Goal: Task Accomplishment & Management: Manage account settings

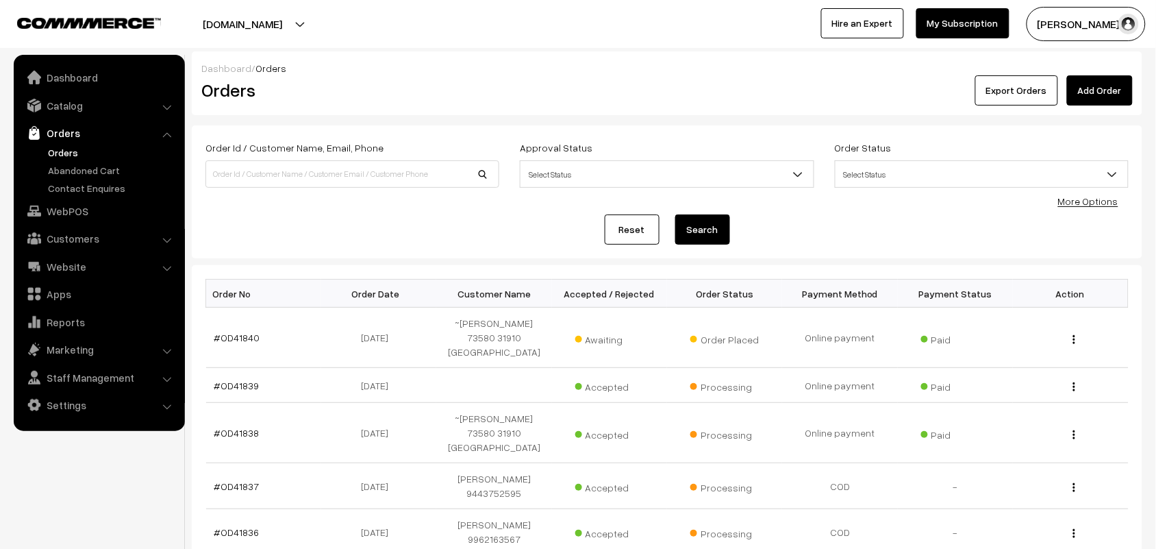
click at [77, 153] on link "Orders" at bounding box center [113, 152] width 136 height 14
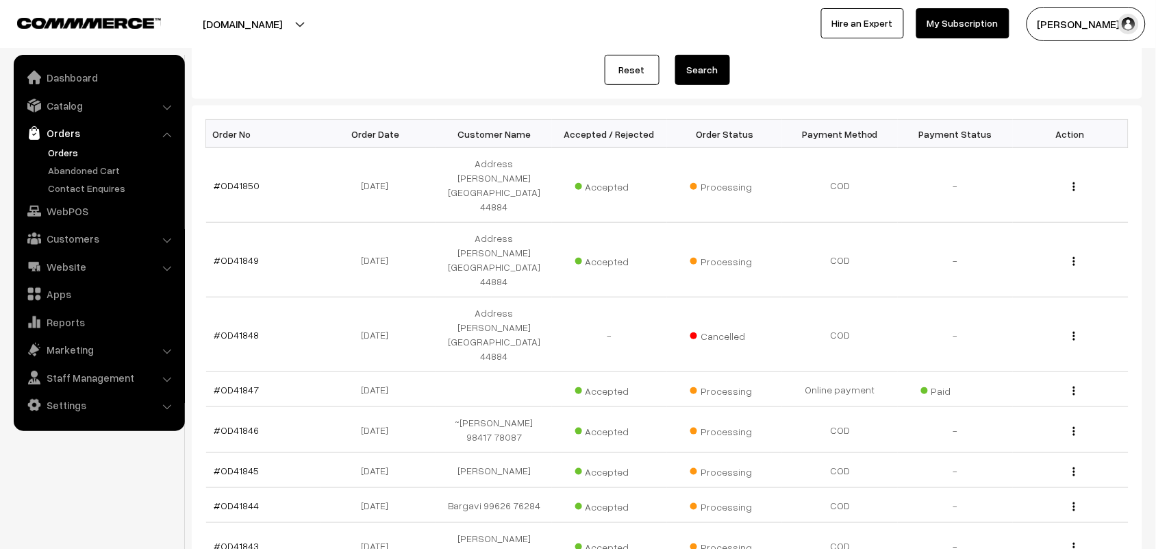
scroll to position [171, 0]
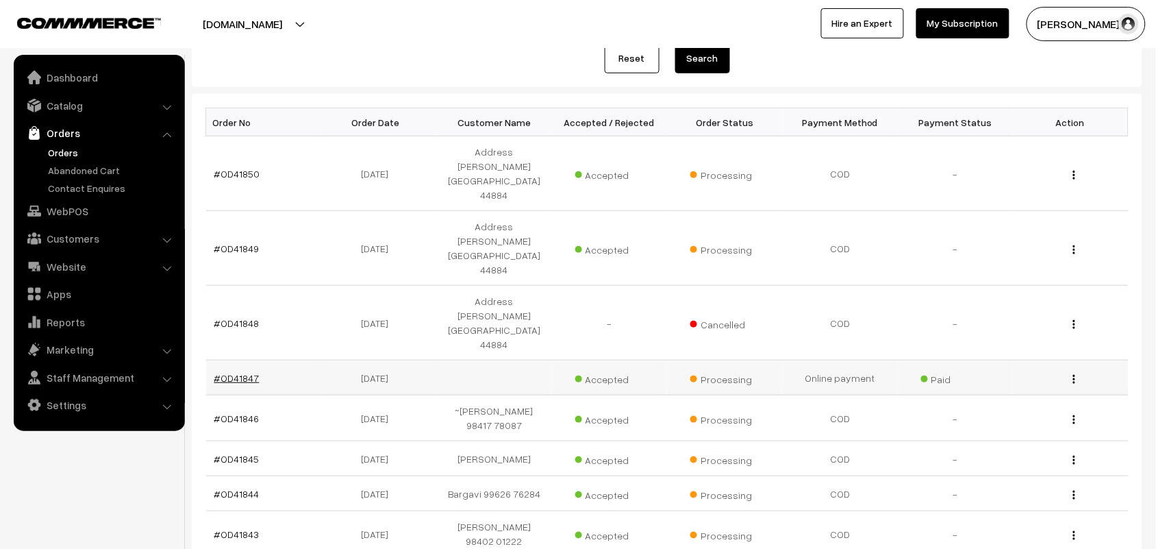
click at [243, 372] on link "#OD41847" at bounding box center [236, 378] width 45 height 12
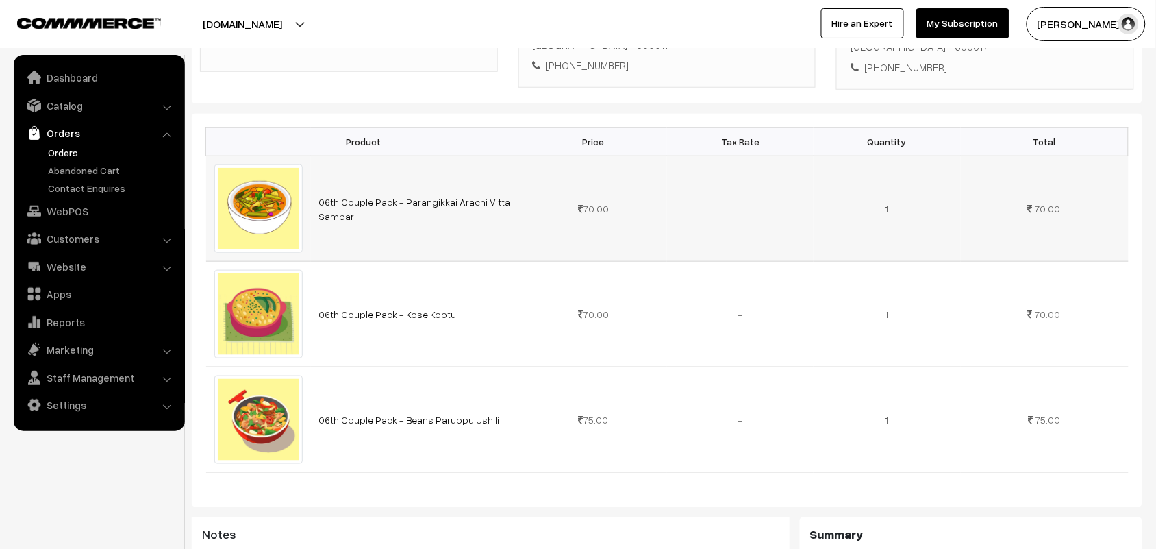
scroll to position [86, 0]
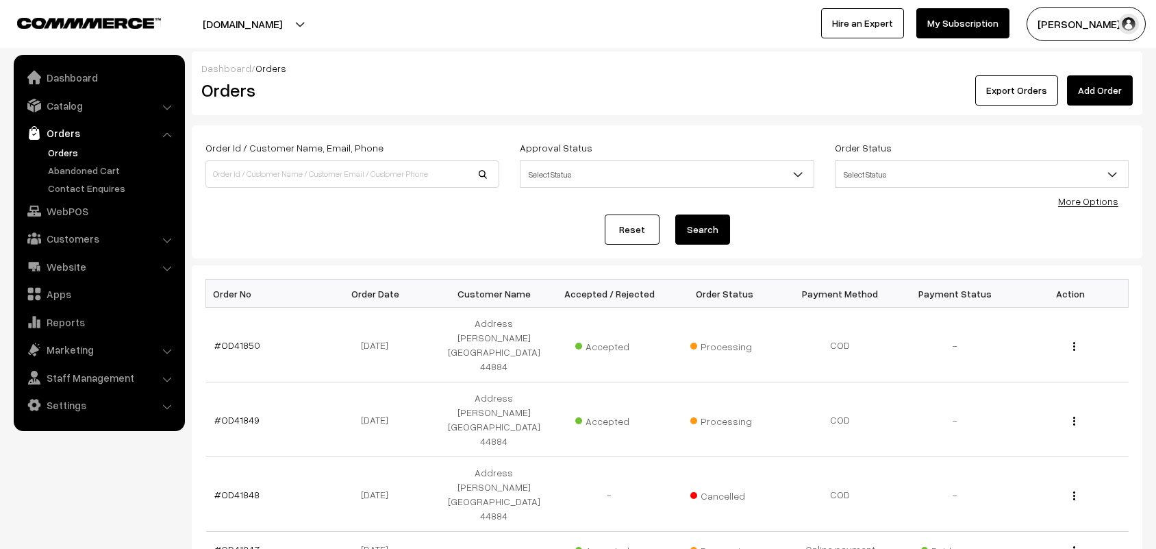
scroll to position [171, 0]
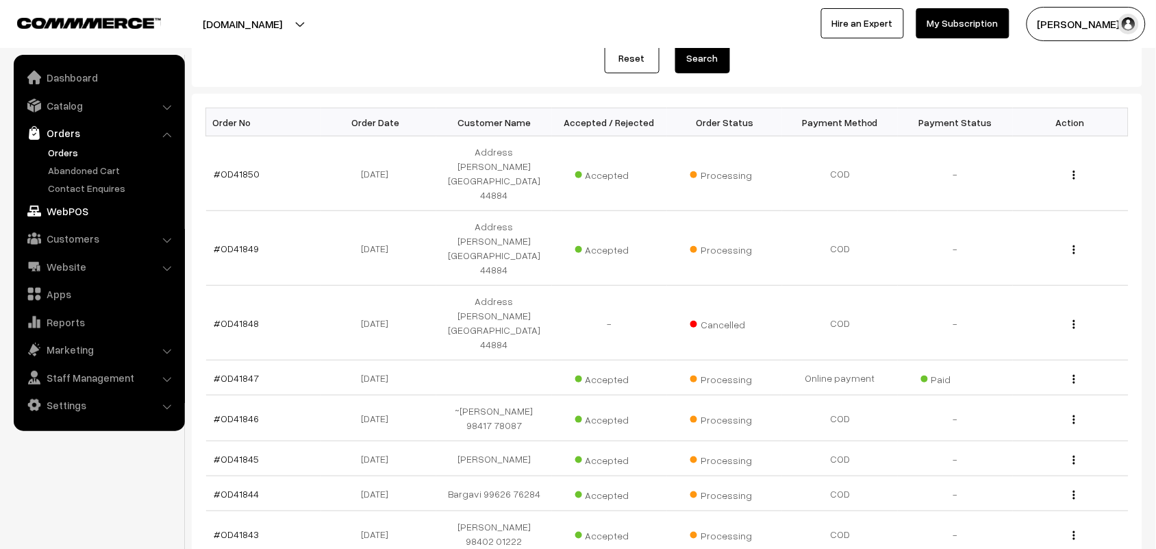
click at [68, 205] on link "WebPOS" at bounding box center [98, 211] width 163 height 25
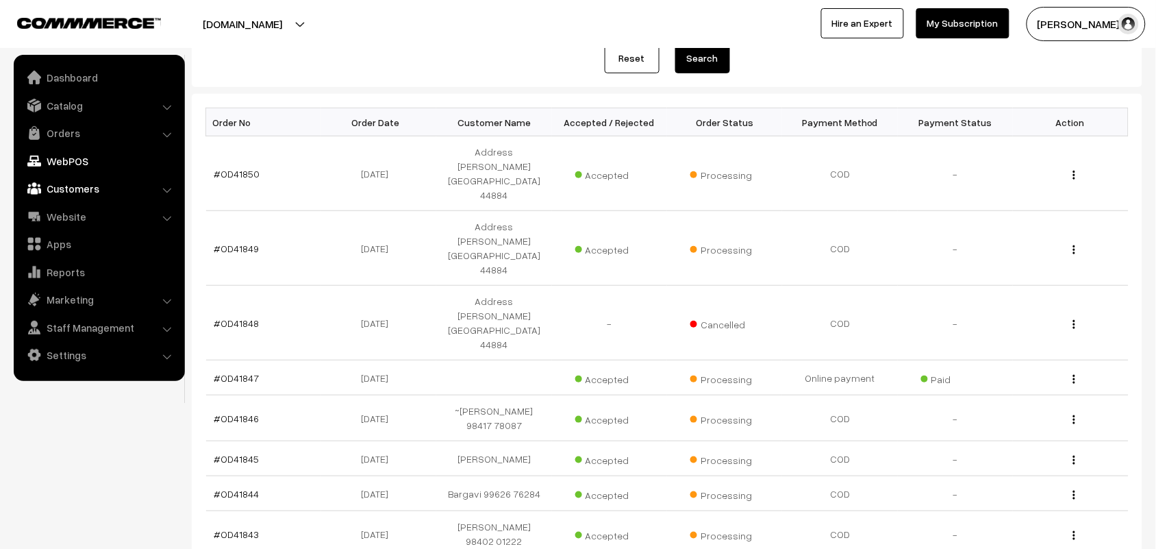
click at [72, 184] on link "Customers" at bounding box center [98, 188] width 163 height 25
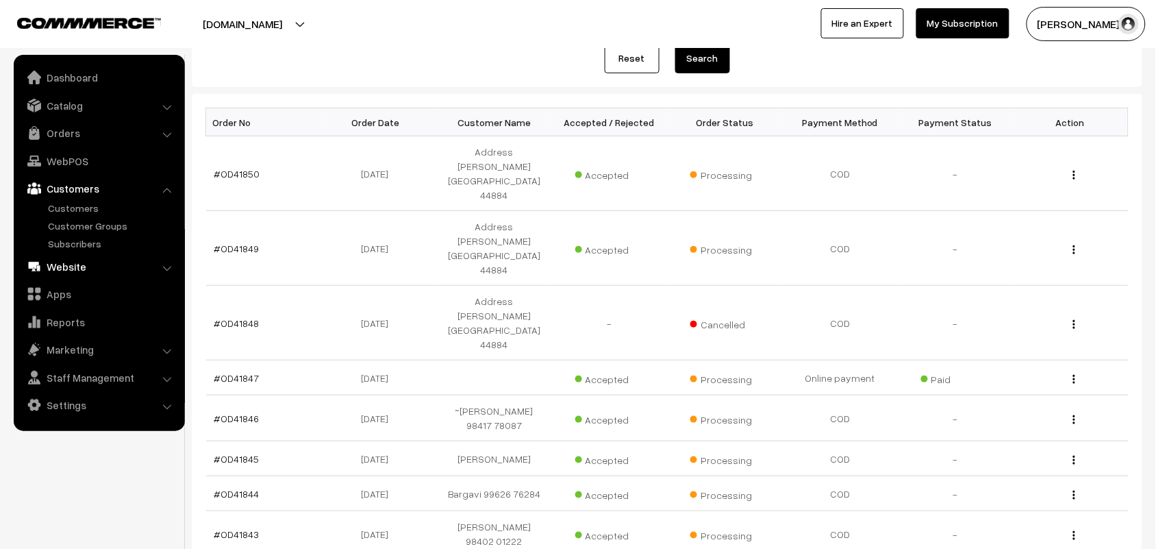
click at [67, 268] on link "Website" at bounding box center [98, 266] width 163 height 25
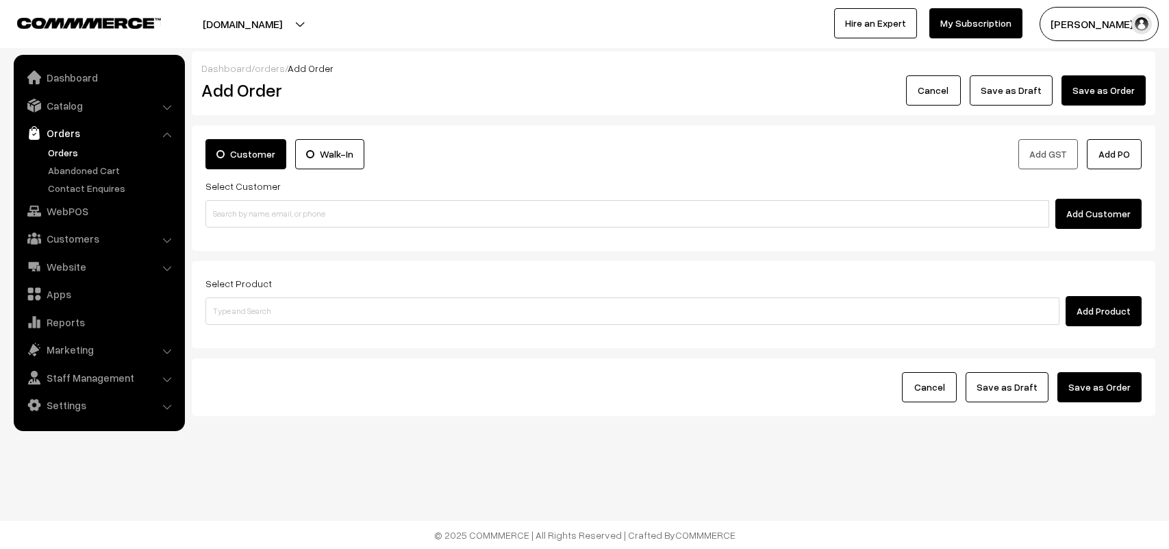
click at [313, 203] on input at bounding box center [627, 213] width 844 height 27
click at [240, 226] on input "80562 86172" at bounding box center [627, 213] width 844 height 27
click at [250, 237] on link "Narasimhan Swaminathan 80562 86172 [8056286172]" at bounding box center [629, 239] width 847 height 21
type input "80562 86172"
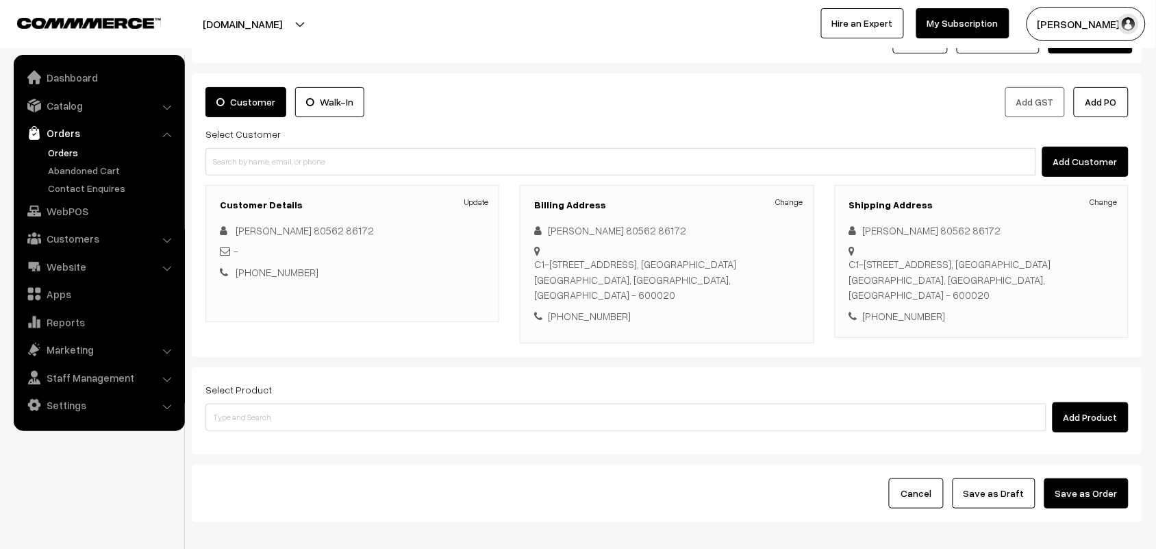
scroll to position [105, 0]
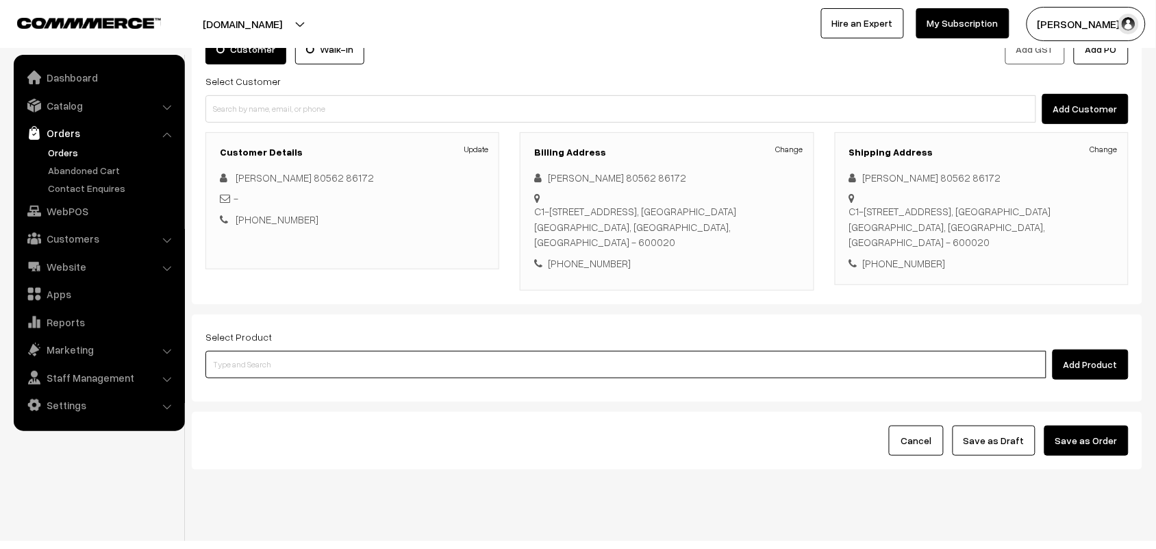
click at [272, 351] on input at bounding box center [625, 364] width 841 height 27
type input "06th"
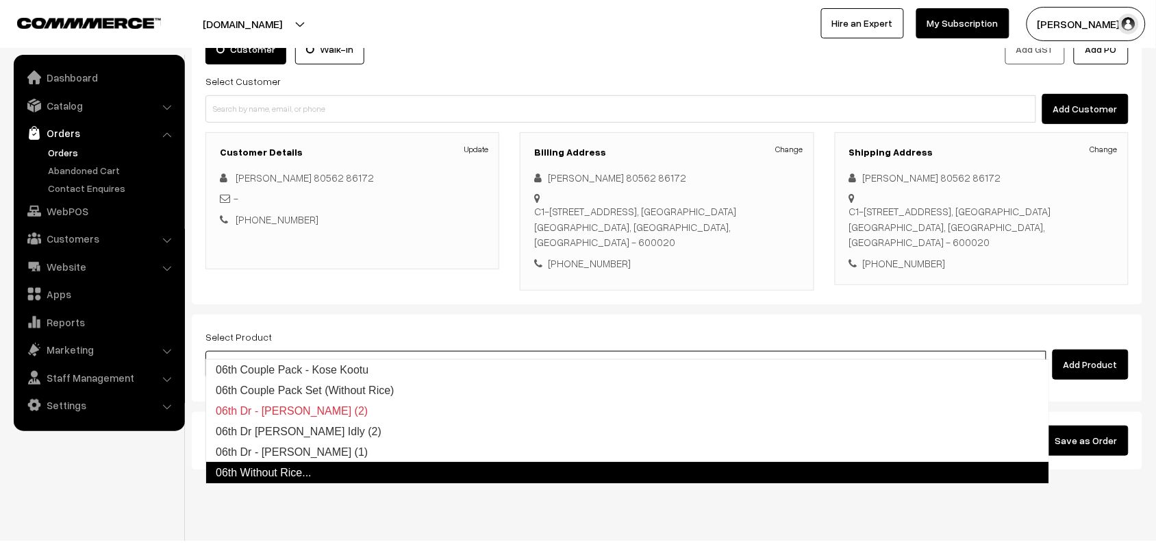
click at [277, 467] on link "06th Without Rice..." at bounding box center [627, 473] width 844 height 22
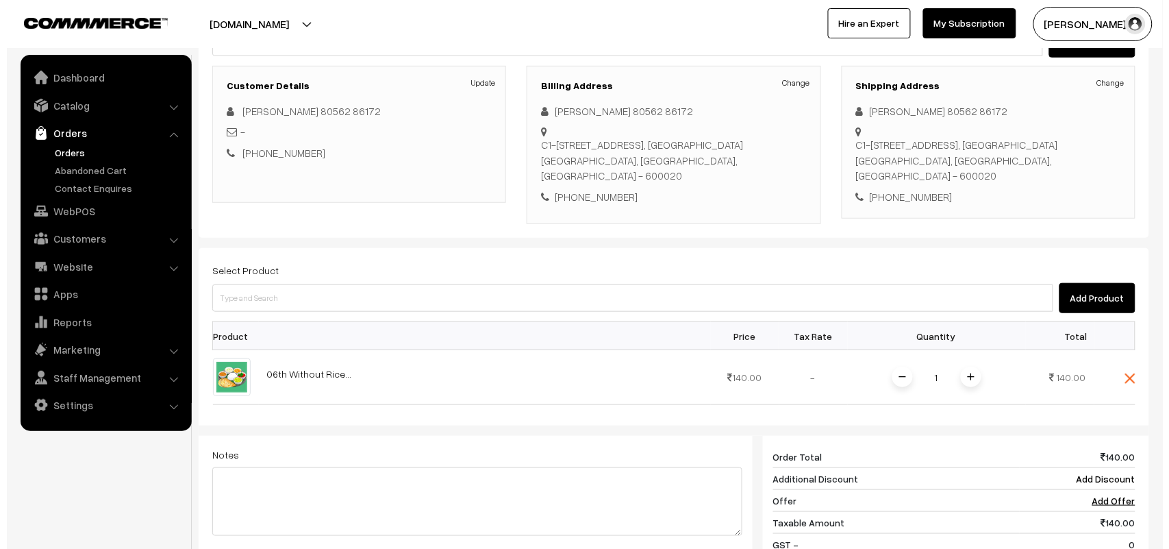
scroll to position [362, 0]
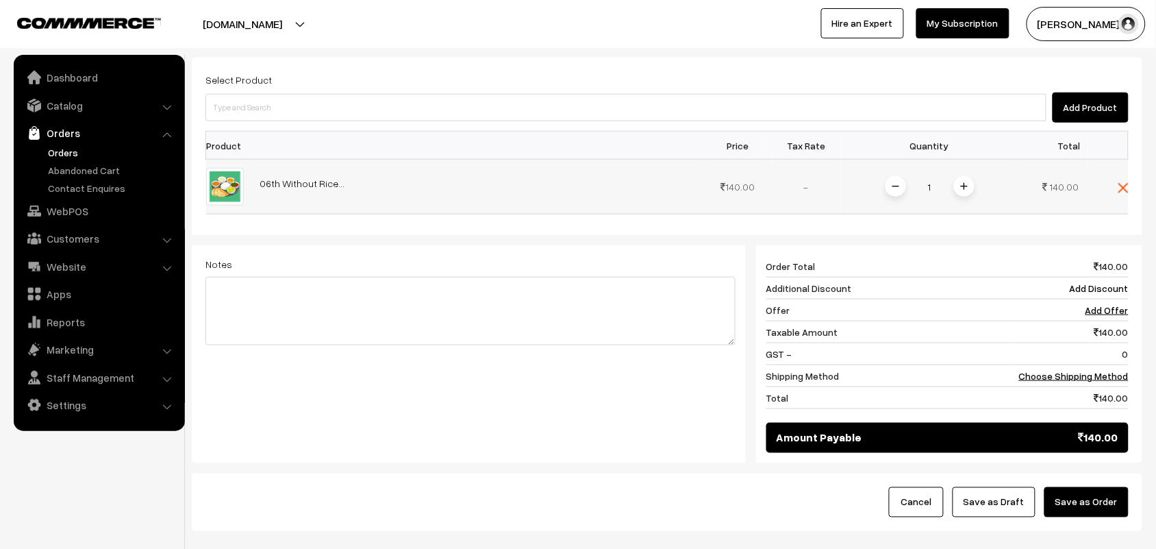
click at [962, 183] on img at bounding box center [964, 186] width 7 height 7
click at [1106, 370] on link "Choose Shipping Method" at bounding box center [1074, 376] width 110 height 12
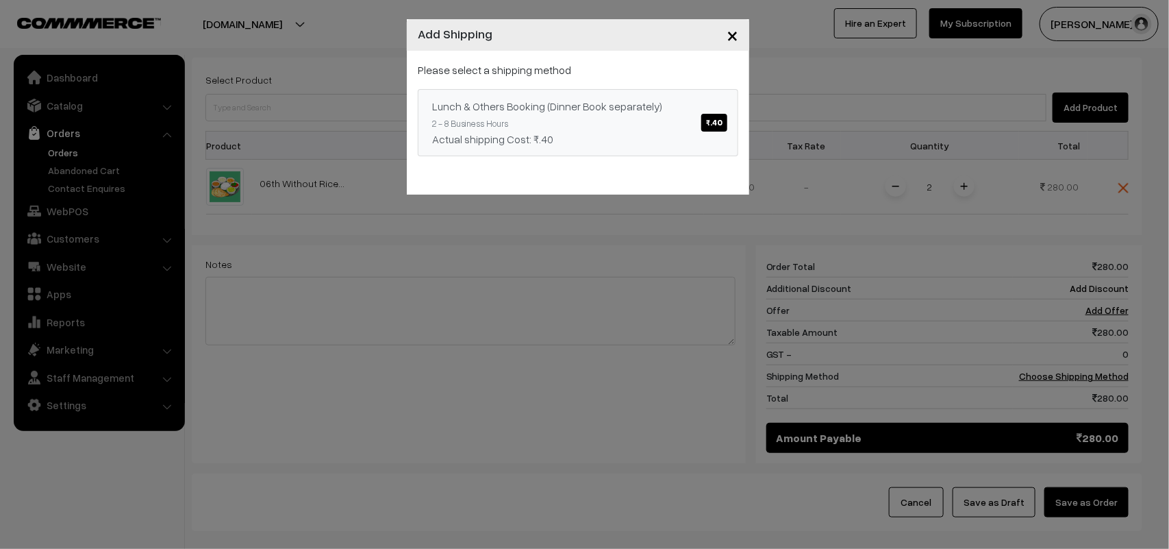
click at [692, 121] on link "Lunch & Others Booking (Dinner Book separately) ₹.40 2 - 8 Business Hours Actua…" at bounding box center [578, 122] width 321 height 67
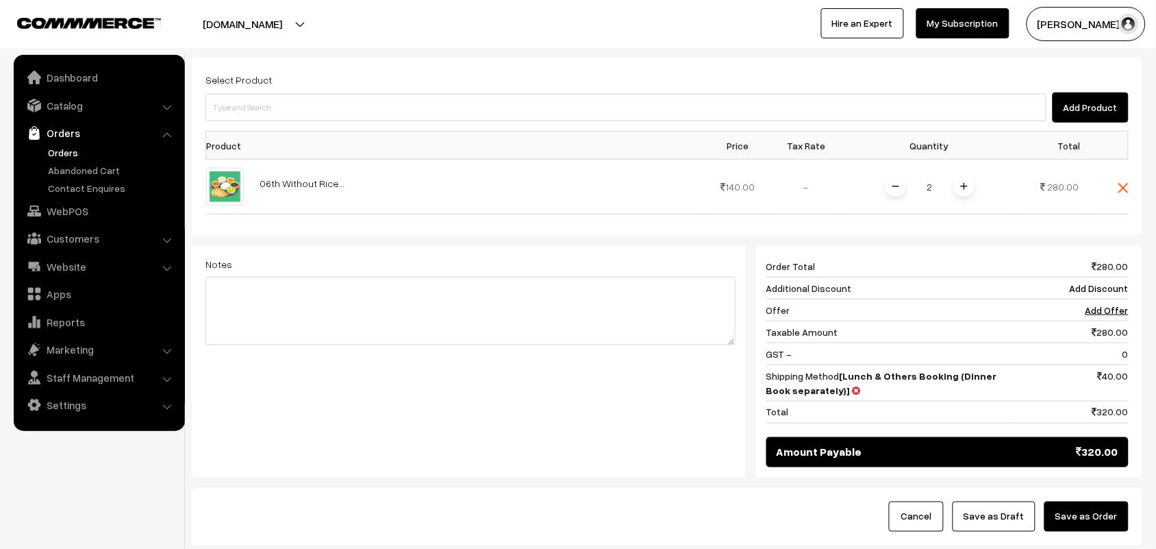
click at [1065, 501] on button "Save as Order" at bounding box center [1087, 516] width 84 height 30
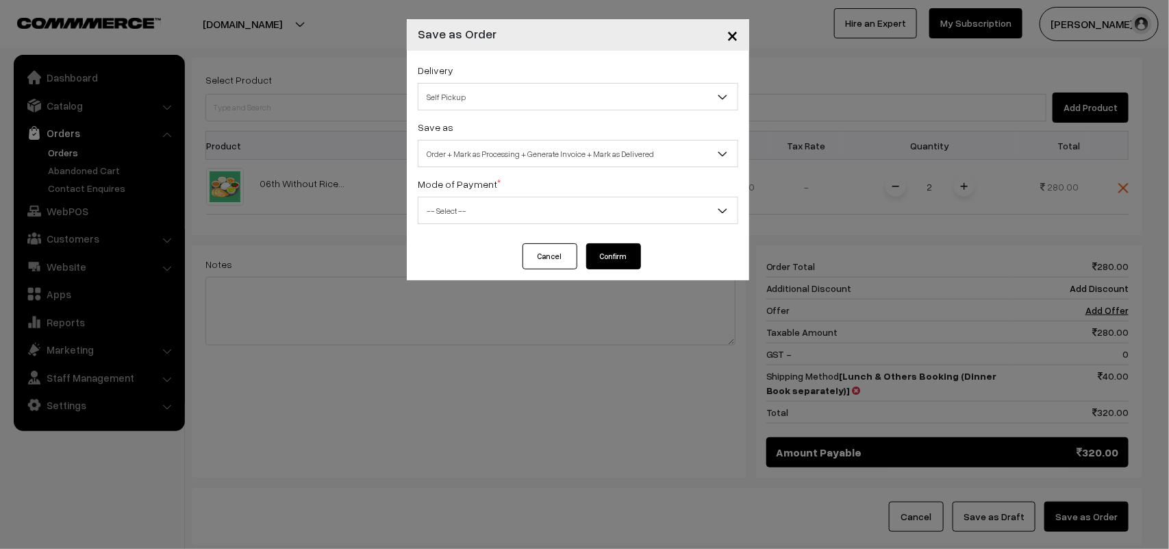
click at [479, 104] on span "Self Pickup" at bounding box center [578, 97] width 319 height 24
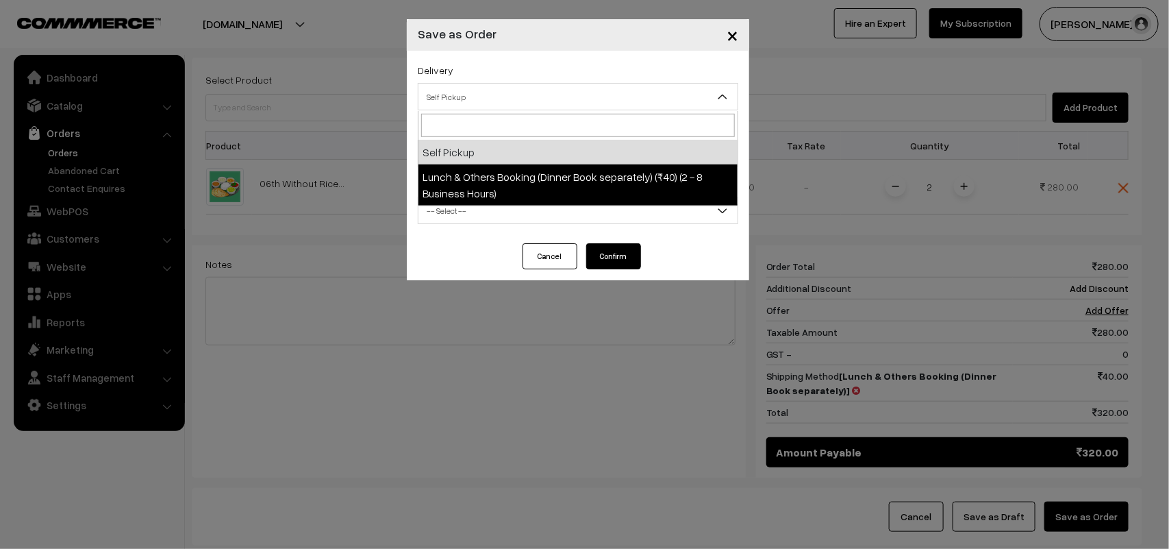
select select "LOB1"
select select "3"
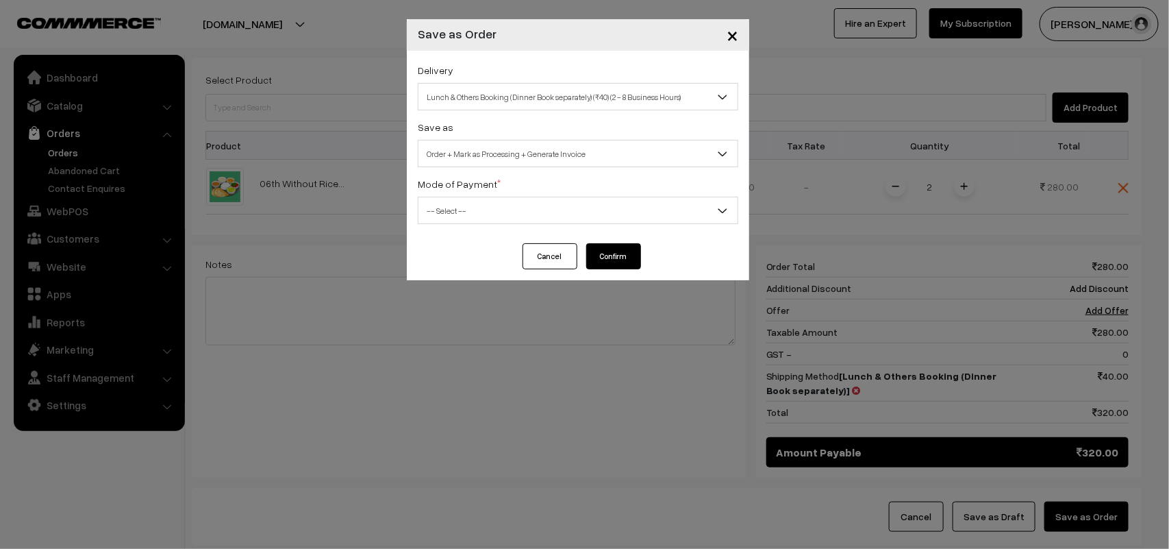
click at [505, 156] on span "Order + Mark as Processing + Generate Invoice" at bounding box center [578, 154] width 319 height 24
click at [463, 207] on span "-- Select --" at bounding box center [578, 211] width 319 height 24
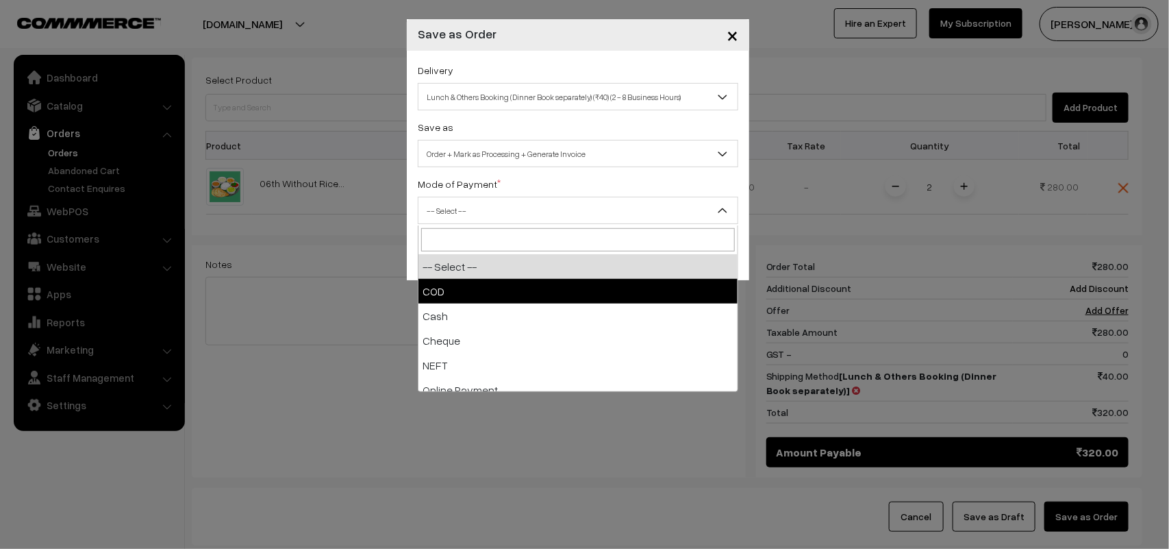
select select "1"
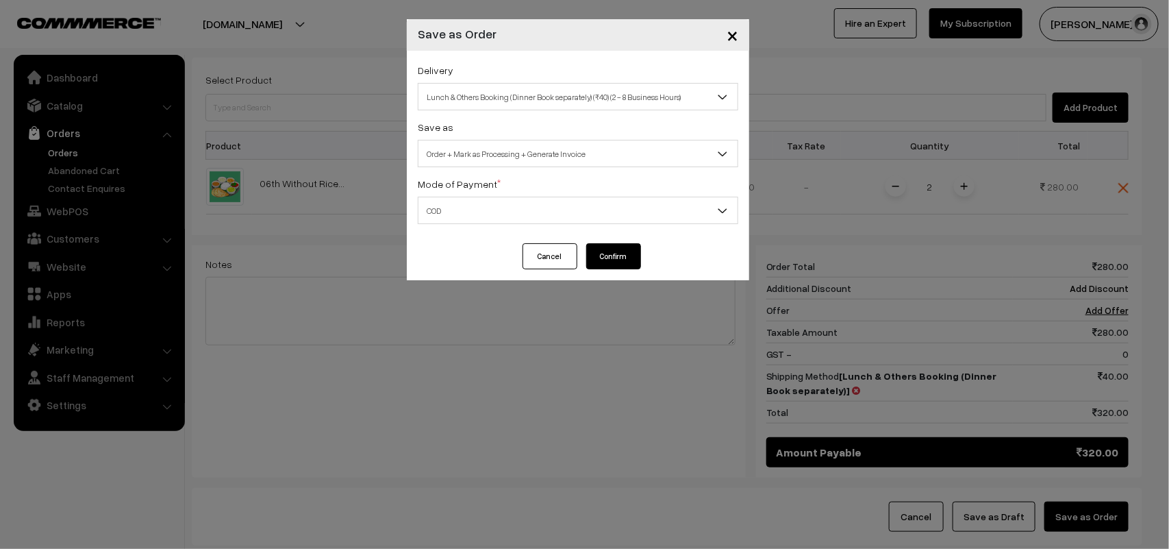
click at [621, 245] on button "Confirm" at bounding box center [613, 256] width 55 height 26
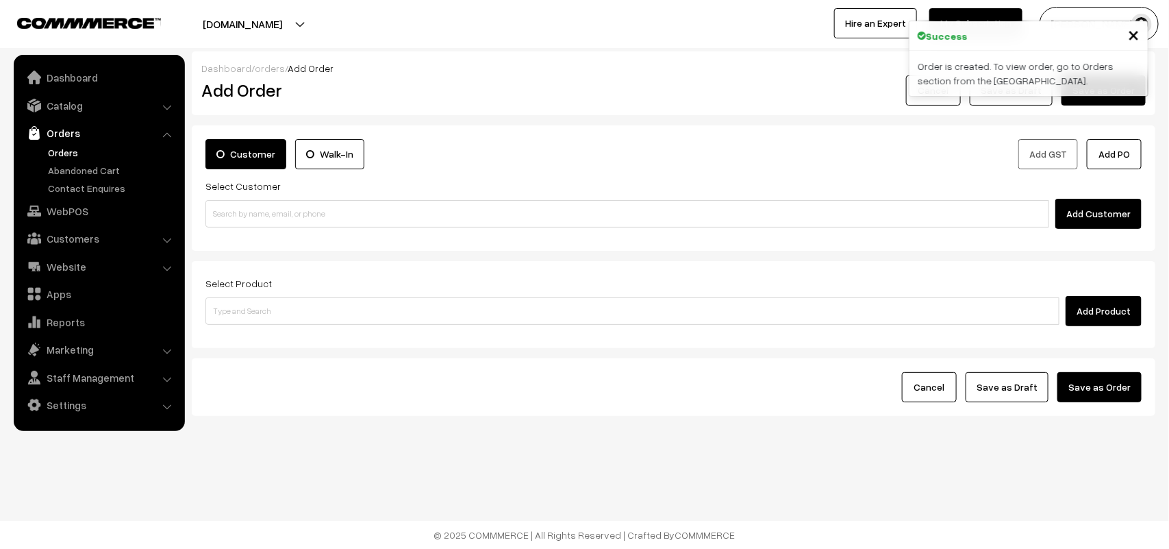
click at [79, 154] on link "Orders" at bounding box center [113, 152] width 136 height 14
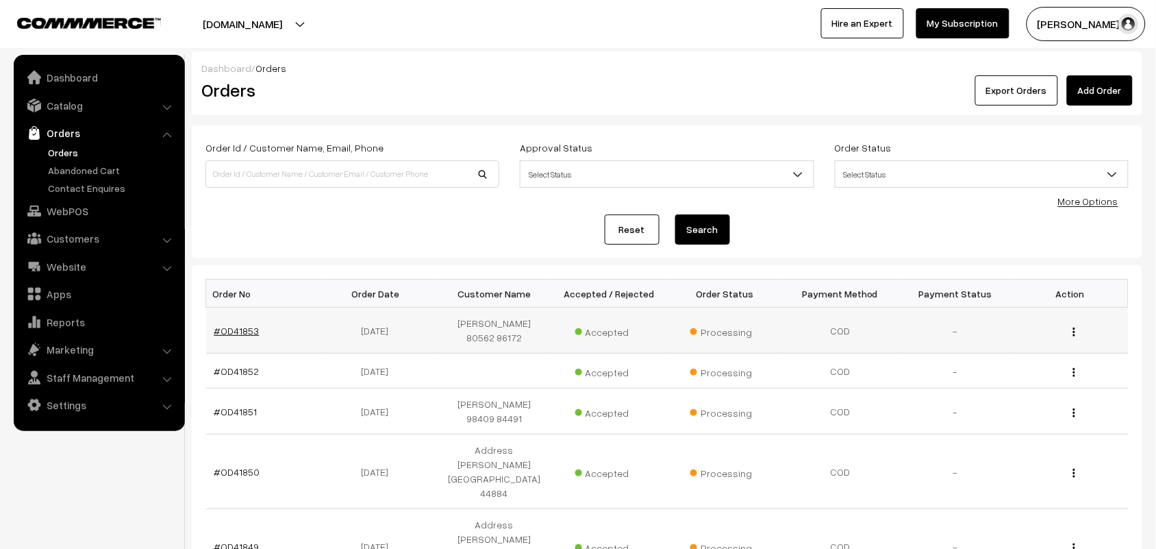
click at [244, 332] on td "#OD41853" at bounding box center [263, 331] width 115 height 46
click at [241, 336] on link "#OD41853" at bounding box center [236, 331] width 45 height 12
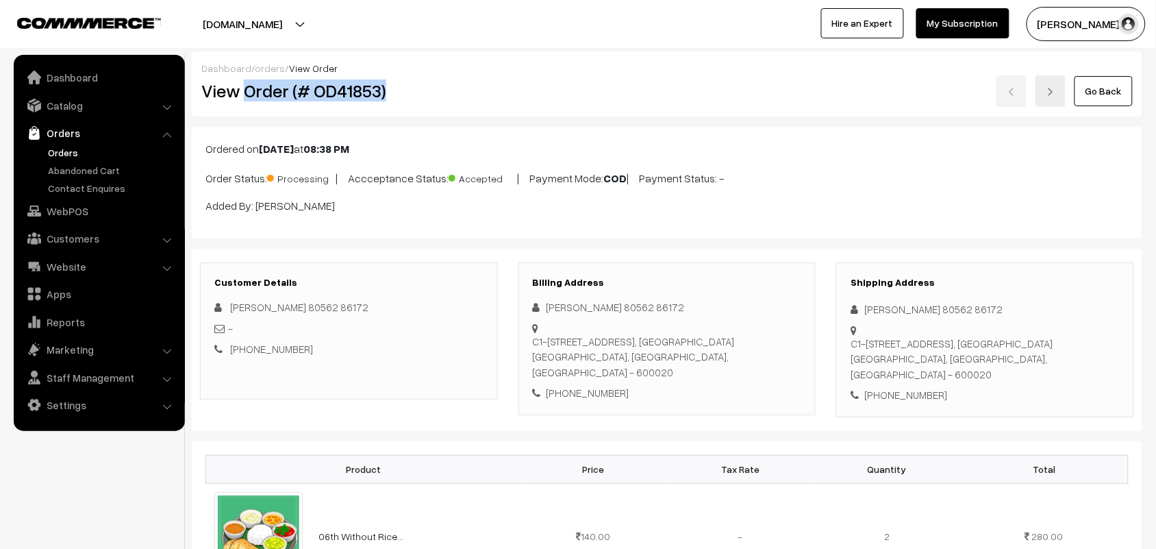
drag, startPoint x: 245, startPoint y: 84, endPoint x: 427, endPoint y: 108, distance: 183.0
click at [427, 108] on div "Dashboard / orders / View Order View Order (# OD41853) Go Back" at bounding box center [667, 83] width 951 height 65
copy h2 "Order (# OD41853)"
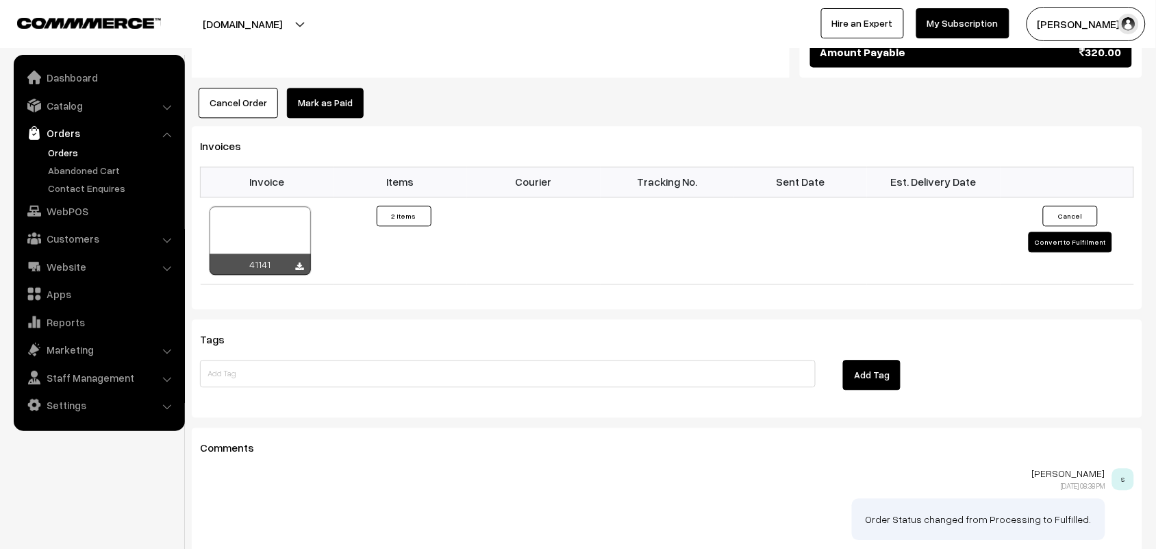
scroll to position [935, 0]
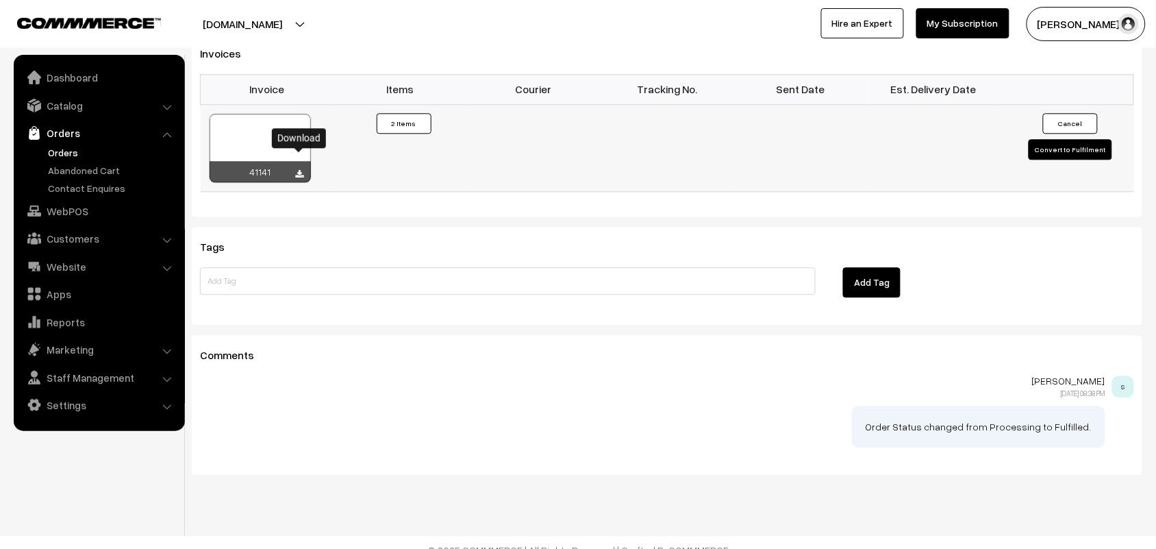
click at [299, 170] on icon at bounding box center [300, 174] width 8 height 9
click at [59, 209] on link "WebPOS" at bounding box center [98, 211] width 163 height 25
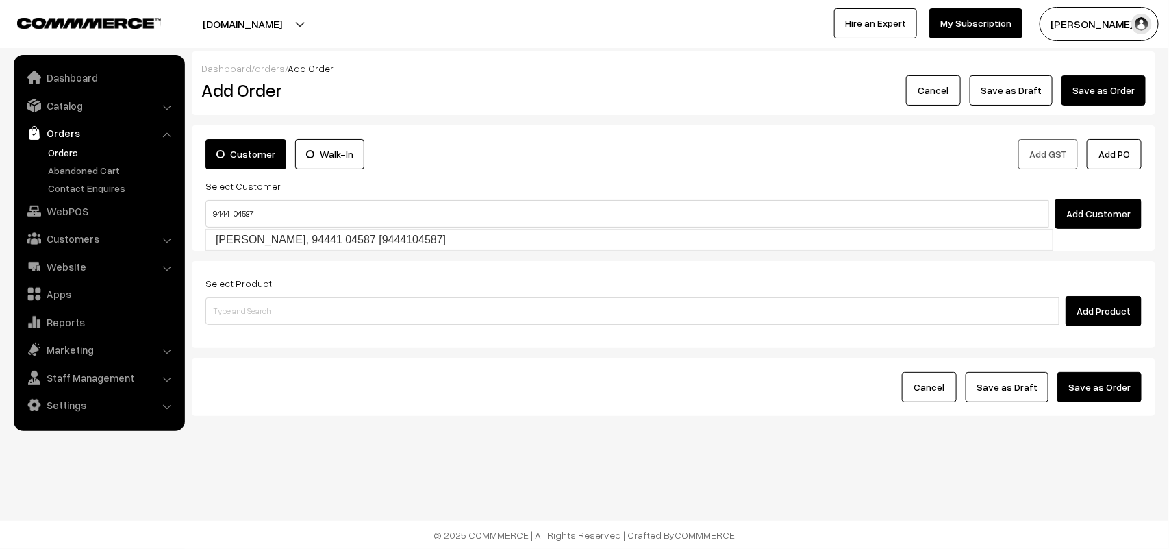
click at [231, 203] on input "94441 04587" at bounding box center [627, 213] width 844 height 27
click at [235, 230] on link "R Babu, 94441 04587 [9444104587]" at bounding box center [629, 239] width 847 height 21
type input "94441 04587"
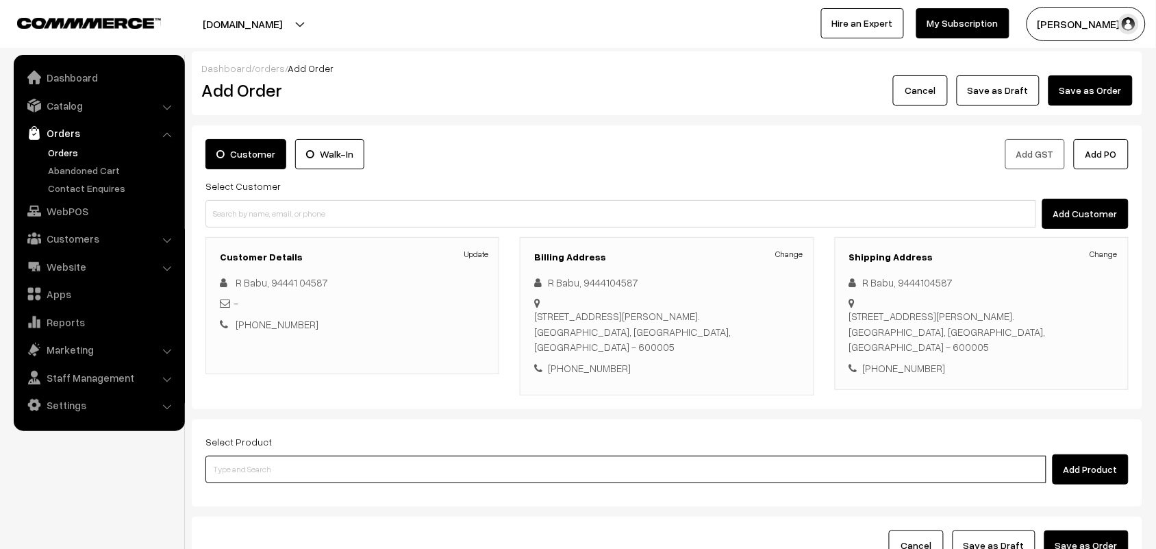
click at [292, 463] on input at bounding box center [625, 468] width 841 height 27
type input "06th dr"
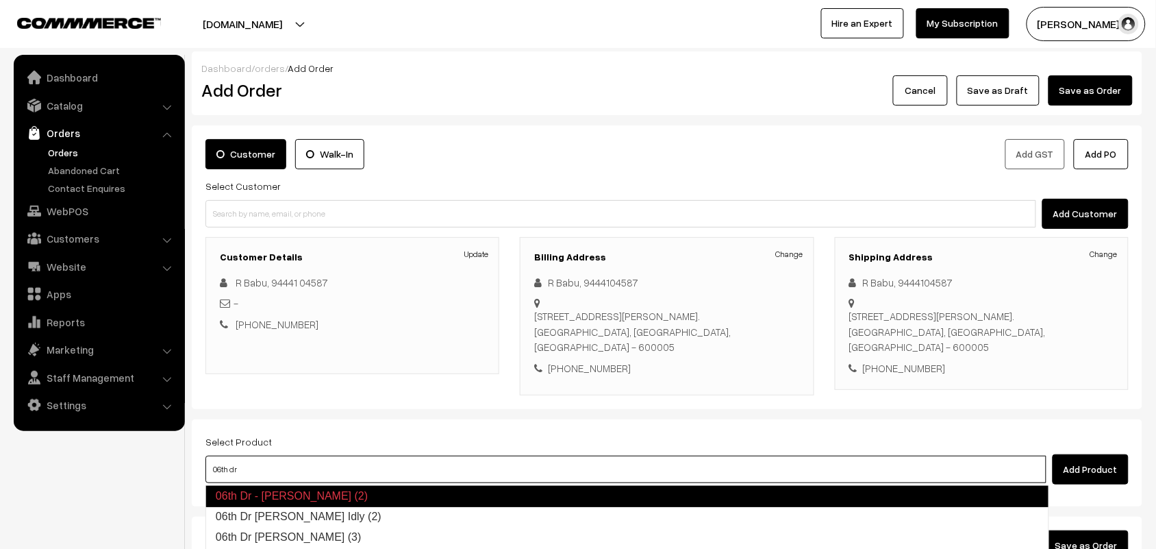
scroll to position [127, 0]
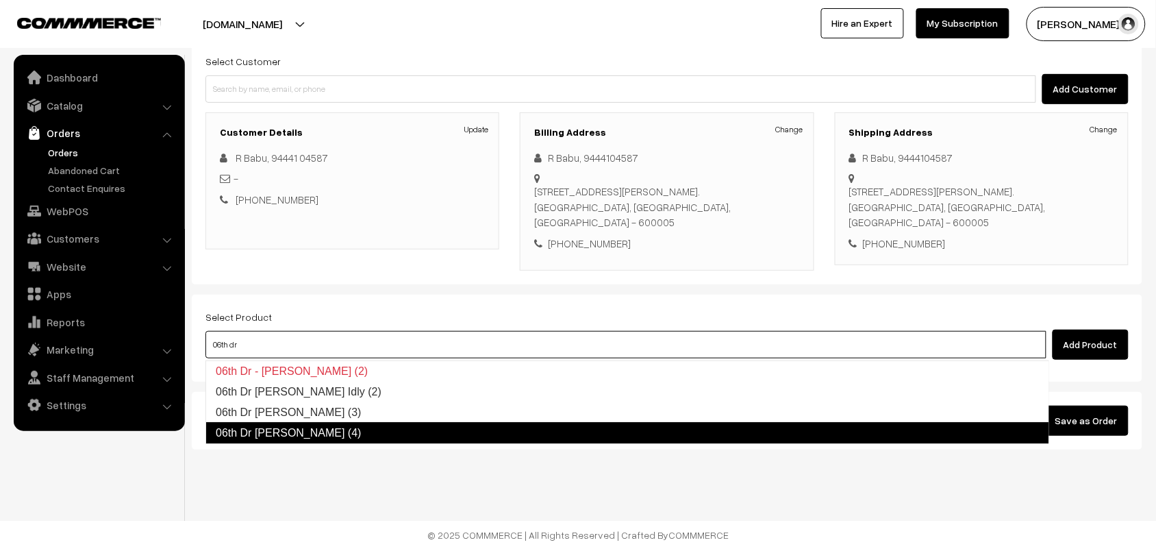
click at [354, 434] on link "06th Dr Idiyappam (4)" at bounding box center [627, 433] width 844 height 22
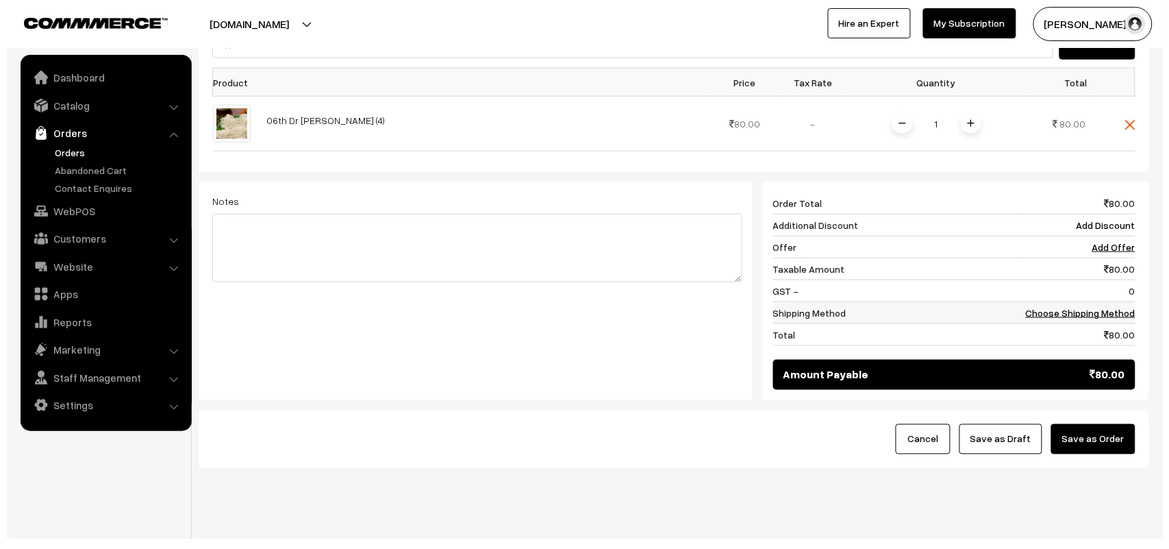
scroll to position [447, 0]
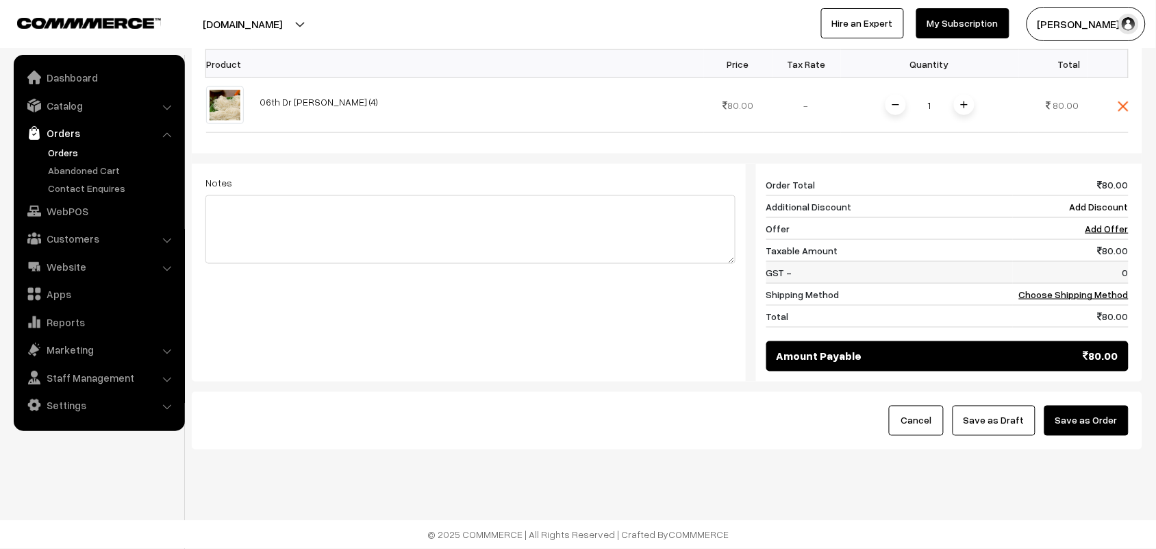
click at [1091, 273] on td "0" at bounding box center [1071, 273] width 116 height 22
click at [1090, 286] on td "Choose Shipping Method" at bounding box center [1071, 295] width 116 height 22
click at [1060, 298] on link "Choose Shipping Method" at bounding box center [1074, 294] width 110 height 12
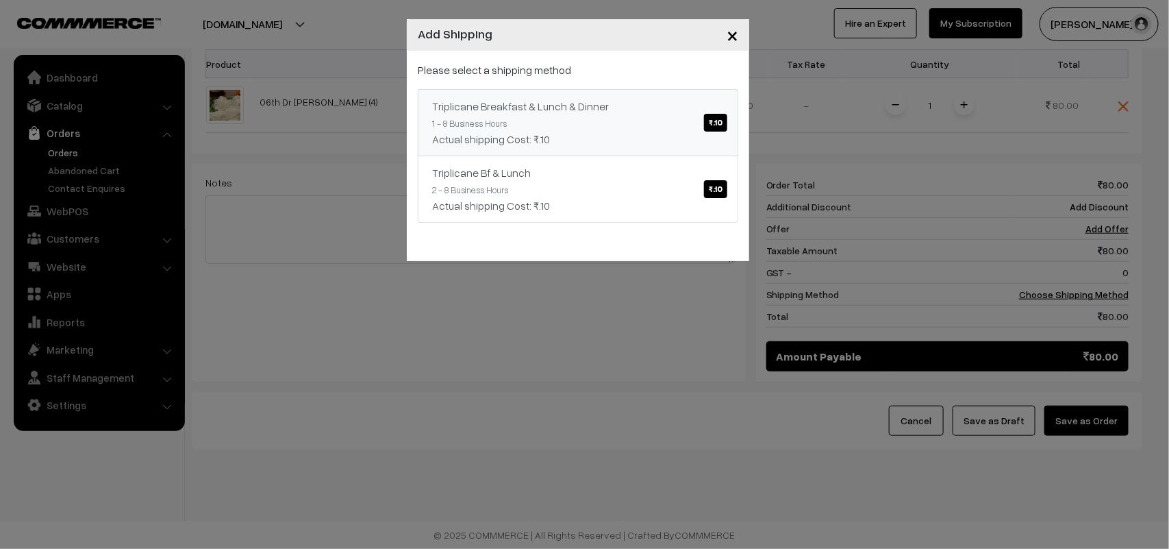
click at [649, 131] on div "Actual shipping Cost: ₹.10" at bounding box center [578, 139] width 292 height 16
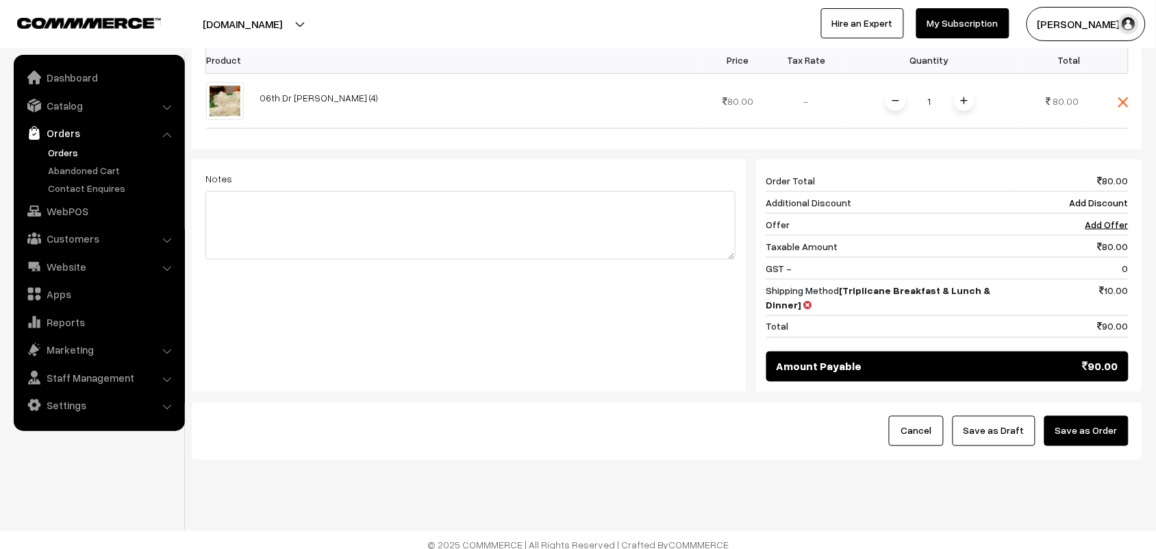
click at [1090, 423] on button "Save as Order" at bounding box center [1087, 431] width 84 height 30
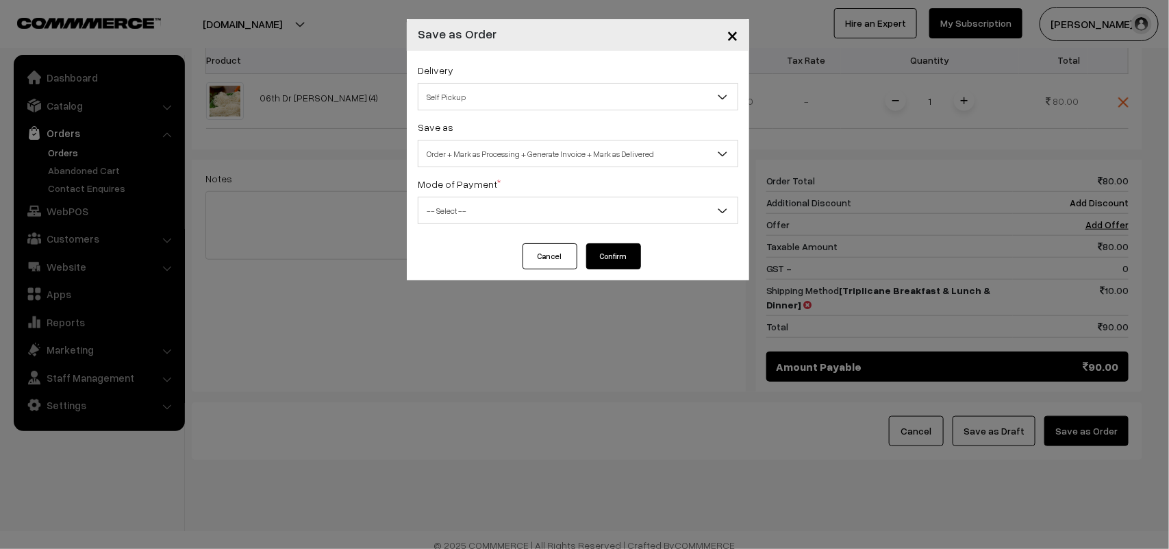
click at [511, 120] on div "Save as Order Order + Mark as Processing Order + Mark as Processing + Generate …" at bounding box center [578, 142] width 321 height 49
click at [514, 95] on span "Self Pickup" at bounding box center [578, 97] width 319 height 24
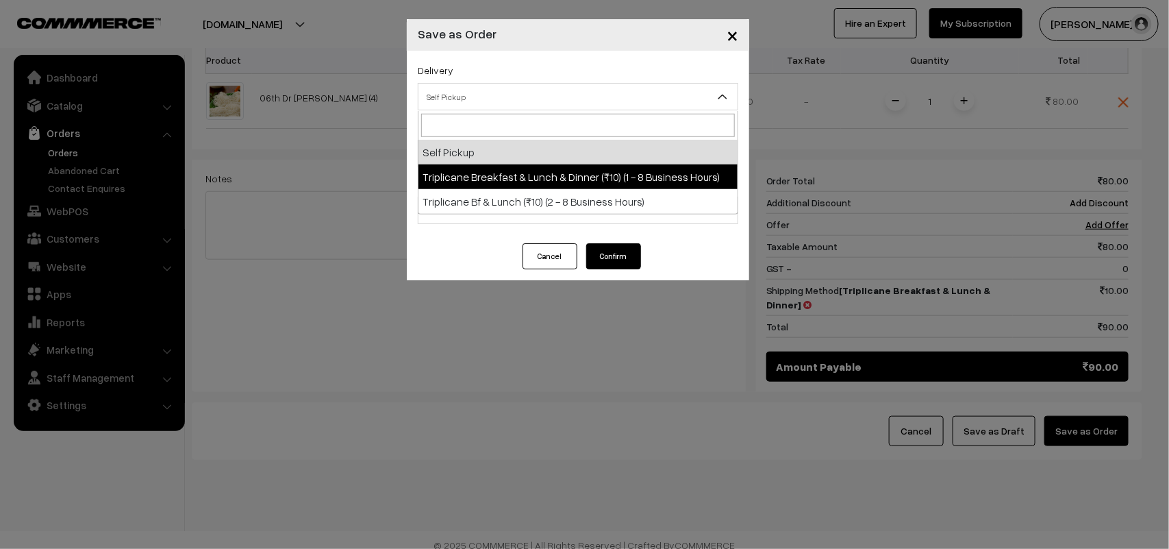
drag, startPoint x: 512, startPoint y: 172, endPoint x: 531, endPoint y: 172, distance: 19.2
select select "TBL1"
select select "3"
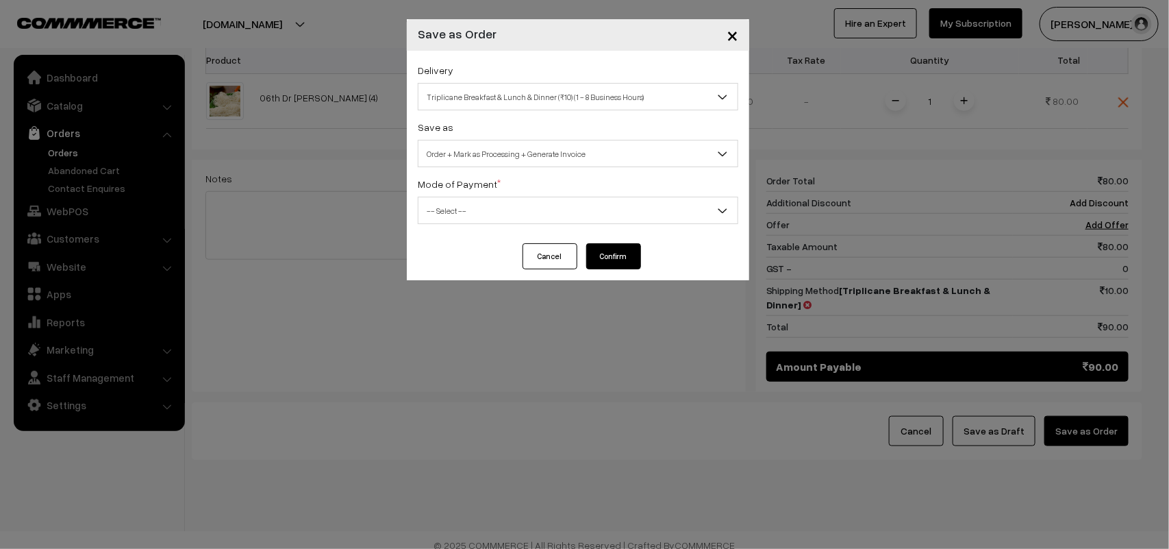
click at [550, 155] on span "Order + Mark as Processing + Generate Invoice" at bounding box center [578, 154] width 319 height 24
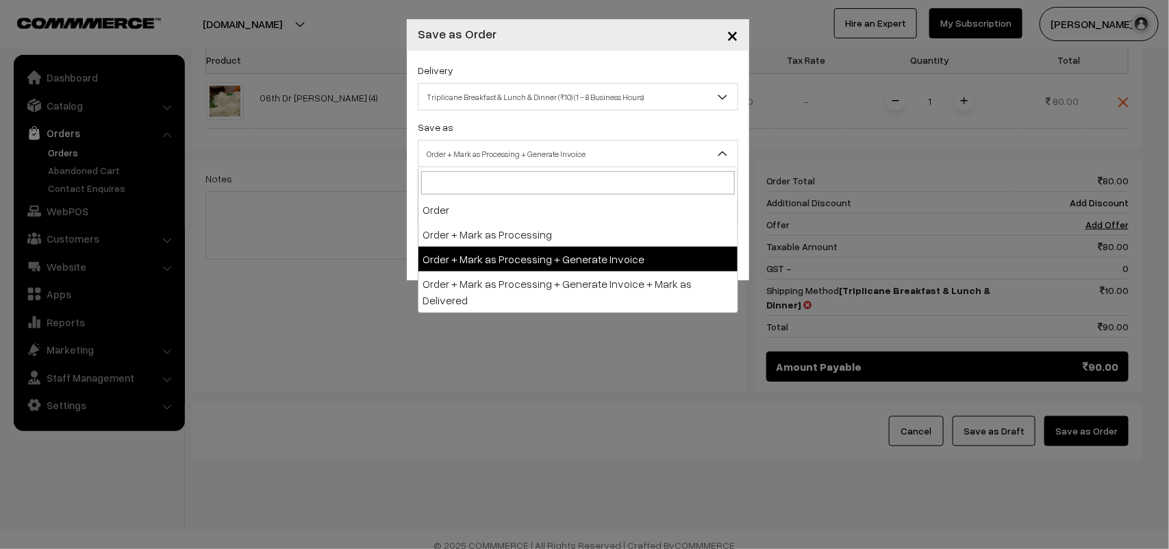
drag, startPoint x: 559, startPoint y: 257, endPoint x: 453, endPoint y: 208, distance: 116.4
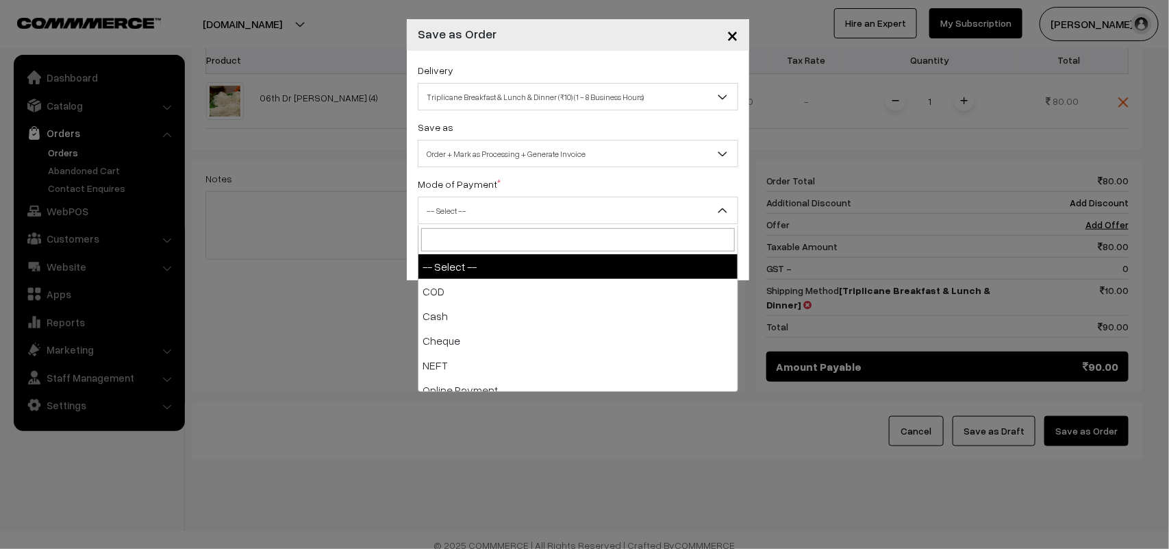
click at [453, 208] on span "-- Select --" at bounding box center [578, 211] width 319 height 24
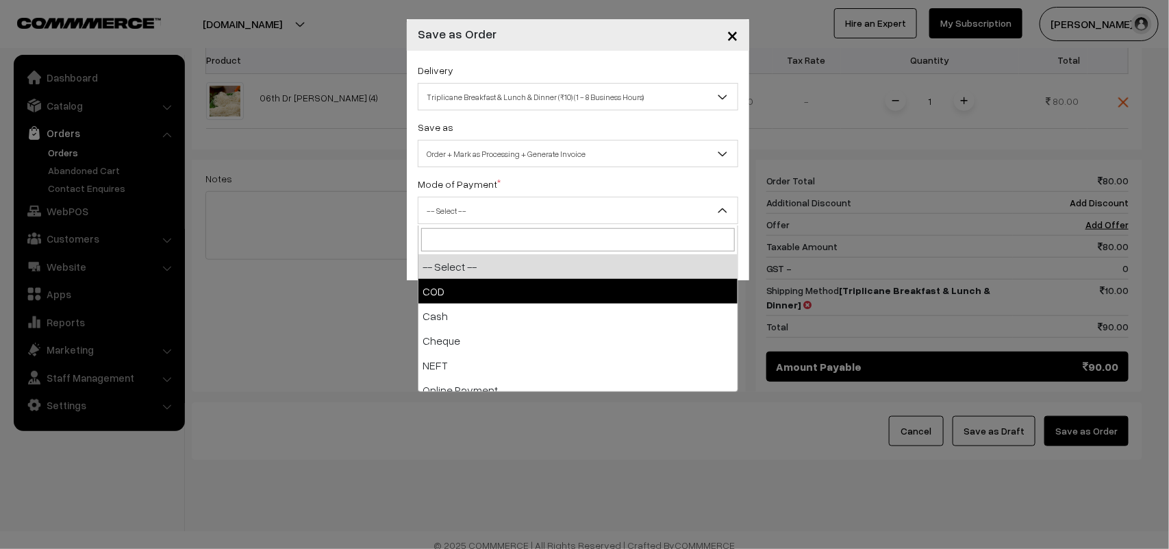
select select "1"
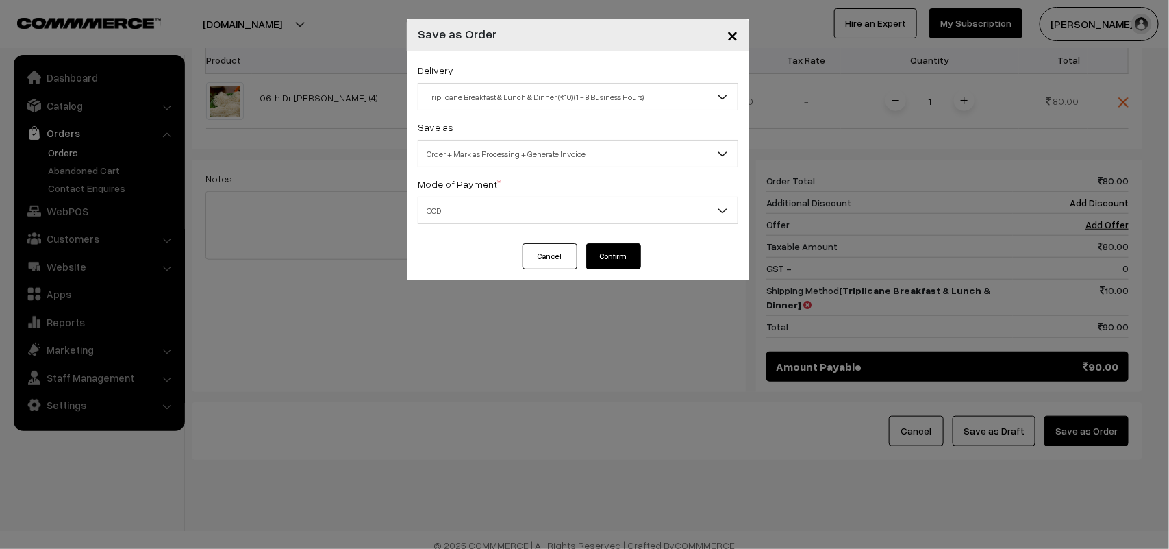
click at [616, 255] on button "Confirm" at bounding box center [613, 256] width 55 height 26
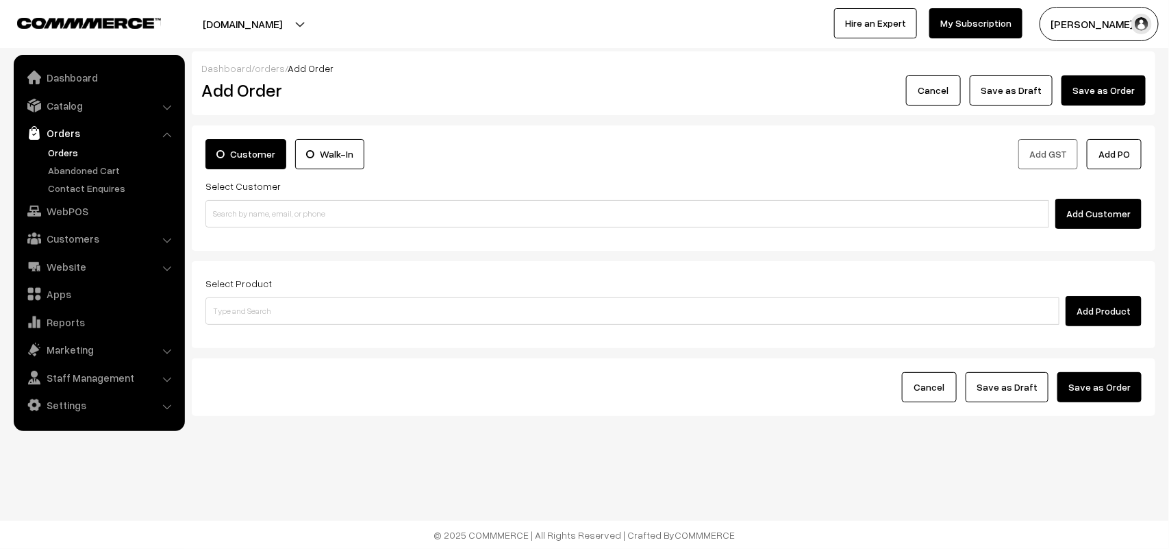
click at [67, 154] on link "Orders" at bounding box center [113, 152] width 136 height 14
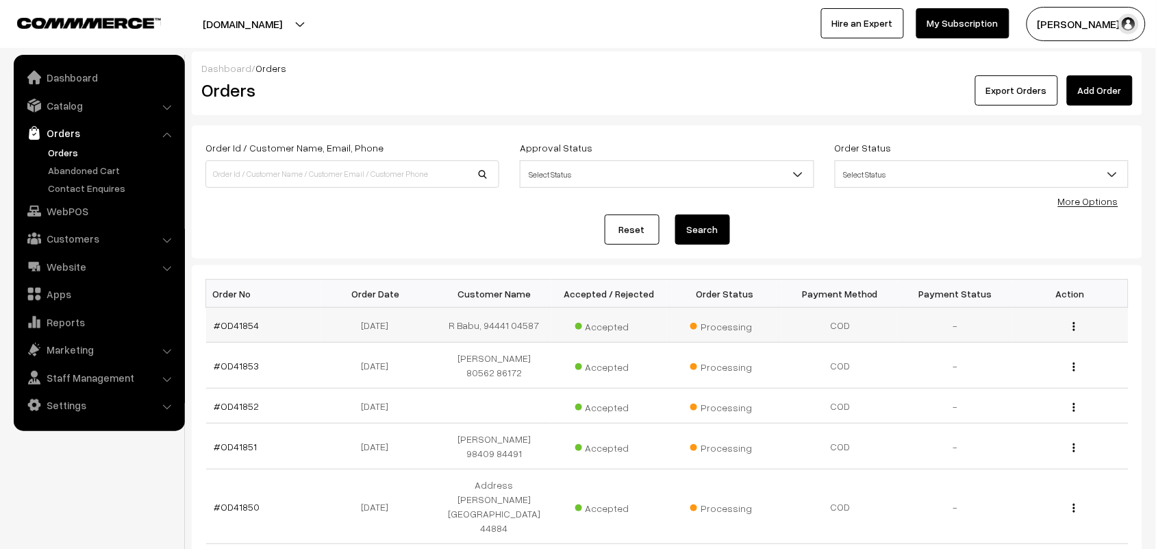
click at [250, 331] on td "#OD41854" at bounding box center [263, 325] width 115 height 35
click at [254, 323] on link "#OD41854" at bounding box center [236, 325] width 45 height 12
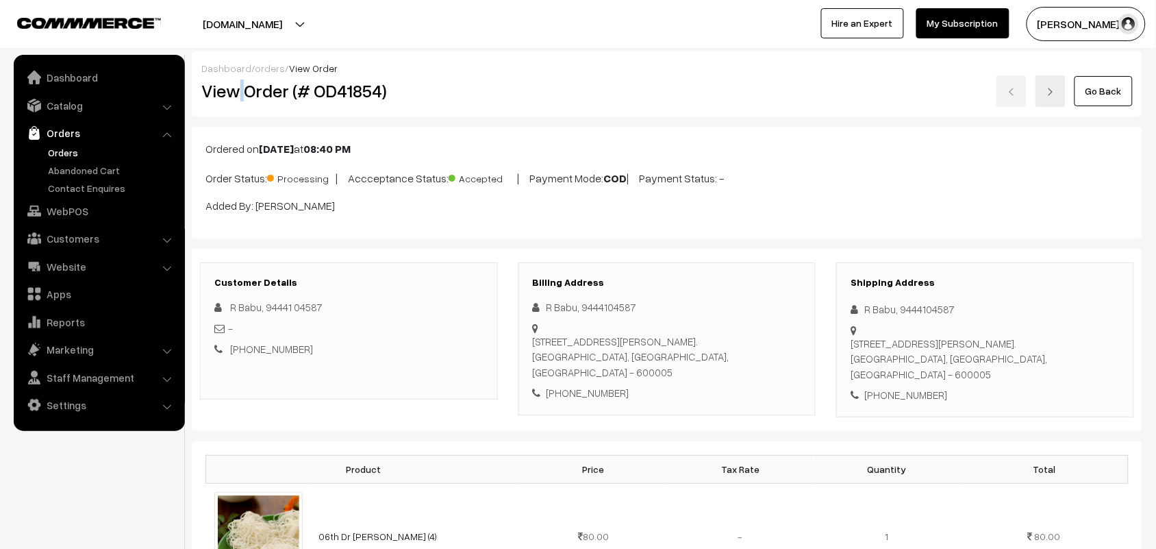
drag, startPoint x: 0, startPoint y: 0, endPoint x: 242, endPoint y: 84, distance: 256.0
click at [242, 84] on h2 "View Order (# OD41854)" at bounding box center [349, 90] width 297 height 21
click at [234, 84] on h2 "View Order (# OD41854)" at bounding box center [349, 90] width 297 height 21
drag, startPoint x: 247, startPoint y: 87, endPoint x: 461, endPoint y: 98, distance: 214.7
click at [461, 98] on h2 "View Order (# OD41854)" at bounding box center [349, 90] width 297 height 21
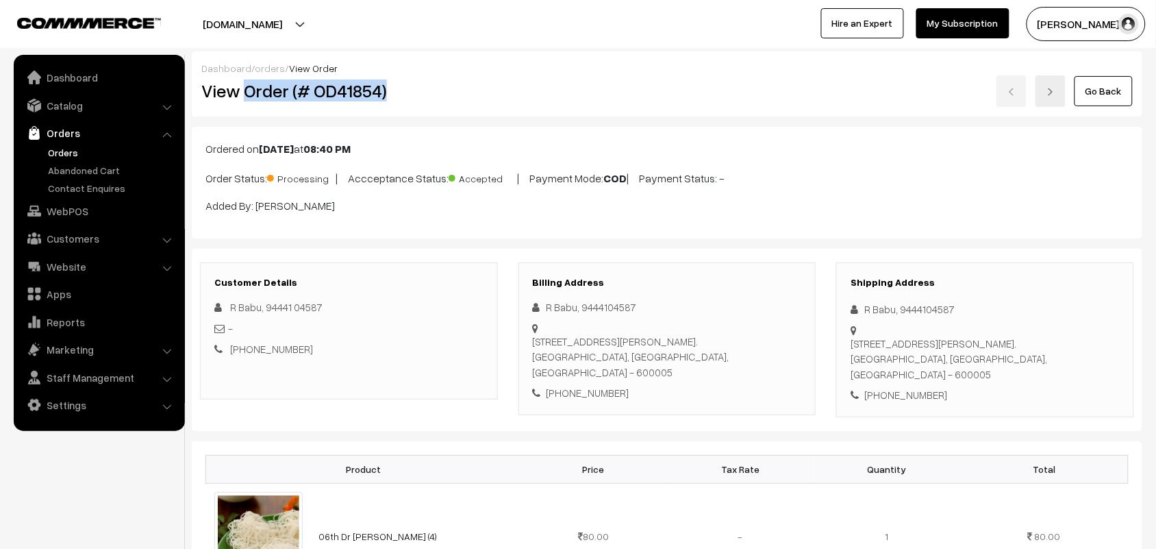
copy h2 "Order (# OD41854)"
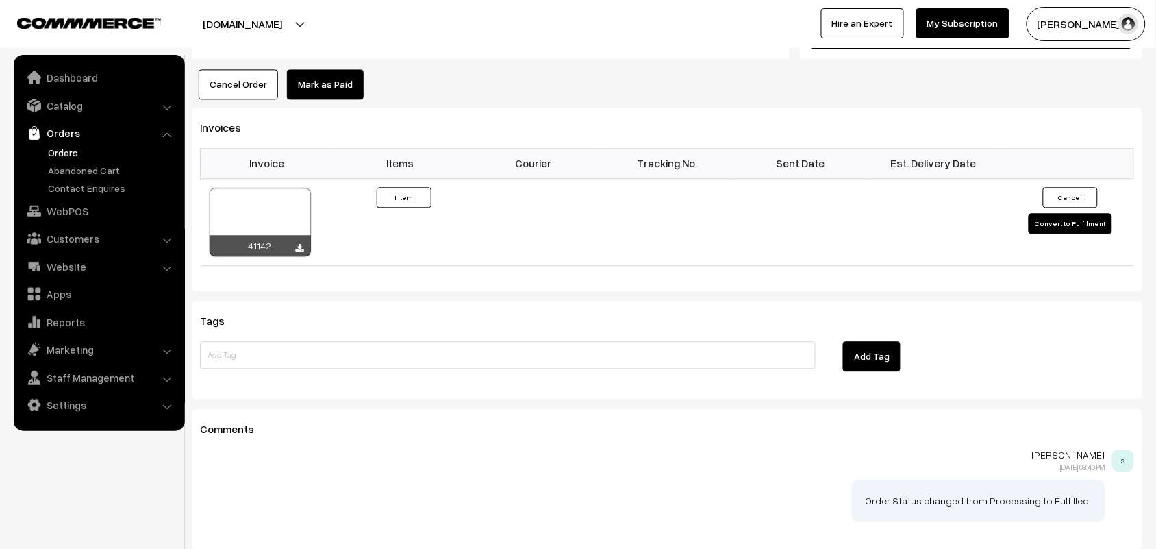
scroll to position [942, 0]
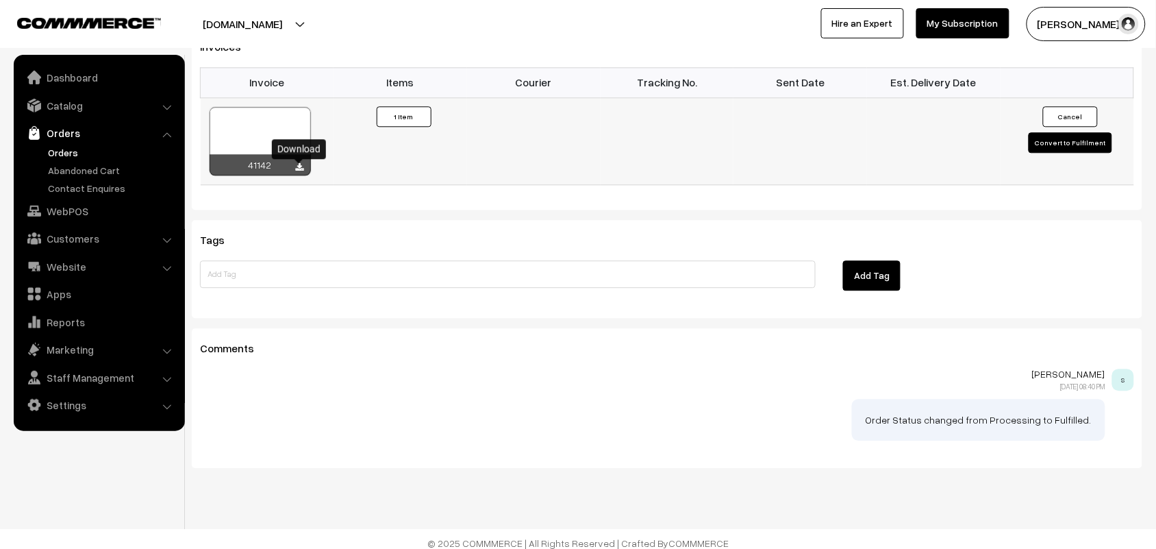
click at [299, 166] on icon at bounding box center [300, 167] width 8 height 9
click at [63, 210] on link "WebPOS" at bounding box center [98, 211] width 163 height 25
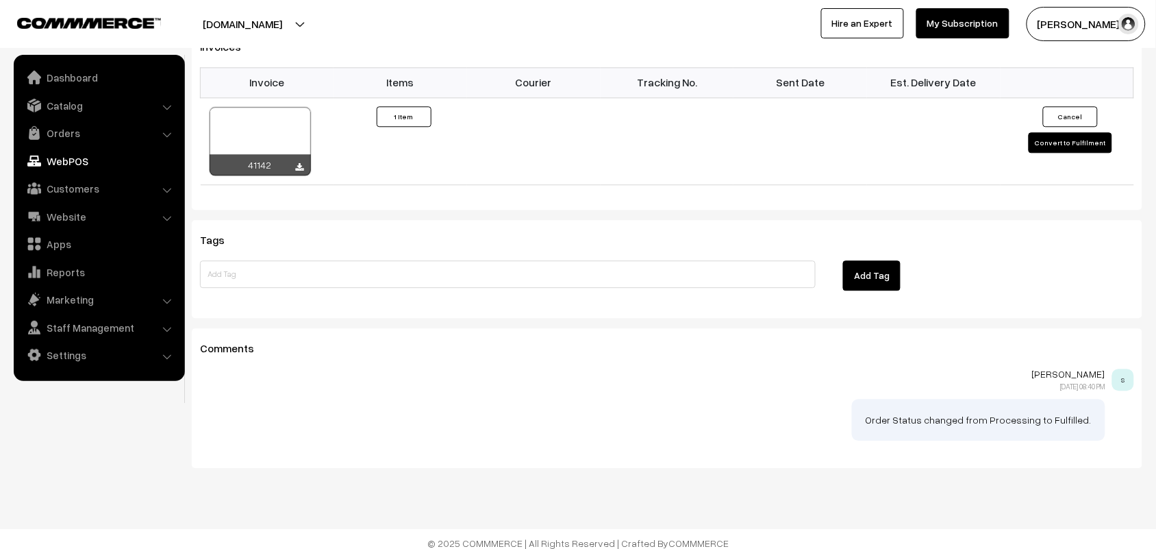
click at [67, 158] on link "WebPOS" at bounding box center [98, 161] width 163 height 25
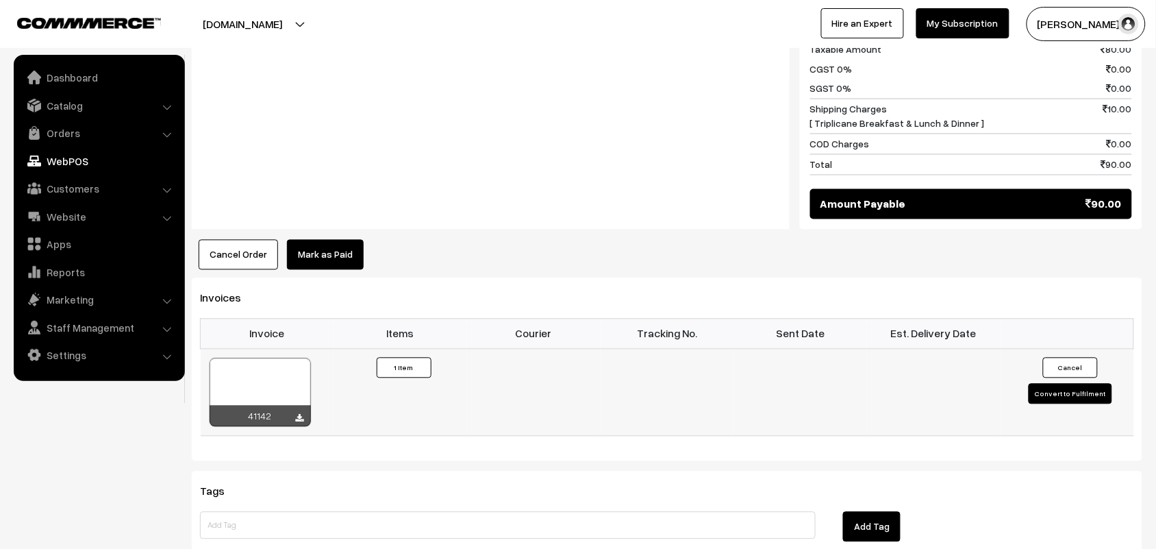
scroll to position [685, 0]
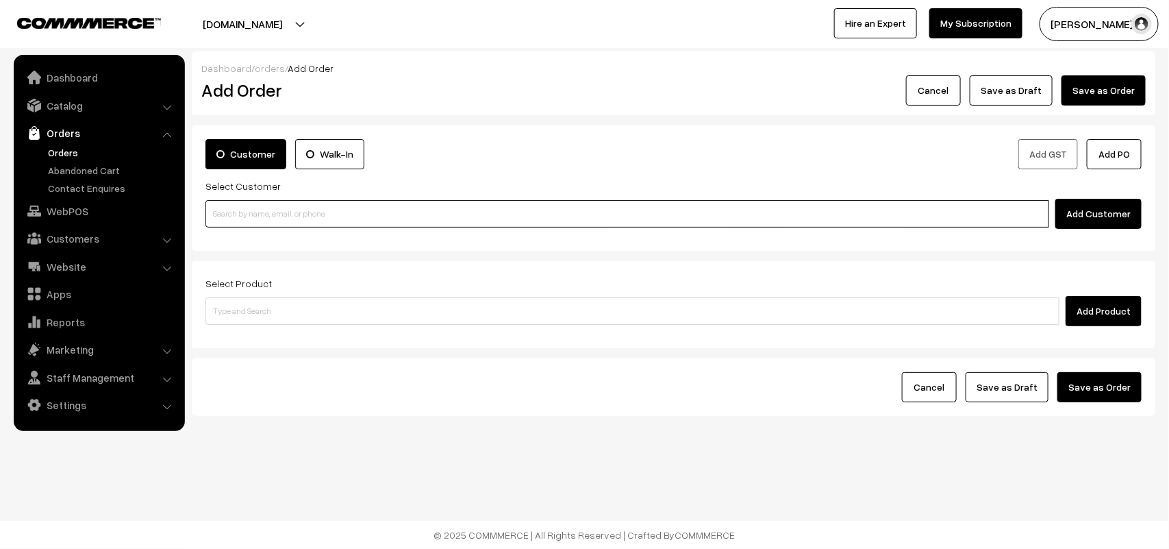
click at [245, 212] on input at bounding box center [627, 213] width 844 height 27
paste input "98401 01102"
click at [234, 203] on input "98401 01102" at bounding box center [627, 213] width 844 height 27
click at [247, 223] on input "9840101102" at bounding box center [627, 213] width 844 height 27
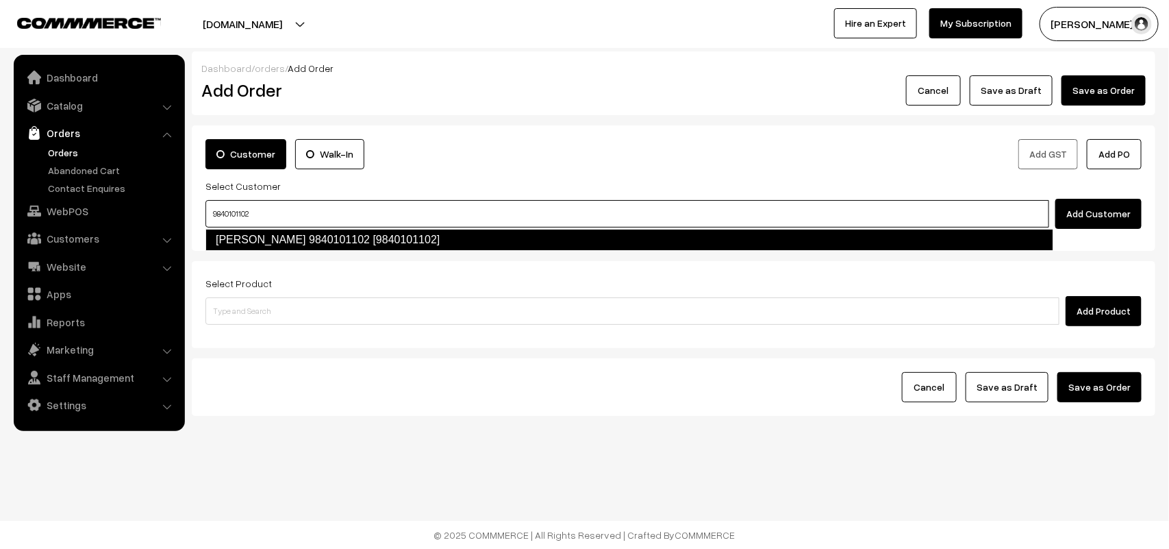
click at [254, 237] on link "Rajalakshmi 9840101102 [9840101102]" at bounding box center [629, 240] width 848 height 22
type input "9840101102"
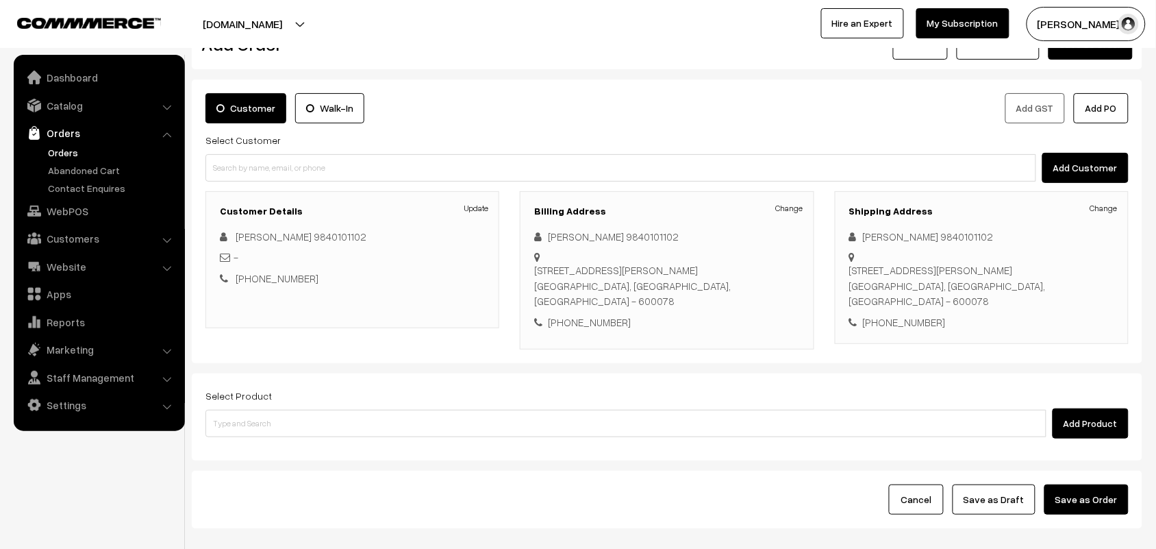
scroll to position [127, 0]
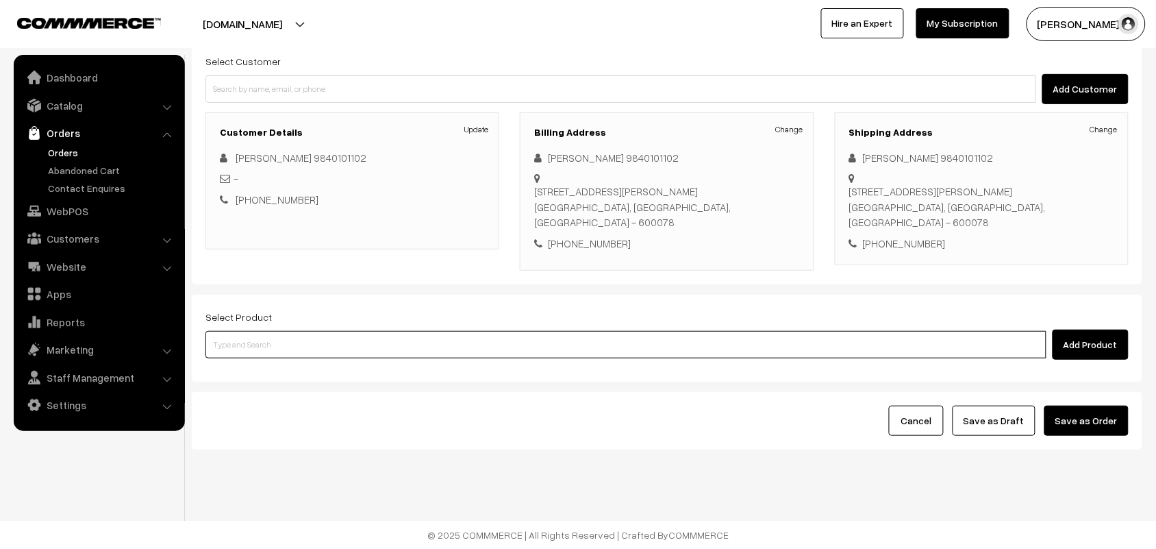
click at [251, 340] on input at bounding box center [625, 344] width 841 height 27
type input "kanche"
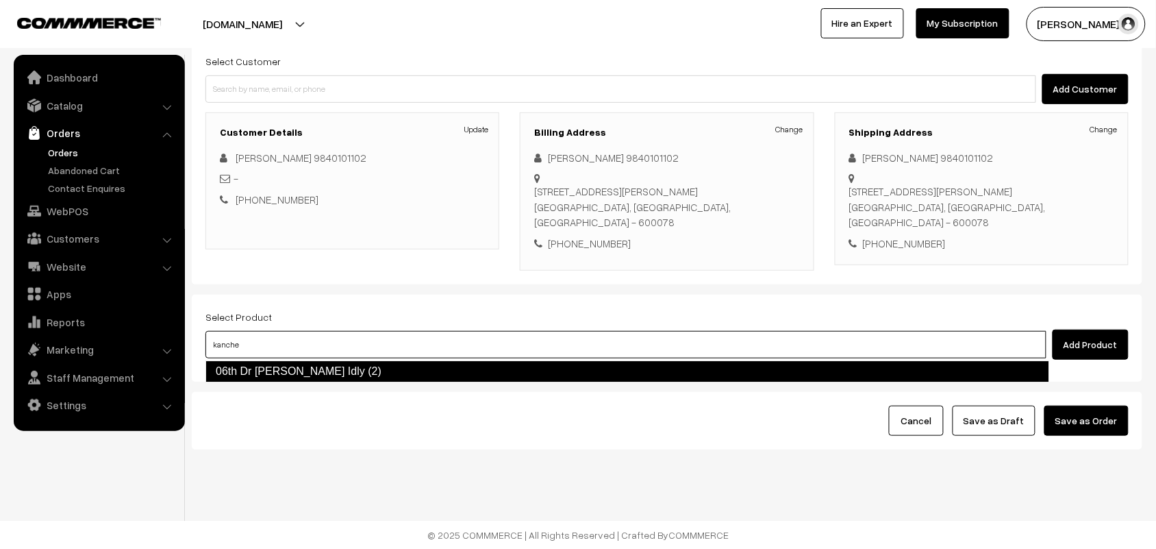
click at [275, 360] on link "06th Dr Kancheepuram Idly (2)" at bounding box center [627, 371] width 844 height 22
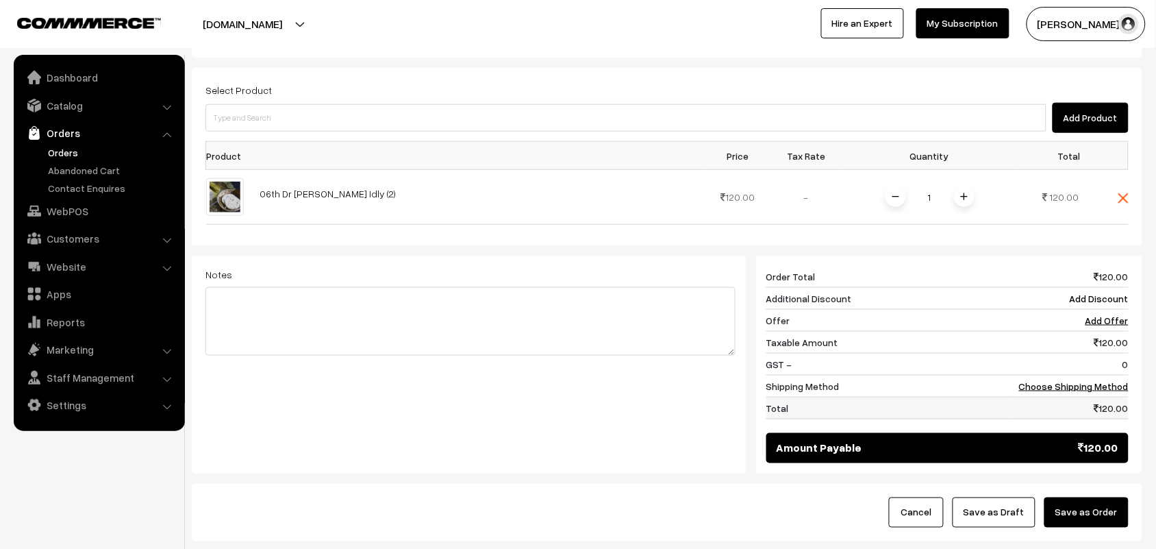
scroll to position [434, 0]
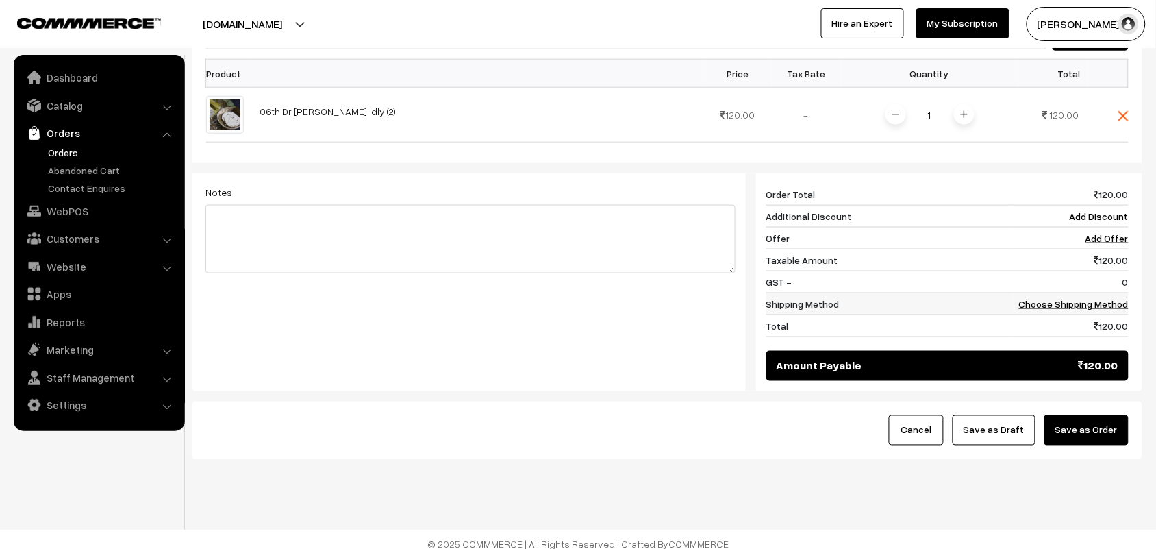
click at [1057, 298] on link "Choose Shipping Method" at bounding box center [1074, 304] width 110 height 12
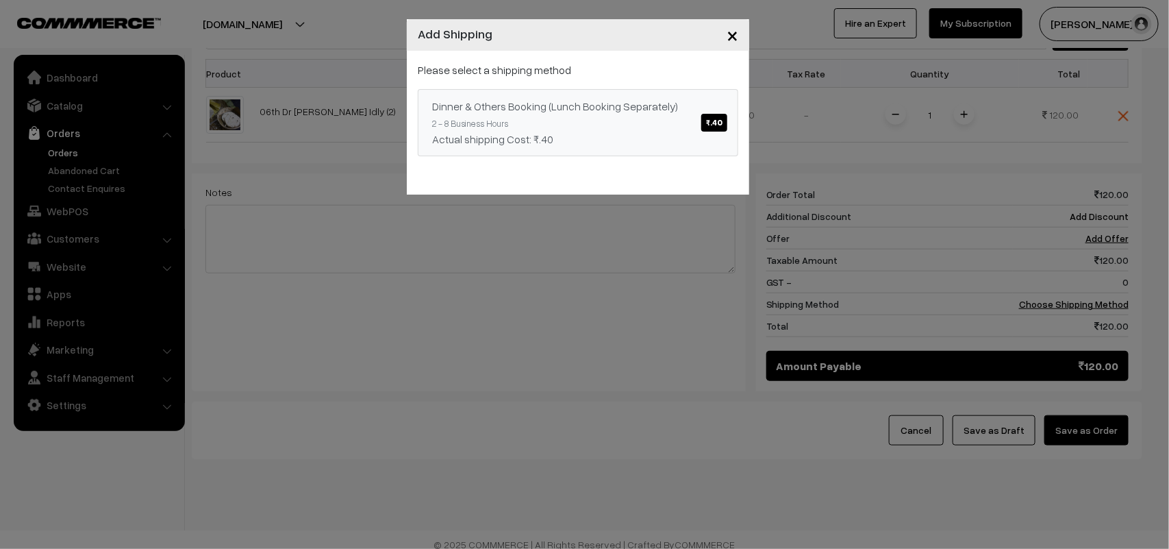
click at [721, 121] on span "₹.40" at bounding box center [714, 123] width 26 height 18
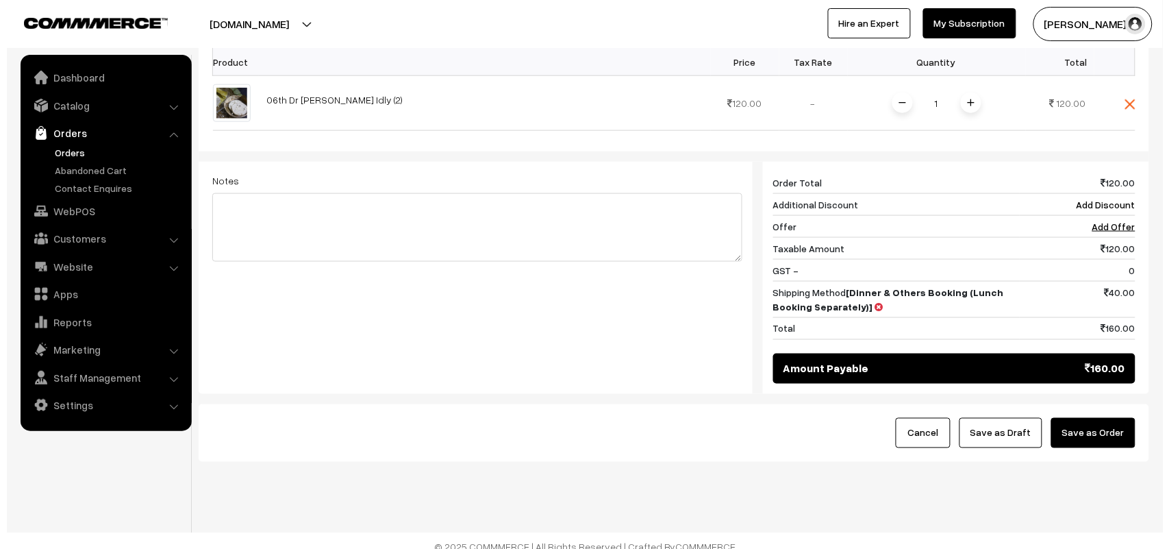
scroll to position [462, 0]
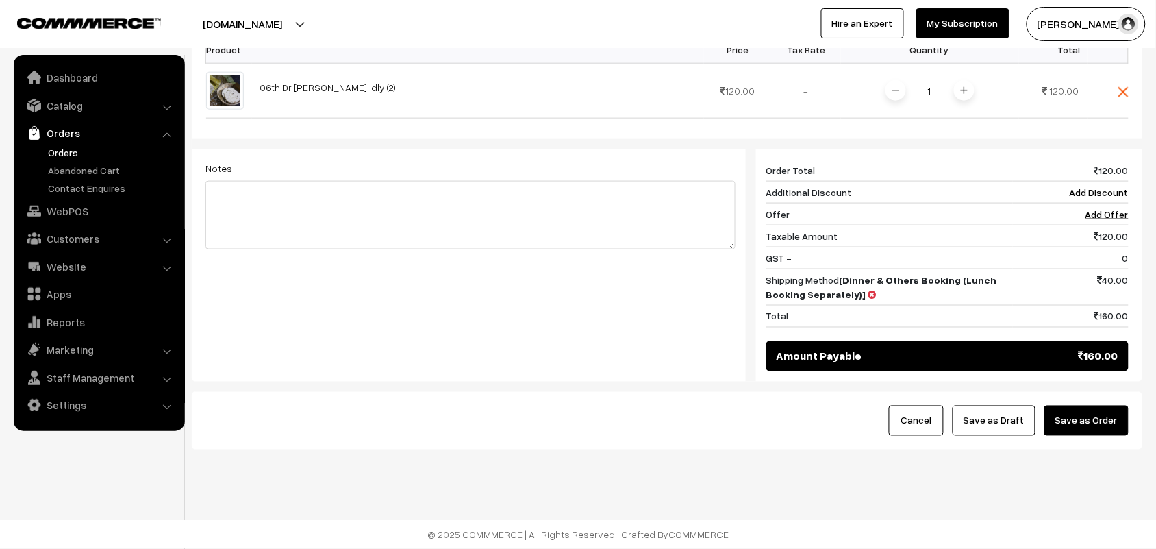
click at [1117, 419] on button "Save as Order" at bounding box center [1087, 420] width 84 height 30
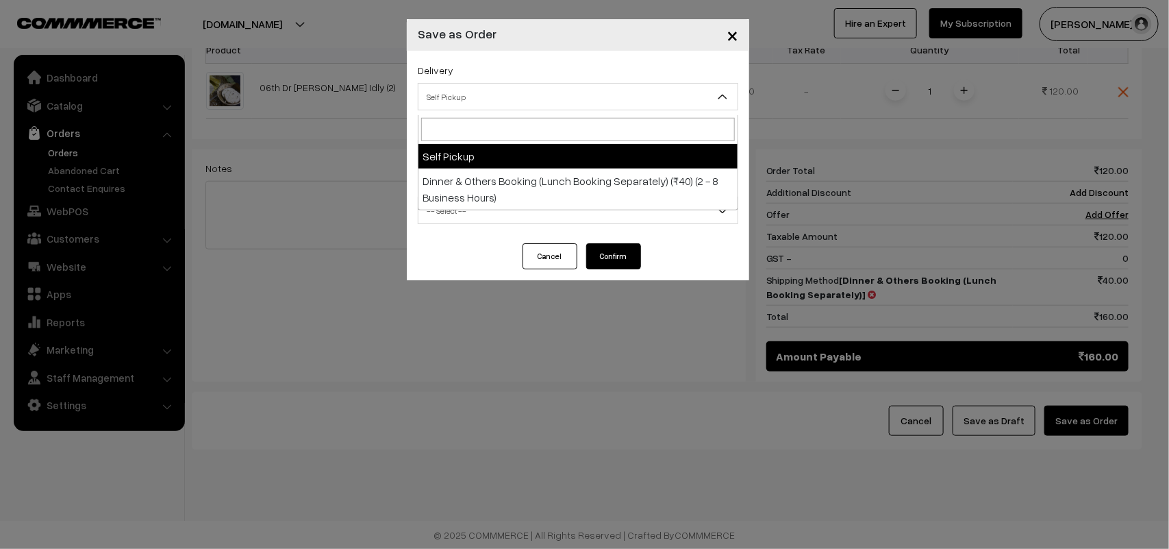
click at [463, 104] on span "Self Pickup" at bounding box center [578, 97] width 319 height 24
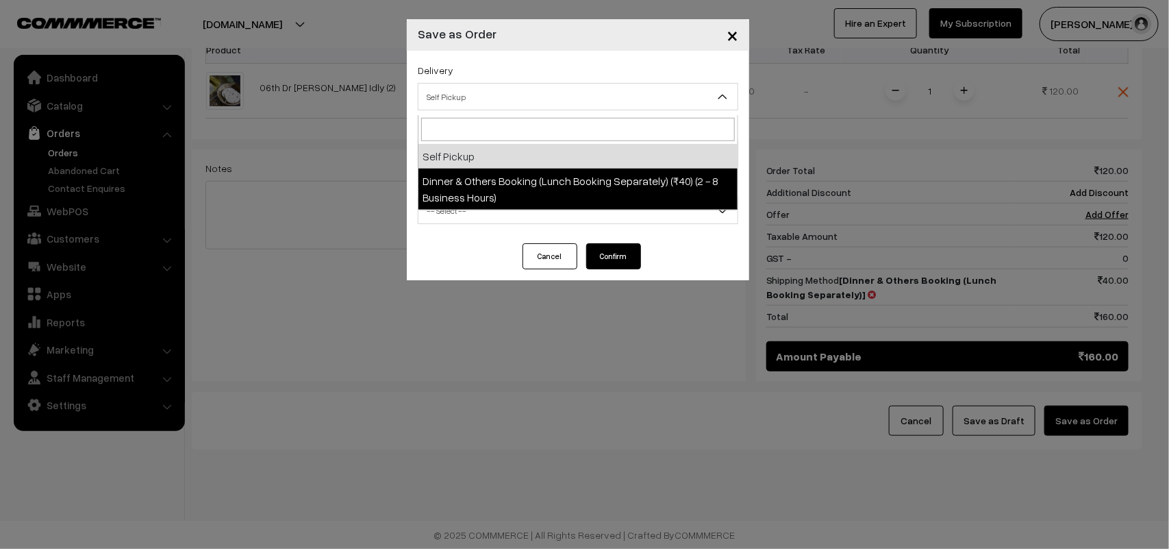
select select "DOB1"
select select "3"
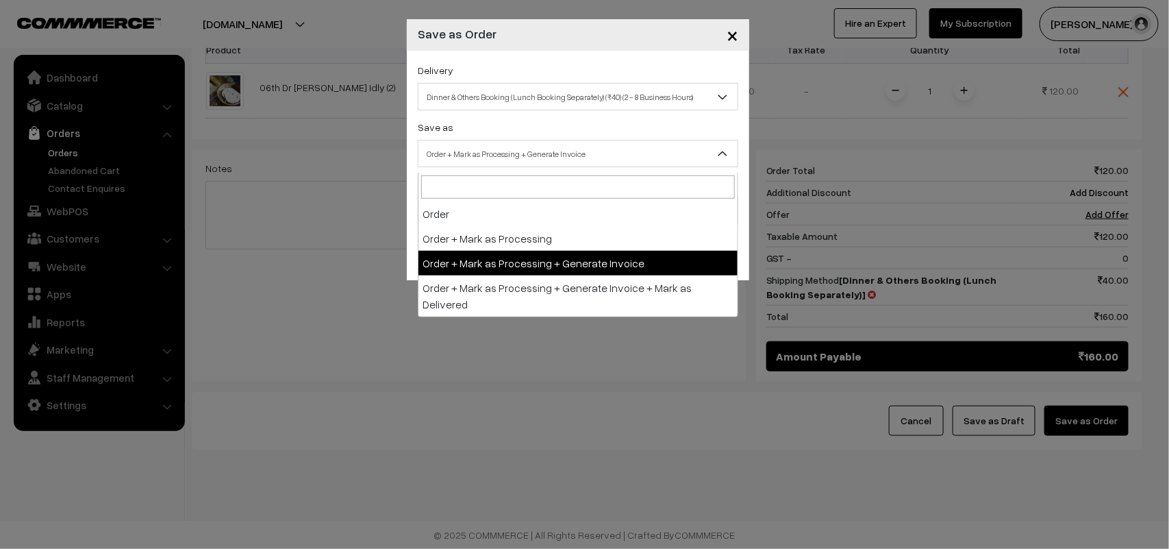
click at [511, 166] on span "Order + Mark as Processing + Generate Invoice" at bounding box center [578, 154] width 319 height 24
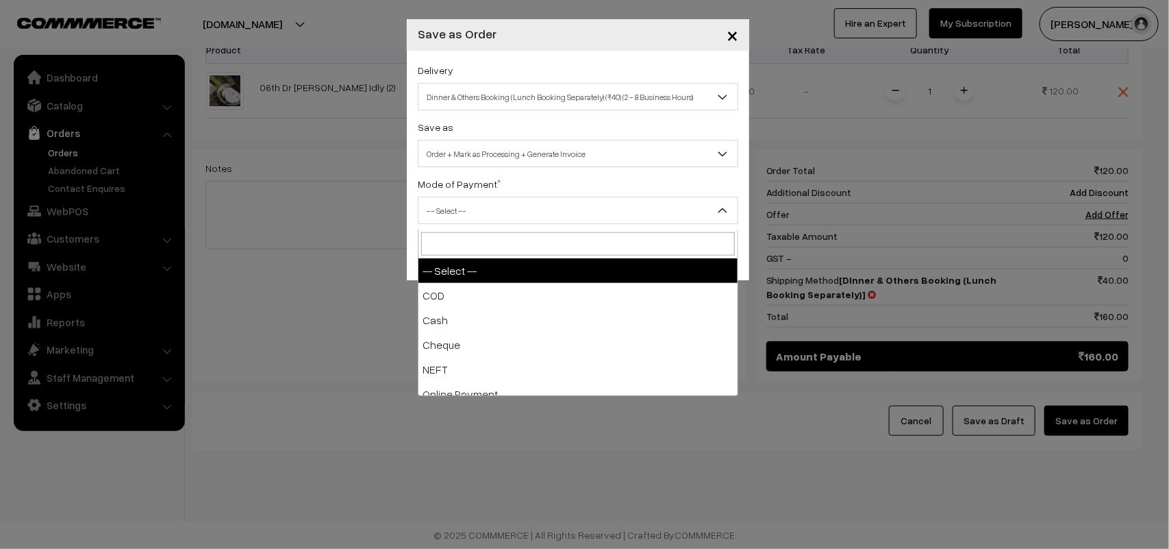
click at [443, 211] on span "-- Select --" at bounding box center [578, 211] width 319 height 24
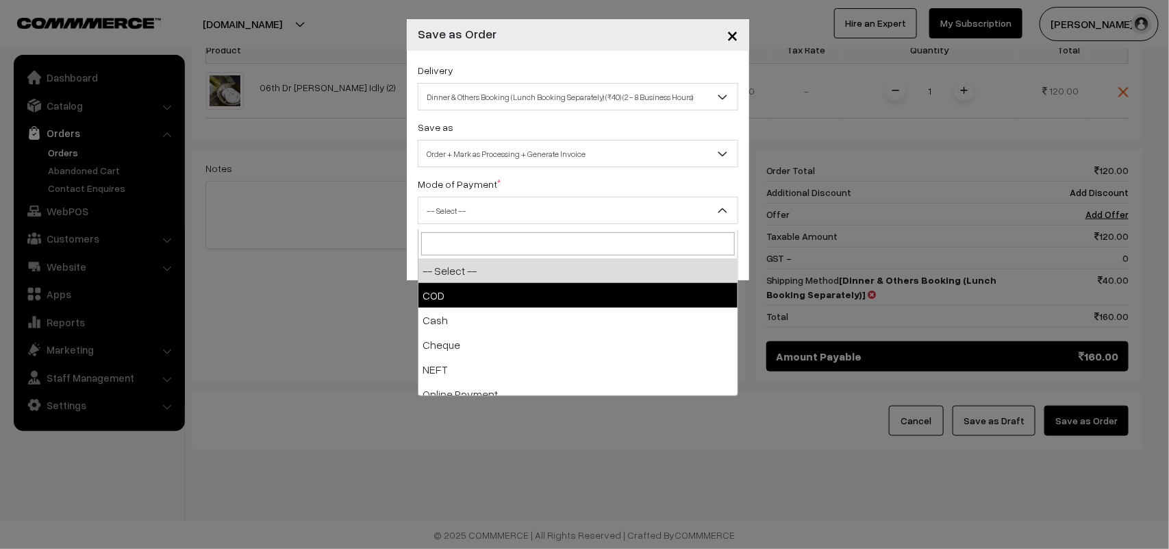
drag, startPoint x: 447, startPoint y: 290, endPoint x: 463, endPoint y: 290, distance: 16.4
select select "1"
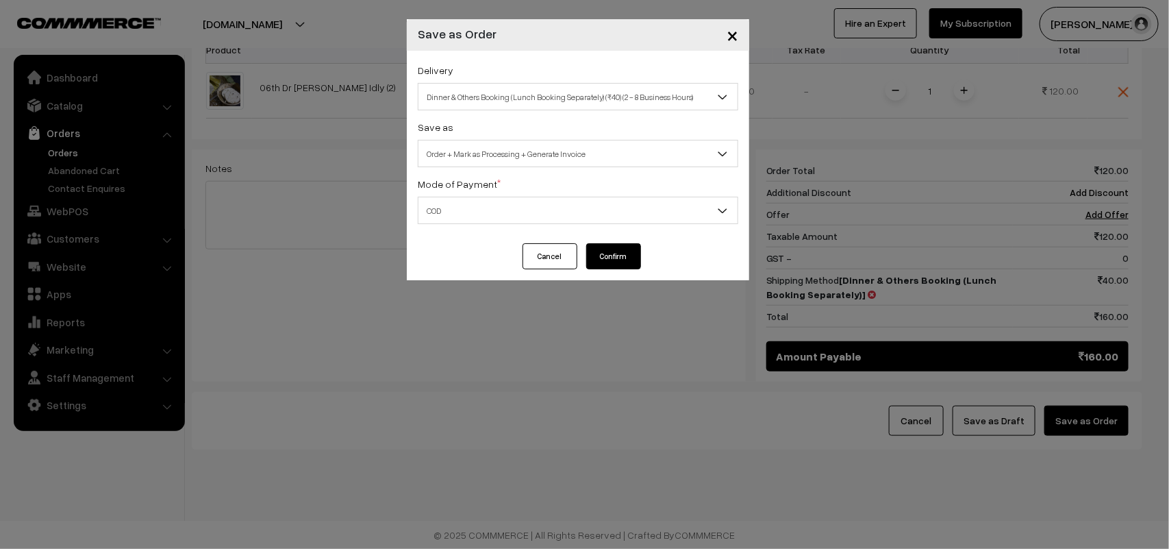
click at [607, 255] on button "Confirm" at bounding box center [613, 256] width 55 height 26
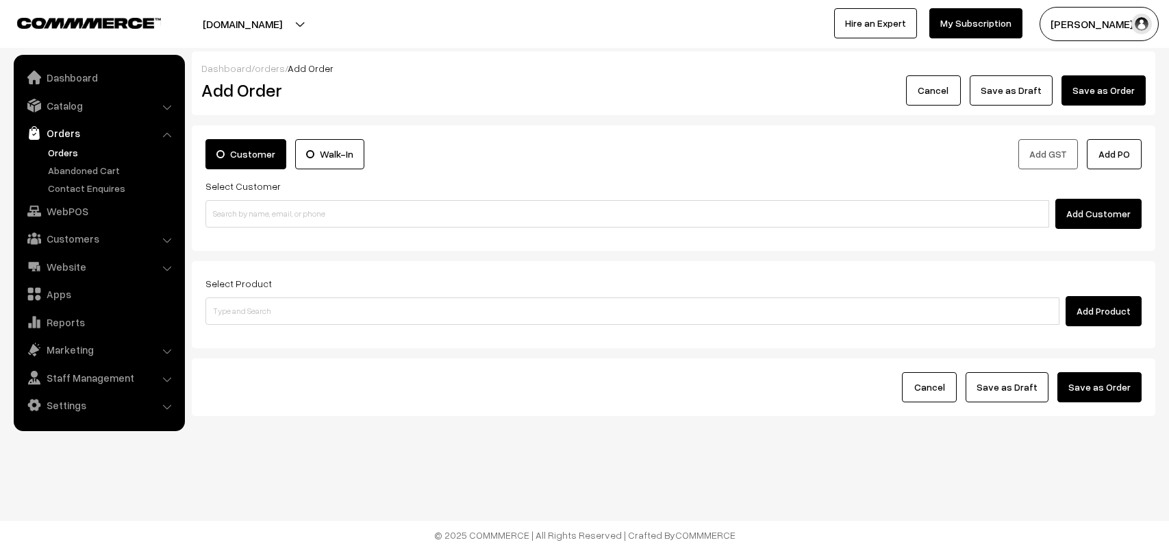
click at [53, 147] on link "Orders" at bounding box center [113, 152] width 136 height 14
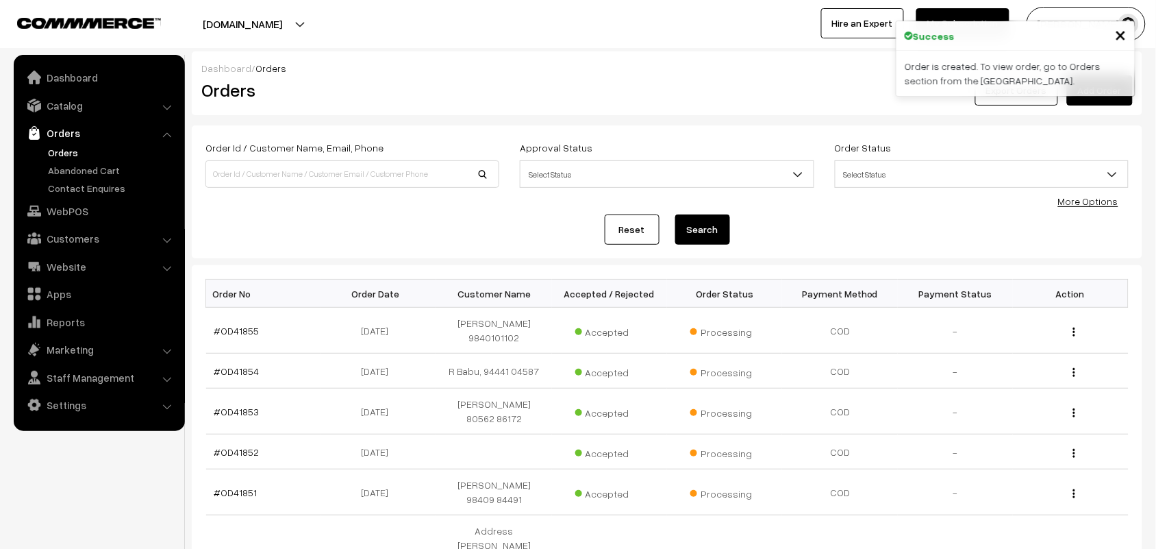
click at [234, 325] on link "#OD41855" at bounding box center [236, 331] width 45 height 12
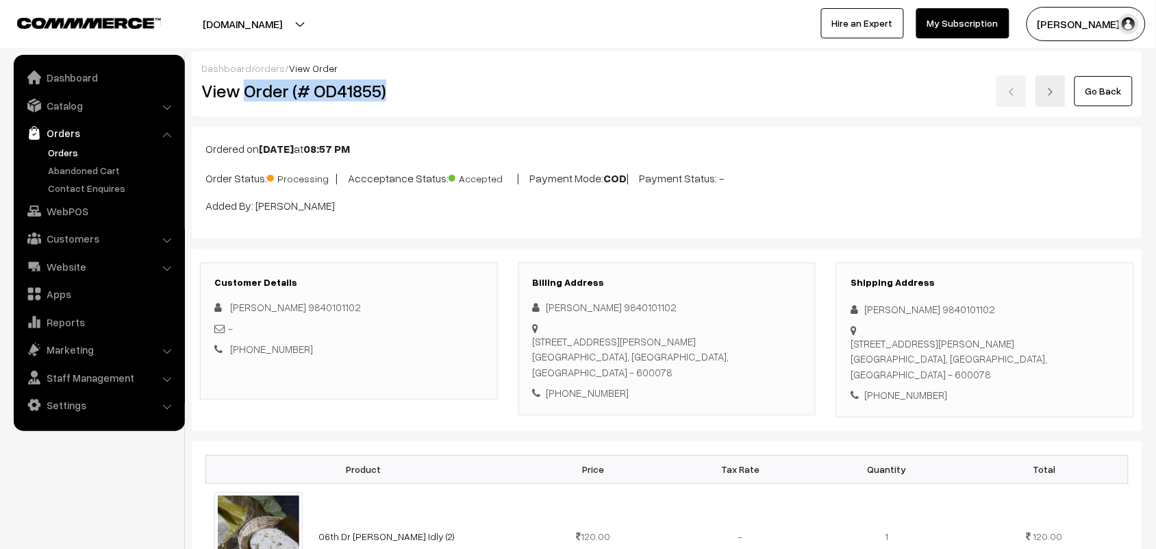
click at [408, 84] on h2 "View Order (# OD41855)" at bounding box center [349, 90] width 297 height 21
copy h2 "Order (# OD41855)"
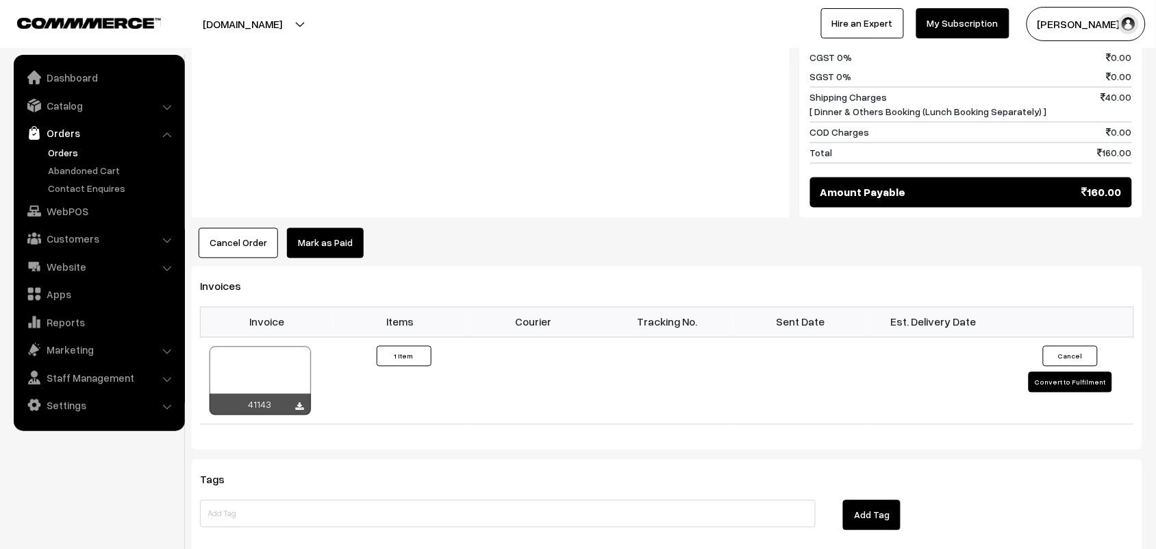
scroll to position [856, 0]
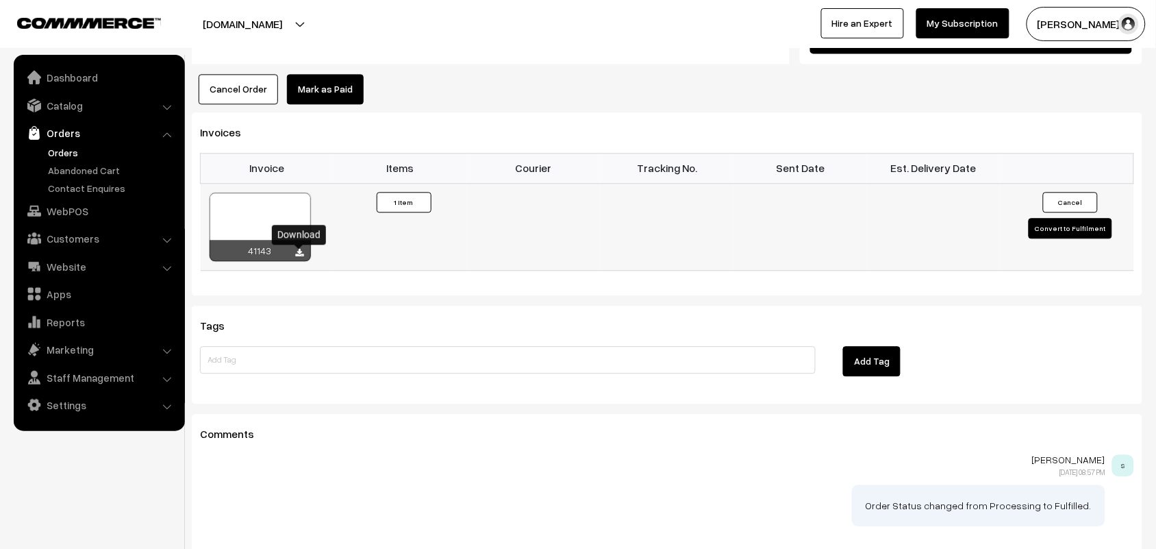
click at [299, 254] on icon at bounding box center [300, 253] width 8 height 9
click at [67, 211] on link "WebPOS" at bounding box center [98, 211] width 163 height 25
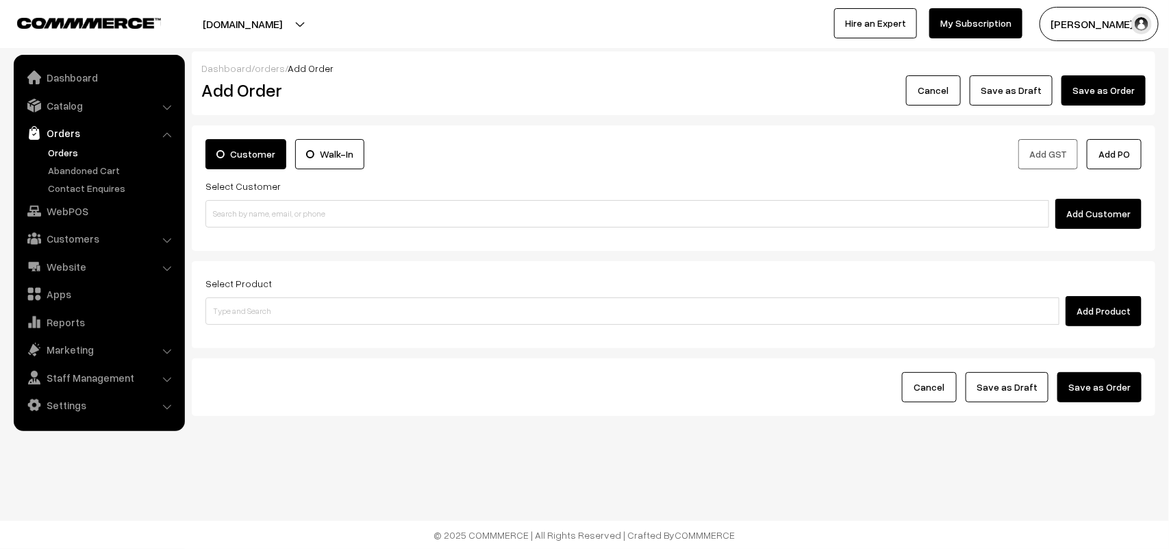
click at [69, 145] on link "Orders" at bounding box center [113, 152] width 136 height 14
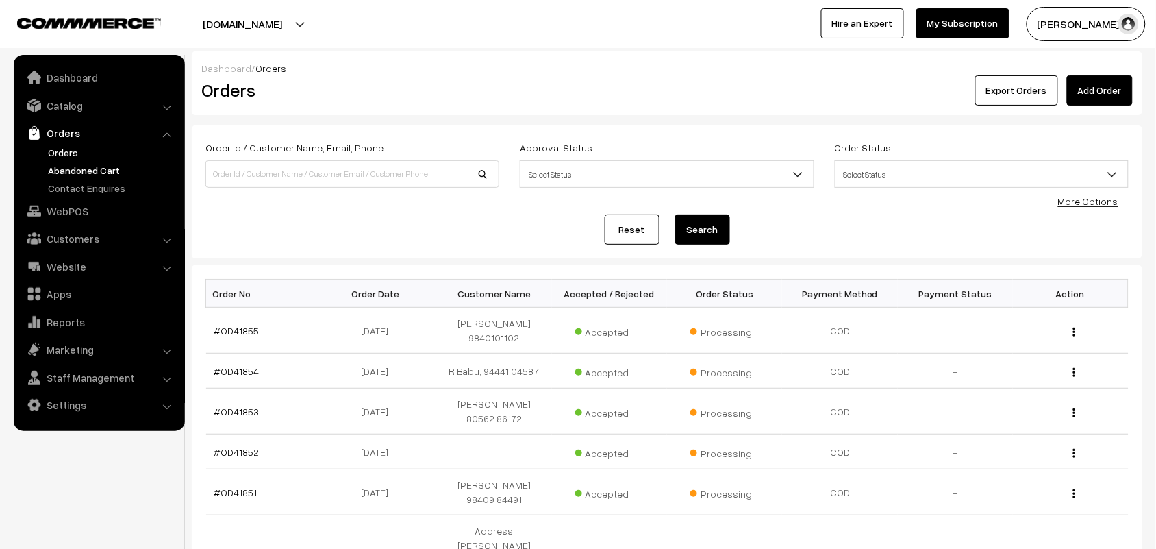
click at [77, 163] on link "Abandoned Cart" at bounding box center [113, 170] width 136 height 14
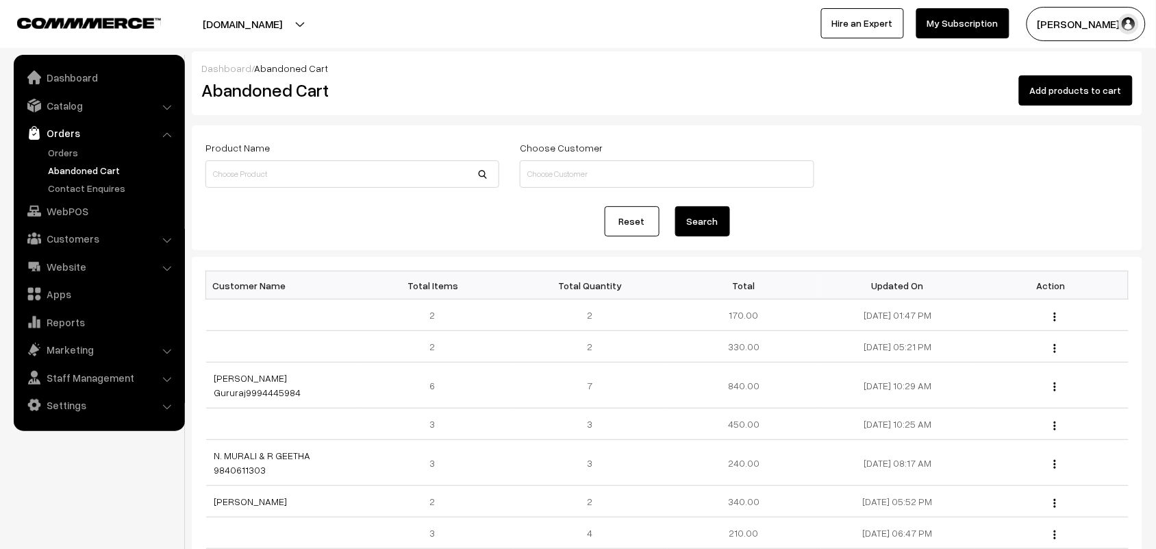
click at [71, 149] on link "Orders" at bounding box center [113, 152] width 136 height 14
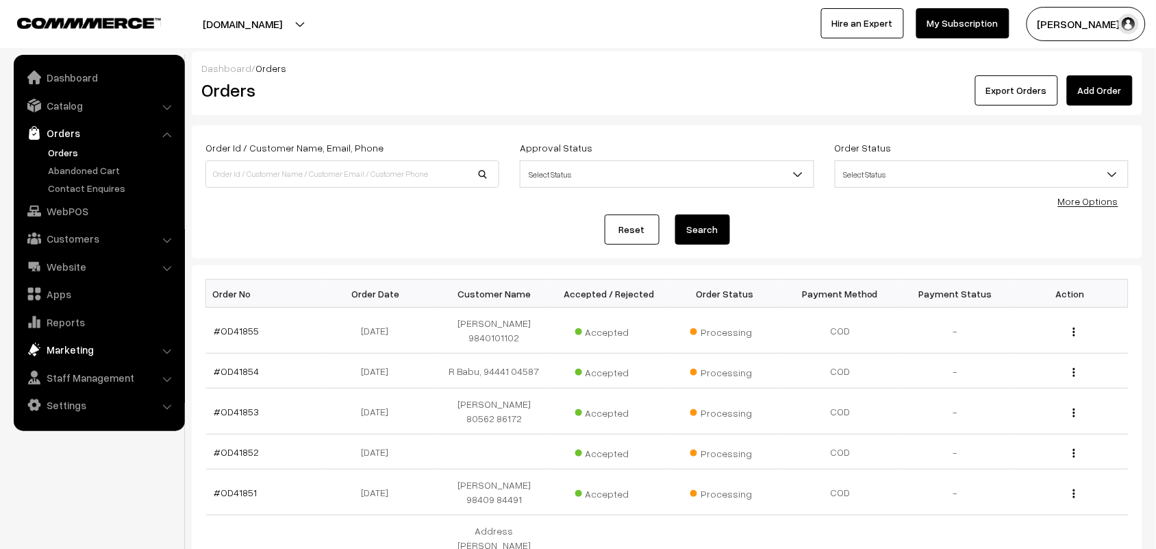
click at [73, 341] on link "Marketing" at bounding box center [98, 349] width 163 height 25
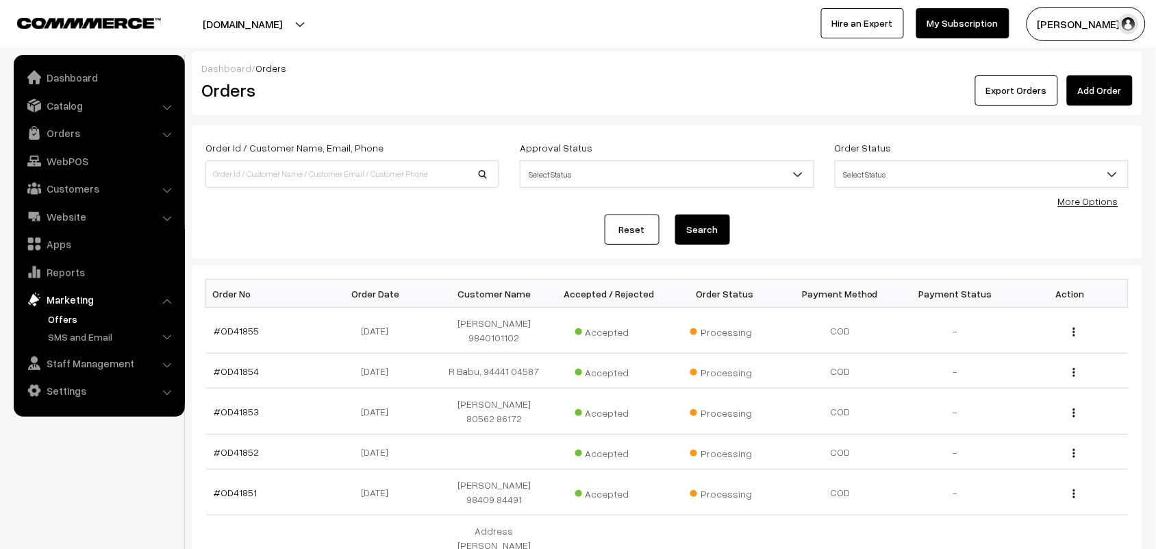
click at [73, 321] on link "Offers" at bounding box center [113, 319] width 136 height 14
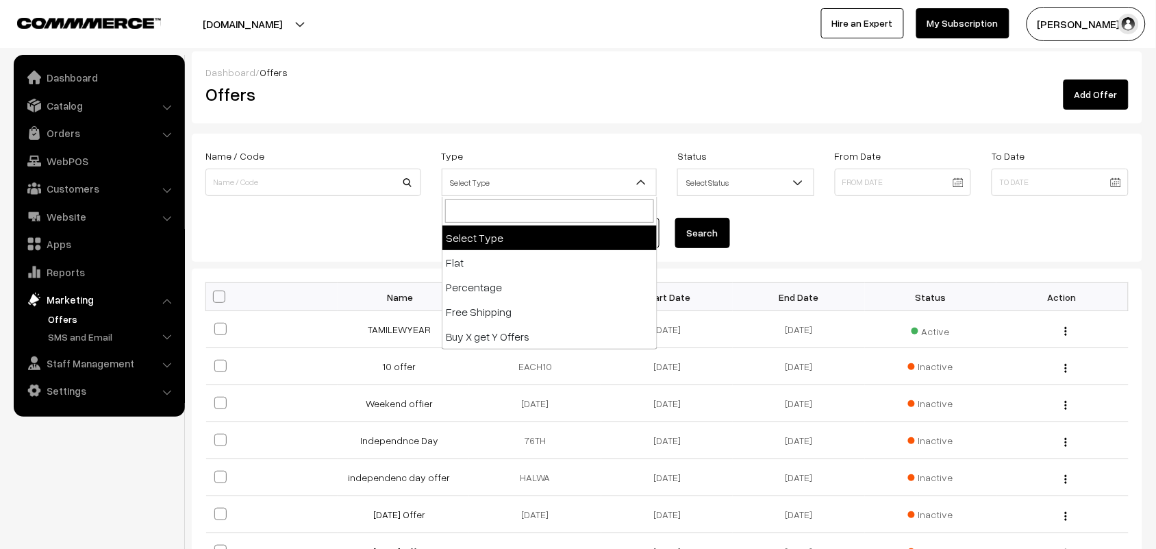
click at [579, 179] on span "Select Type" at bounding box center [549, 183] width 214 height 24
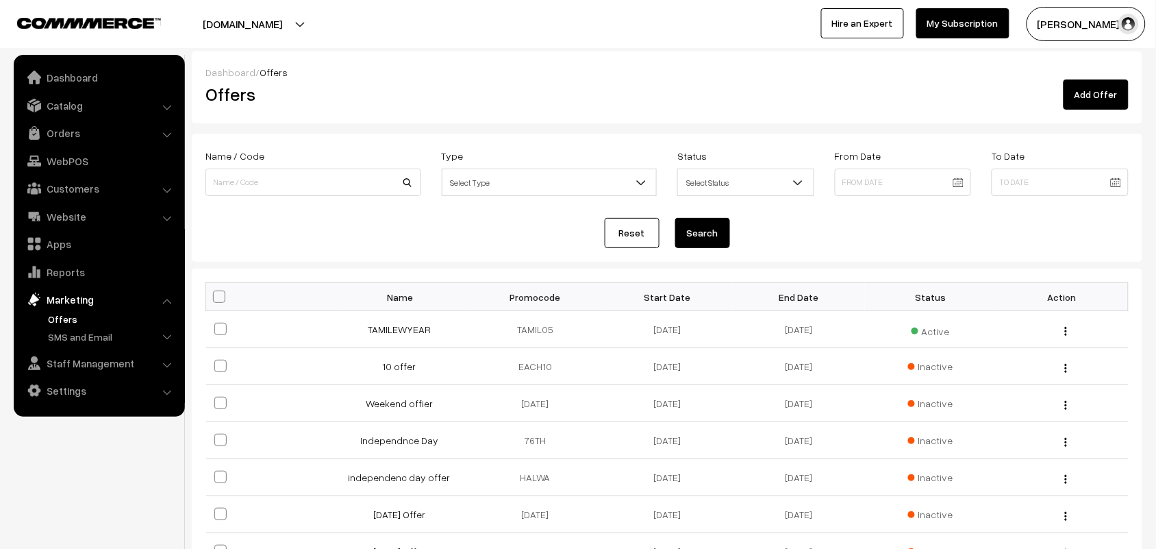
click at [685, 179] on span "Select Status" at bounding box center [746, 183] width 136 height 24
click at [595, 93] on div "Add Offer" at bounding box center [824, 94] width 609 height 30
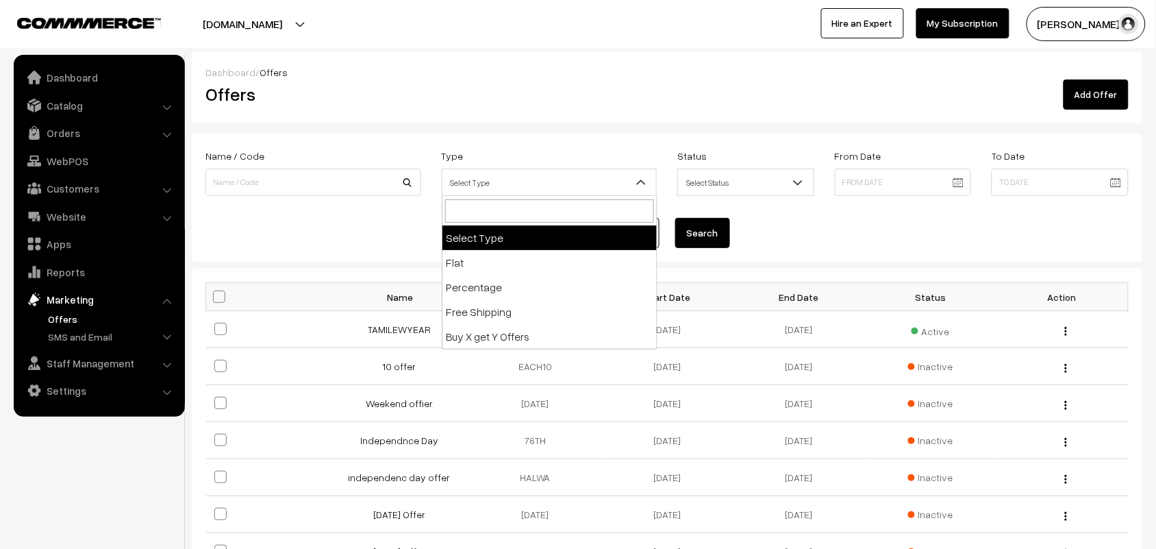
click at [491, 173] on span "Select Type" at bounding box center [549, 183] width 214 height 24
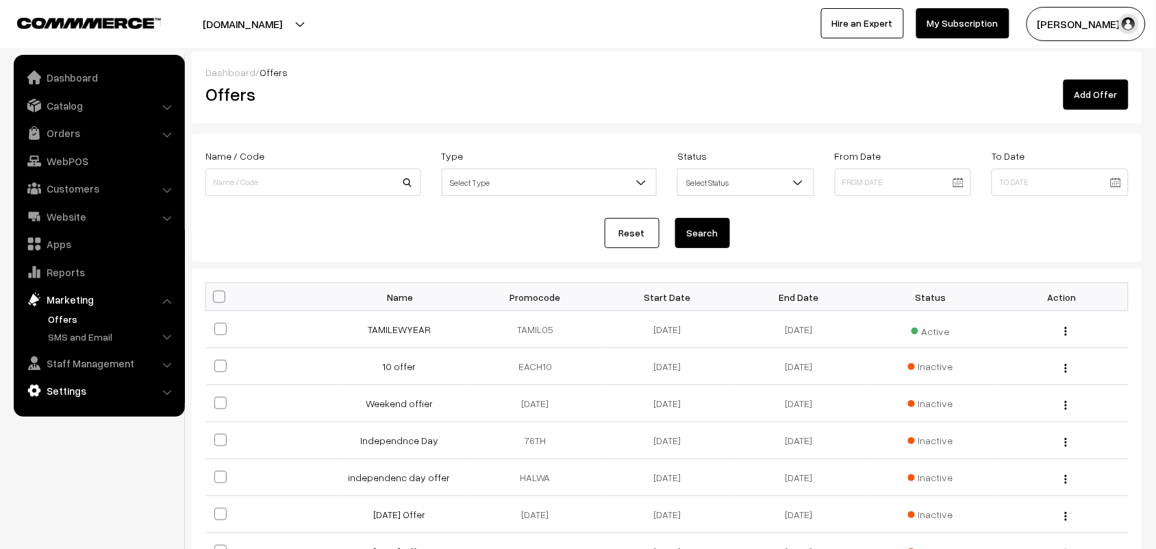
click at [89, 380] on link "Settings" at bounding box center [98, 390] width 163 height 25
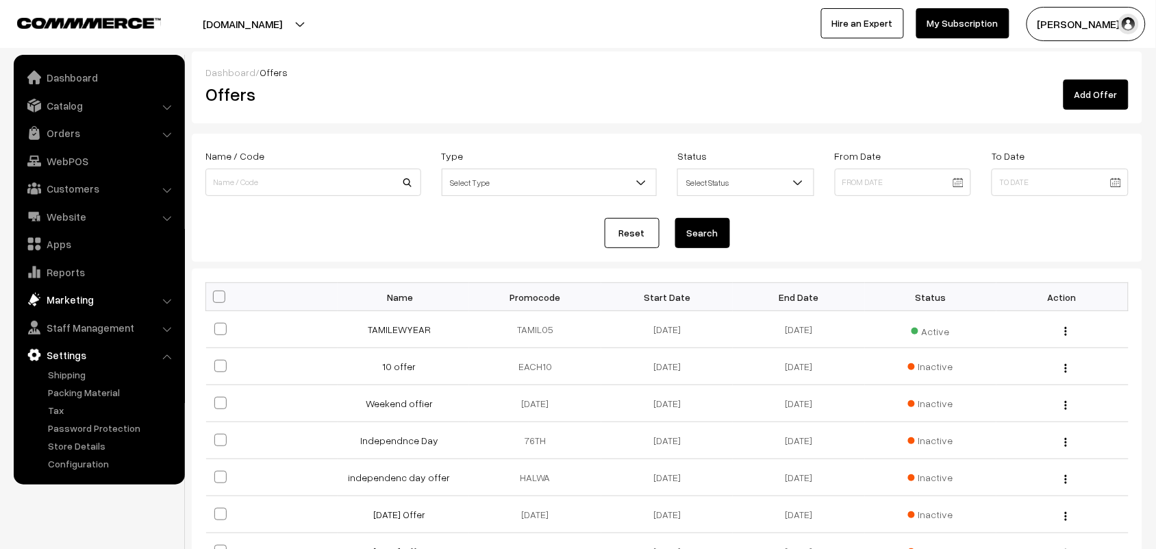
click at [80, 293] on link "Marketing" at bounding box center [98, 299] width 163 height 25
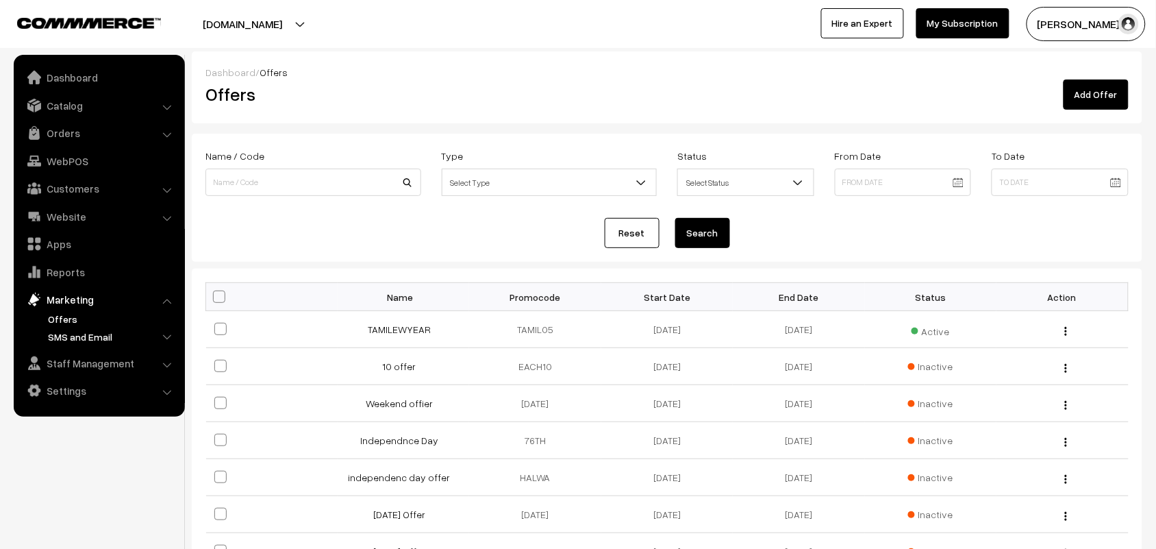
click at [91, 340] on link "SMS and Email" at bounding box center [113, 336] width 136 height 14
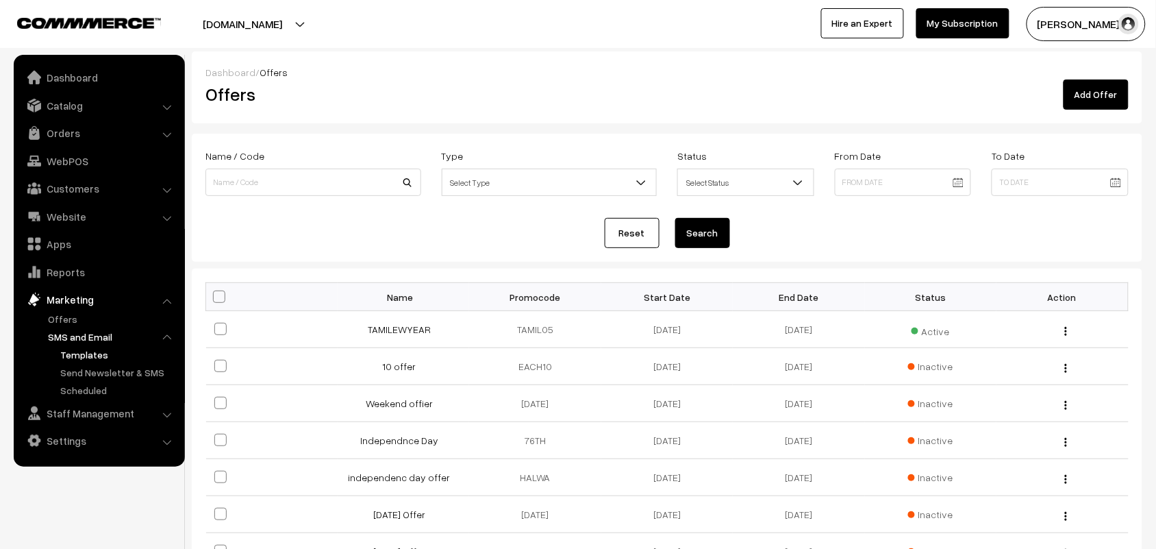
click at [97, 351] on link "Templates" at bounding box center [118, 354] width 123 height 14
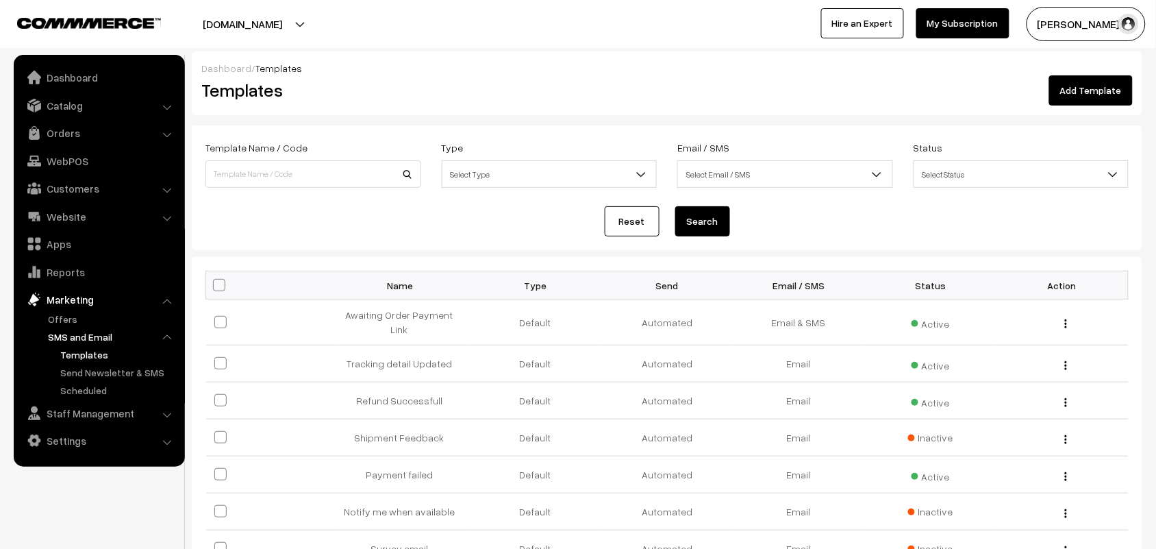
click at [97, 356] on link "Templates" at bounding box center [118, 354] width 123 height 14
click at [721, 220] on button "Search" at bounding box center [702, 221] width 55 height 30
click at [1065, 319] on img "button" at bounding box center [1066, 323] width 2 height 9
click at [1011, 339] on link "Edit" at bounding box center [1005, 342] width 116 height 30
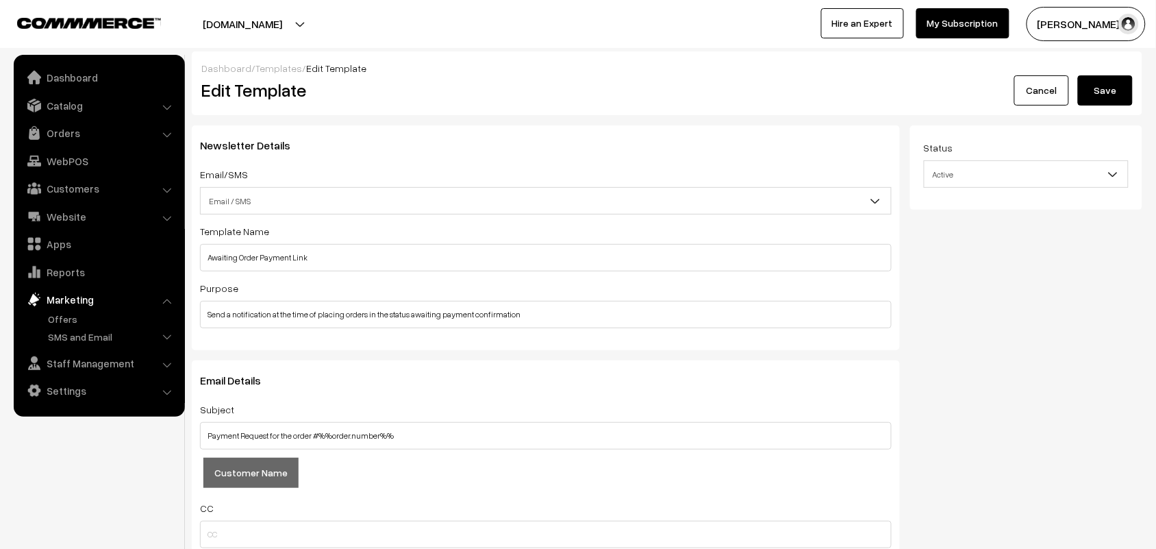
click at [1088, 98] on button "Save" at bounding box center [1105, 90] width 55 height 30
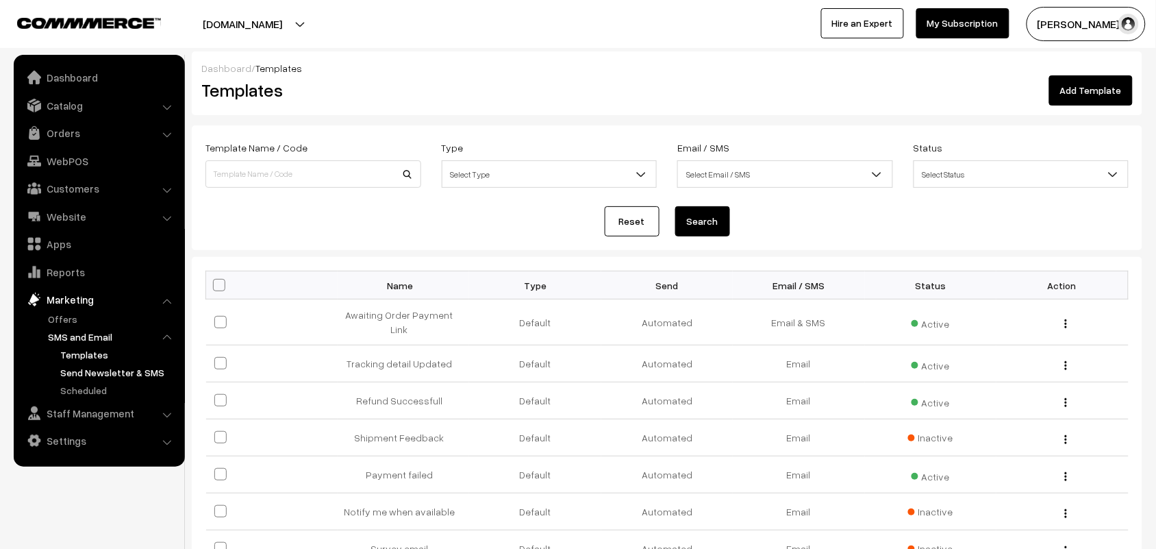
click at [97, 370] on link "Send Newsletter & SMS" at bounding box center [118, 372] width 123 height 14
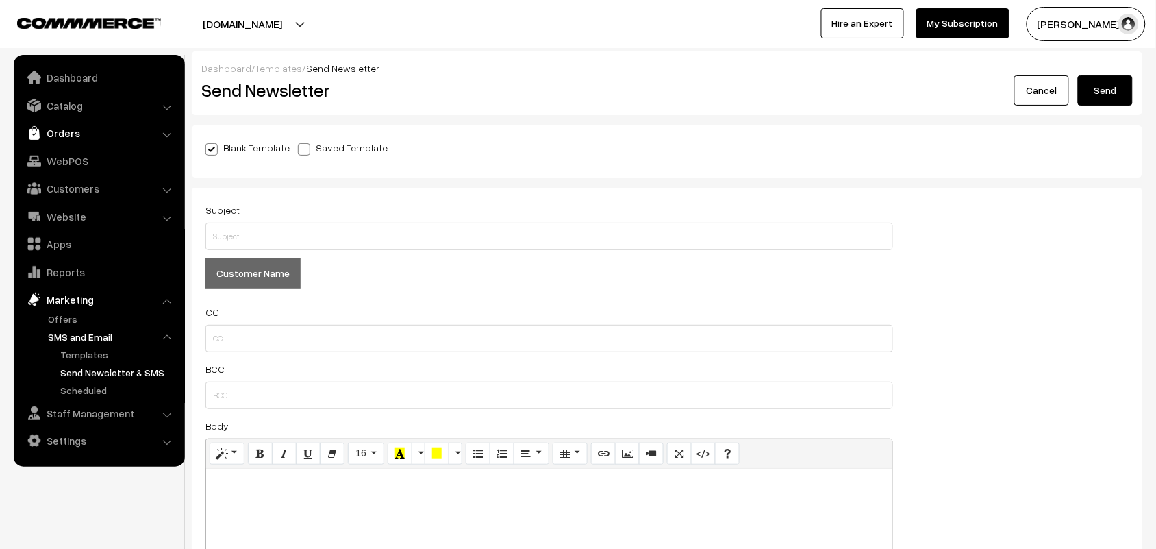
click at [66, 137] on link "Orders" at bounding box center [98, 133] width 163 height 25
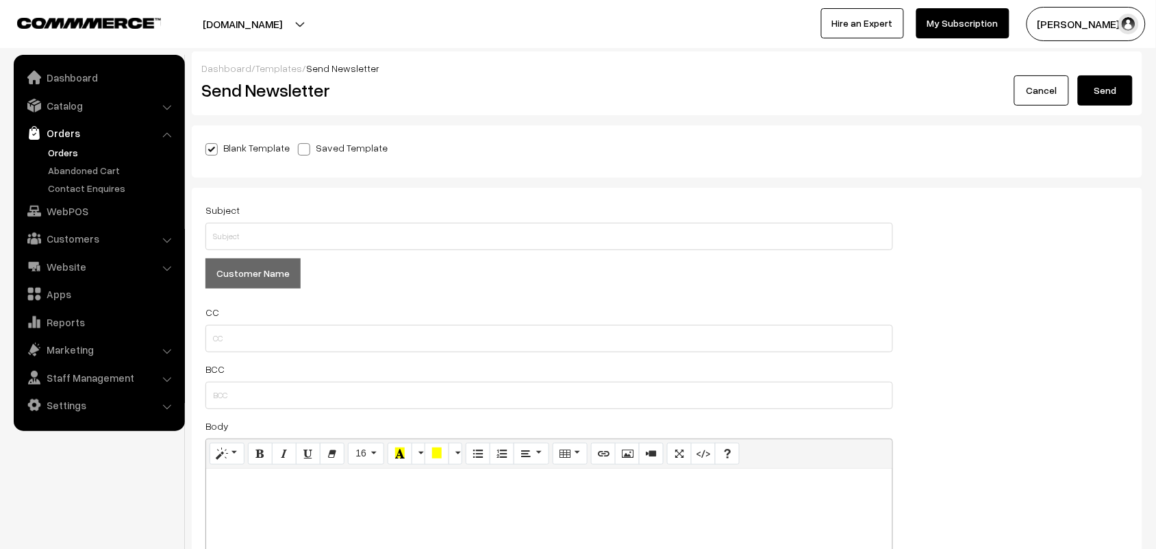
click at [67, 147] on link "Orders" at bounding box center [113, 152] width 136 height 14
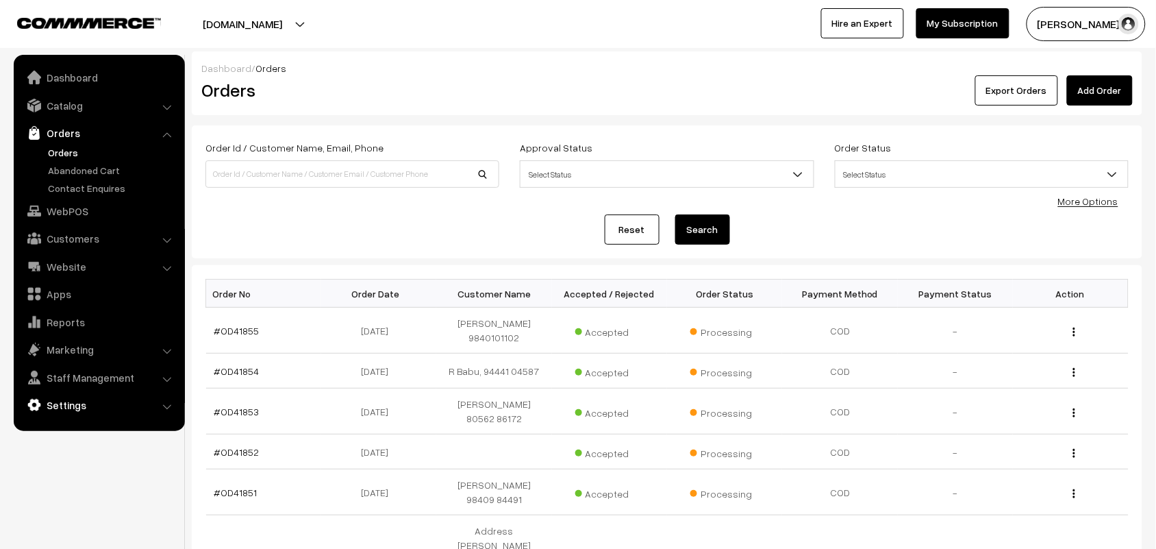
click at [72, 401] on link "Settings" at bounding box center [98, 404] width 163 height 25
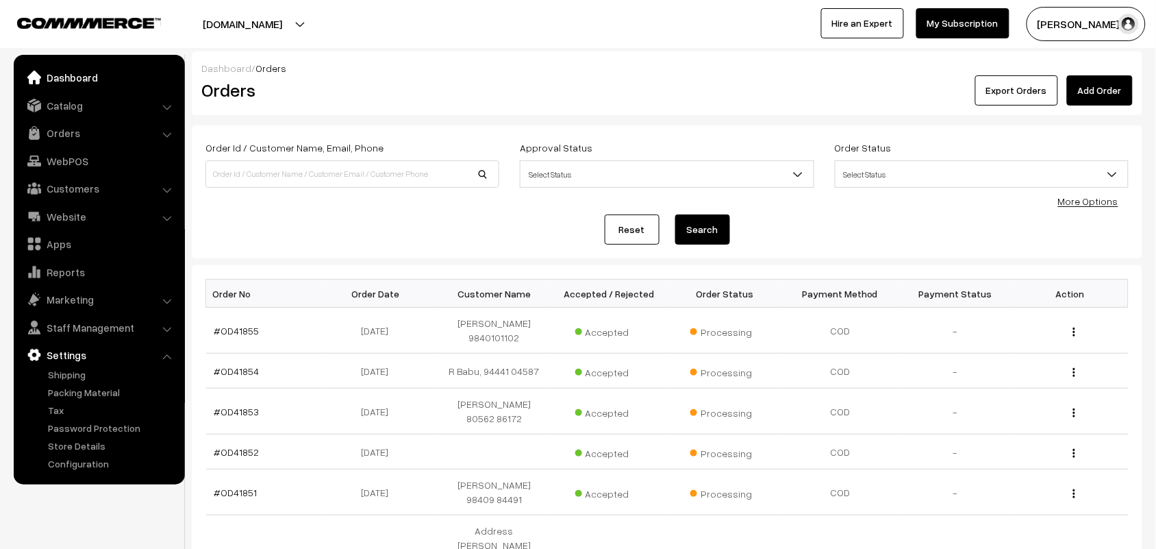
click at [73, 75] on link "Dashboard" at bounding box center [98, 77] width 163 height 25
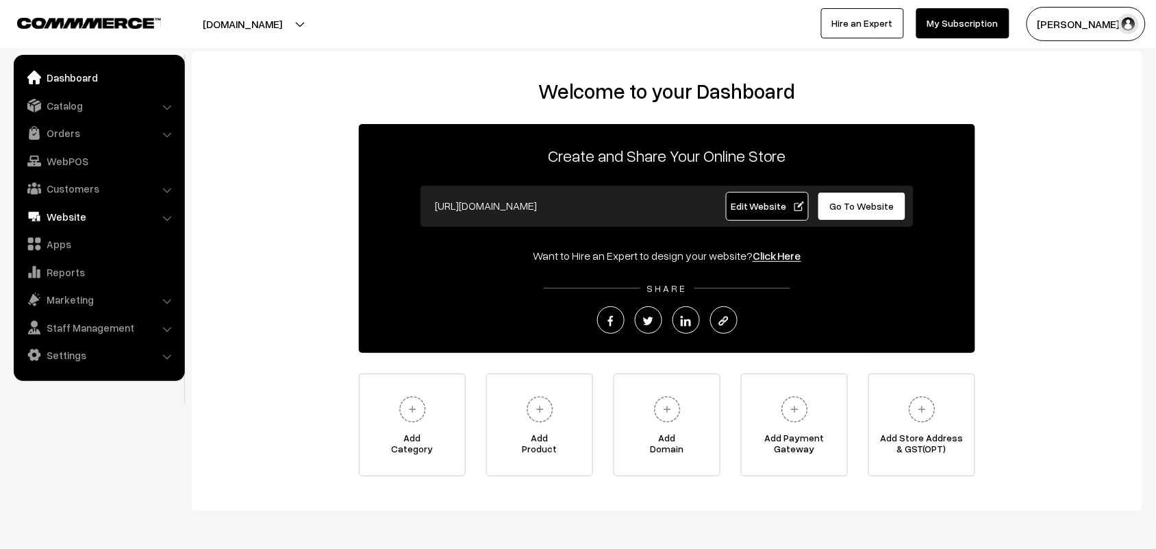
click at [66, 225] on link "Website" at bounding box center [98, 216] width 163 height 25
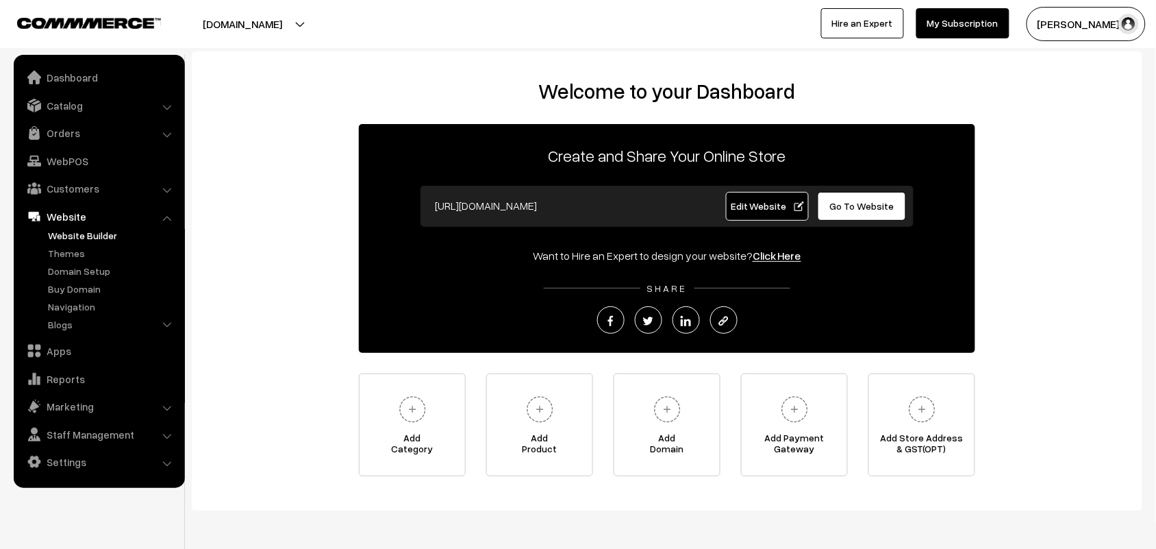
click at [66, 240] on link "Website Builder" at bounding box center [113, 235] width 136 height 14
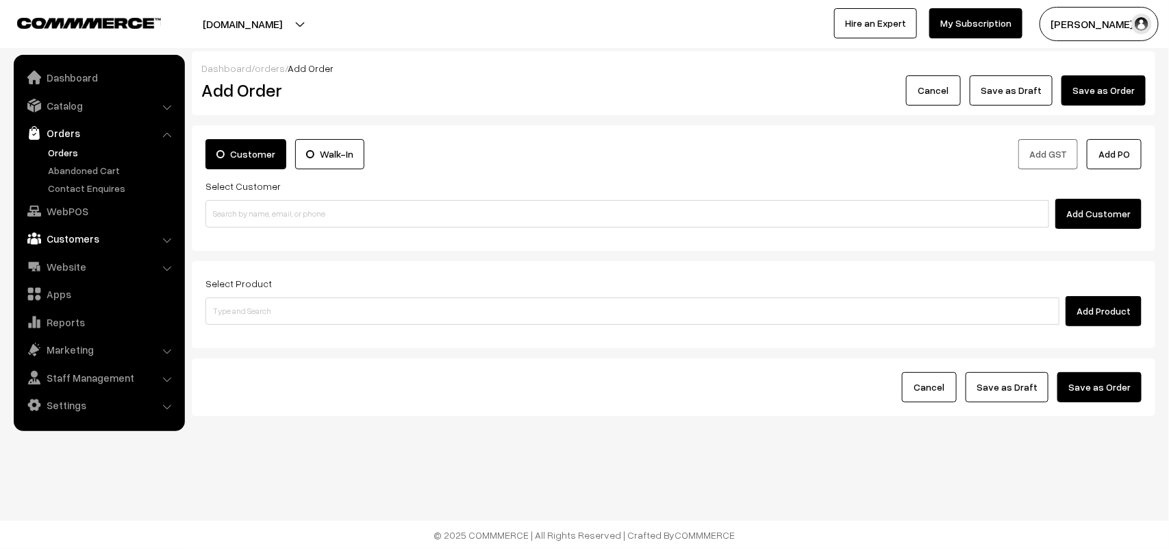
click at [72, 237] on link "Customers" at bounding box center [98, 238] width 163 height 25
click at [77, 190] on link "Customers" at bounding box center [98, 188] width 163 height 25
click at [75, 196] on link "Customers" at bounding box center [98, 188] width 163 height 25
click at [76, 202] on link "Customers" at bounding box center [113, 208] width 136 height 14
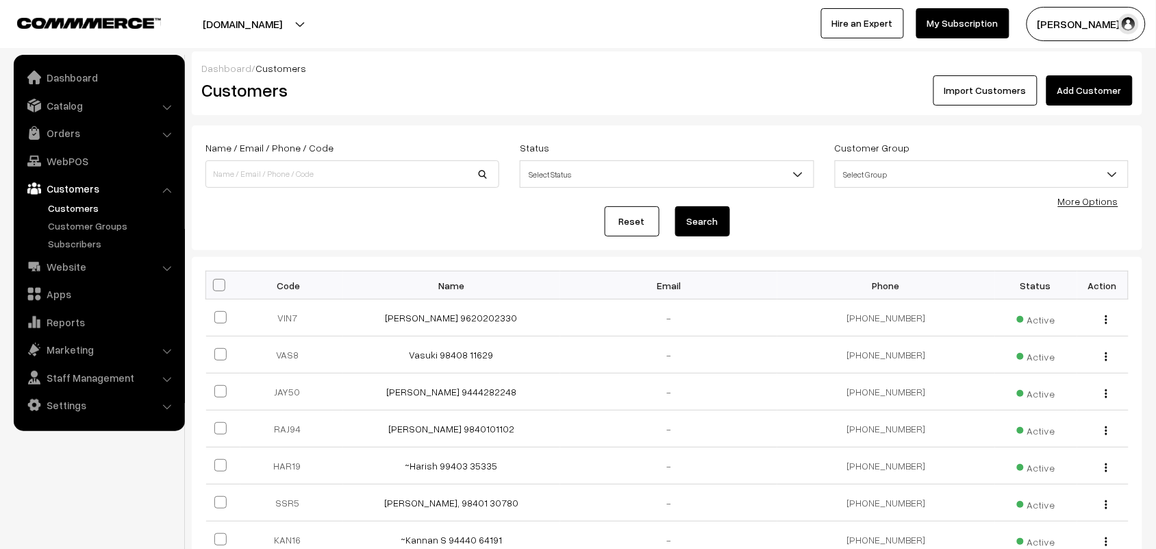
click at [1094, 86] on link "Add Customer" at bounding box center [1090, 90] width 86 height 30
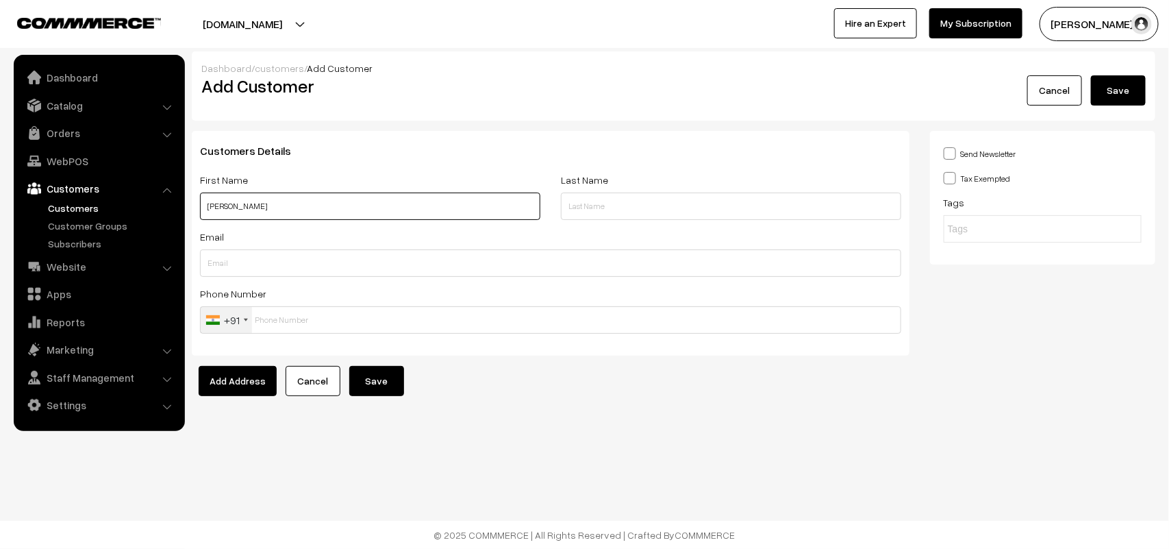
paste input "86105 27136"
type input "[PERSON_NAME] 86105 27136"
click at [289, 310] on input "text" at bounding box center [550, 319] width 701 height 27
paste input "86105 2713"
type input "8610527136"
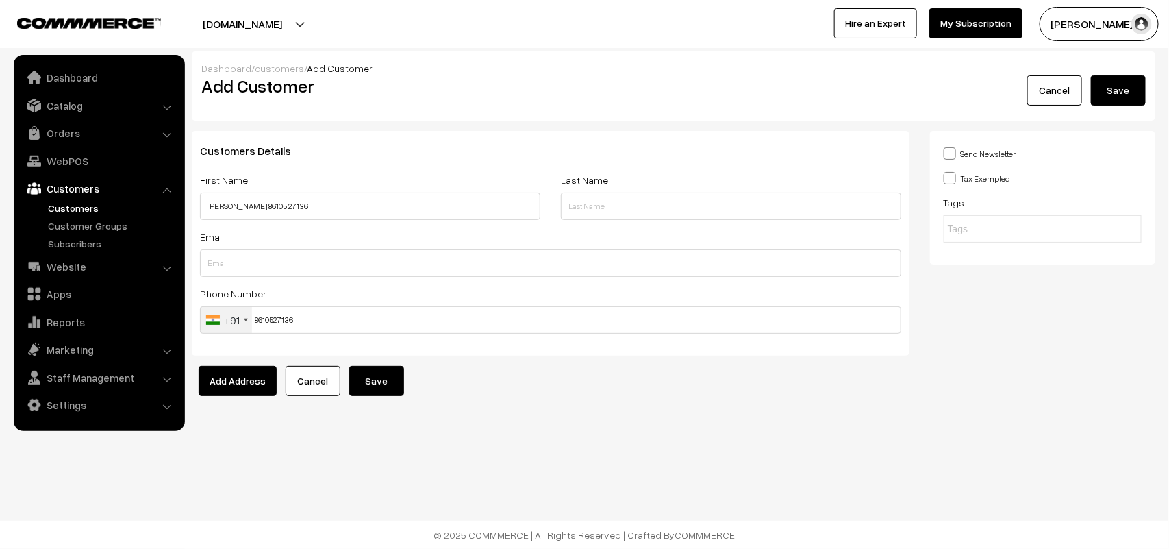
click at [370, 379] on button "Save" at bounding box center [376, 381] width 55 height 30
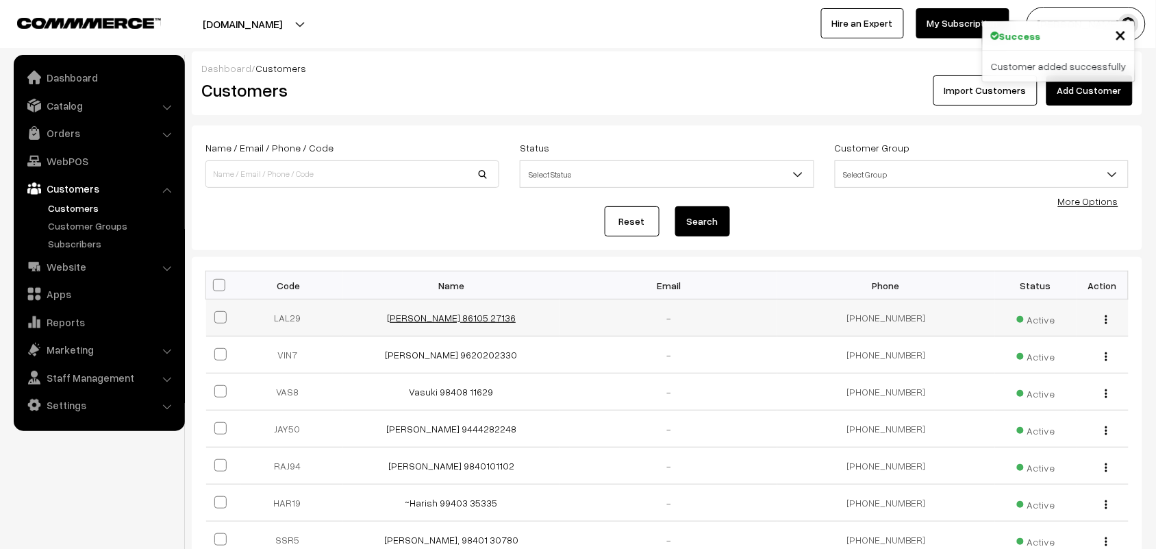
click at [463, 320] on link "[PERSON_NAME] 86105 27136" at bounding box center [451, 318] width 129 height 12
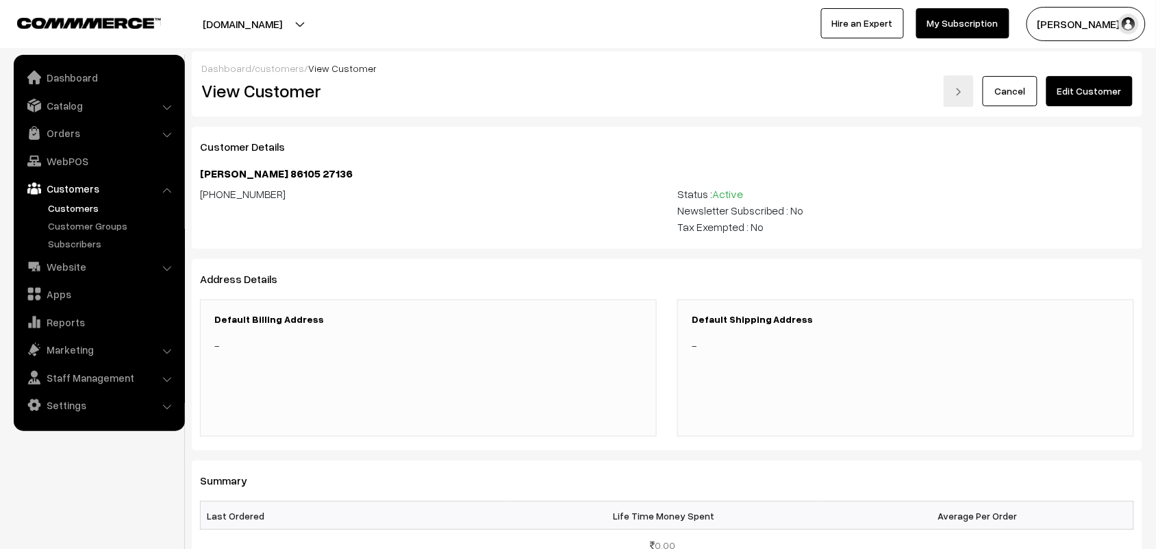
click at [1107, 94] on link "Edit Customer" at bounding box center [1090, 91] width 86 height 30
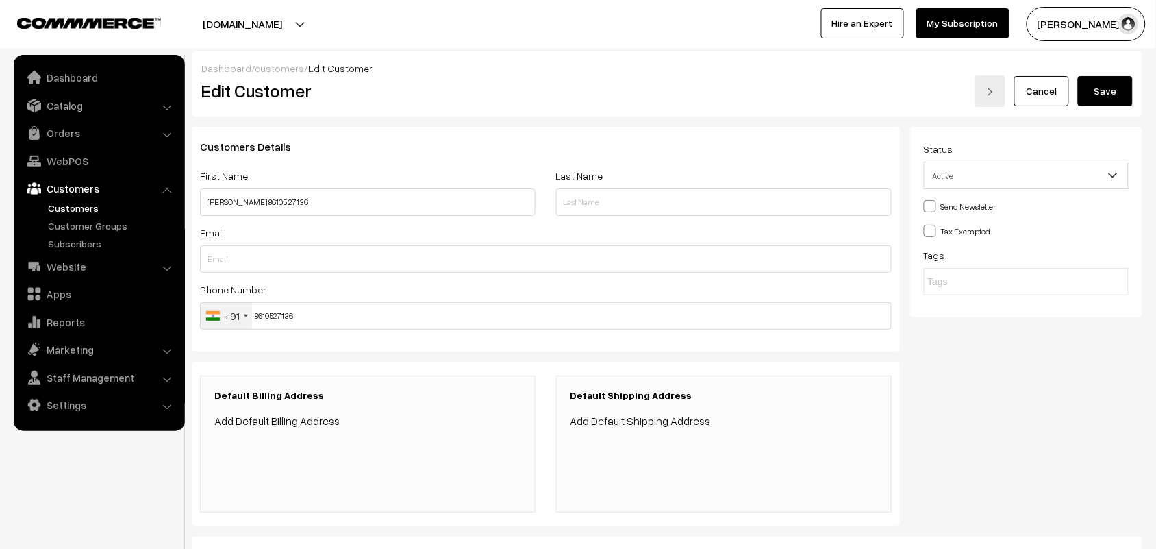
click at [624, 423] on link "Add Default Shipping Address" at bounding box center [641, 421] width 140 height 14
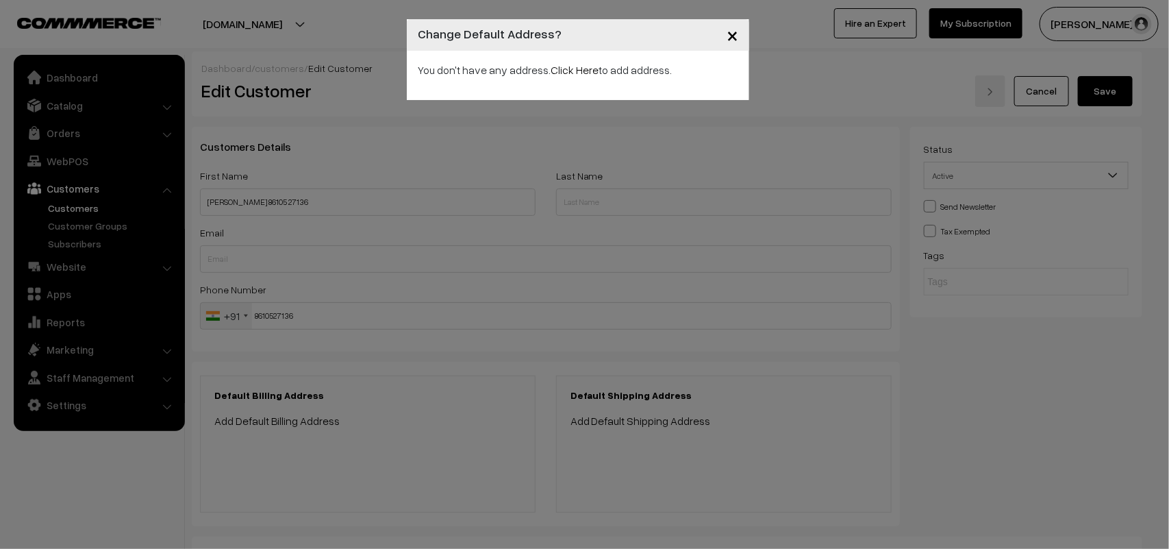
click at [599, 77] on p "You don't have any address. Click Here to add address." at bounding box center [578, 70] width 321 height 16
click at [589, 69] on link "Click Here" at bounding box center [575, 70] width 48 height 14
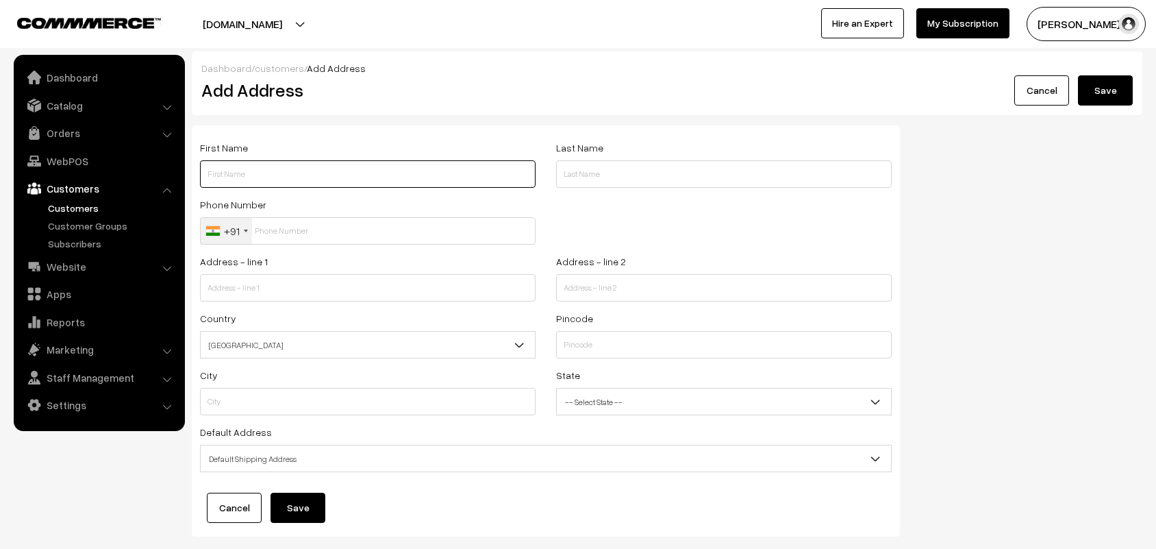
drag, startPoint x: 0, startPoint y: 0, endPoint x: 238, endPoint y: 175, distance: 295.9
click at [238, 176] on input "text" at bounding box center [368, 173] width 336 height 27
paste input "86105 27136"
type input "Laliltha 86105 27136"
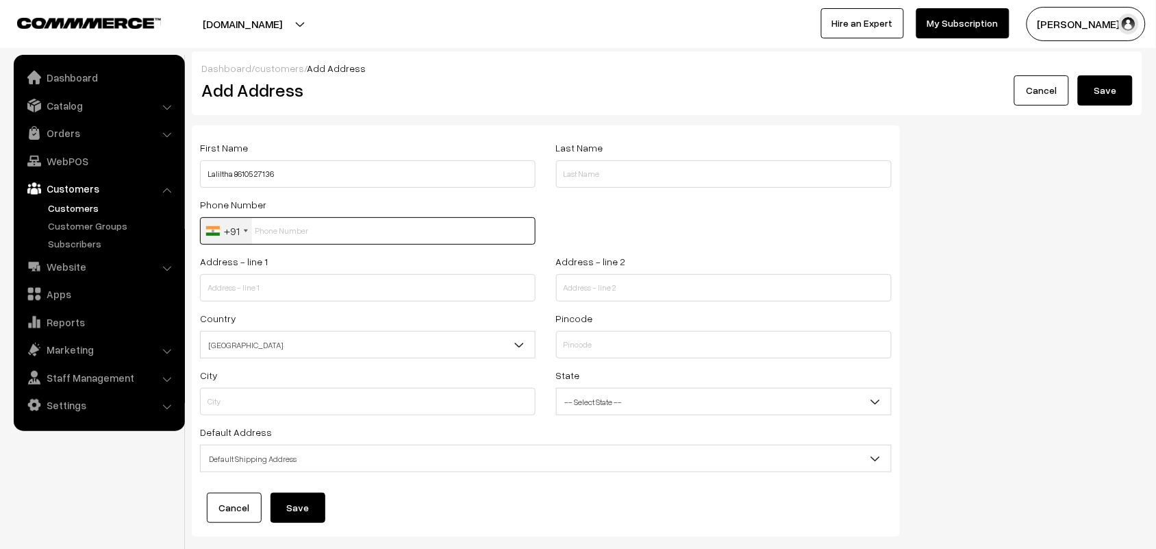
click at [286, 230] on input "text" at bounding box center [368, 230] width 336 height 27
paste input "86105 2713"
type input "8610527136"
click at [303, 276] on input "text" at bounding box center [368, 287] width 336 height 27
paste input "No 7, F2, 1 st floor Mani Narayana apartments"
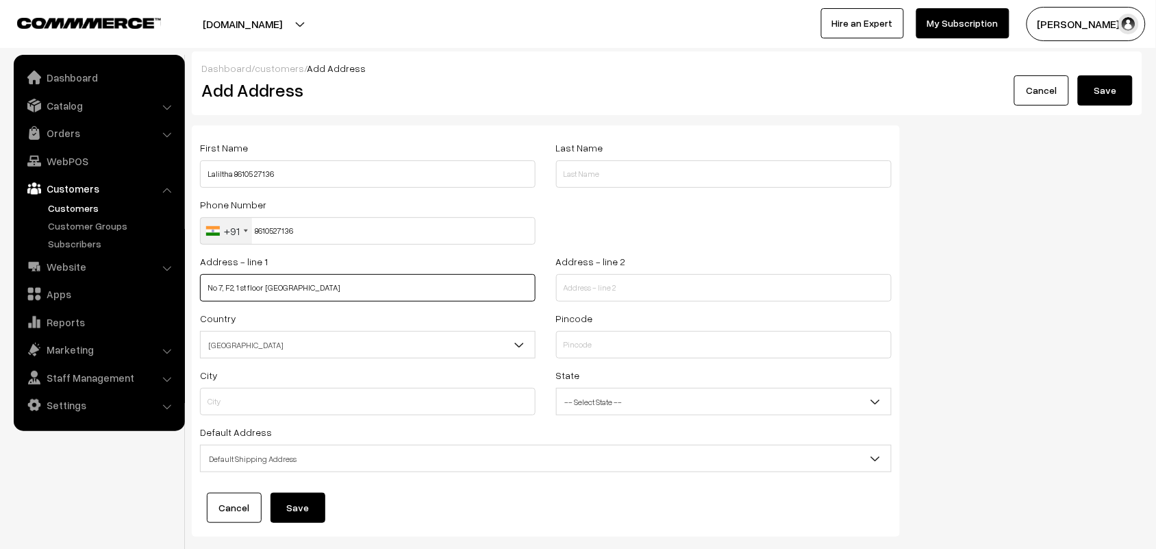
type input "No 7, F2, 1 st floor Mani Narayana apartments"
click at [607, 295] on input "text" at bounding box center [724, 287] width 336 height 27
paste input "Alamelu manga puram 1st left Mylapore,"
paste input "near Selvi scans"
type input "Alamelu manga puram 1st left Mylapore,, near Selvi scans"
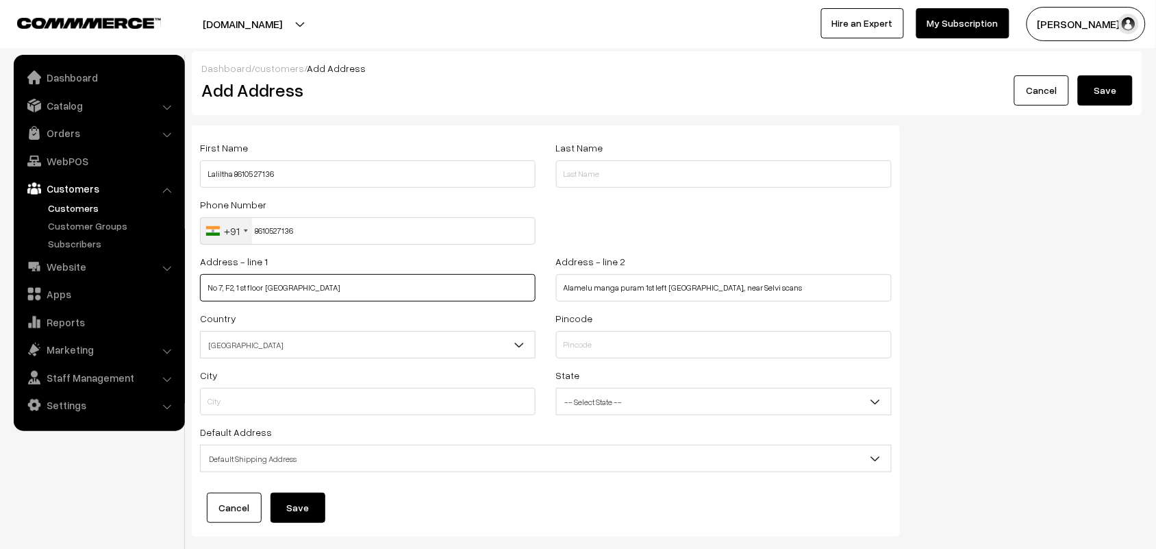
click at [414, 284] on input "No 7, F2, 1 st floor Mani Narayana apartments" at bounding box center [368, 287] width 336 height 27
type input "No 7, F2, 1 st floor Mani Narayana apartments. Near Saiibaba Temple"
type input "7"
type input "600004"
type input "Chennai"
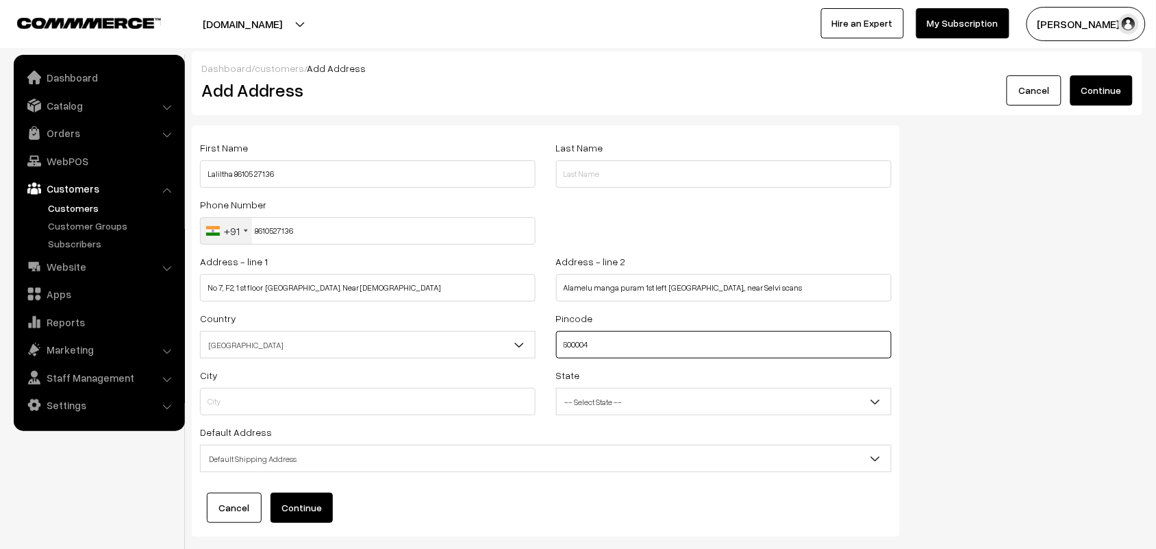
select select "[GEOGRAPHIC_DATA]"
type input "600004"
click at [264, 470] on span "Default Shipping Address" at bounding box center [546, 459] width 690 height 24
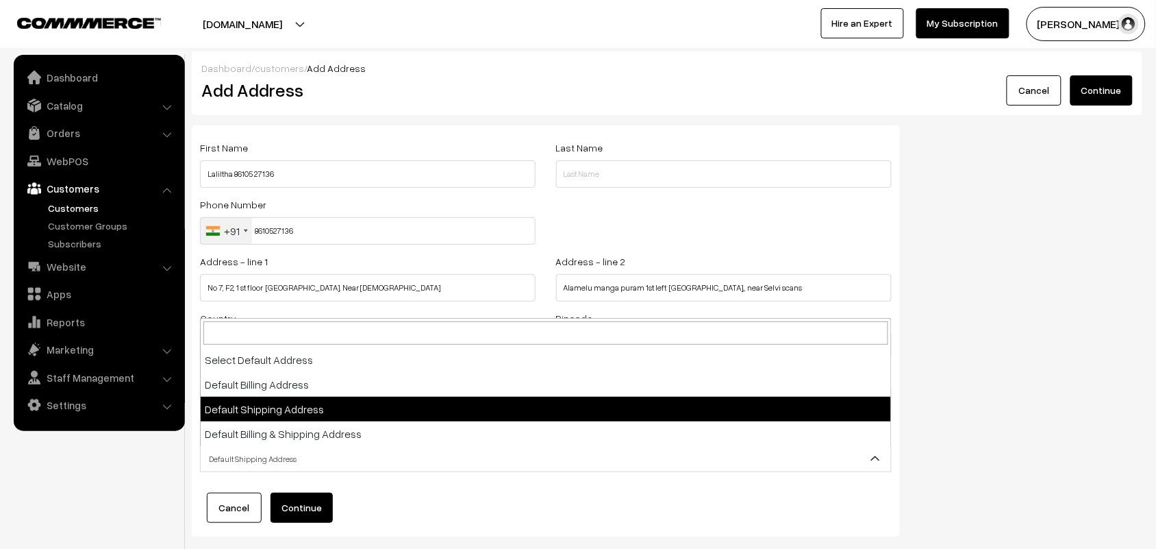
select select "3"
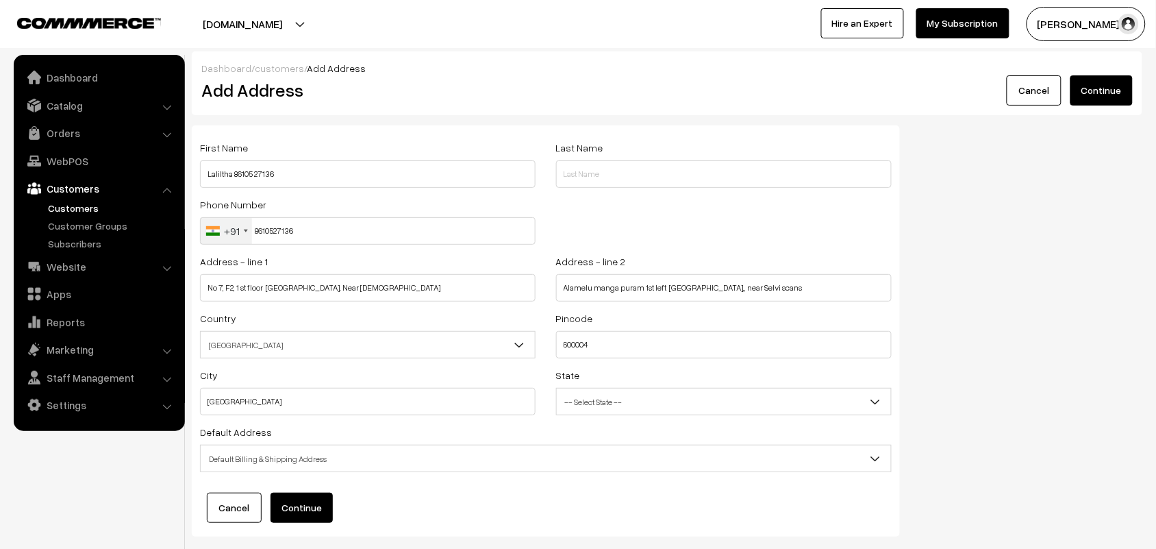
click at [308, 499] on button "Continue" at bounding box center [302, 507] width 62 height 30
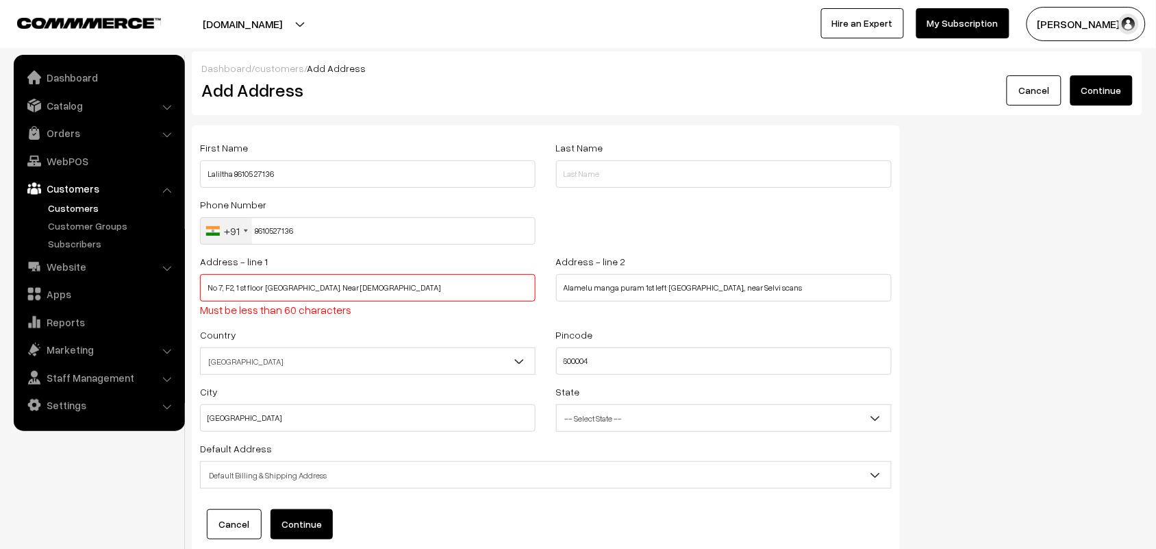
click at [388, 279] on input "No 7, F2, 1 st floor Mani Narayana apartments. Near Saiibaba Temple" at bounding box center [368, 287] width 336 height 27
click at [471, 282] on input "No 7, F2, 1 st floor Mani Narayana apartments. Near Saiibaba Temple" at bounding box center [368, 287] width 336 height 27
click at [231, 285] on input "No 7, F2, 1 st floor Mani Narayana apartments. Near Saiibaba Temple" at bounding box center [368, 287] width 336 height 27
click at [227, 285] on input "No 7, F2, 1 st floor Mani Narayana apartments. Near Saiibaba Temple" at bounding box center [368, 287] width 336 height 27
drag, startPoint x: 236, startPoint y: 288, endPoint x: 160, endPoint y: 292, distance: 76.8
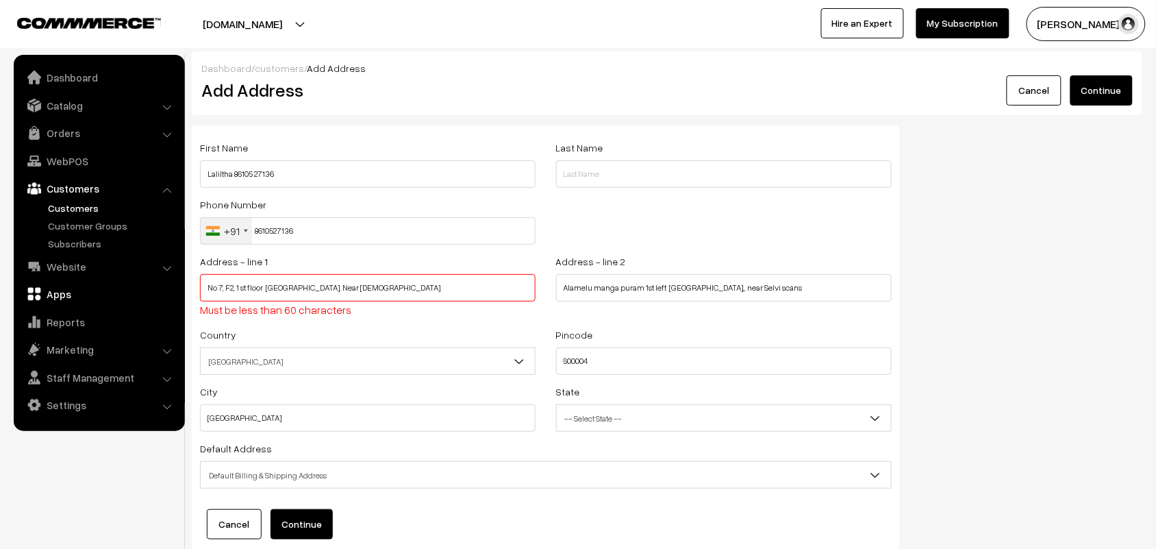
click at [160, 292] on body "Thank you for showing interest. Our team will call you shortly. Close annamfood…" at bounding box center [578, 321] width 1156 height 642
click at [209, 292] on input "7, F2 1 st floor Mani Narayana apartments. Near Saiibaba Temple" at bounding box center [368, 287] width 336 height 27
click at [307, 523] on button "Continue" at bounding box center [302, 524] width 62 height 30
click at [462, 285] on input "No 7, F2 1 st floor Mani Narayana apartments. Near Saiibaba Temple" at bounding box center [368, 287] width 336 height 27
click at [297, 539] on button "Continue" at bounding box center [302, 524] width 62 height 30
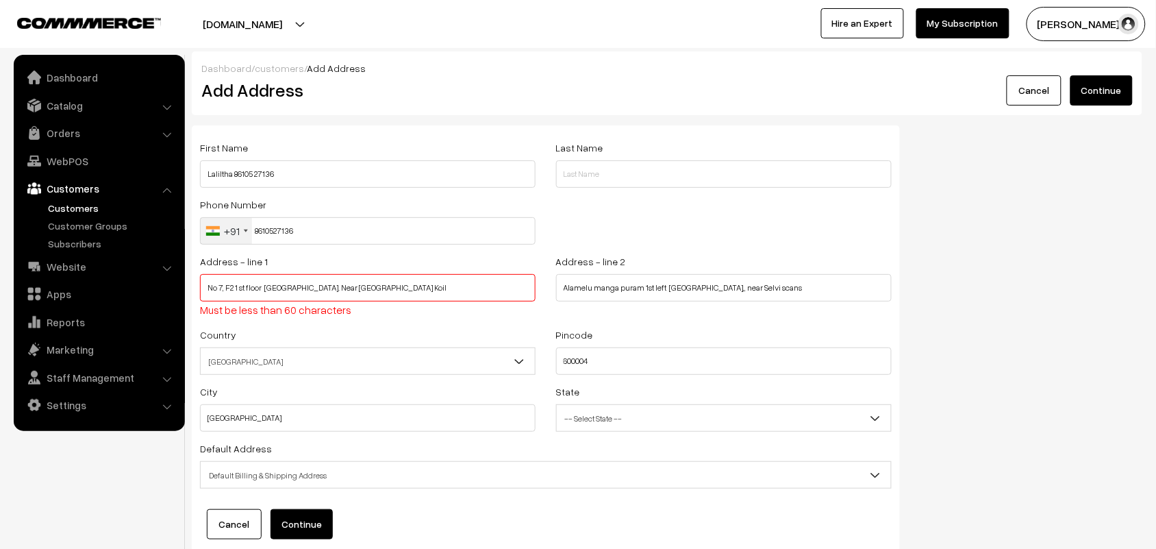
click at [299, 534] on button "Continue" at bounding box center [302, 524] width 62 height 30
drag, startPoint x: 428, startPoint y: 290, endPoint x: 385, endPoint y: 292, distance: 43.2
click at [385, 292] on input "No 7, F2 1 st floor Mani Narayana apartments. Near Saiibaba Koil" at bounding box center [368, 287] width 336 height 27
click at [382, 288] on input "No 7, F2 1 st floor Mani Narayana apartments. Near Saiibaba Koil" at bounding box center [368, 287] width 336 height 27
drag, startPoint x: 366, startPoint y: 288, endPoint x: 523, endPoint y: 285, distance: 156.2
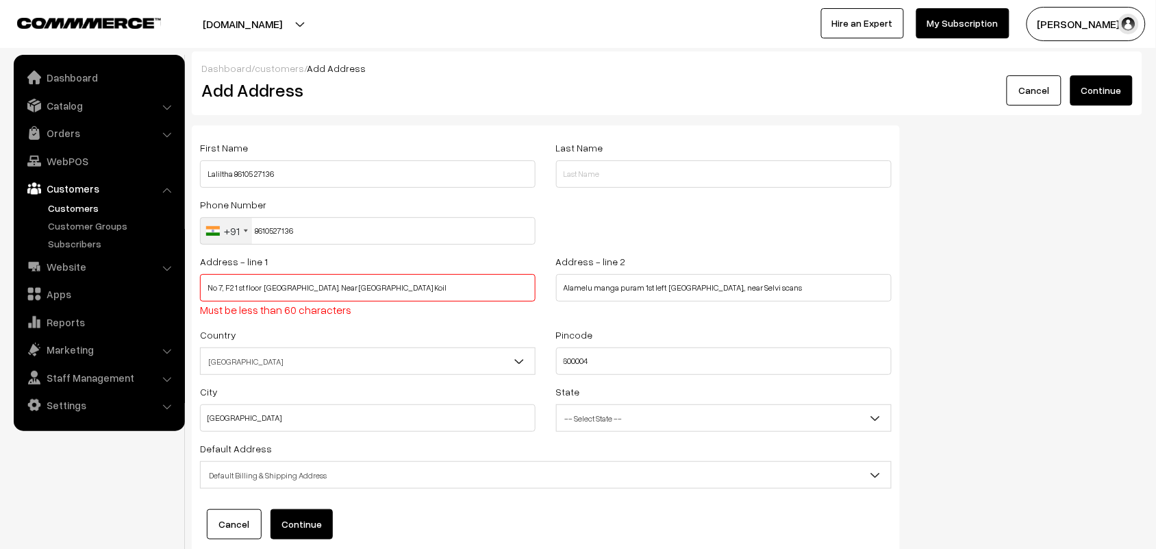
click at [523, 285] on input "No 7, F2 1 st floor Mani Narayana apartments. Near Saiibaba Koil" at bounding box center [368, 287] width 336 height 27
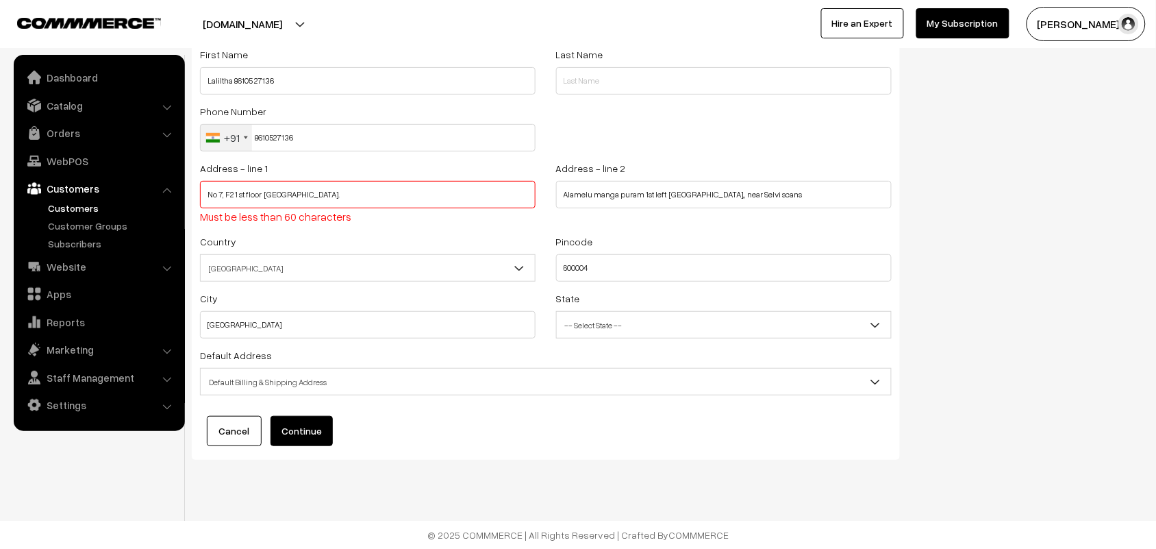
scroll to position [96, 0]
type input "No 7, F2 1 st floor Mani Narayana apartments."
click at [323, 379] on span "Default Billing & Shipping Address" at bounding box center [546, 382] width 690 height 24
click at [306, 444] on button "Continue" at bounding box center [302, 431] width 62 height 30
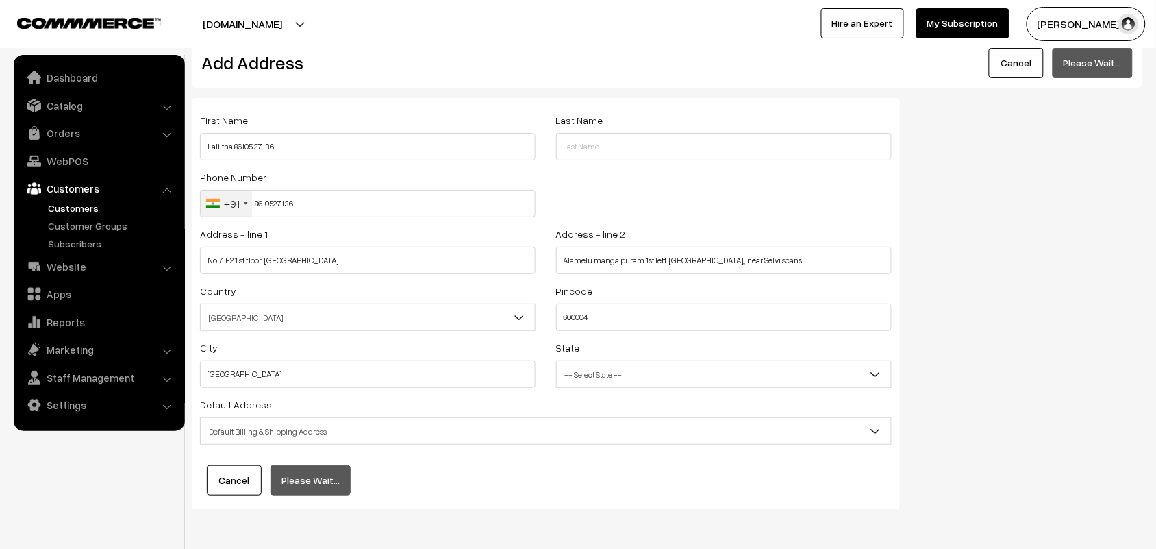
scroll to position [0, 0]
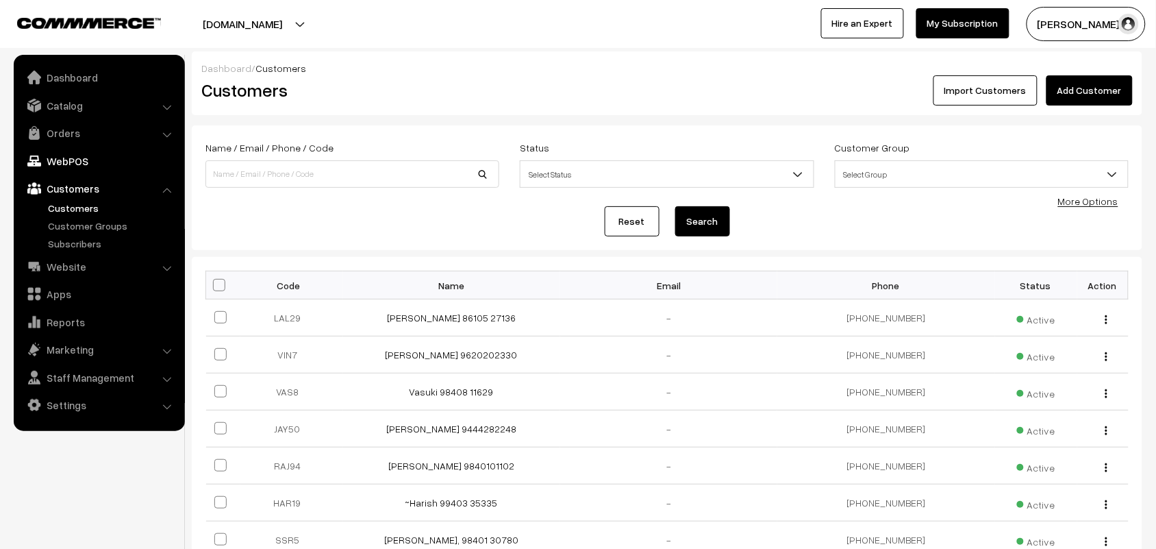
click at [67, 156] on link "WebPOS" at bounding box center [98, 161] width 163 height 25
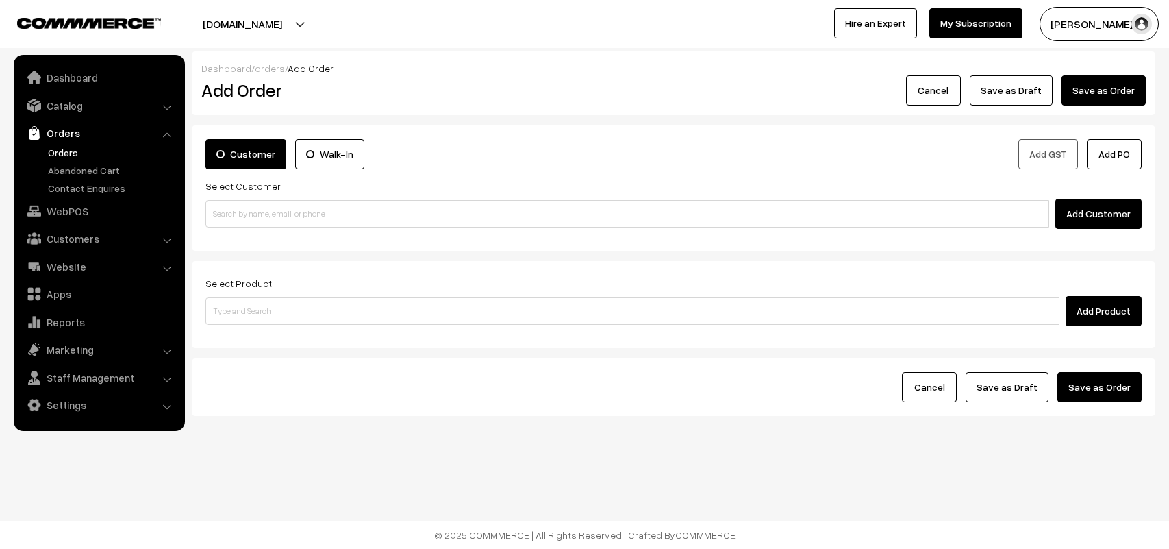
click at [276, 217] on input at bounding box center [627, 213] width 844 height 27
click at [232, 206] on input "86105 27136" at bounding box center [627, 213] width 844 height 27
click at [232, 233] on link "Lalitha 86105 27136 [8610527136]" at bounding box center [629, 239] width 847 height 21
type input "86105 27136"
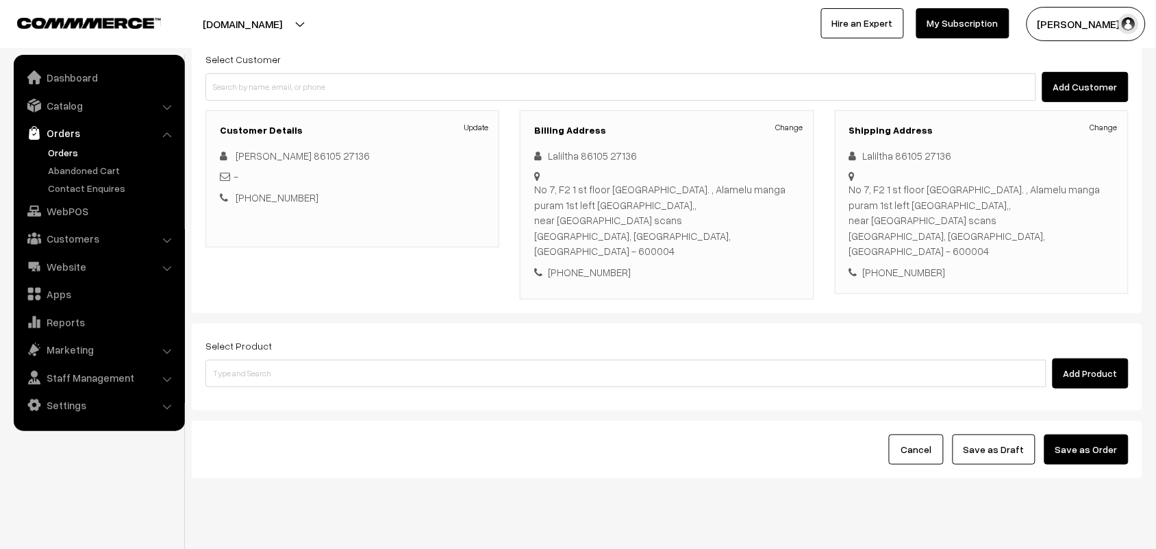
scroll to position [127, 0]
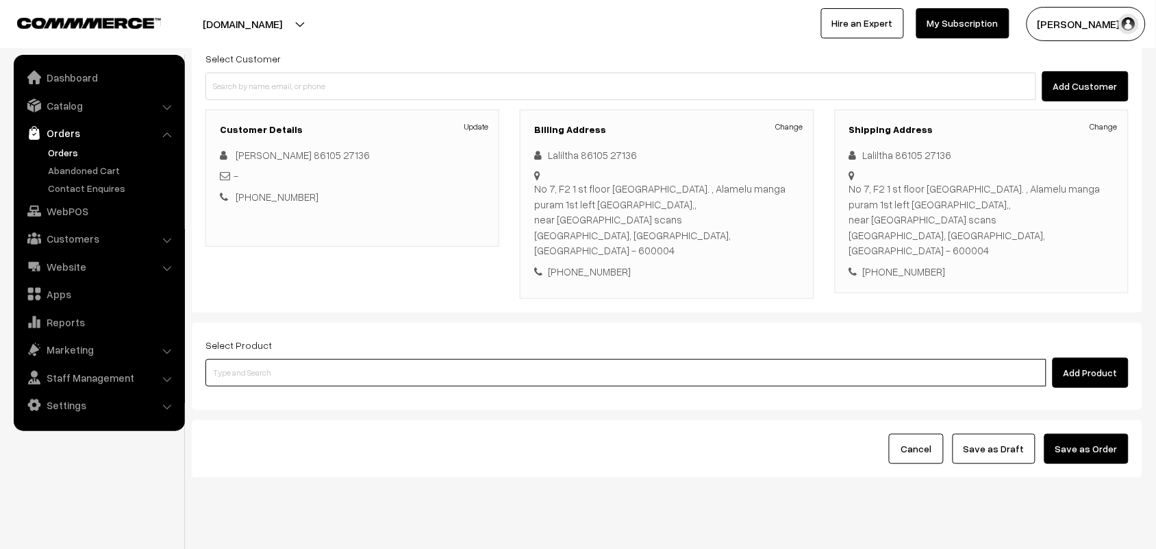
click at [245, 359] on input at bounding box center [625, 372] width 841 height 27
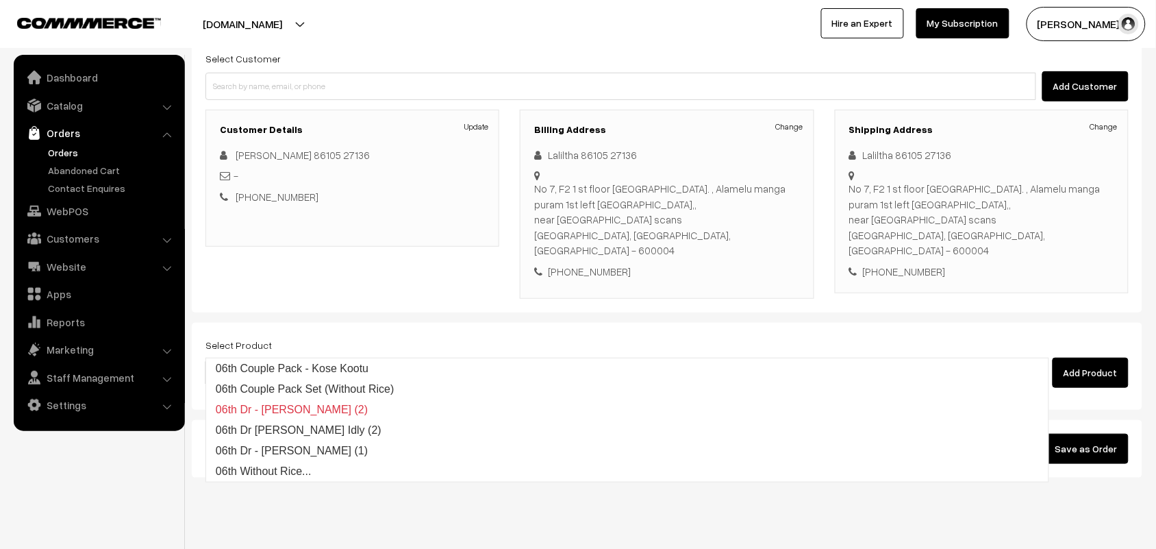
type input "06th wi"
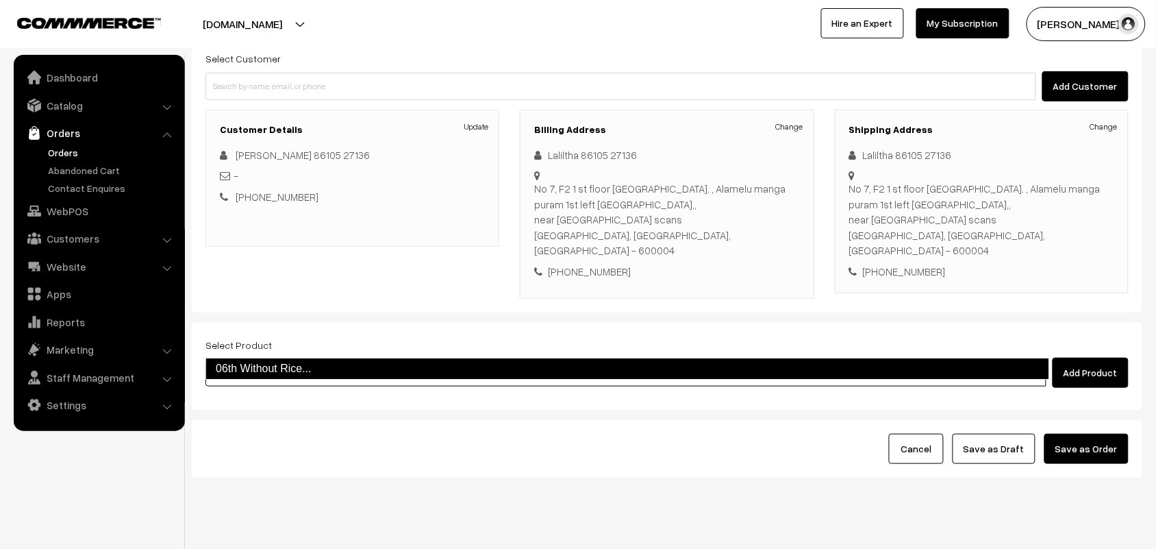
click at [250, 368] on link "06th Without Rice..." at bounding box center [627, 369] width 844 height 22
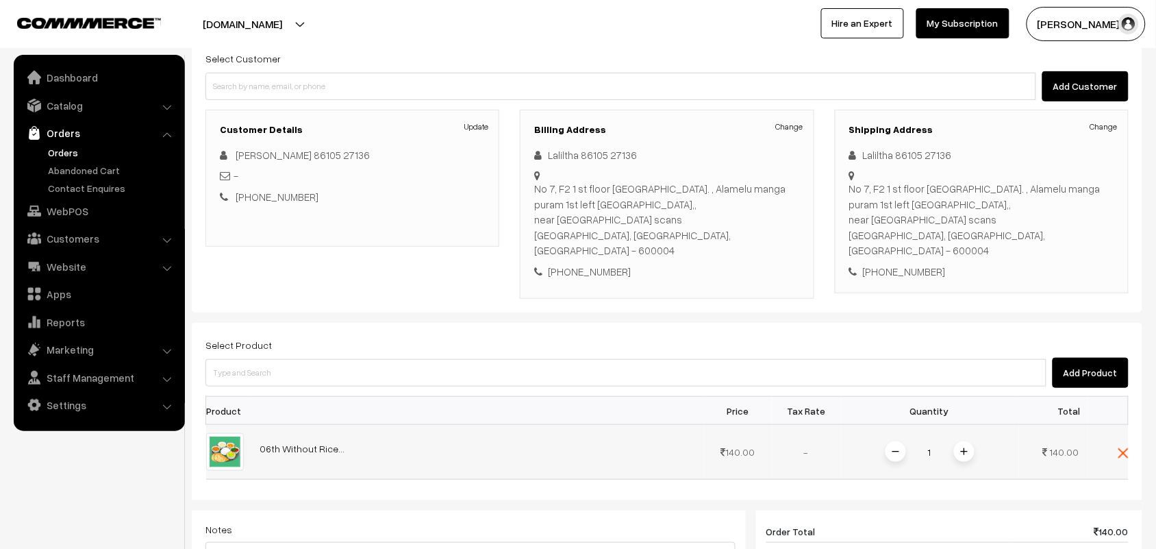
click at [967, 448] on img at bounding box center [964, 451] width 7 height 7
click at [966, 448] on img at bounding box center [964, 451] width 7 height 7
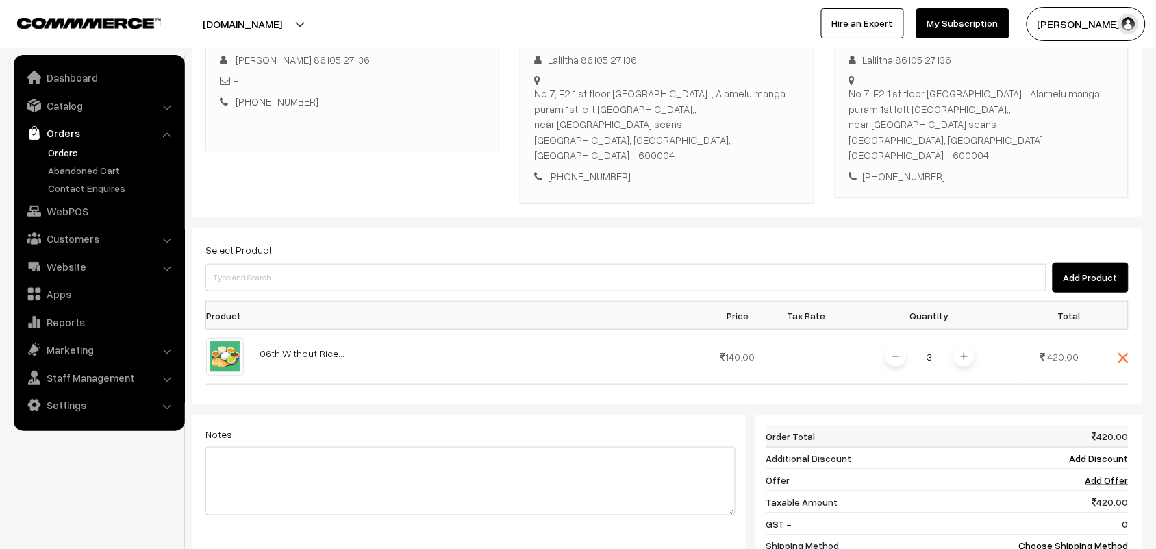
scroll to position [299, 0]
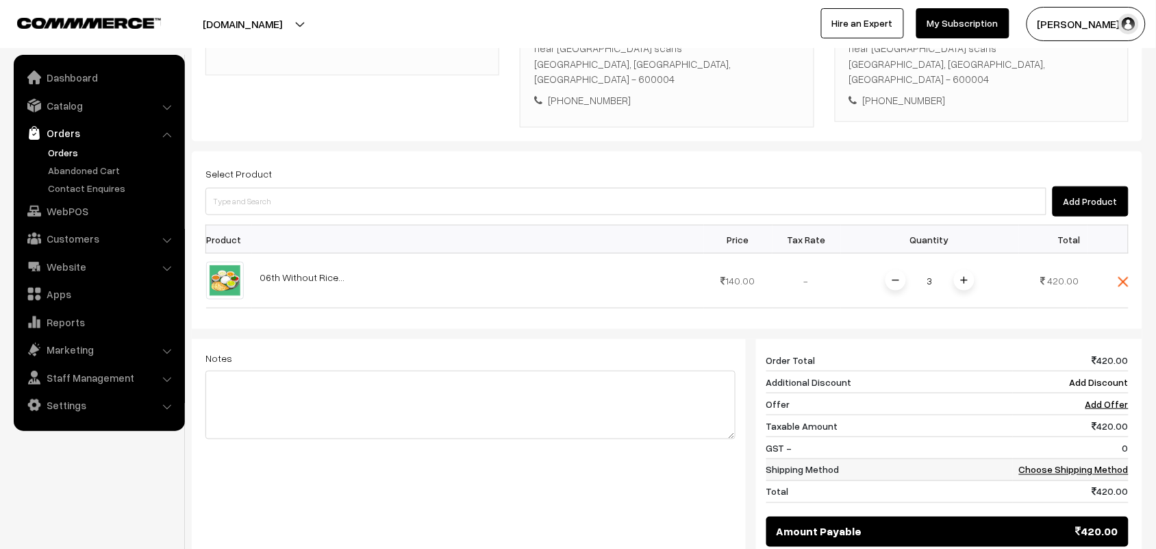
click at [1065, 437] on td "0" at bounding box center [1071, 448] width 116 height 22
drag, startPoint x: 1065, startPoint y: 432, endPoint x: 1049, endPoint y: 429, distance: 16.1
click at [1063, 459] on td "Choose Shipping Method" at bounding box center [1071, 470] width 116 height 22
click at [1036, 464] on link "Choose Shipping Method" at bounding box center [1074, 470] width 110 height 12
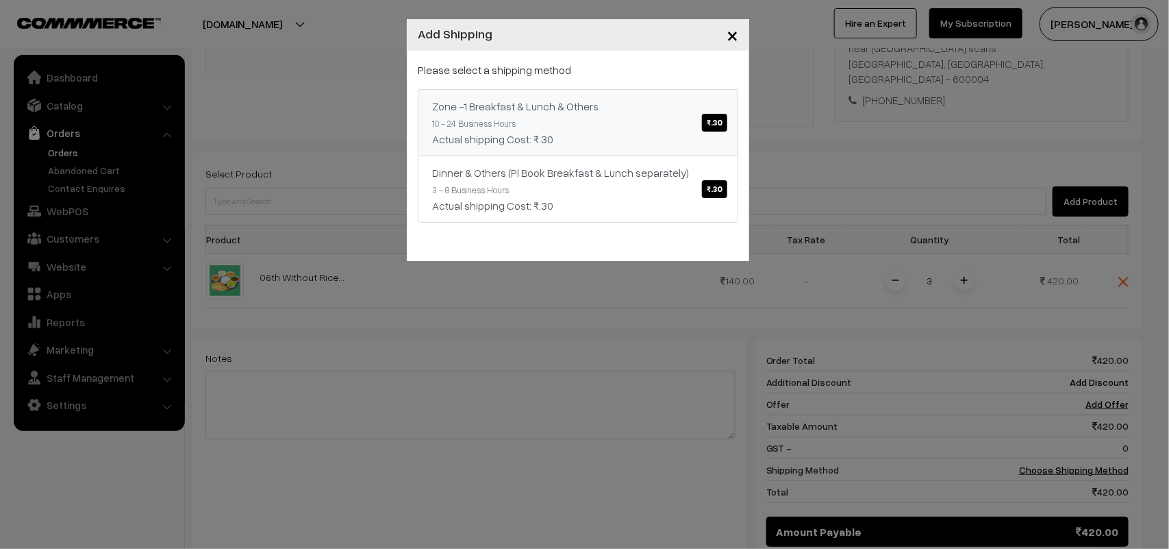
click at [569, 127] on link "Zone -1 Breakfast & Lunch & Others ₹.30 10 - 24 Business Hours Actual shipping …" at bounding box center [578, 122] width 321 height 67
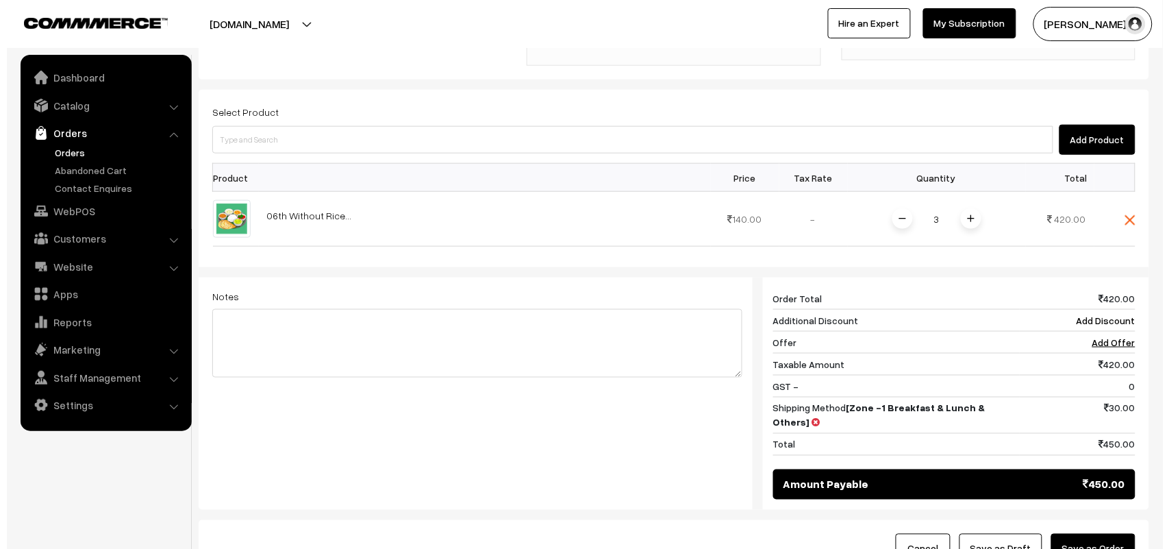
scroll to position [362, 0]
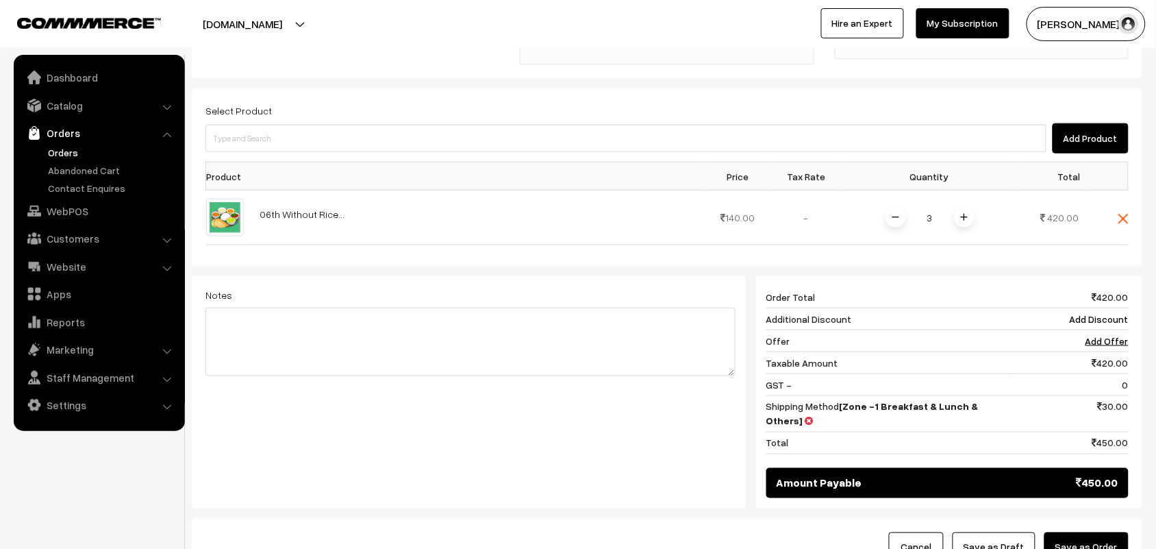
click at [1092, 532] on button "Save as Order" at bounding box center [1087, 547] width 84 height 30
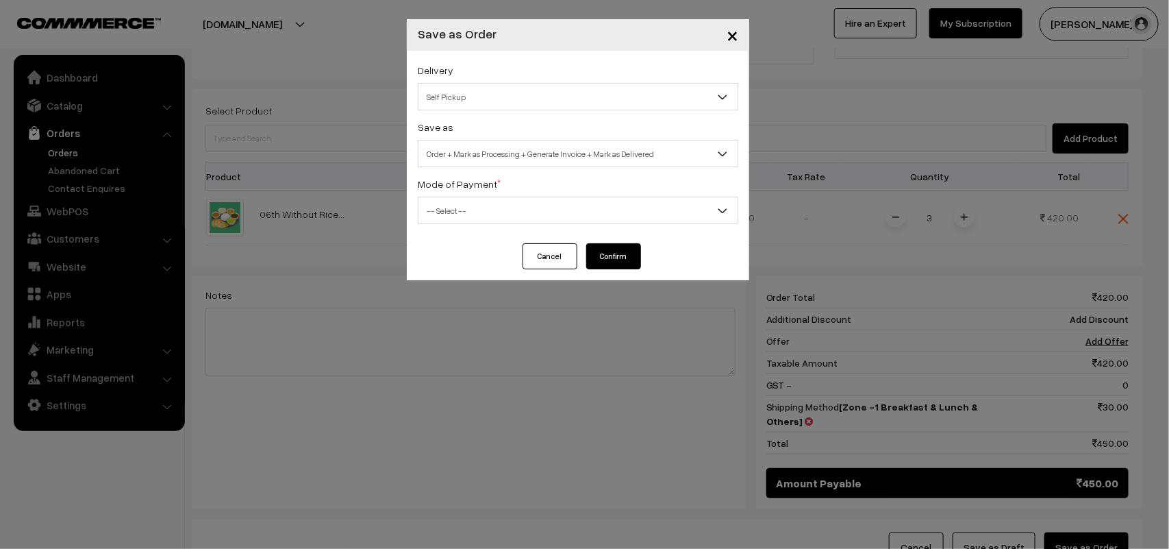
click at [481, 110] on body "Thank you for showing interest. Our team will call you shortly. Close annamfood…" at bounding box center [584, 156] width 1169 height 1037
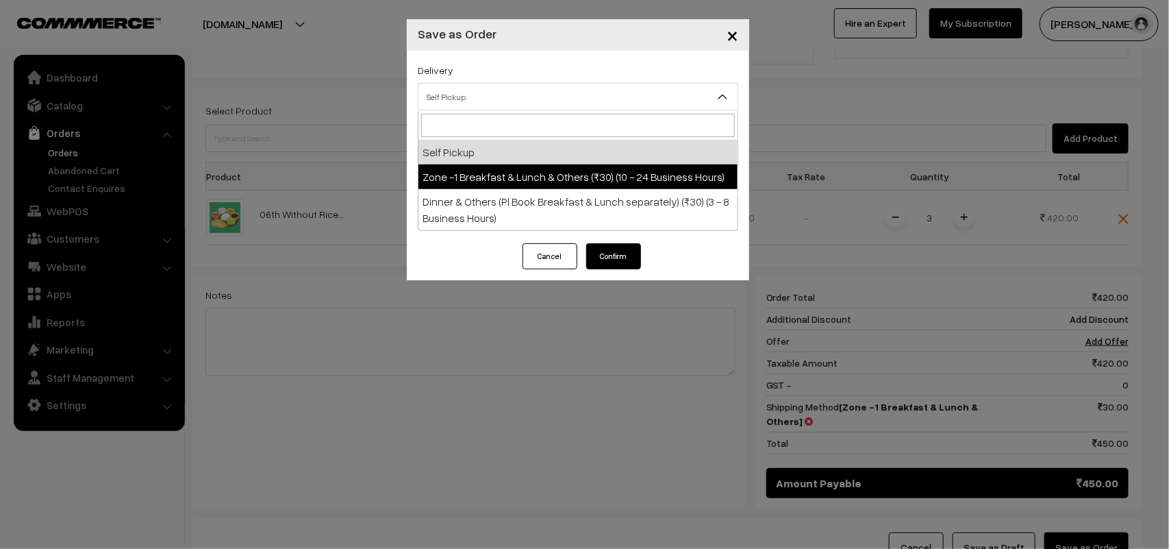
select select "ZON1"
select select "3"
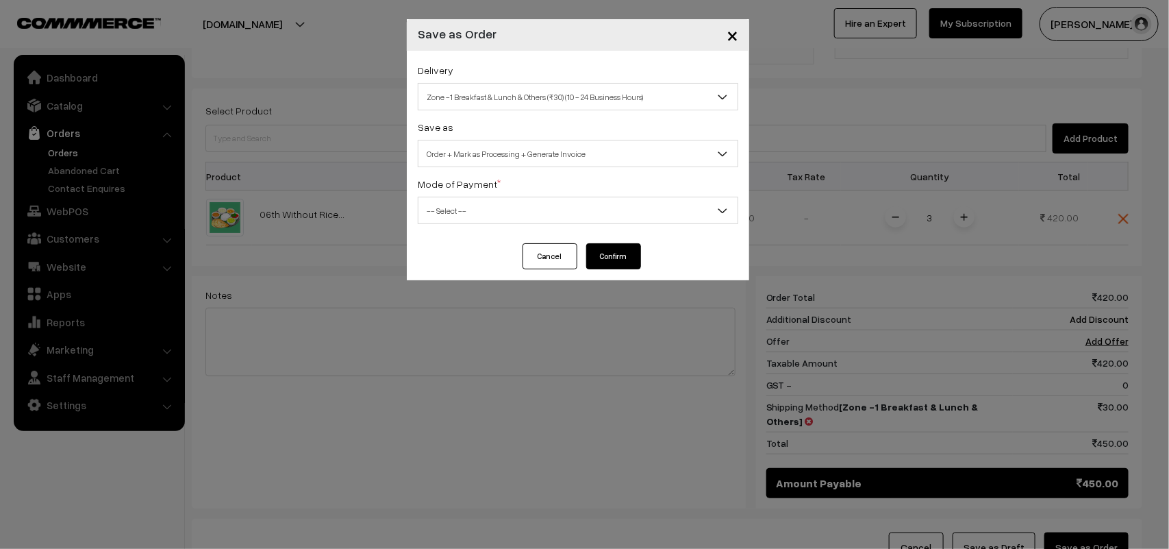
click at [517, 154] on span "Order + Mark as Processing + Generate Invoice" at bounding box center [578, 154] width 319 height 24
drag, startPoint x: 547, startPoint y: 300, endPoint x: 543, endPoint y: 227, distance: 72.7
click at [545, 230] on div "× Save as Order Delivery Self Pickup Zone -1 Breakfast & Lunch & Others (₹30) (…" at bounding box center [584, 274] width 1169 height 549
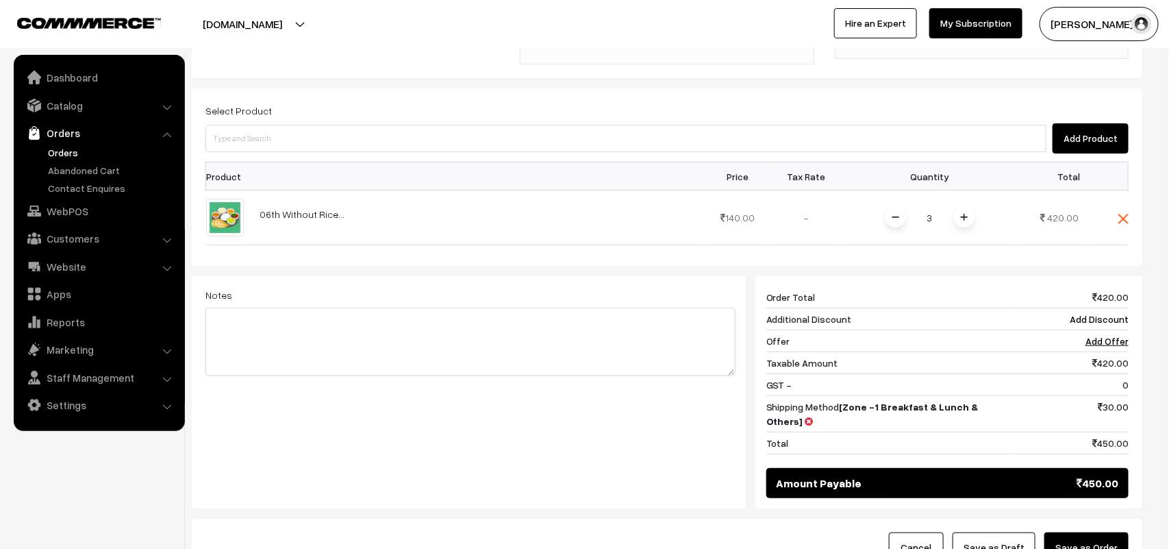
click at [521, 162] on th at bounding box center [478, 176] width 452 height 28
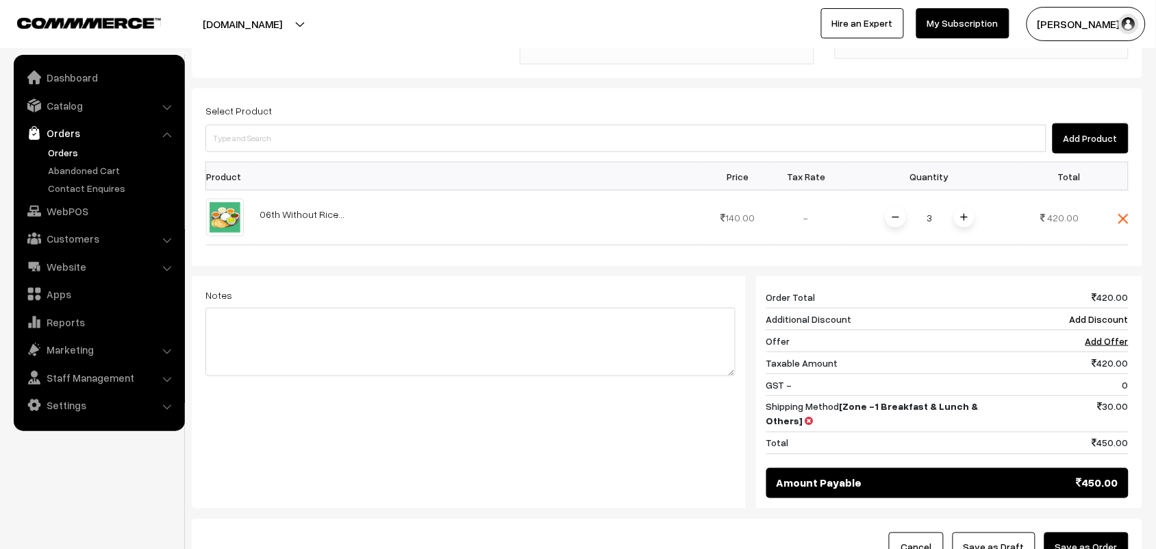
click at [1096, 532] on button "Save as Order" at bounding box center [1087, 547] width 84 height 30
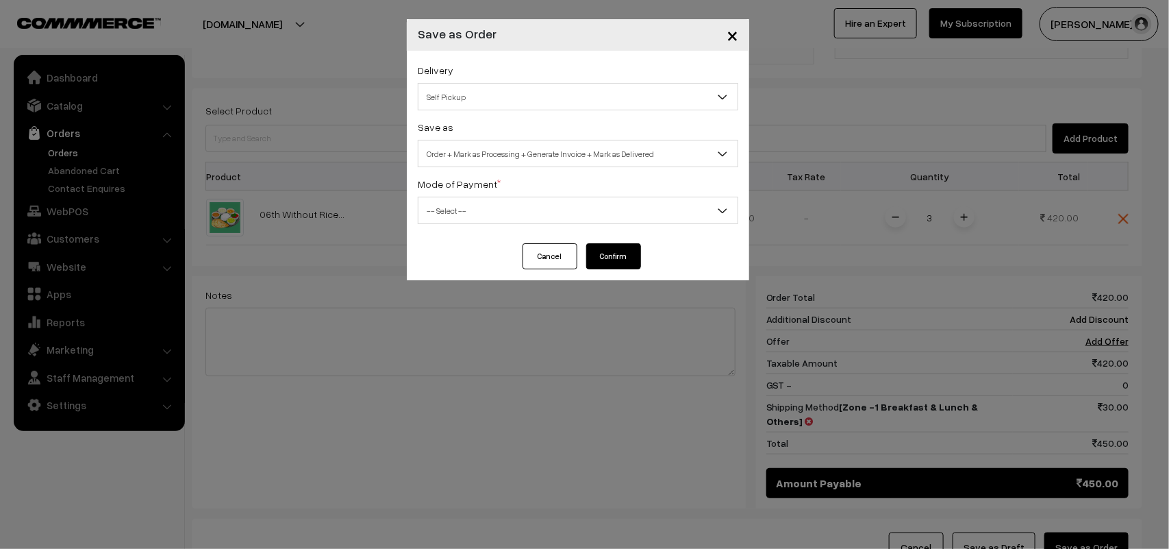
drag, startPoint x: 476, startPoint y: 92, endPoint x: 470, endPoint y: 98, distance: 8.2
click at [475, 92] on span "Self Pickup" at bounding box center [578, 97] width 319 height 24
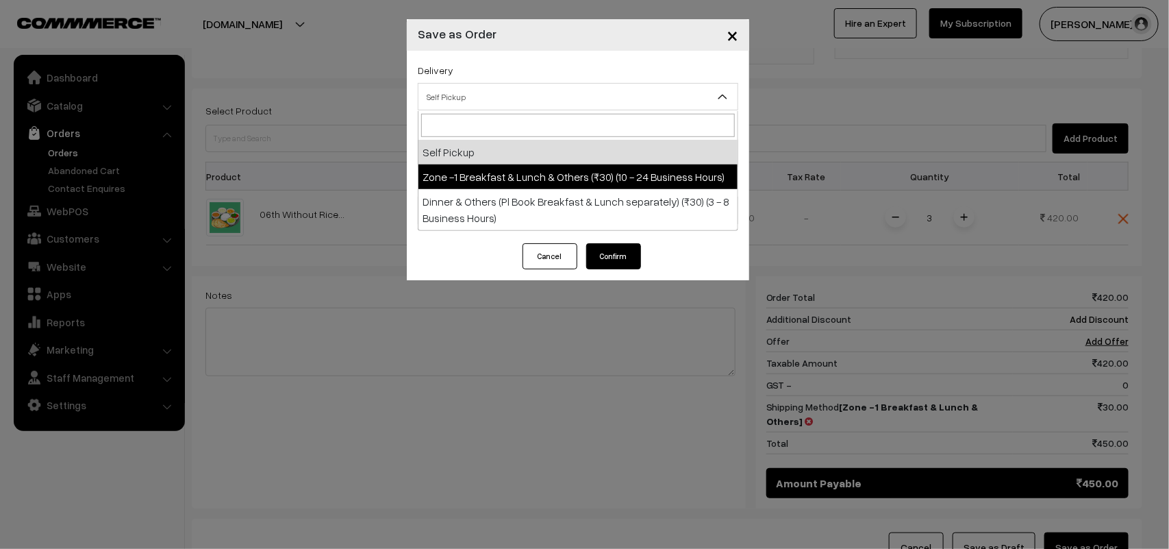
drag, startPoint x: 486, startPoint y: 171, endPoint x: 501, endPoint y: 151, distance: 24.9
select select "ZON1"
select select "3"
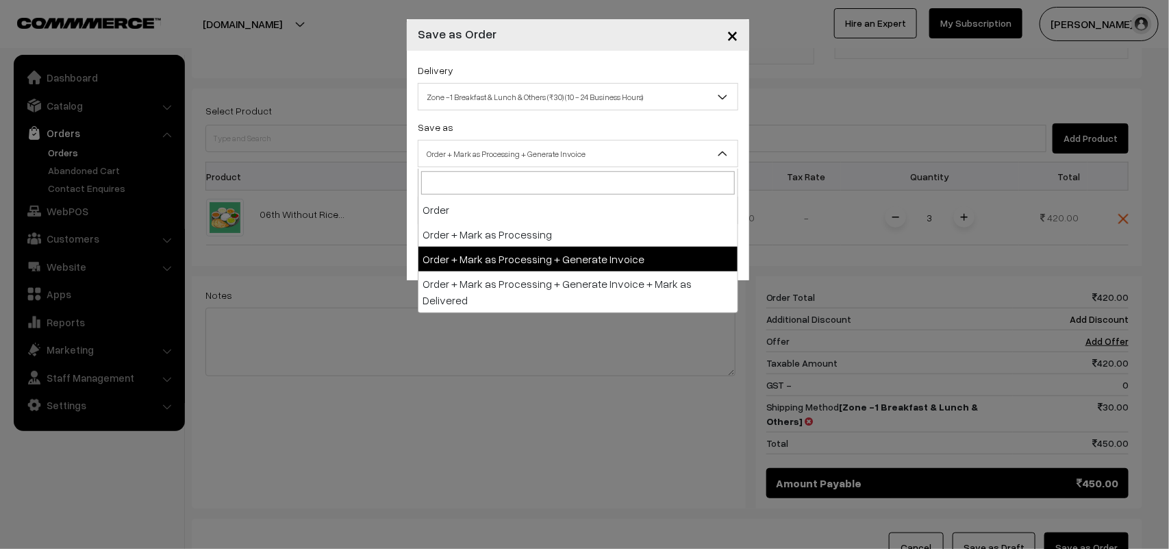
click at [501, 151] on span "Order + Mark as Processing + Generate Invoice" at bounding box center [578, 154] width 319 height 24
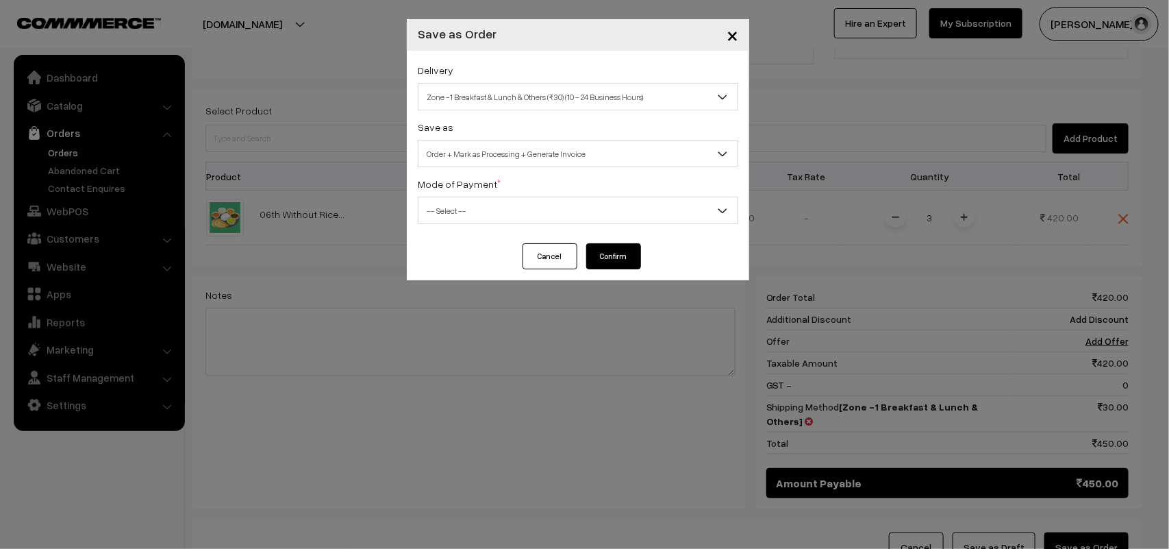
click at [484, 225] on div "Delivery Self Pickup Zone -1 Breakfast & Lunch & Others (₹30) (10 - 24 Business…" at bounding box center [578, 147] width 342 height 192
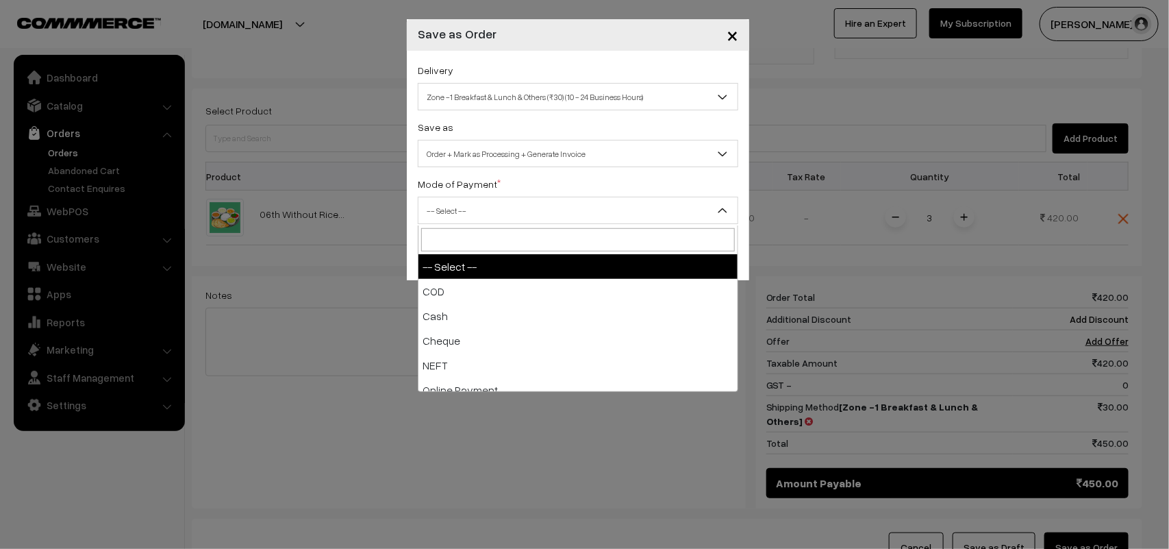
click at [452, 209] on span "-- Select --" at bounding box center [578, 211] width 319 height 24
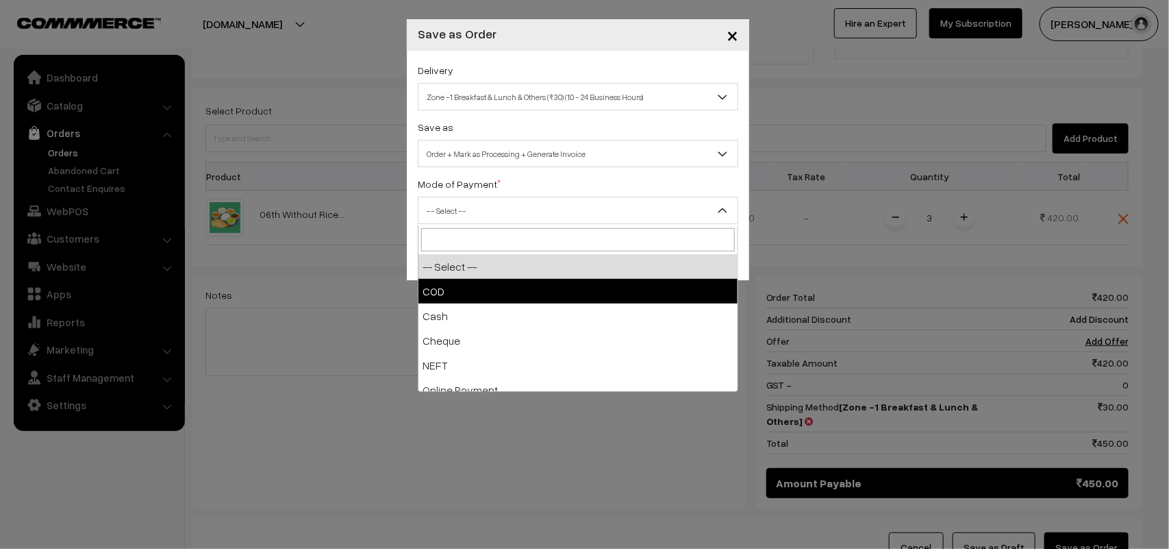
select select "1"
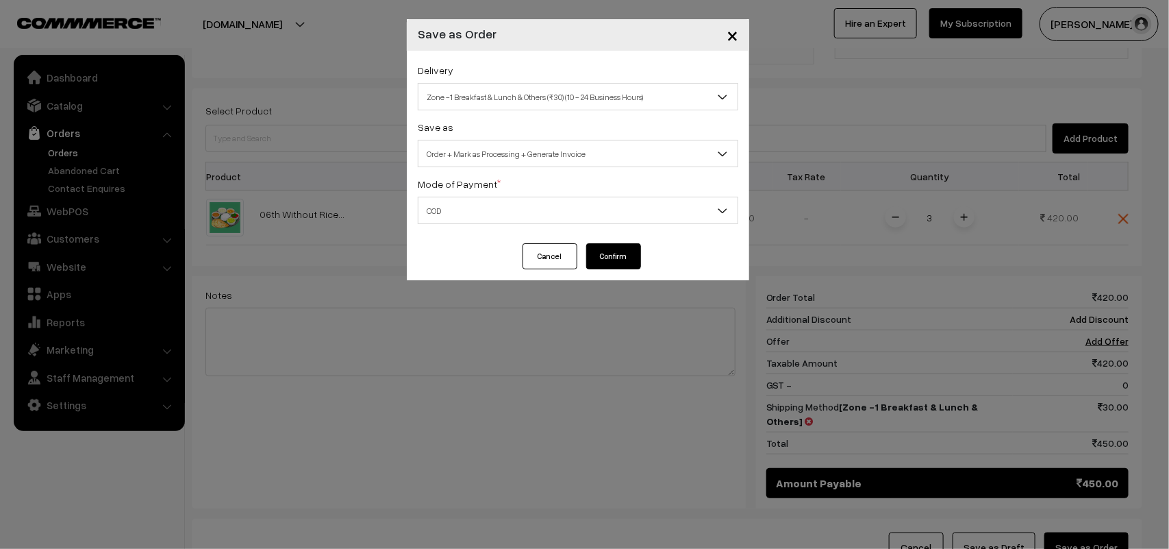
click at [600, 251] on button "Confirm" at bounding box center [613, 256] width 55 height 26
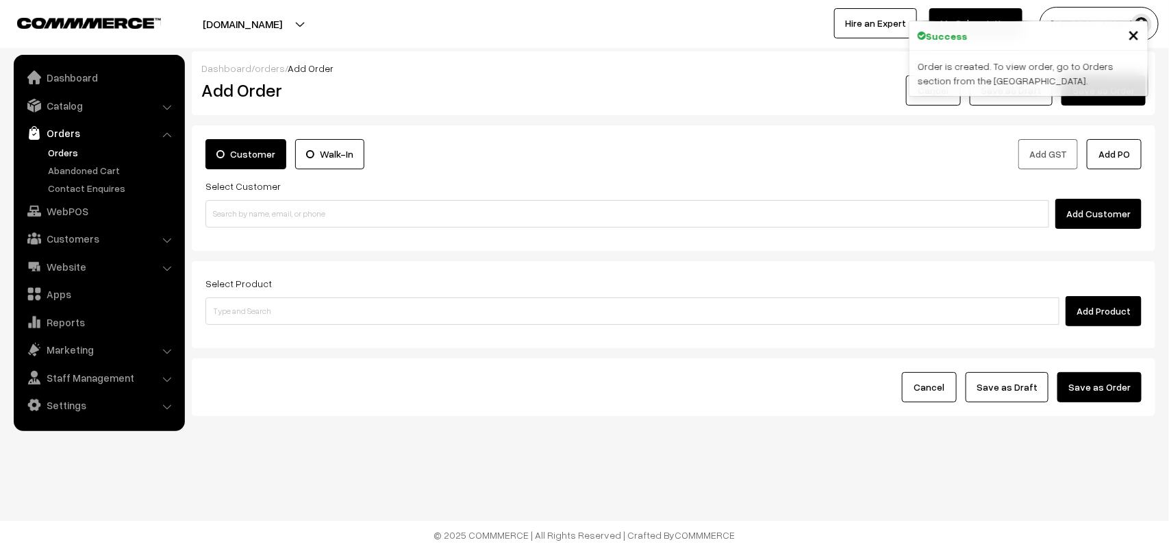
click at [58, 154] on link "Orders" at bounding box center [113, 152] width 136 height 14
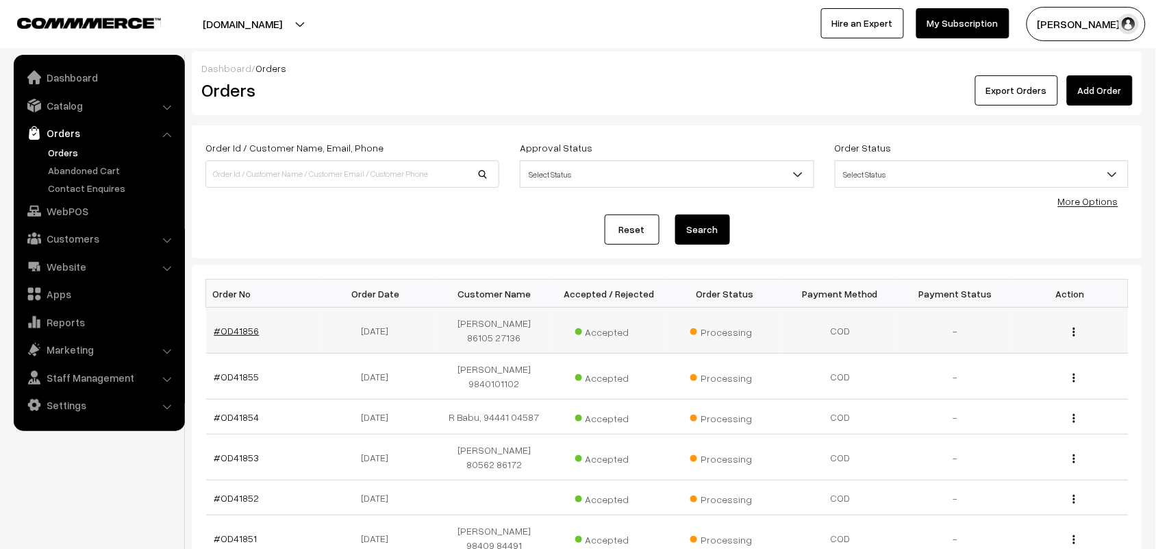
click at [240, 325] on link "#OD41856" at bounding box center [236, 331] width 45 height 12
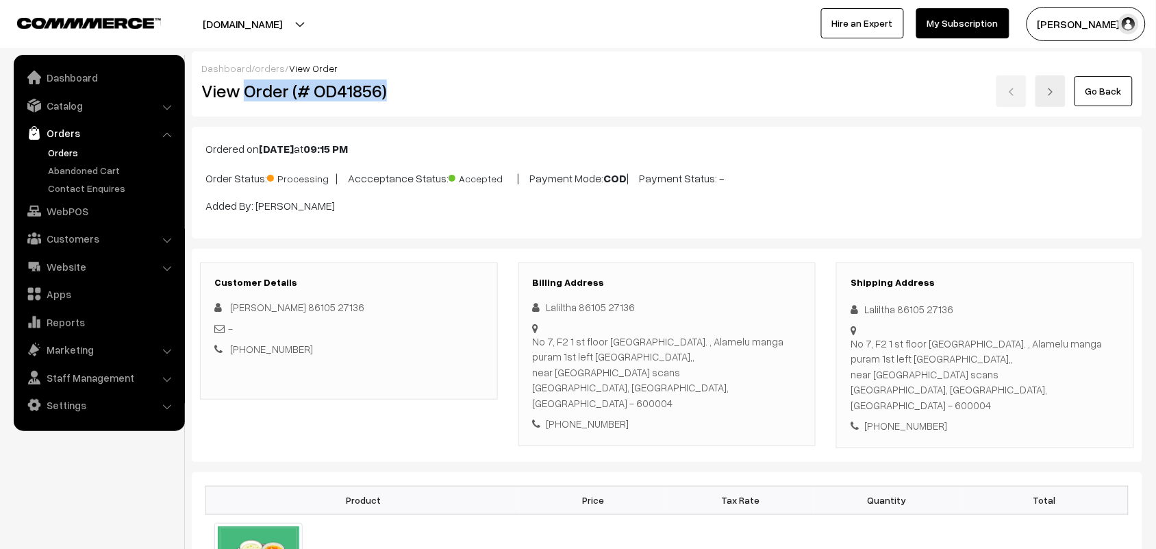
click at [420, 79] on div "View Order (# OD41856)" at bounding box center [349, 91] width 317 height 32
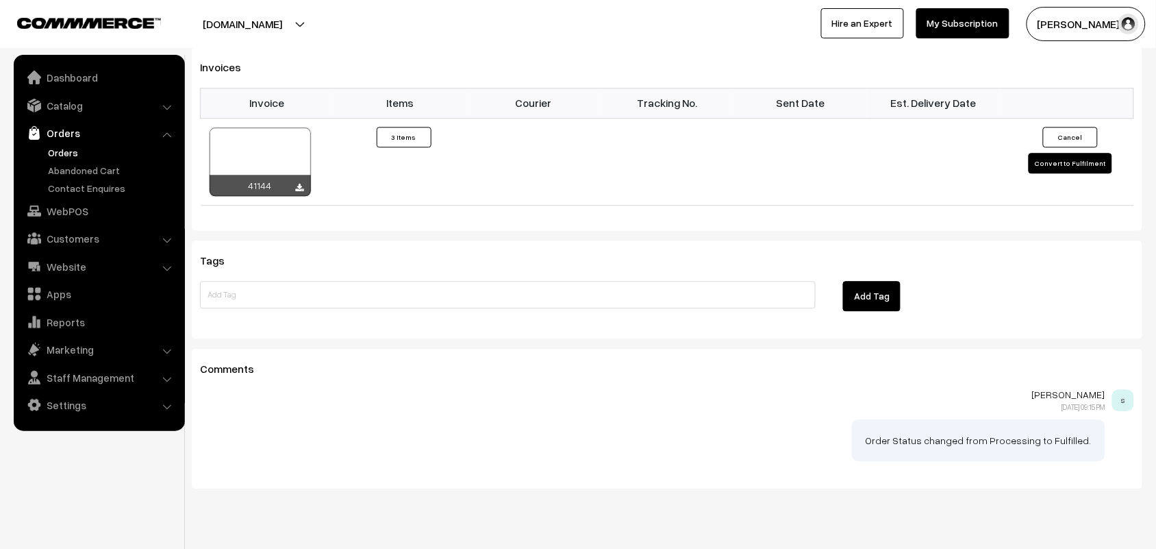
scroll to position [953, 0]
click at [296, 183] on icon at bounding box center [300, 187] width 8 height 9
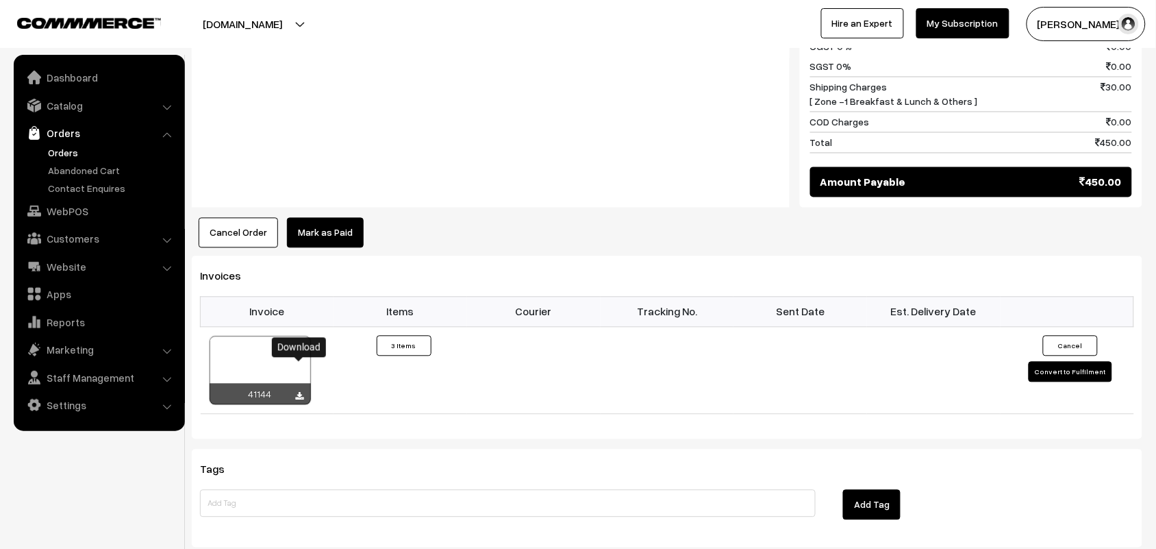
scroll to position [525, 0]
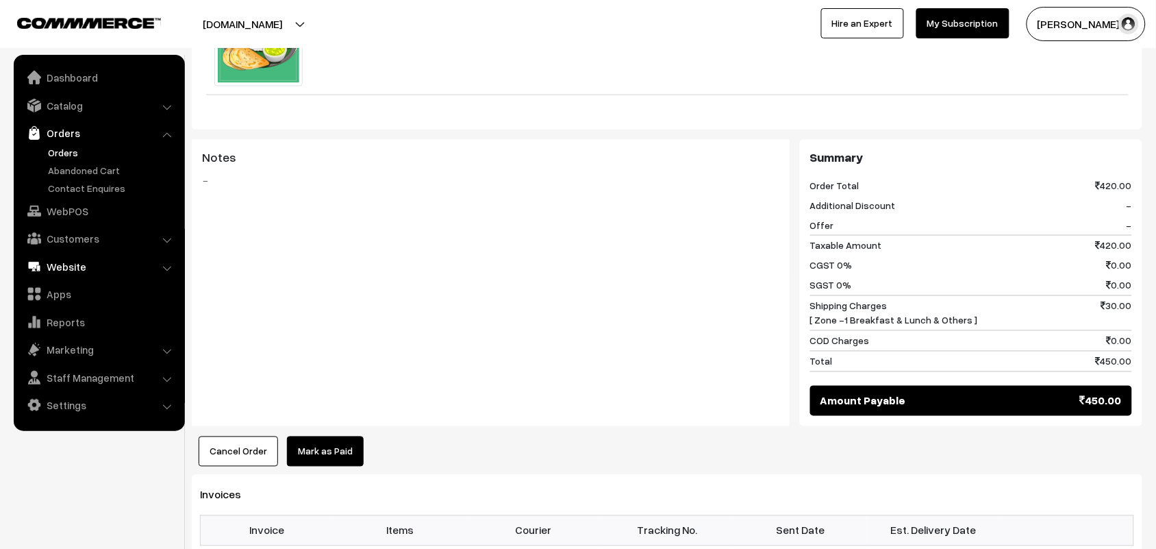
drag, startPoint x: 63, startPoint y: 210, endPoint x: 89, endPoint y: 216, distance: 26.6
click at [63, 210] on link "WebPOS" at bounding box center [98, 211] width 163 height 25
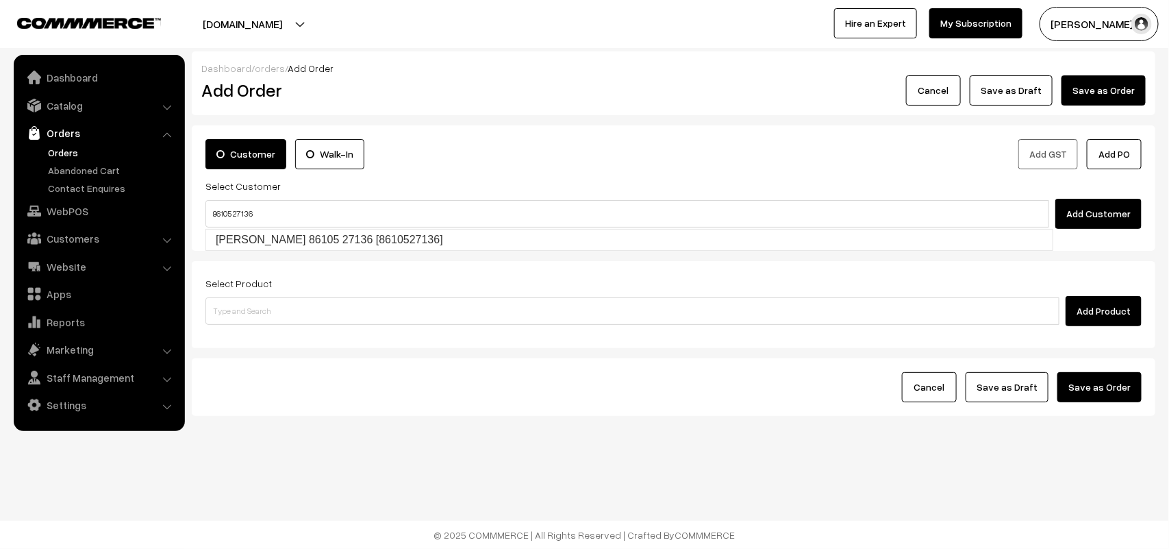
click at [233, 230] on link "[PERSON_NAME] 86105 27136 [8610527136]" at bounding box center [629, 239] width 847 height 21
type input "86105 27136"
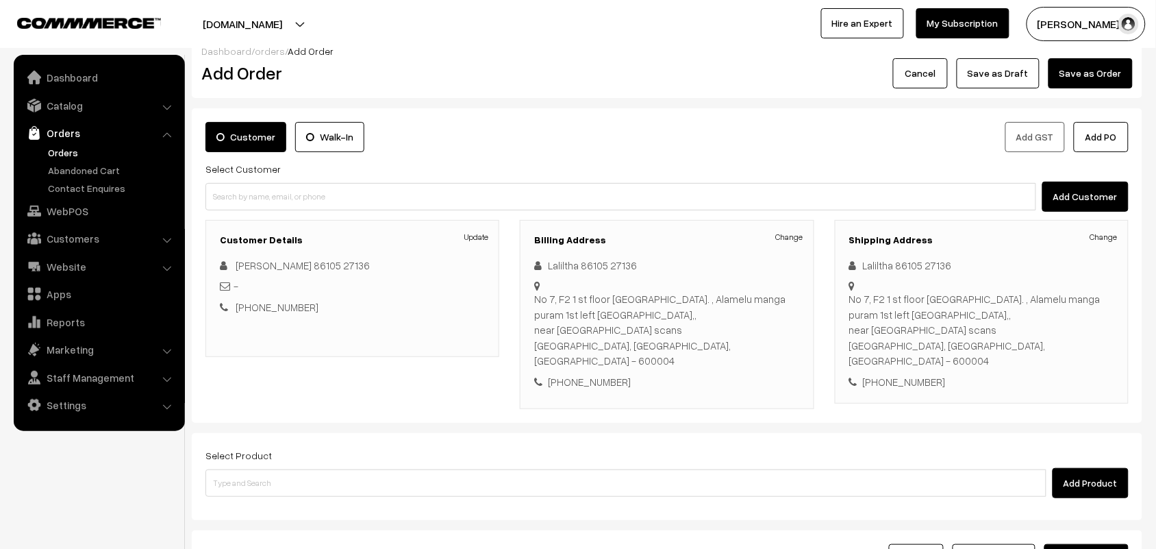
scroll to position [127, 0]
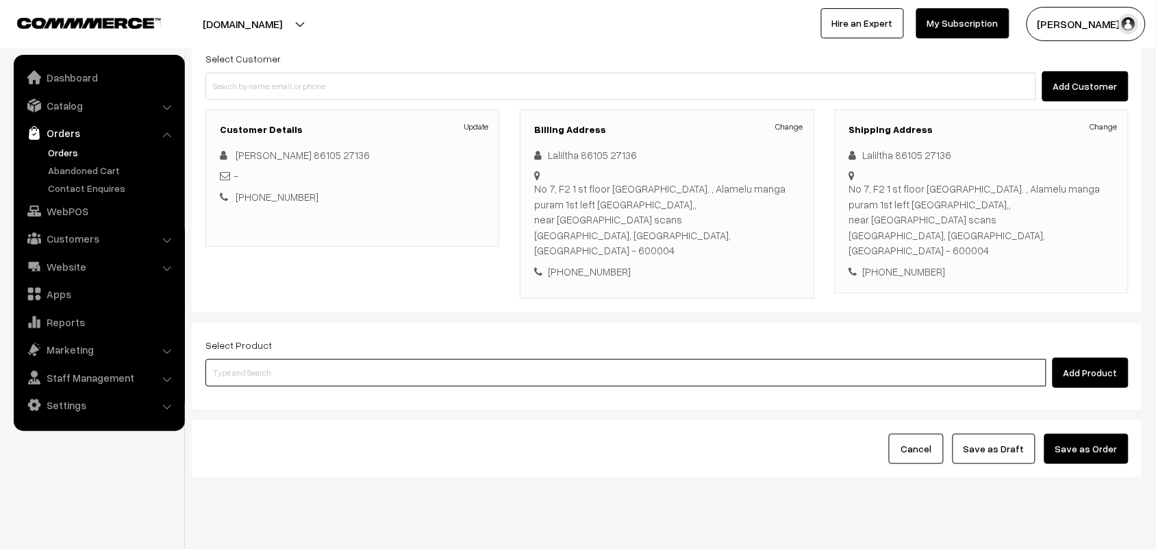
drag, startPoint x: 286, startPoint y: 340, endPoint x: 283, endPoint y: 330, distance: 10.8
click at [286, 359] on input at bounding box center [625, 372] width 841 height 27
type input "kanche"
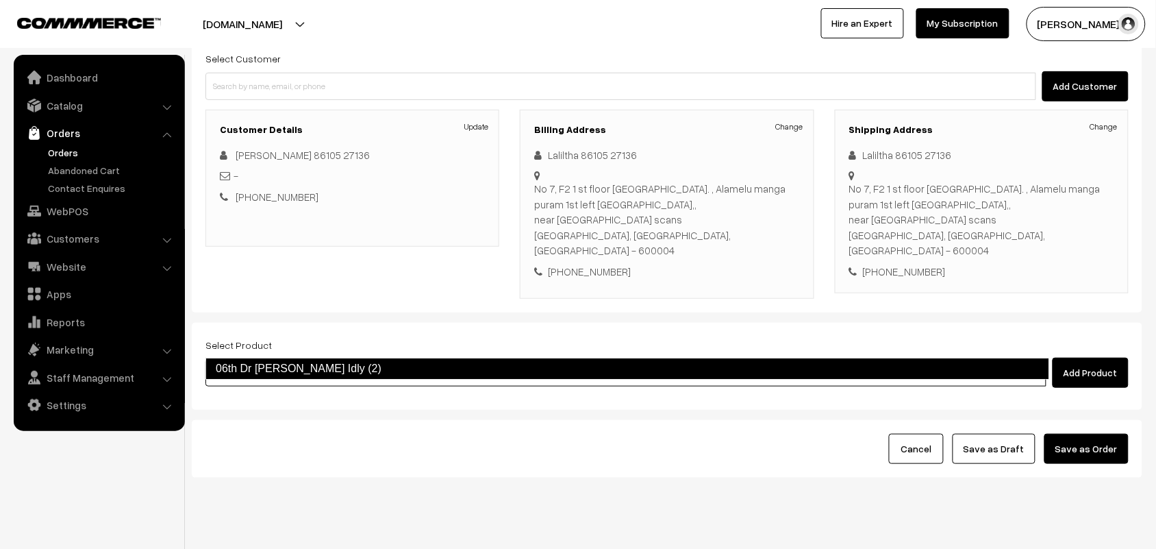
click at [269, 370] on link "06th Dr Kancheepuram Idly (2)" at bounding box center [627, 369] width 844 height 22
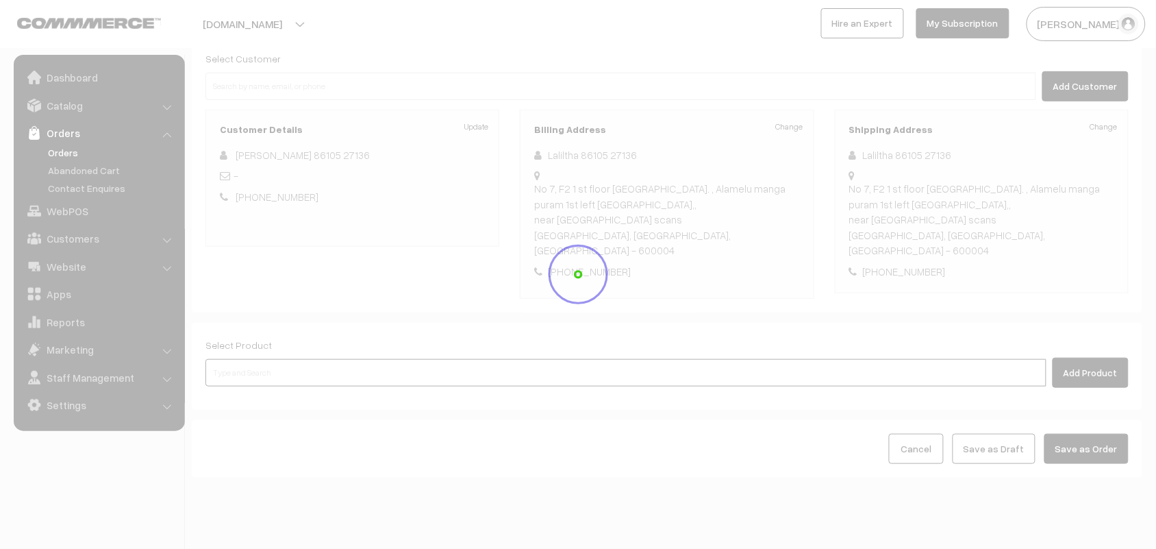
click at [257, 359] on input at bounding box center [625, 372] width 841 height 27
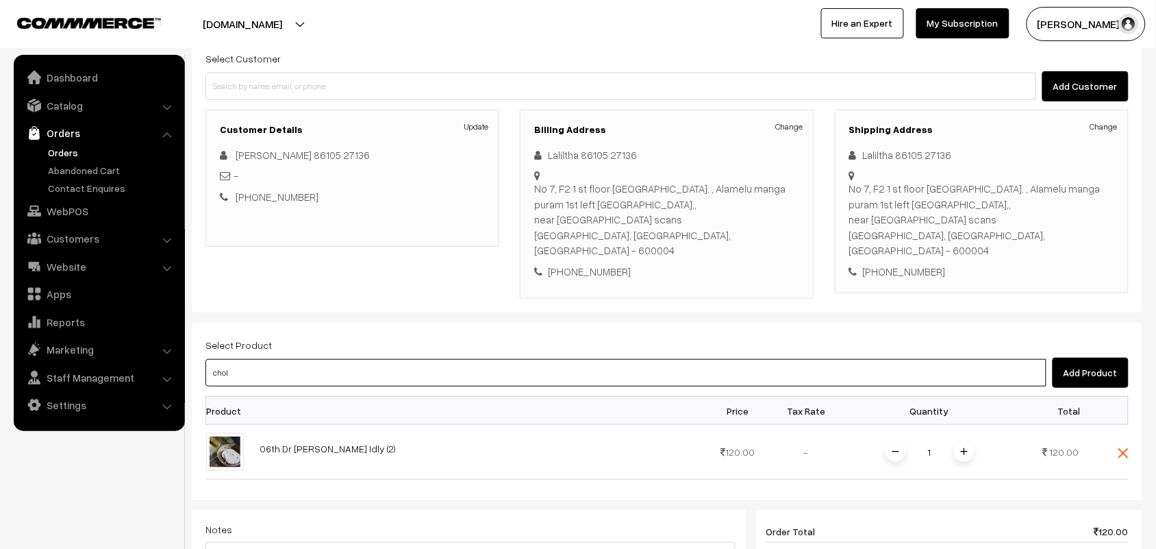
type input "chola"
click at [253, 366] on link "06th Dr - Chola Poori (1)" at bounding box center [627, 368] width 842 height 21
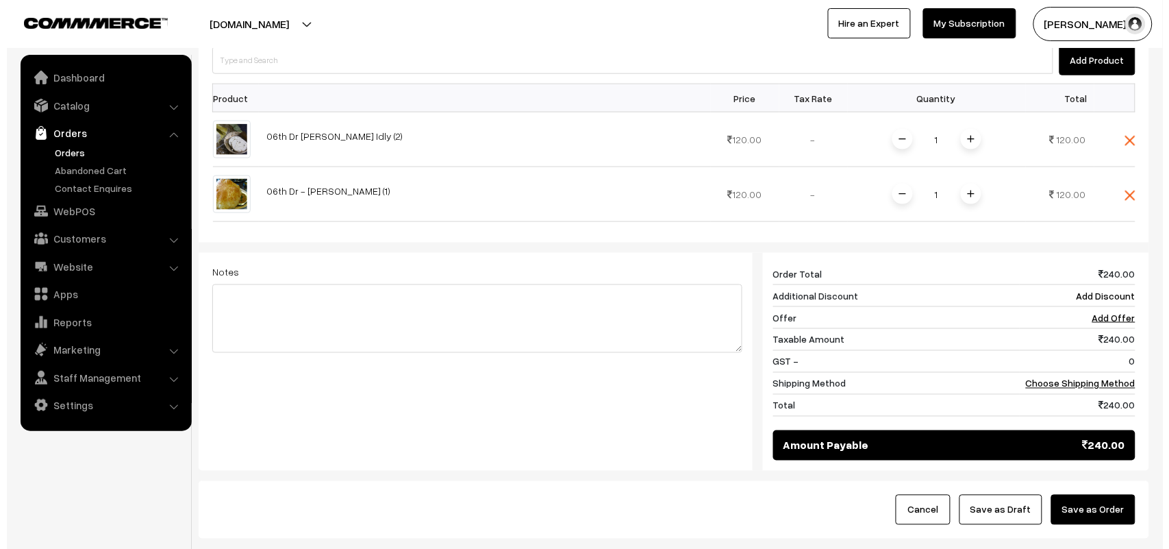
scroll to position [502, 0]
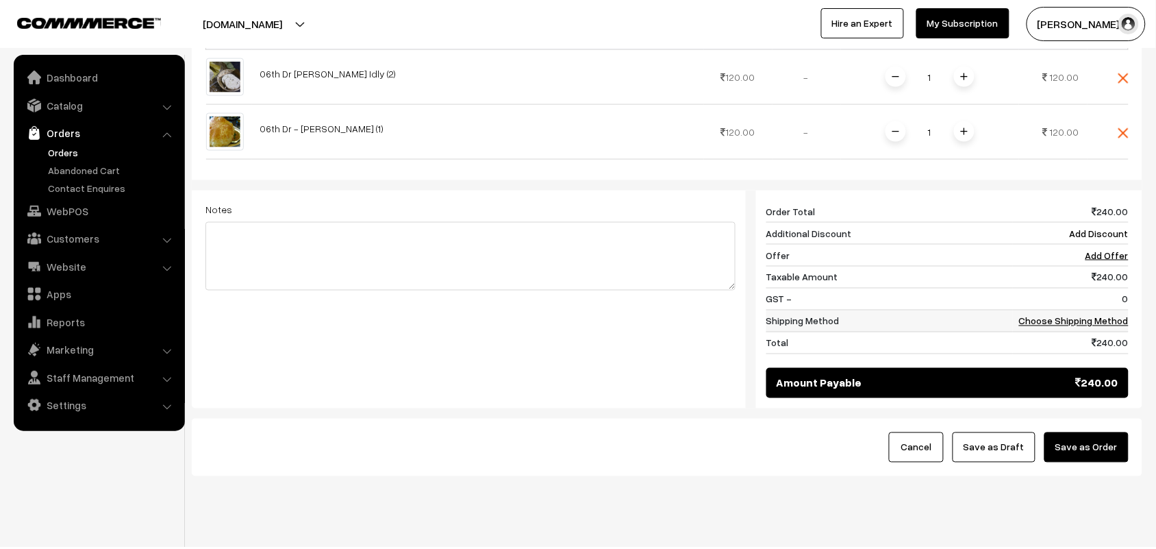
click at [1090, 310] on td "Choose Shipping Method" at bounding box center [1071, 321] width 116 height 22
click at [1090, 315] on link "Choose Shipping Method" at bounding box center [1074, 321] width 110 height 12
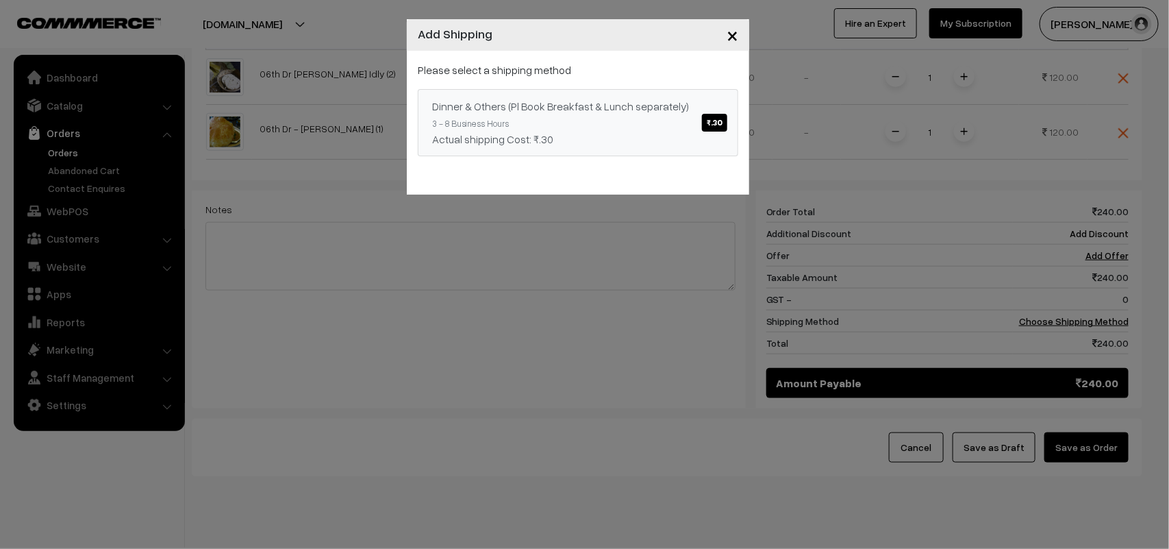
click at [718, 118] on span "₹.30" at bounding box center [714, 123] width 25 height 18
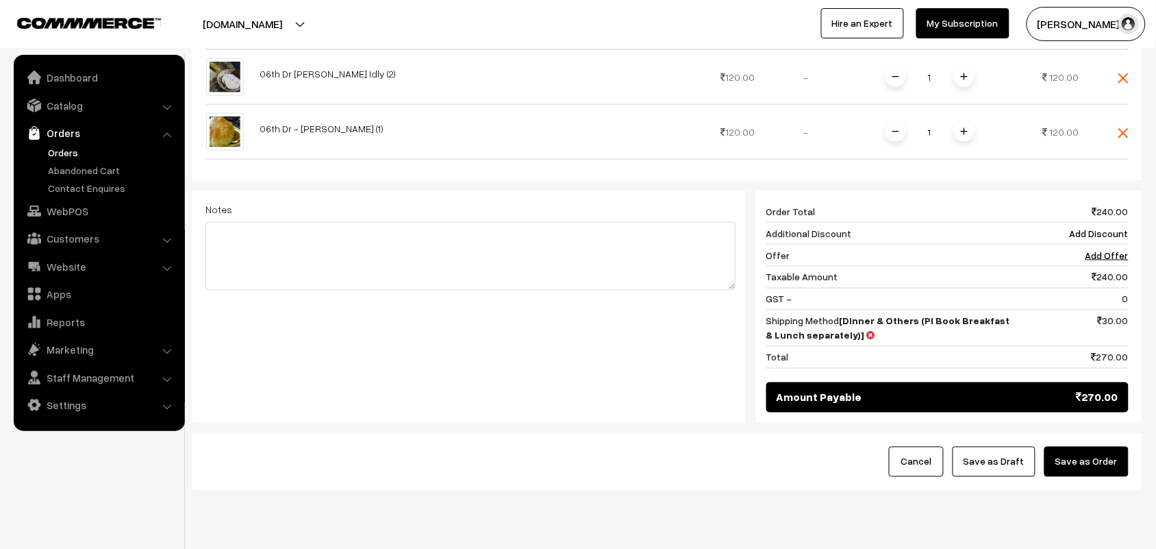
click at [1103, 447] on button "Save as Order" at bounding box center [1087, 462] width 84 height 30
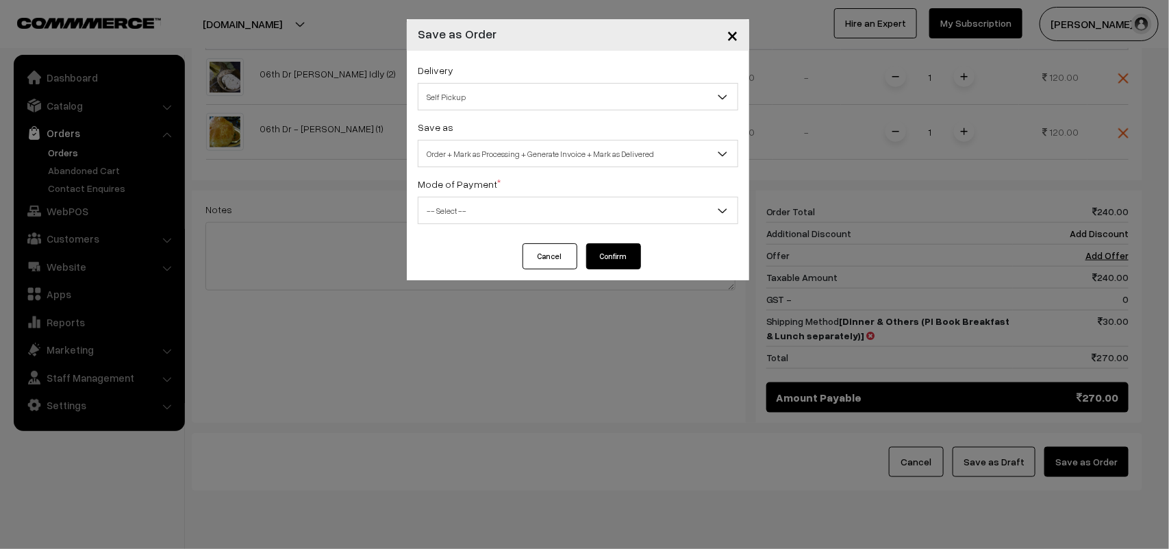
click at [475, 98] on span "Self Pickup" at bounding box center [578, 97] width 319 height 24
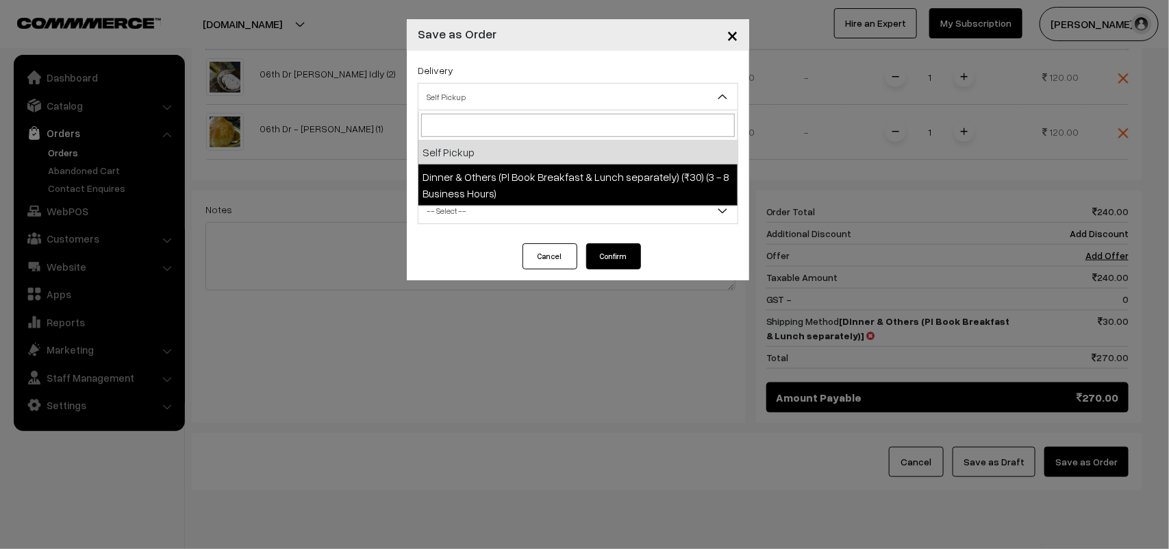
select select "DOP1"
select select "3"
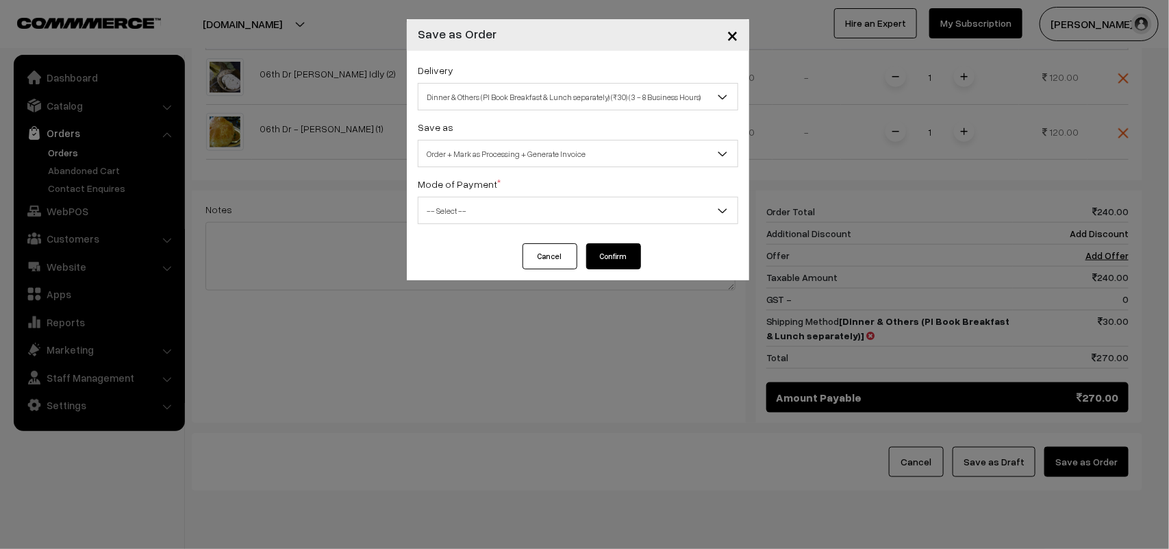
click at [519, 142] on span "Order + Mark as Processing + Generate Invoice" at bounding box center [578, 154] width 319 height 24
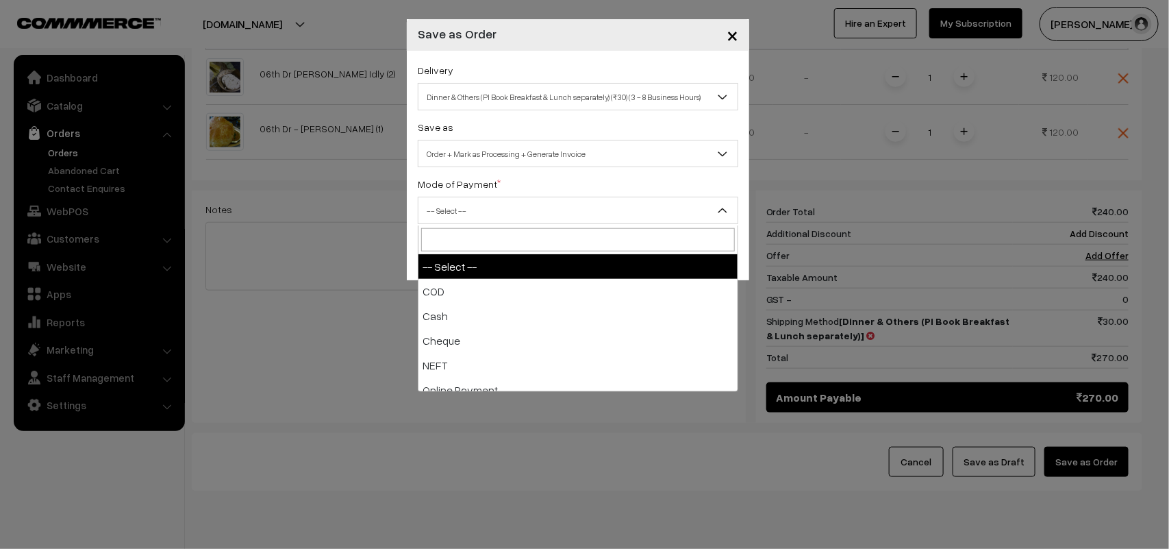
click at [449, 207] on span "-- Select --" at bounding box center [578, 211] width 319 height 24
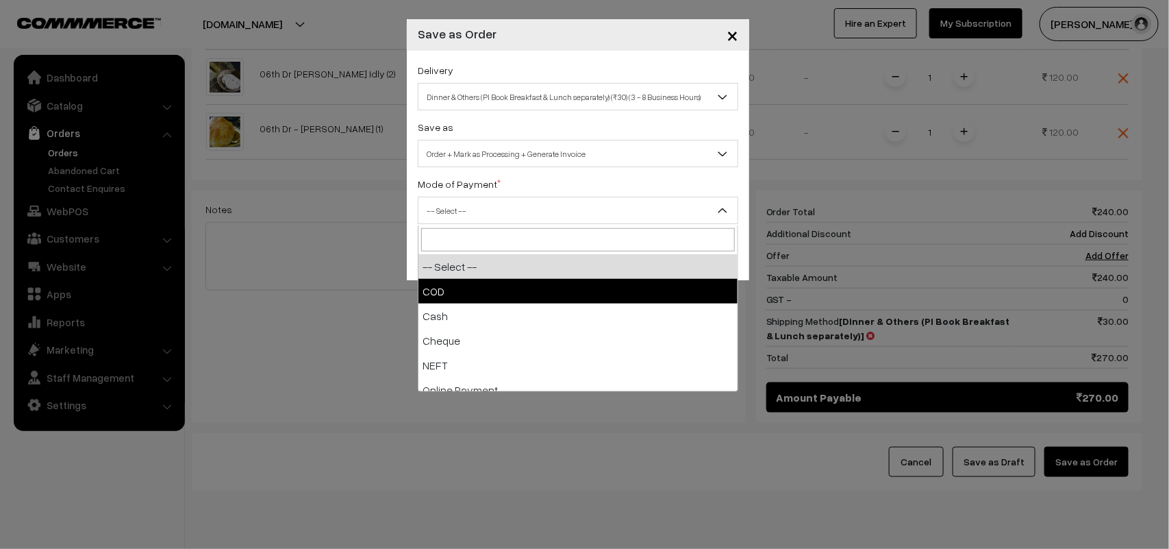
select select "1"
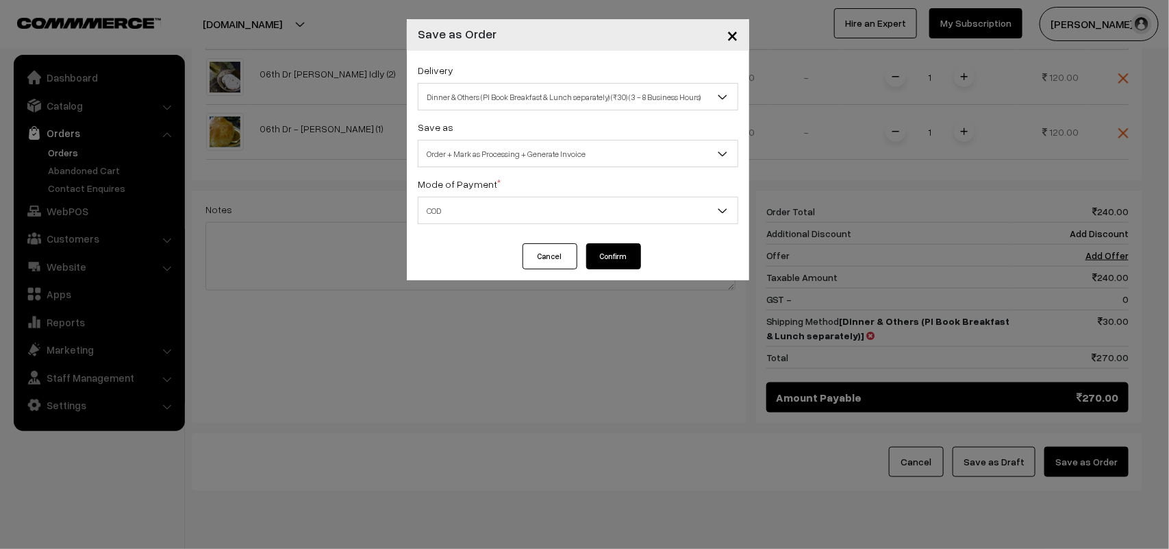
click at [596, 251] on button "Confirm" at bounding box center [613, 256] width 55 height 26
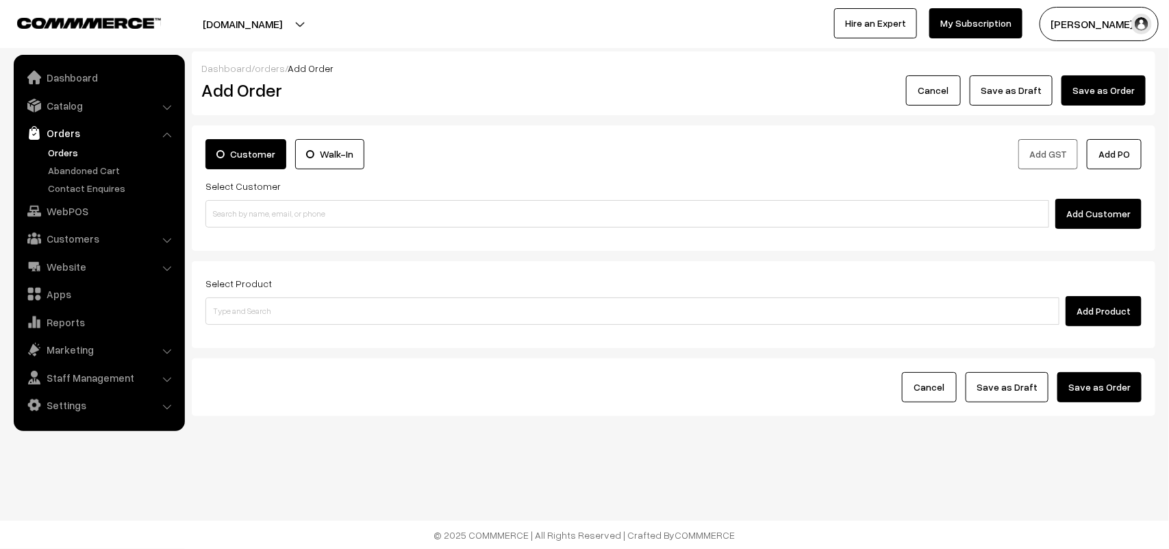
click at [60, 149] on link "Orders" at bounding box center [113, 152] width 136 height 14
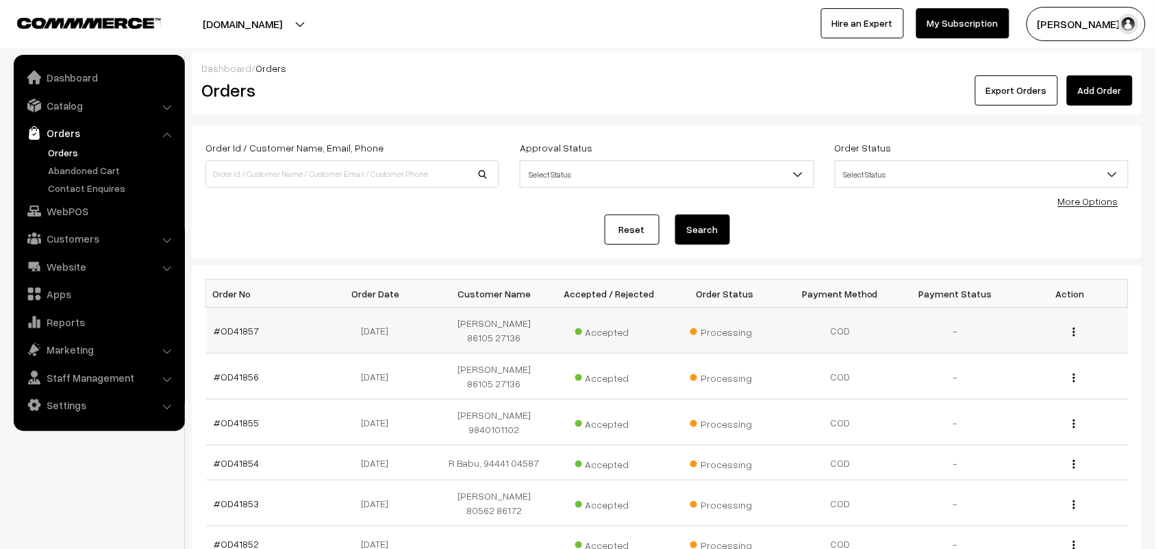
click at [238, 312] on td "#OD41857" at bounding box center [263, 331] width 115 height 46
click at [238, 325] on link "#OD41857" at bounding box center [236, 331] width 45 height 12
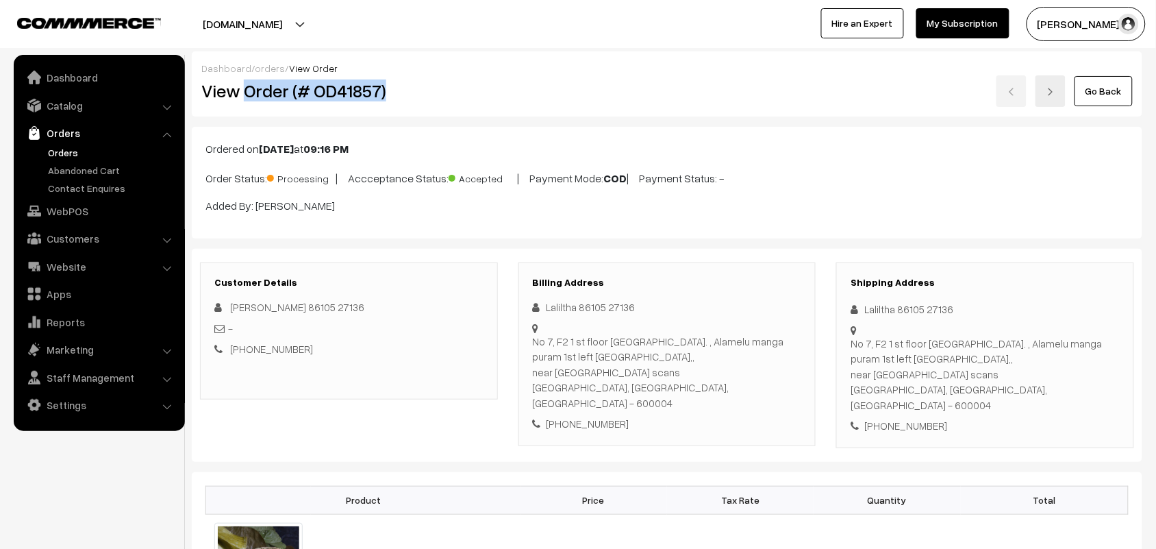
click at [502, 79] on div "View Order (# OD41857)" at bounding box center [349, 91] width 317 height 32
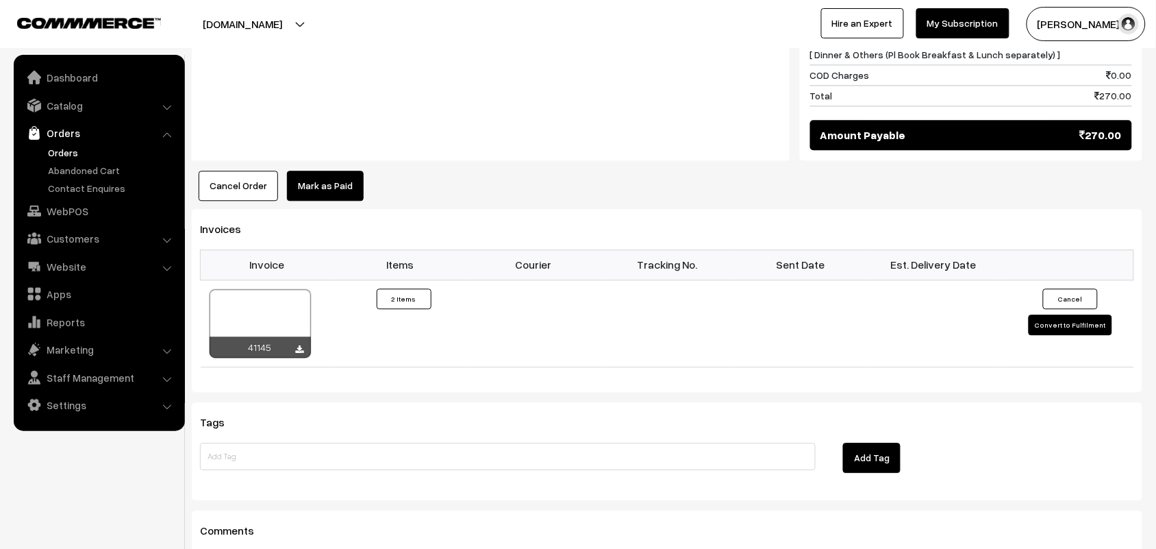
scroll to position [942, 0]
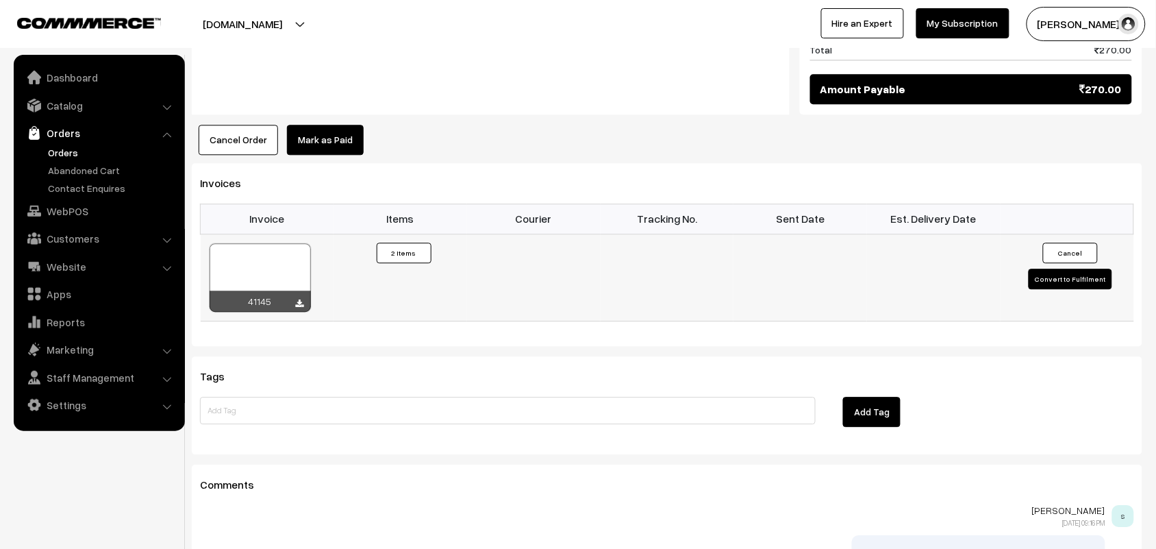
click at [295, 290] on div "41145" at bounding box center [260, 300] width 101 height 21
click at [301, 299] on icon at bounding box center [300, 303] width 8 height 9
click at [73, 153] on link "Orders" at bounding box center [113, 152] width 136 height 14
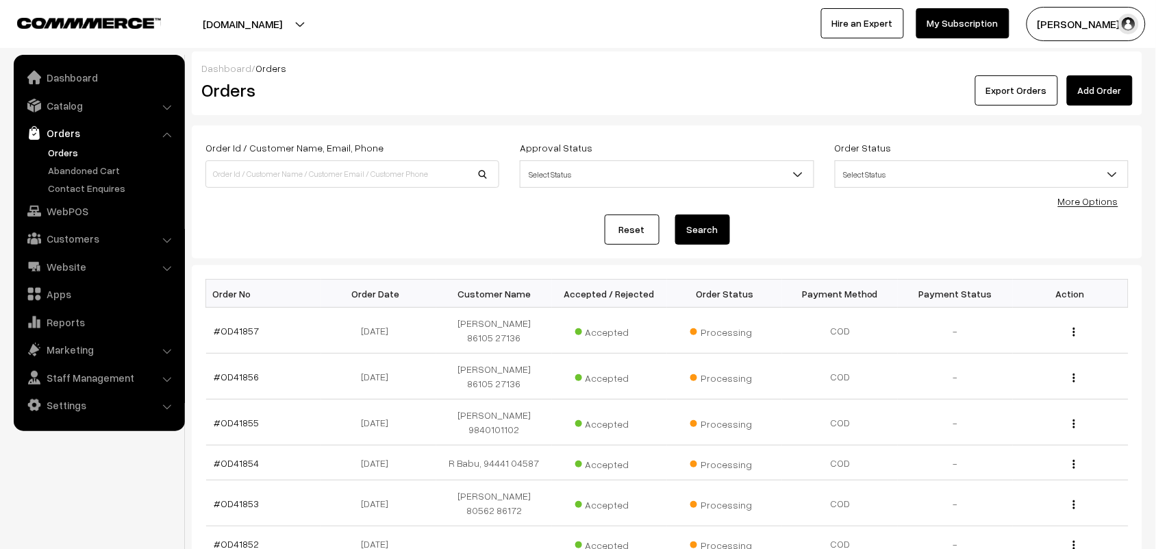
click at [62, 148] on link "Orders" at bounding box center [113, 152] width 136 height 14
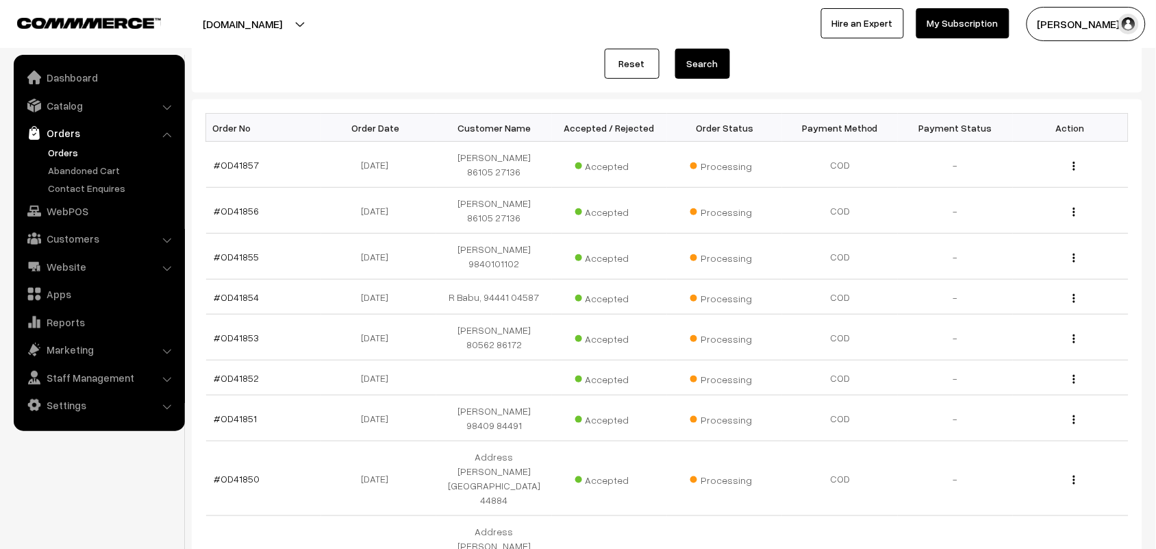
scroll to position [171, 0]
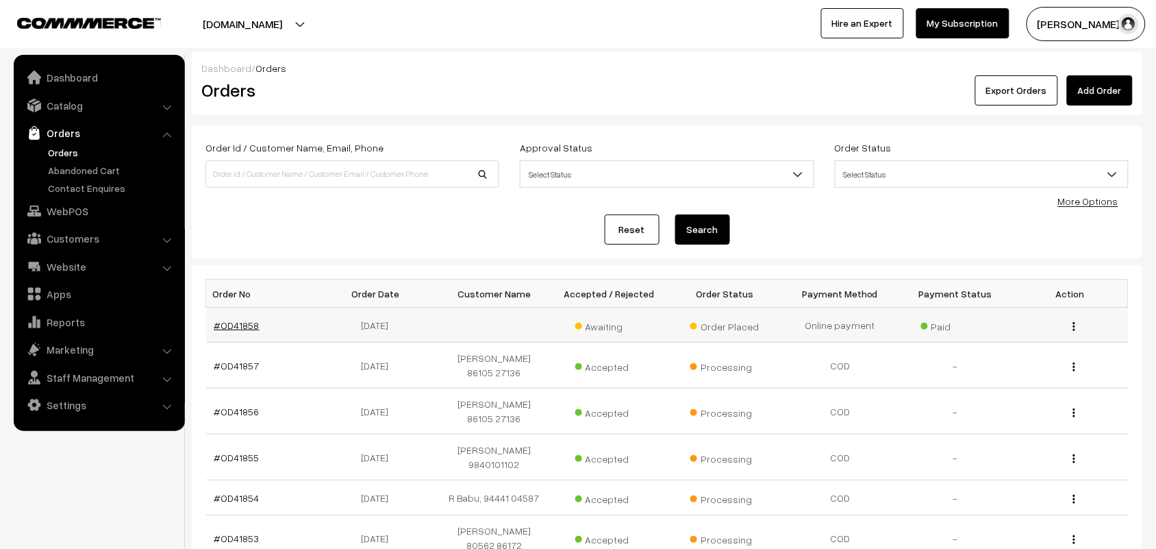
click at [238, 327] on link "#OD41858" at bounding box center [236, 325] width 45 height 12
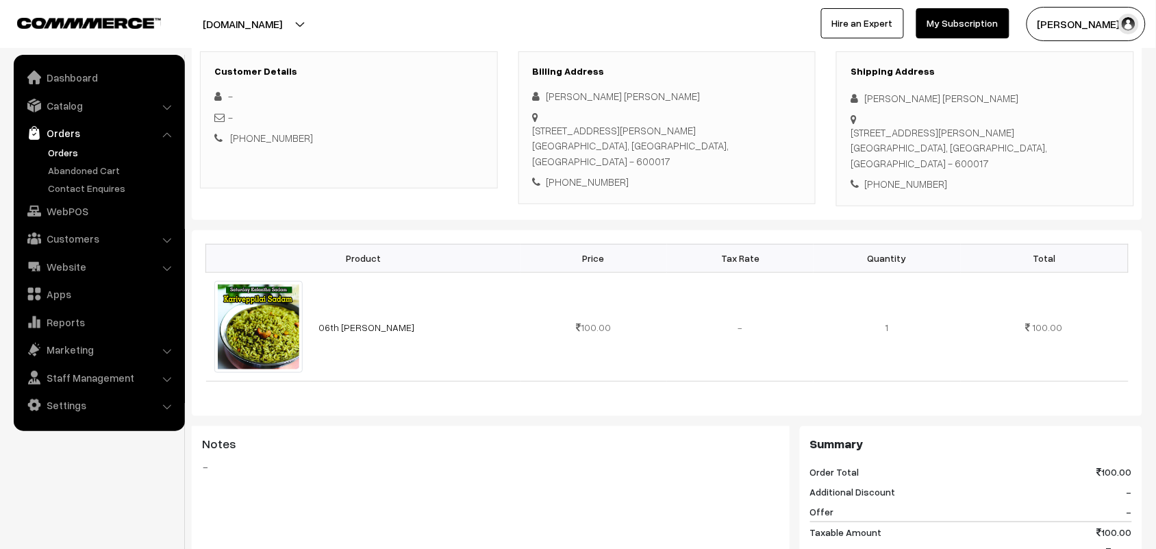
scroll to position [171, 0]
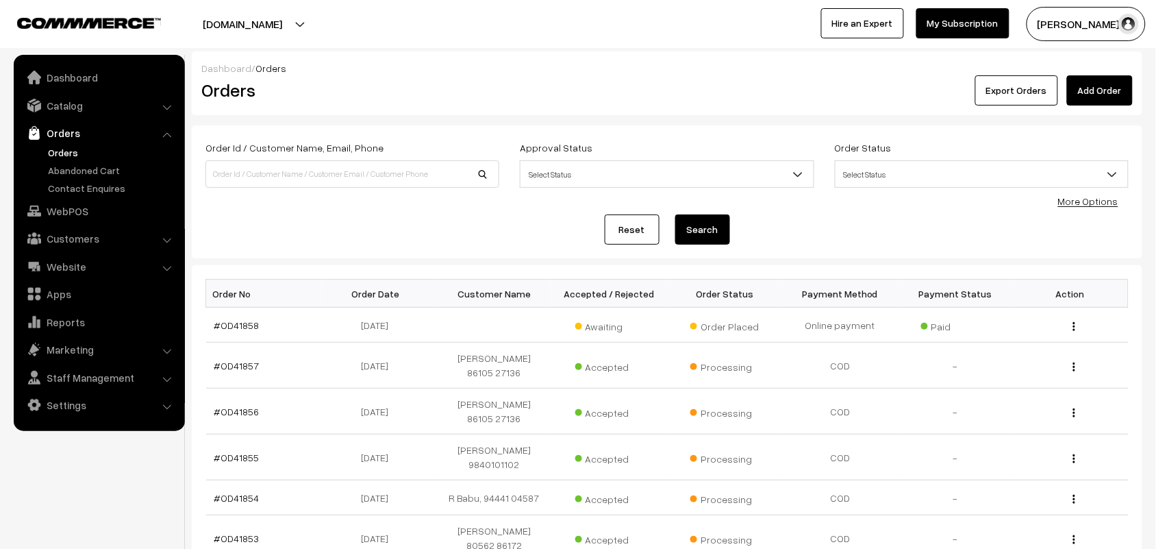
click at [80, 145] on link "Orders" at bounding box center [113, 152] width 136 height 14
click at [65, 146] on link "Orders" at bounding box center [113, 152] width 136 height 14
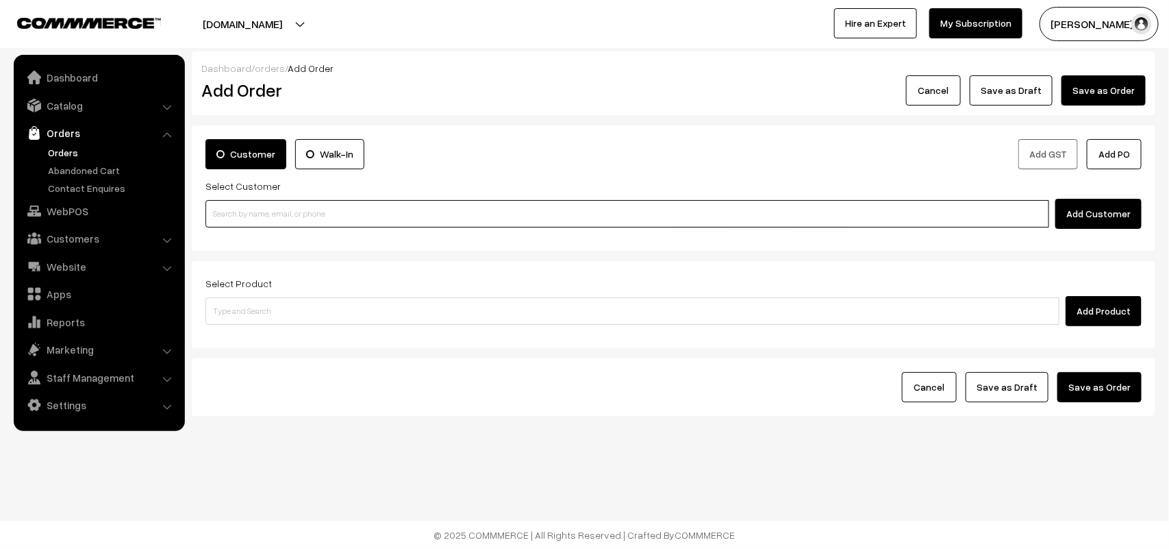
click at [290, 210] on input at bounding box center [627, 213] width 844 height 27
paste input "80569 32293"
click at [235, 203] on input "80569 32293" at bounding box center [627, 213] width 844 height 27
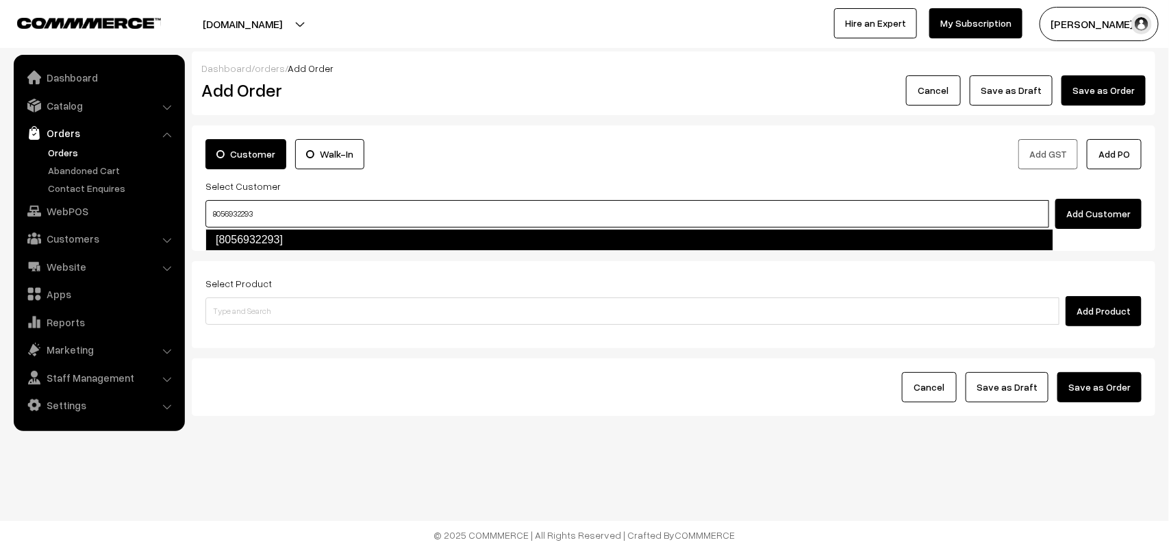
click at [265, 245] on link "[8056932293]" at bounding box center [629, 240] width 848 height 22
type input "8056932293"
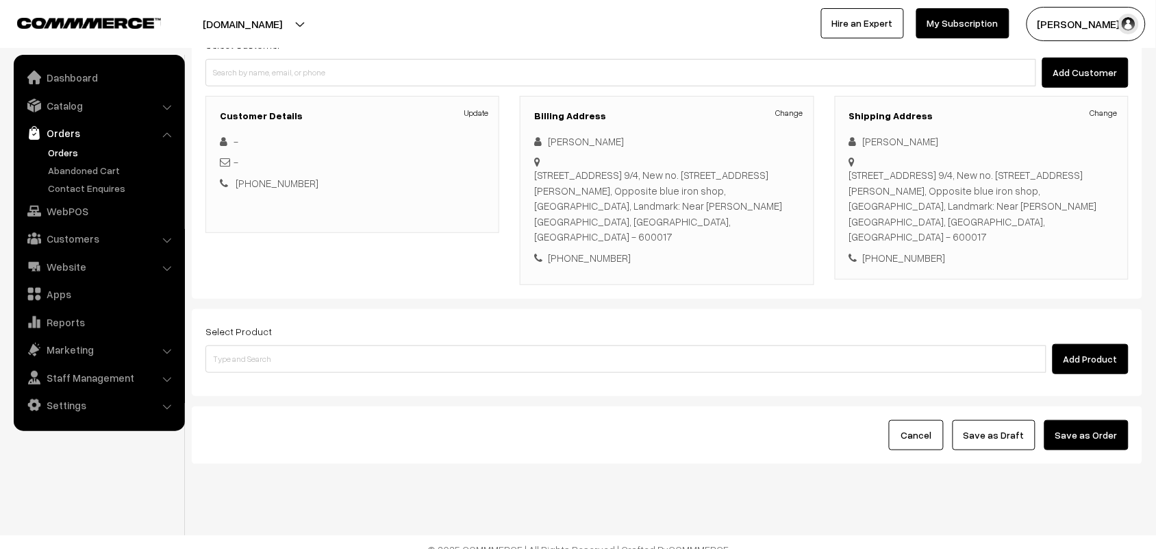
scroll to position [142, 0]
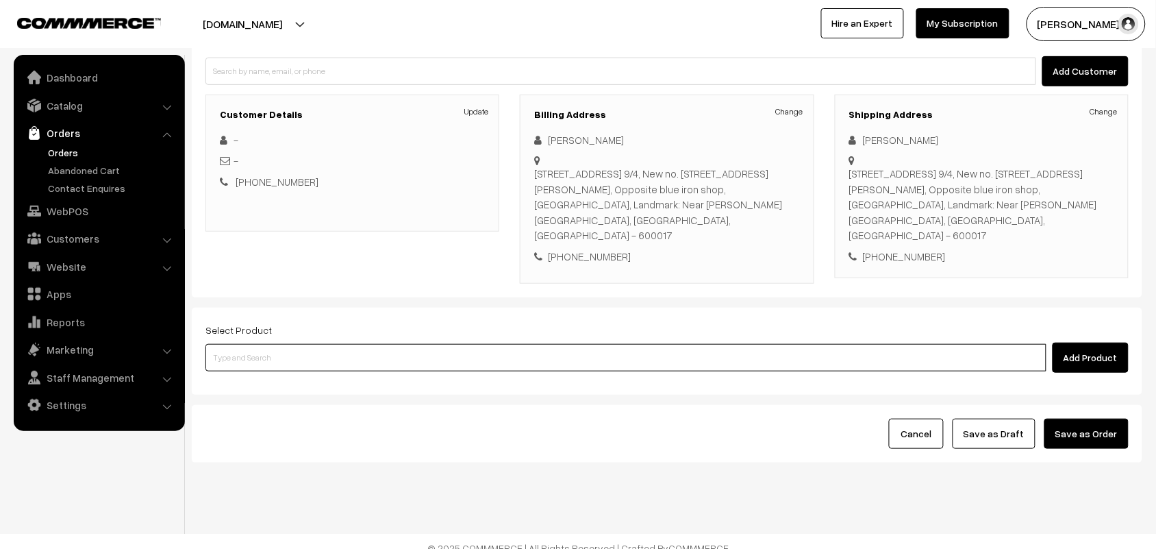
drag, startPoint x: 340, startPoint y: 356, endPoint x: 334, endPoint y: 344, distance: 13.8
click at [341, 356] on input at bounding box center [625, 357] width 841 height 27
type input "plain dosa"
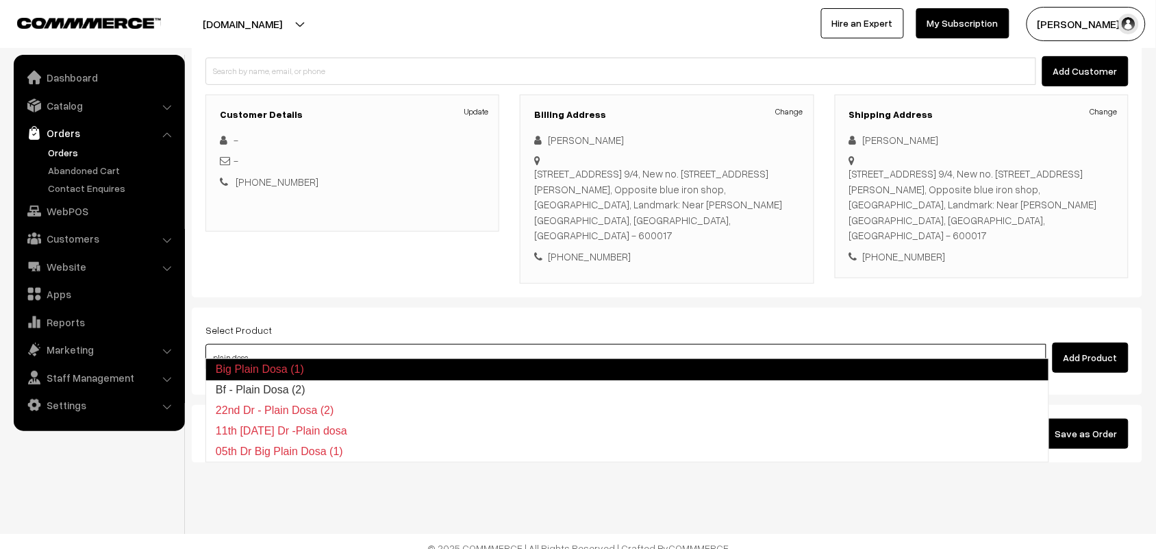
click at [310, 381] on link "Bf - Plain Dosa (2)" at bounding box center [627, 389] width 842 height 21
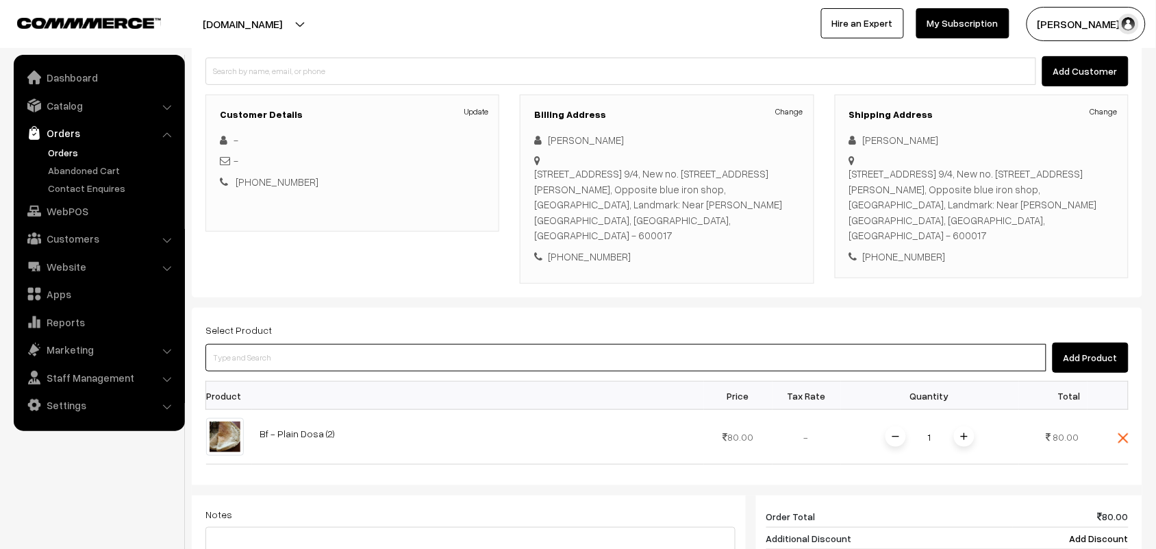
click at [300, 344] on input at bounding box center [625, 357] width 841 height 27
type input "poori"
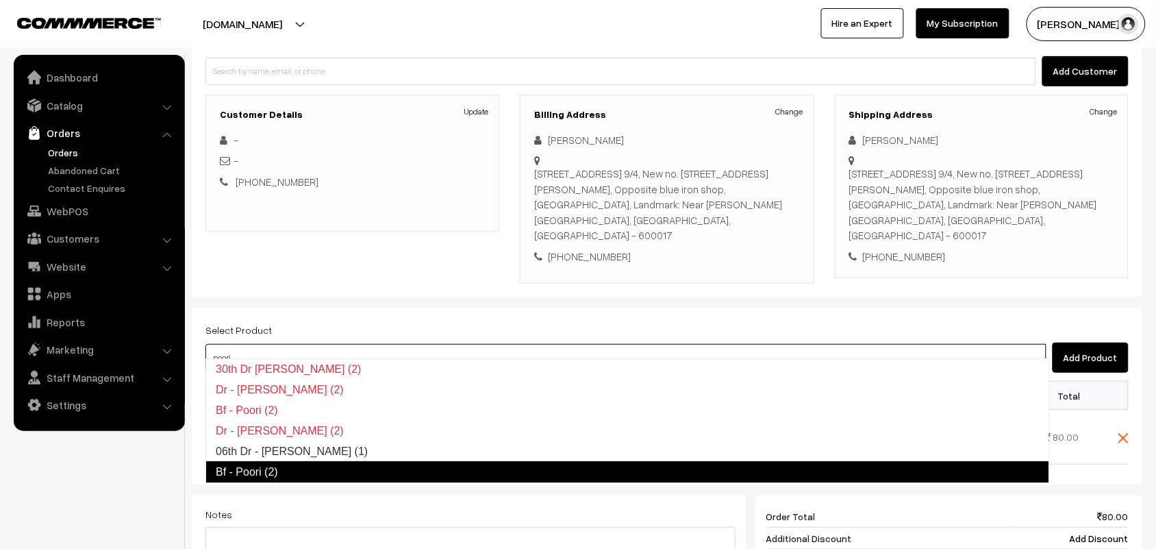
click at [242, 467] on link "Bf - Poori (2)" at bounding box center [627, 472] width 844 height 22
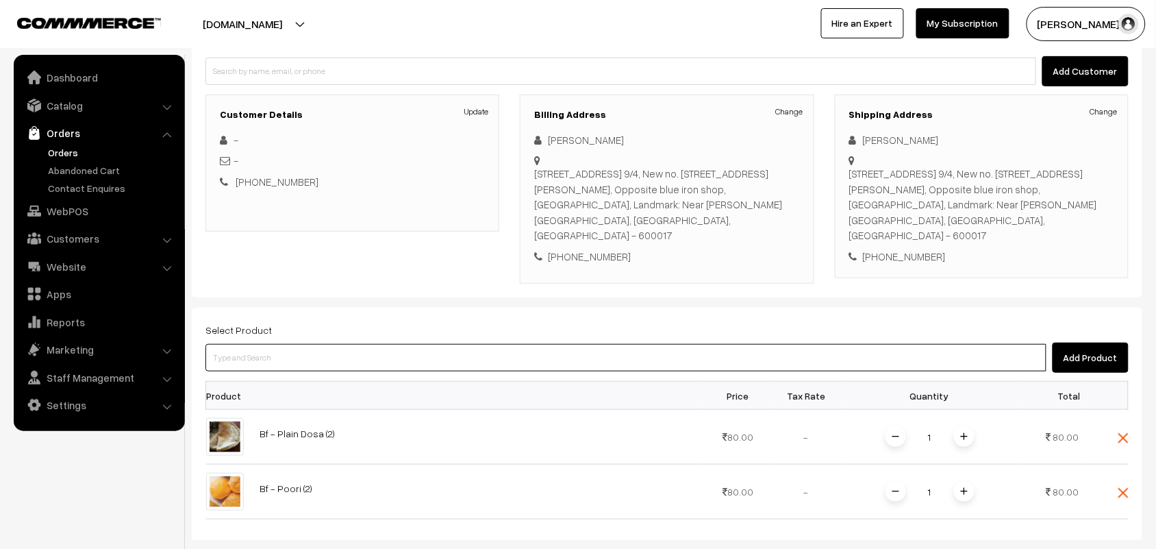
click at [266, 356] on input at bounding box center [625, 357] width 841 height 27
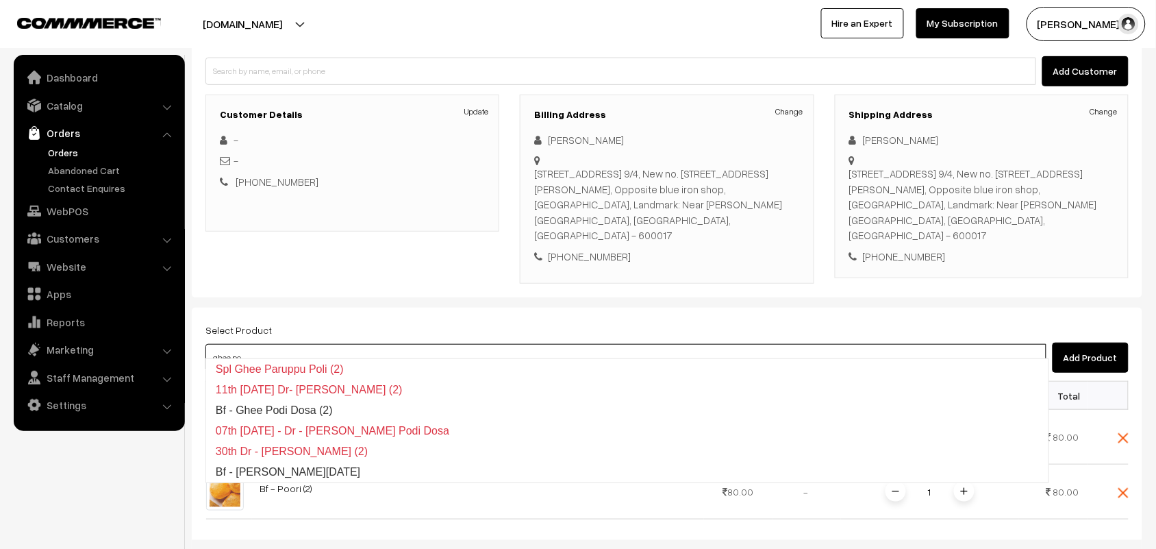
type input "ghee pon"
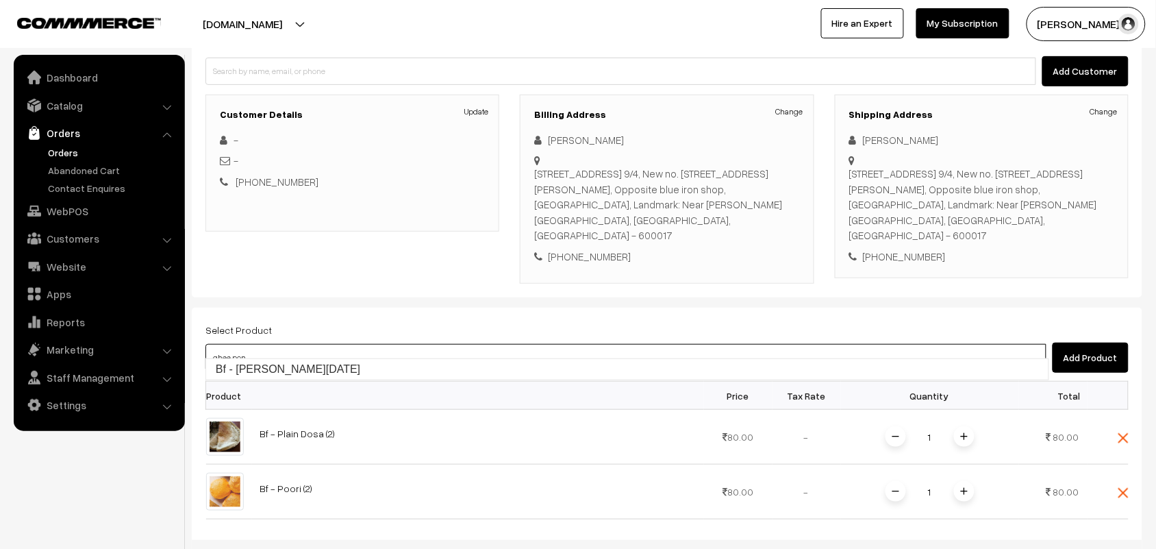
click at [284, 367] on link "Bf - Ghee Pongal" at bounding box center [627, 369] width 842 height 21
click at [262, 344] on input at bounding box center [625, 357] width 841 height 27
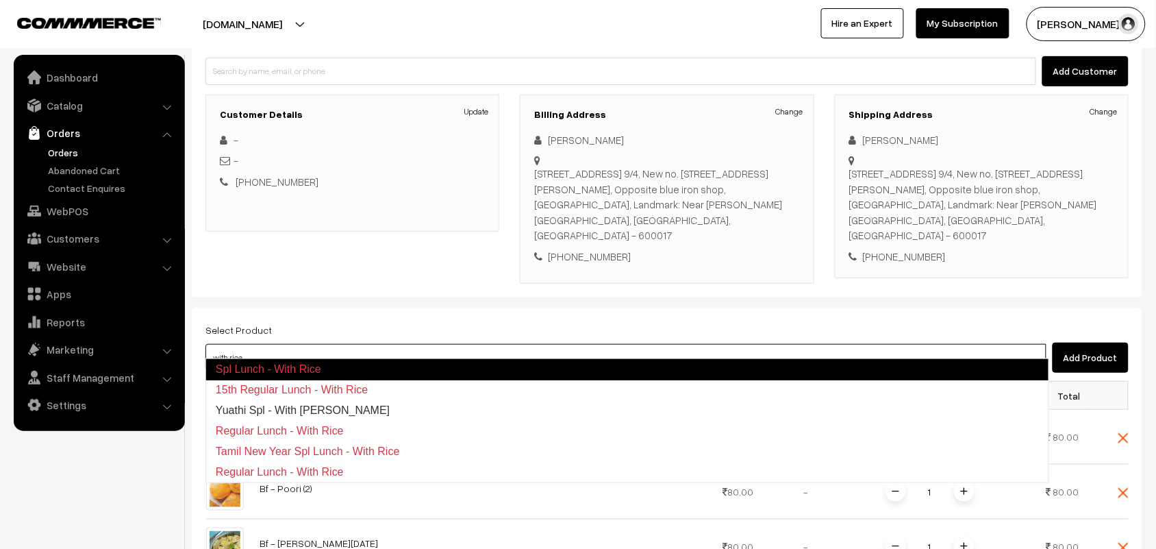
drag, startPoint x: 266, startPoint y: 405, endPoint x: 442, endPoint y: 333, distance: 190.8
click at [460, 333] on body "Thank you for showing interest. Our team will call you shortly. Close annamfood…" at bounding box center [578, 424] width 1156 height 1132
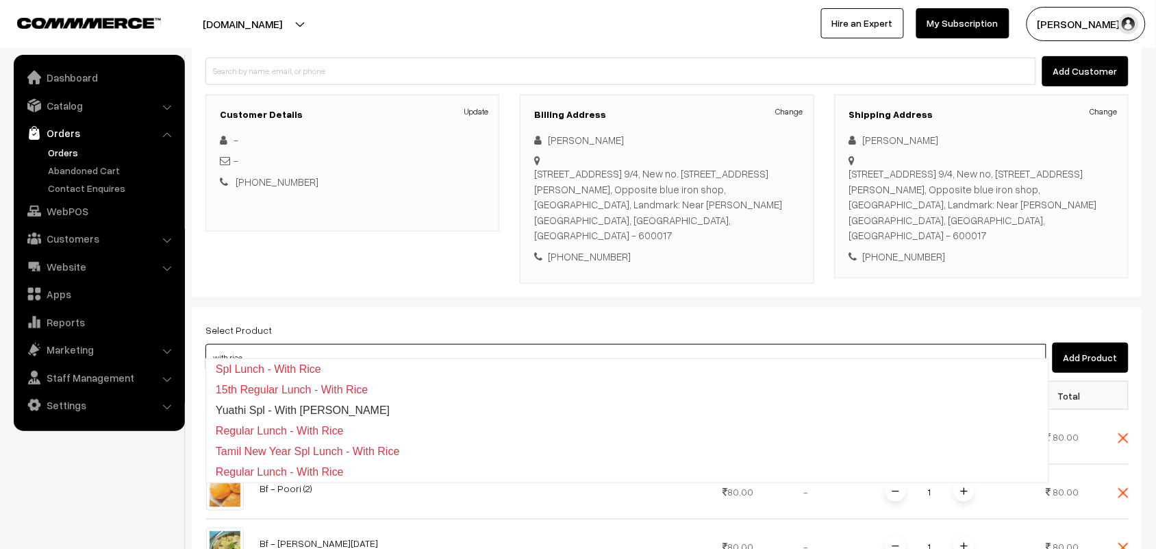
type input "with rice"
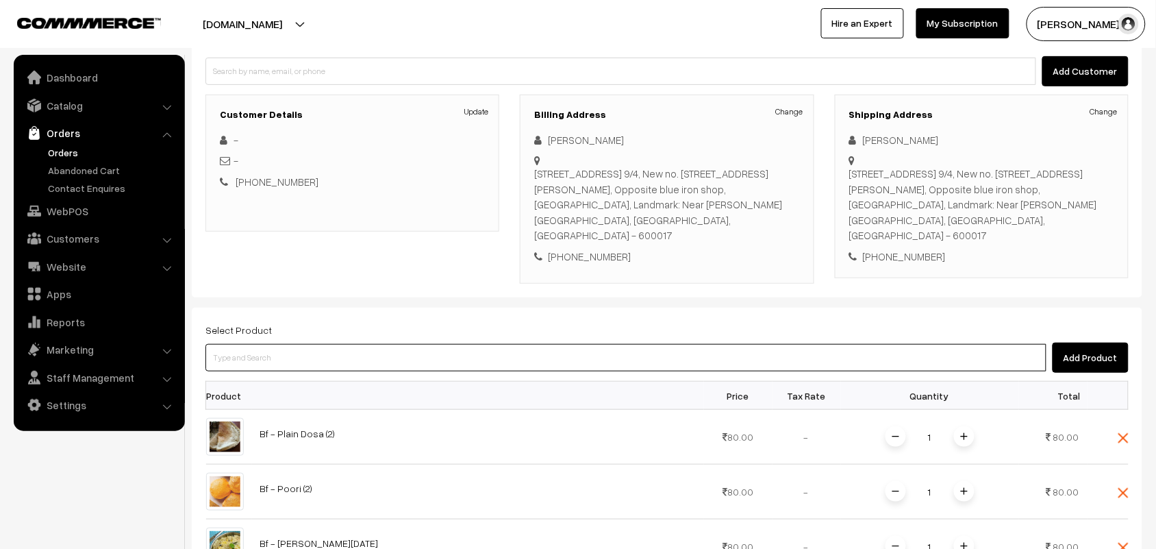
click at [274, 344] on input at bounding box center [625, 357] width 841 height 27
type input "06th w"
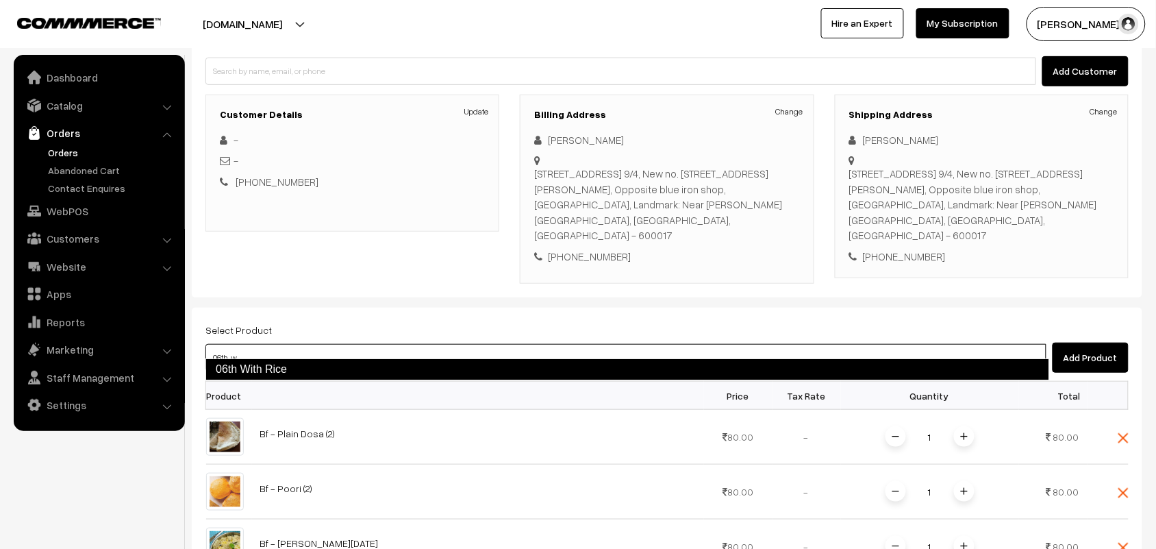
click at [259, 374] on link "06th With Rice" at bounding box center [627, 369] width 844 height 22
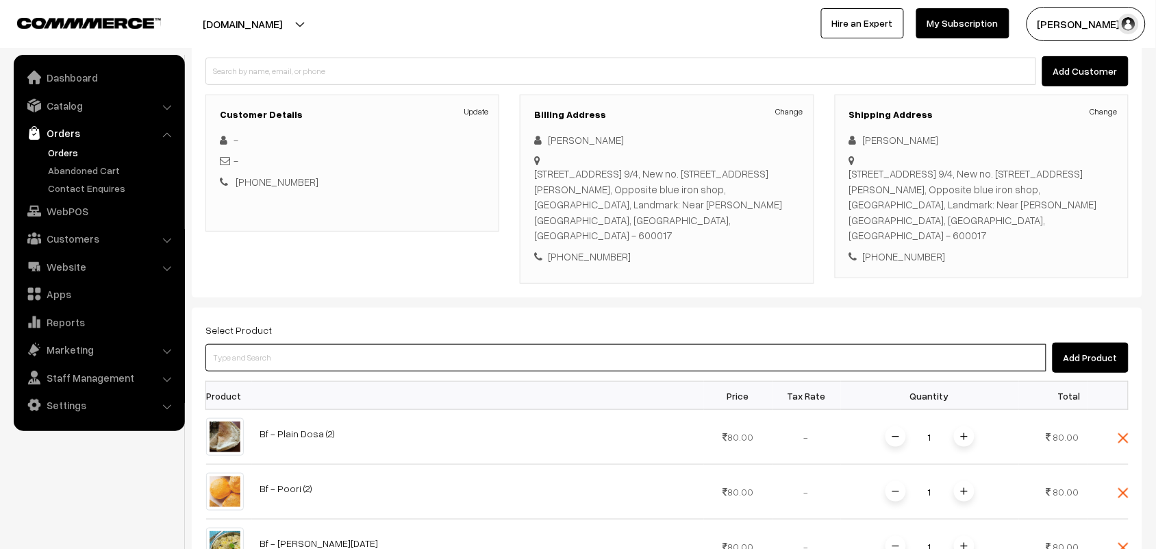
click at [259, 344] on input at bounding box center [625, 357] width 841 height 27
type input "karive"
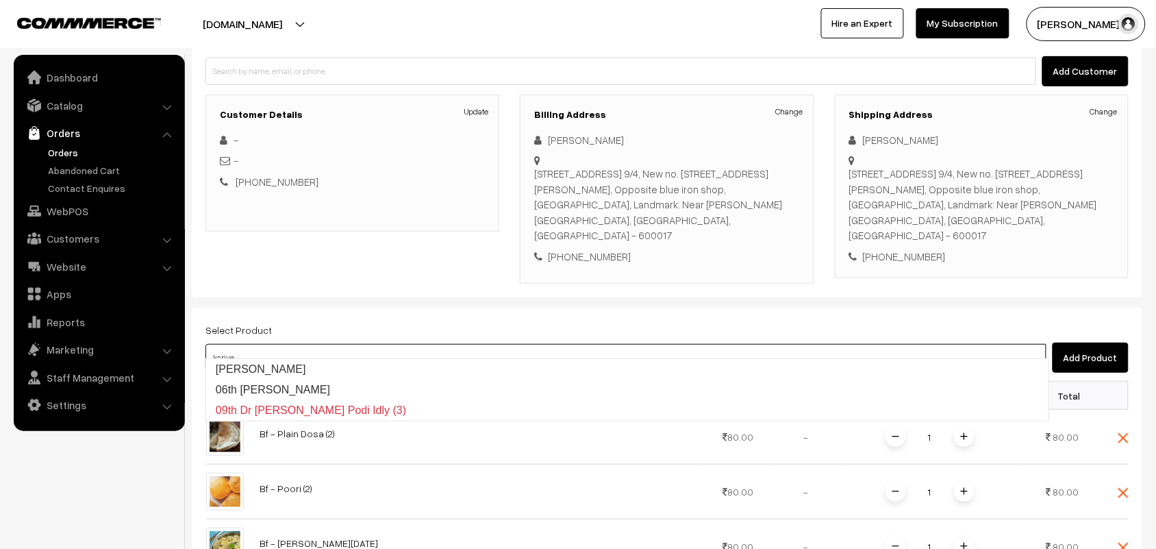
click at [266, 364] on link "Kariveppilai Vadagam" at bounding box center [627, 369] width 842 height 21
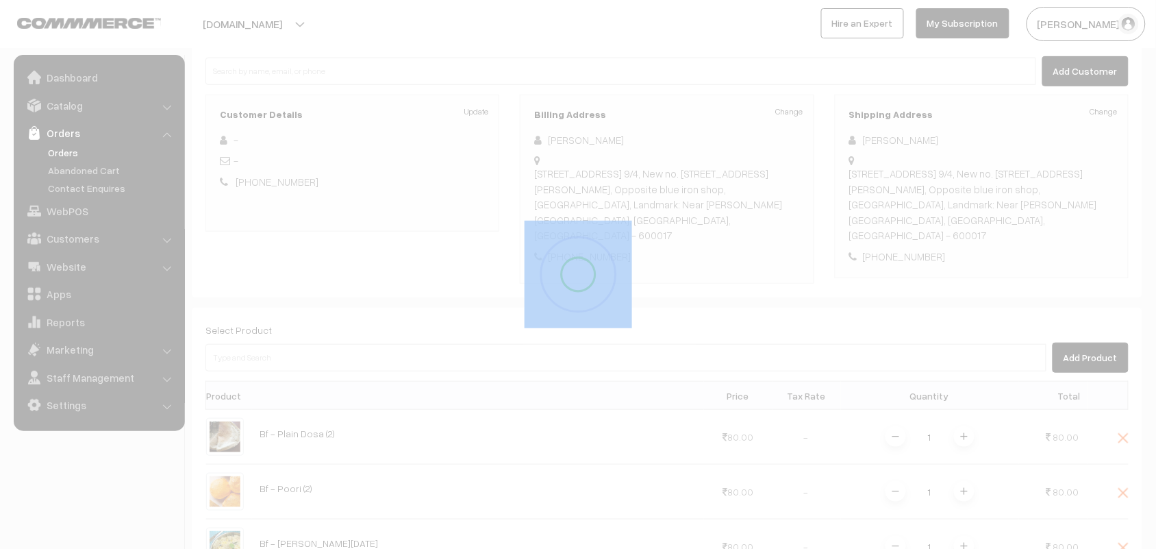
click at [274, 367] on div "Dashboard / orders / Add Order Add Order Cancel Save as Draft Save as Order Sav…" at bounding box center [667, 427] width 951 height 1036
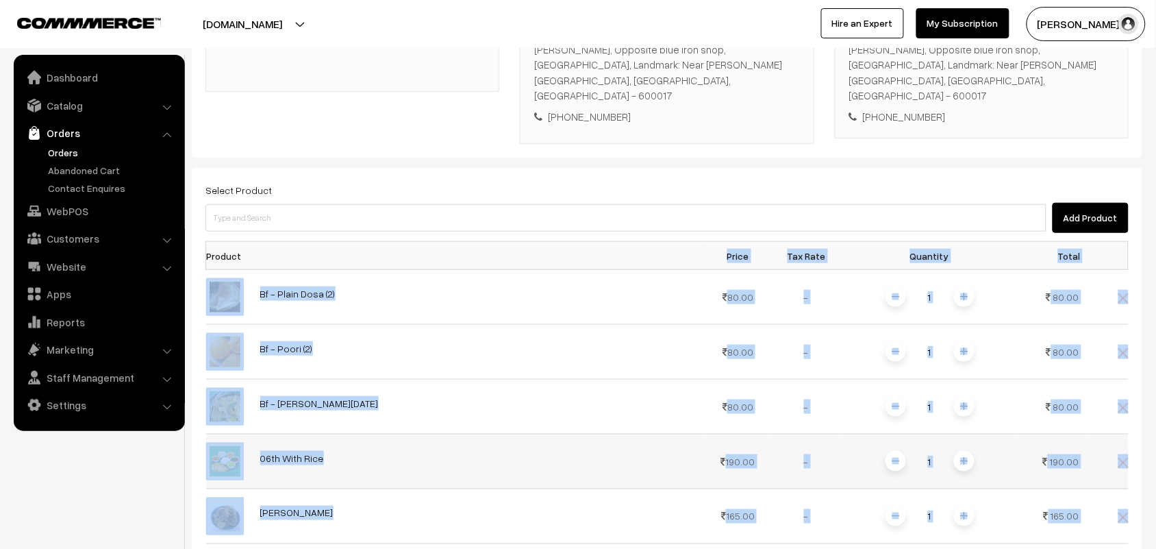
scroll to position [399, 0]
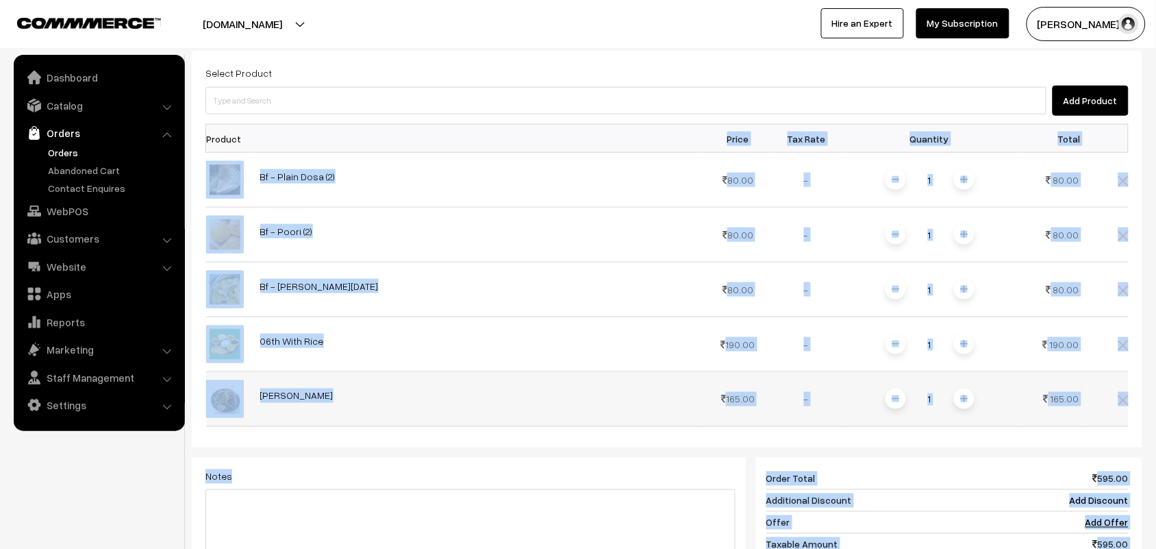
click at [1045, 413] on td "165.00" at bounding box center [1053, 399] width 68 height 55
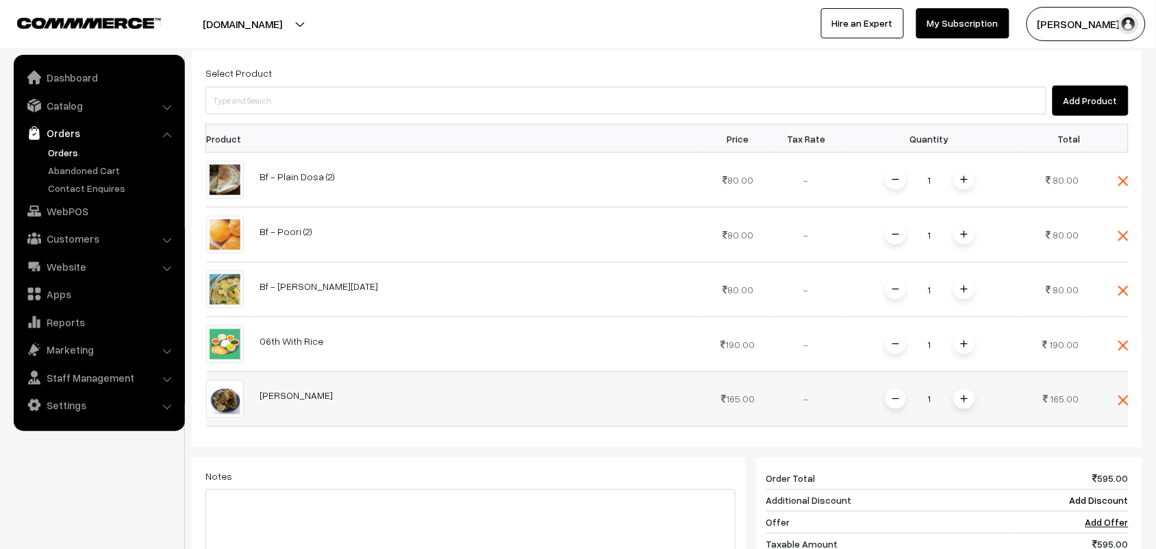
click at [1119, 395] on img at bounding box center [1124, 400] width 10 height 10
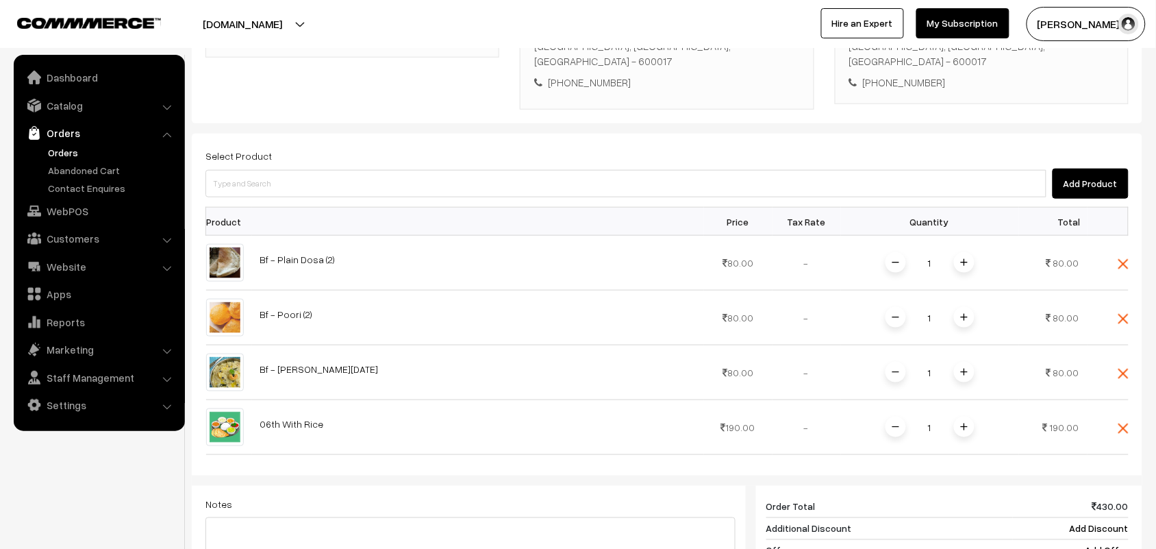
scroll to position [228, 0]
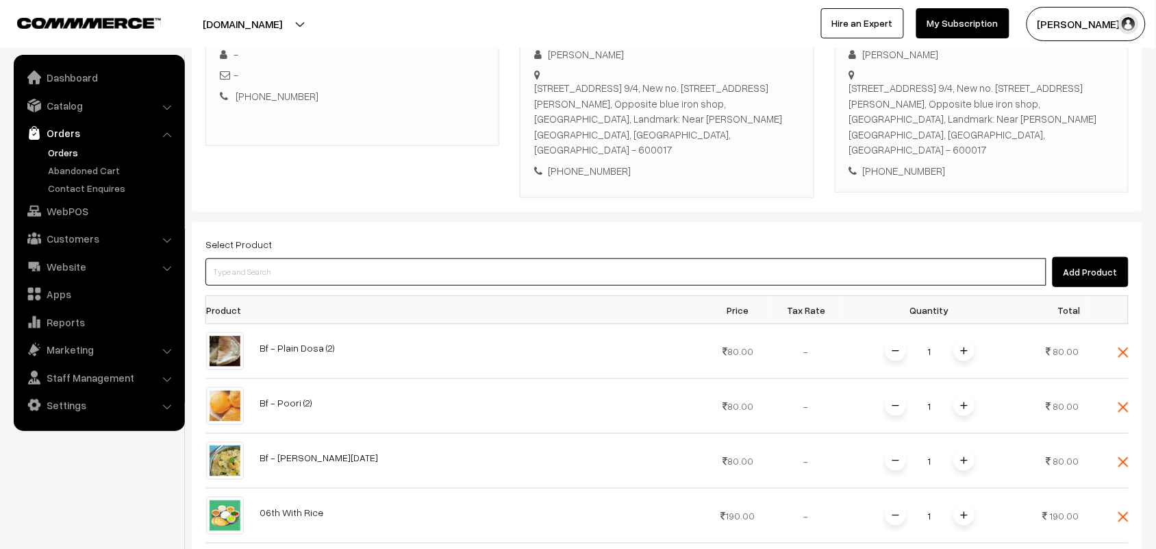
click at [267, 262] on input at bounding box center [625, 271] width 841 height 27
type input "karivep"
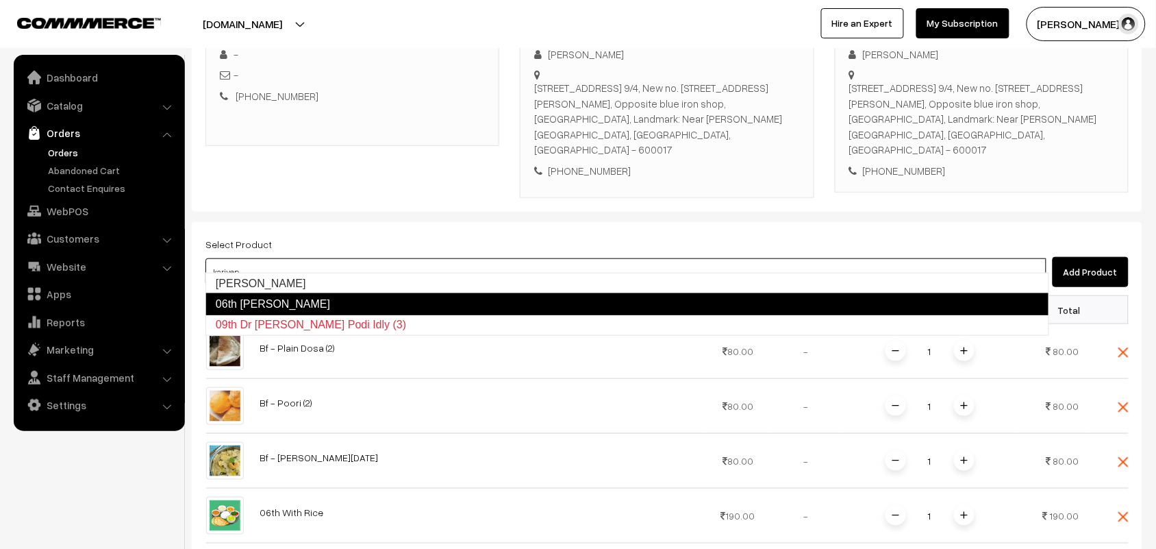
click at [262, 306] on link "06th Kariveppilai Sadam" at bounding box center [627, 304] width 844 height 22
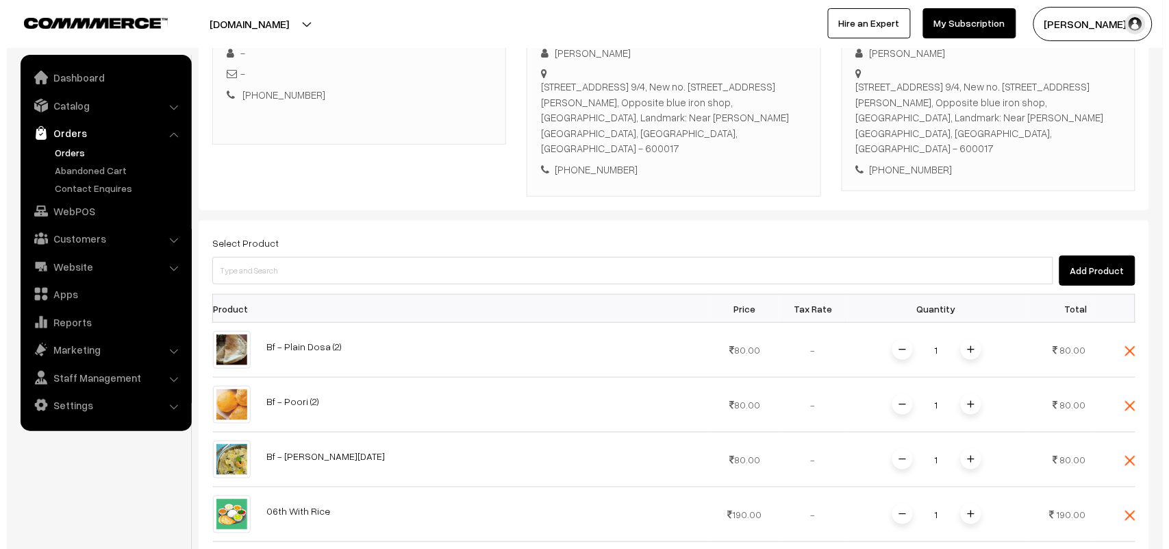
scroll to position [571, 0]
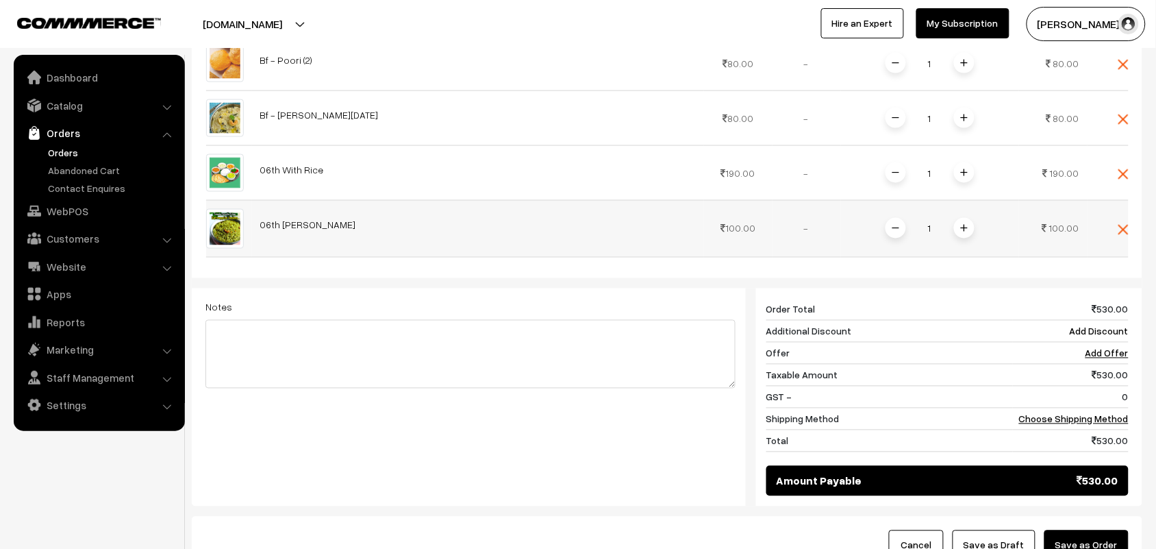
click at [973, 223] on div "1" at bounding box center [930, 228] width 103 height 24
click at [971, 219] on span at bounding box center [964, 228] width 21 height 21
click at [1079, 413] on link "Choose Shipping Method" at bounding box center [1074, 419] width 110 height 12
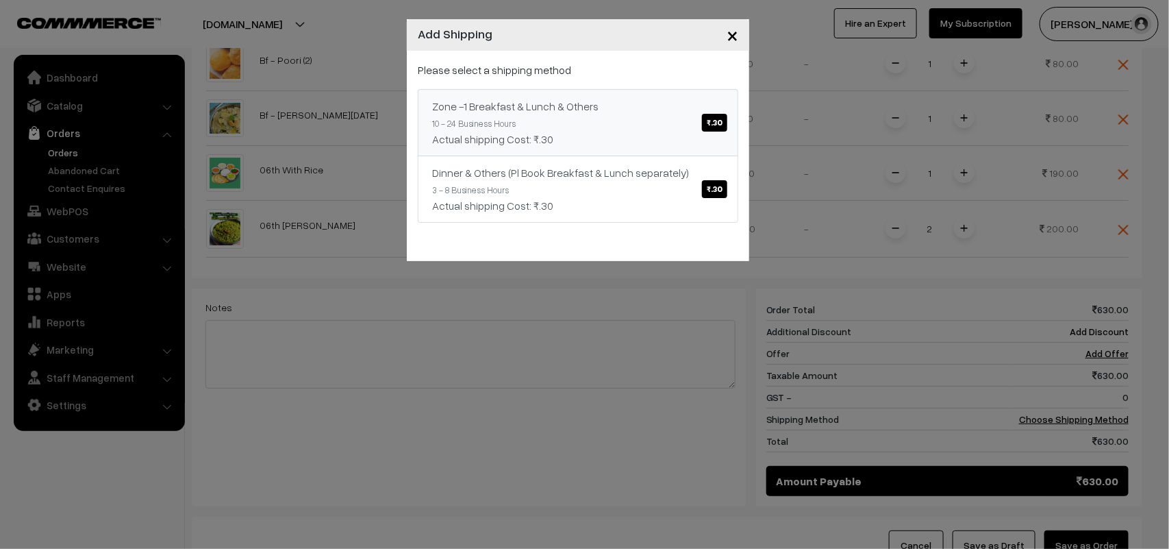
click at [672, 115] on link "Zone -1 Breakfast & Lunch & Others ₹.30 10 - 24 Business Hours Actual shipping …" at bounding box center [578, 122] width 321 height 67
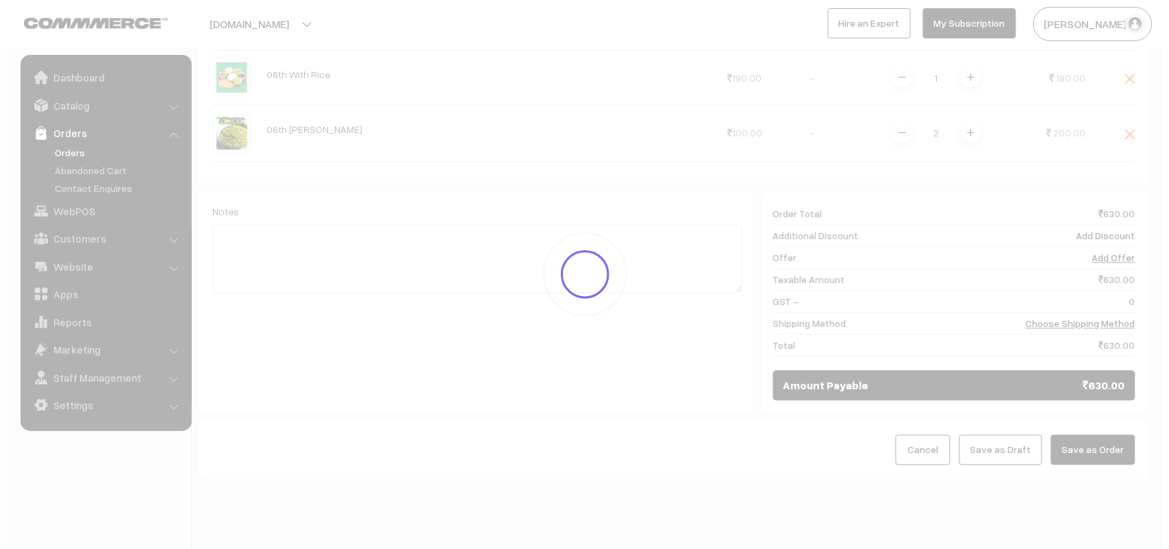
scroll to position [684, 0]
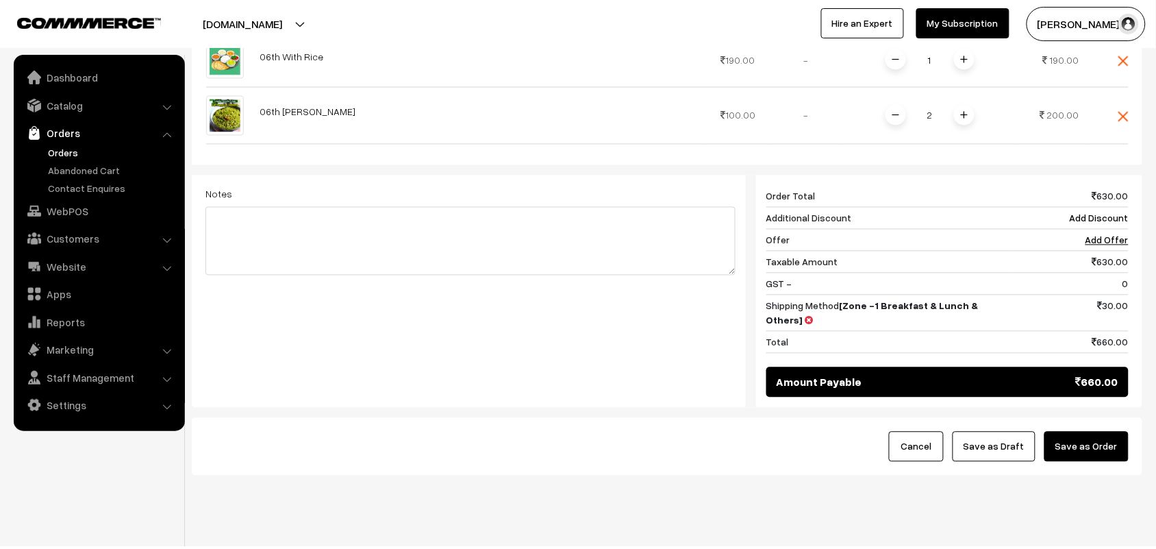
click at [1062, 432] on button "Save as Order" at bounding box center [1087, 447] width 84 height 30
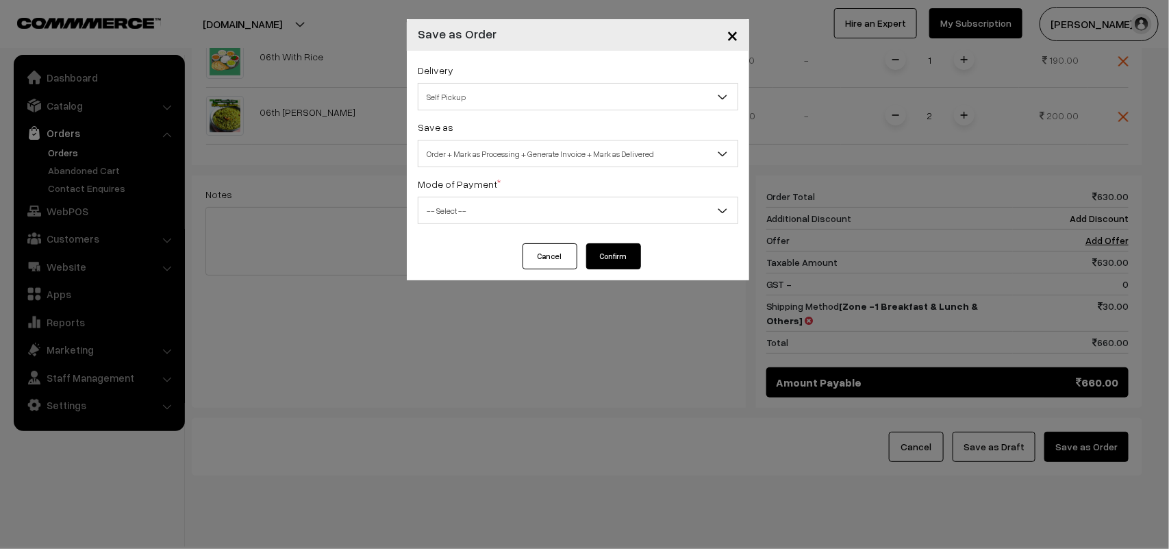
click at [458, 113] on div "Delivery Self Pickup Zone -1 Breakfast & Lunch & Others (₹30) (10 - 24 Business…" at bounding box center [578, 147] width 342 height 192
click at [473, 94] on span "Self Pickup" at bounding box center [578, 97] width 319 height 24
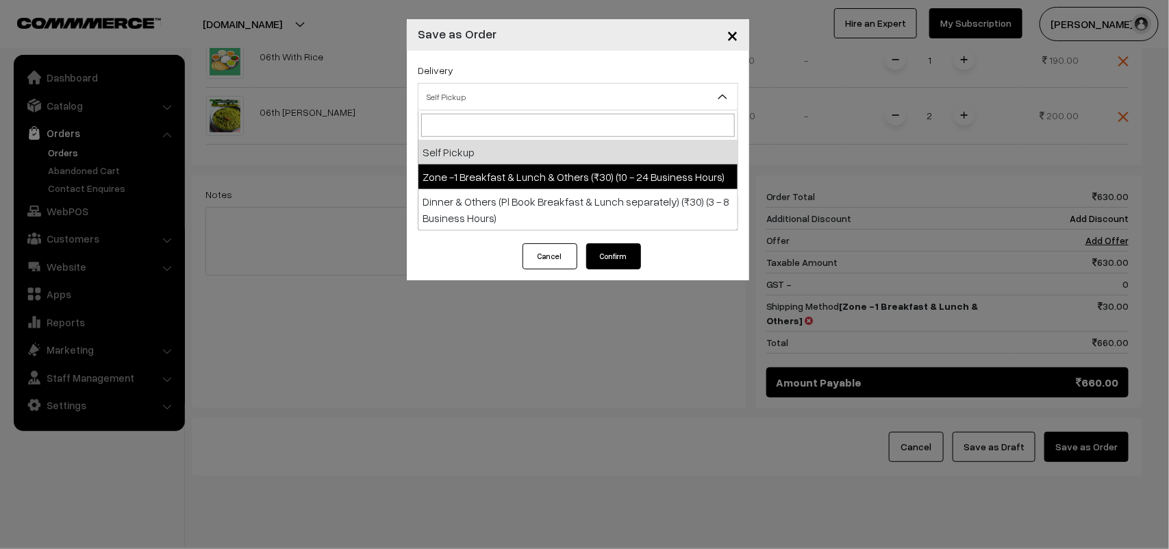
drag, startPoint x: 471, startPoint y: 168, endPoint x: 481, endPoint y: 166, distance: 10.0
select select "ZON1"
select select "3"
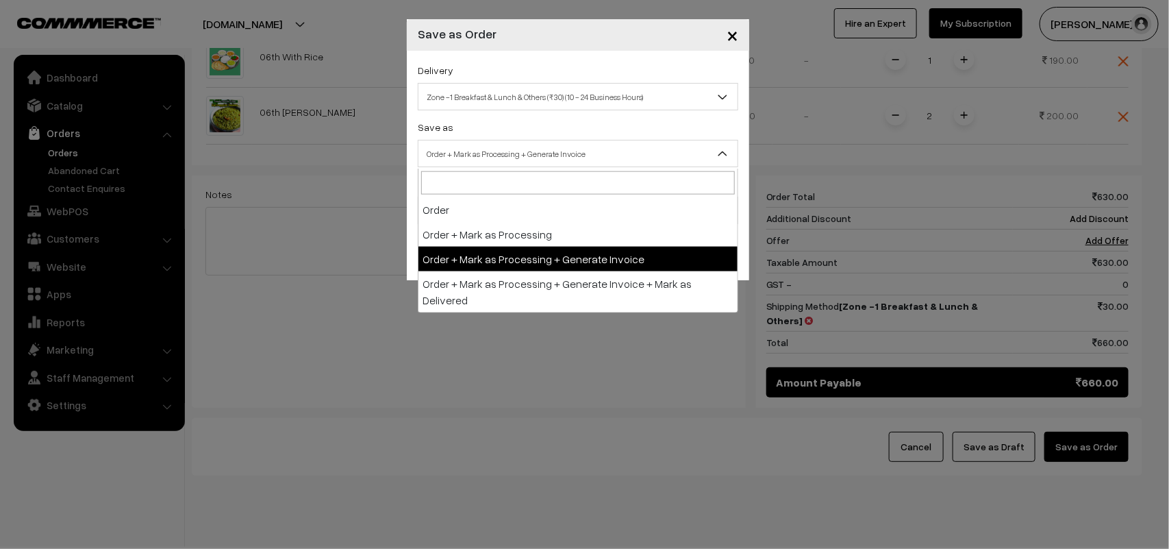
click at [488, 153] on span "Order + Mark as Processing + Generate Invoice" at bounding box center [578, 154] width 319 height 24
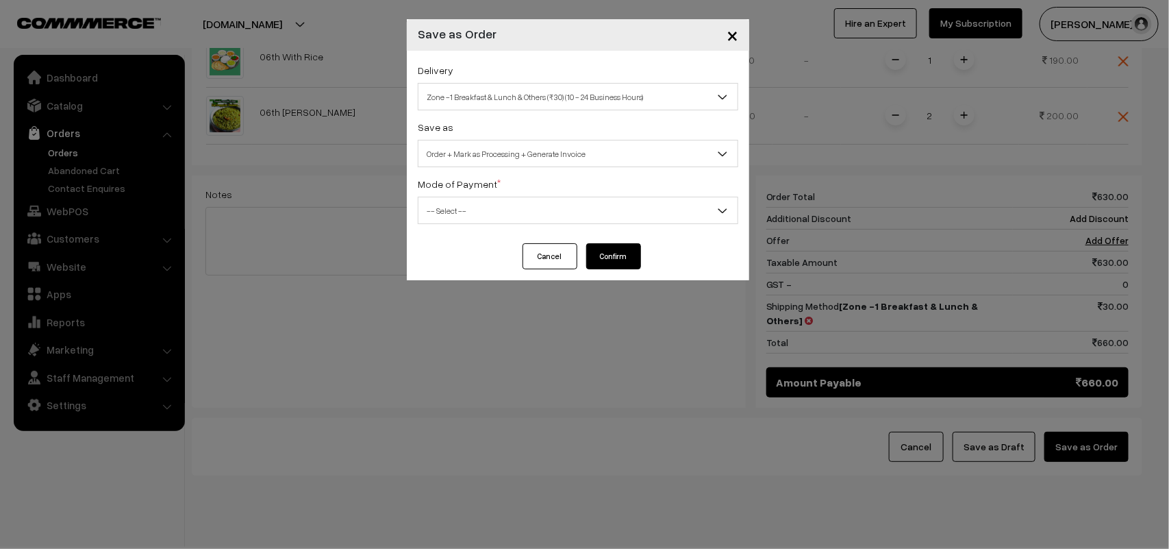
click at [474, 209] on span "-- Select --" at bounding box center [578, 211] width 319 height 24
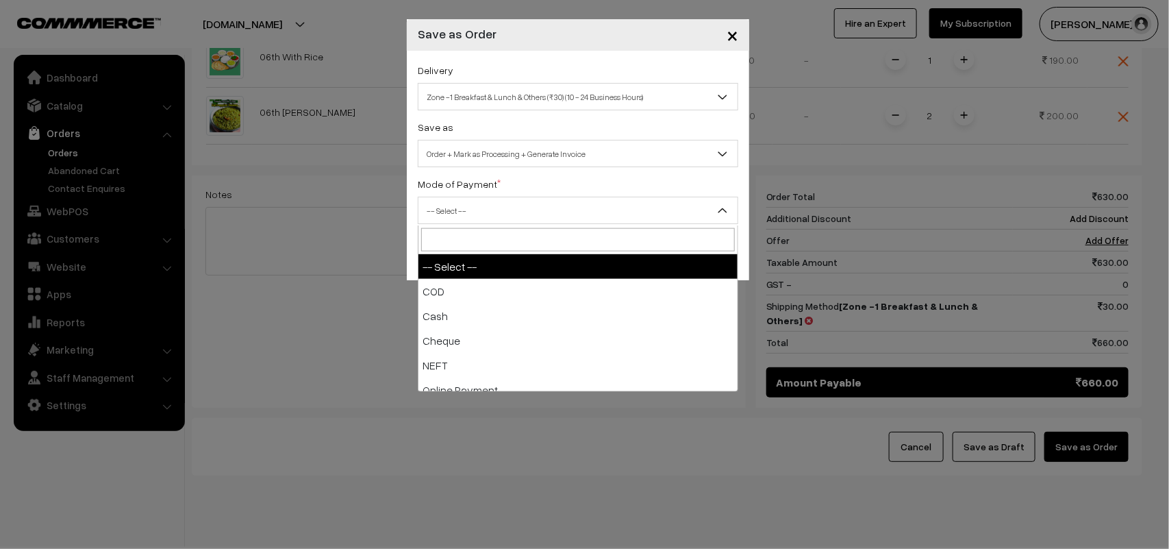
select select "1"
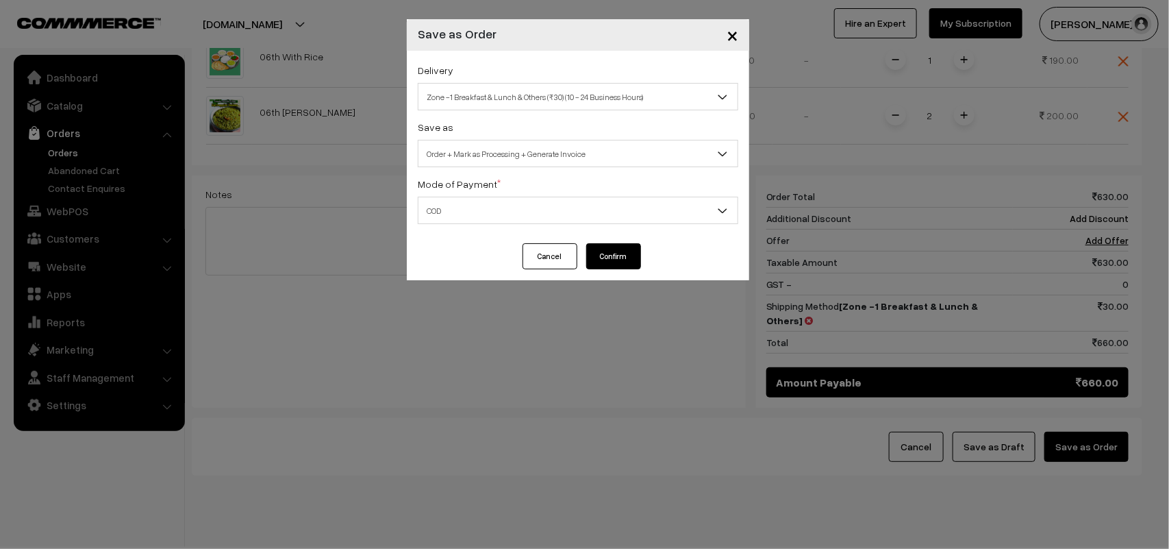
click at [625, 271] on div "Cancel Confirm" at bounding box center [578, 261] width 342 height 37
drag, startPoint x: 604, startPoint y: 255, endPoint x: 635, endPoint y: 231, distance: 39.5
click at [604, 255] on button "Confirm" at bounding box center [613, 256] width 55 height 26
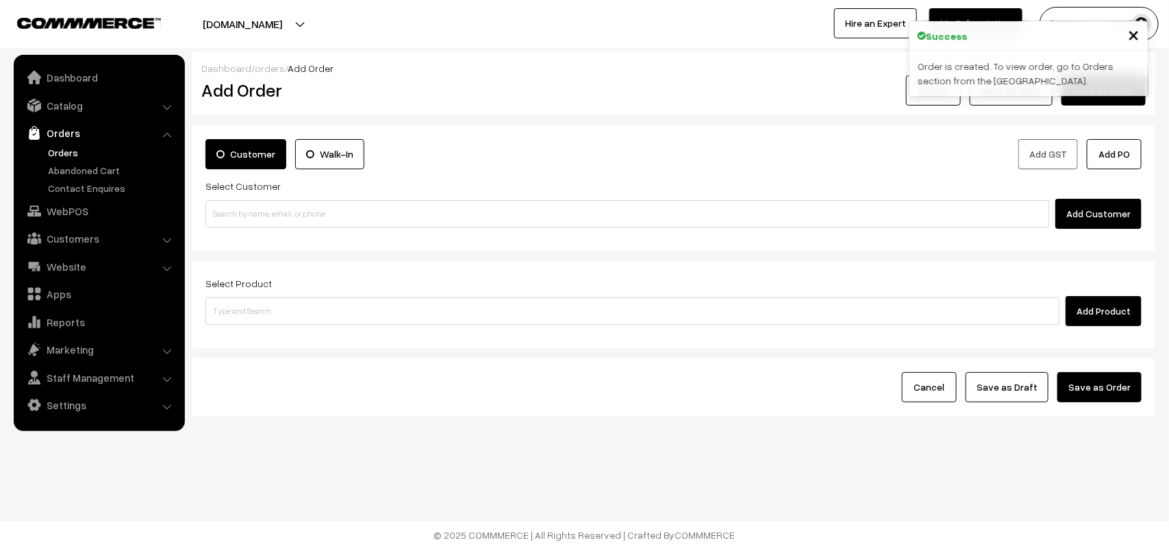
click at [74, 146] on link "Orders" at bounding box center [113, 152] width 136 height 14
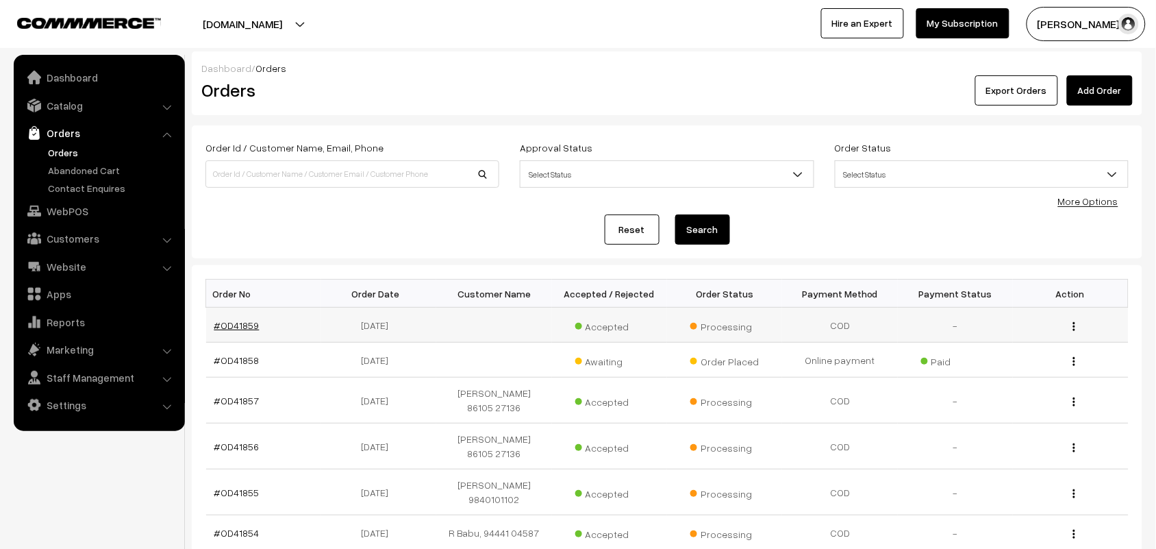
click at [247, 321] on link "#OD41859" at bounding box center [236, 325] width 45 height 12
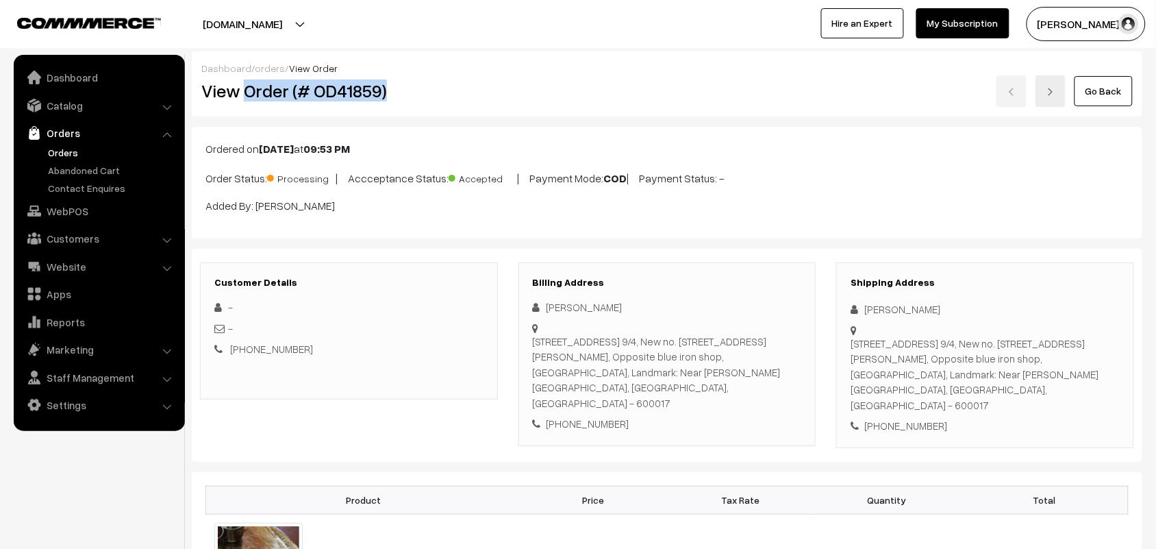
drag, startPoint x: 0, startPoint y: 0, endPoint x: 455, endPoint y: 106, distance: 467.7
click at [455, 106] on div "View Order (# OD41859)" at bounding box center [349, 91] width 317 height 32
copy h2 "Order (# OD41859)"
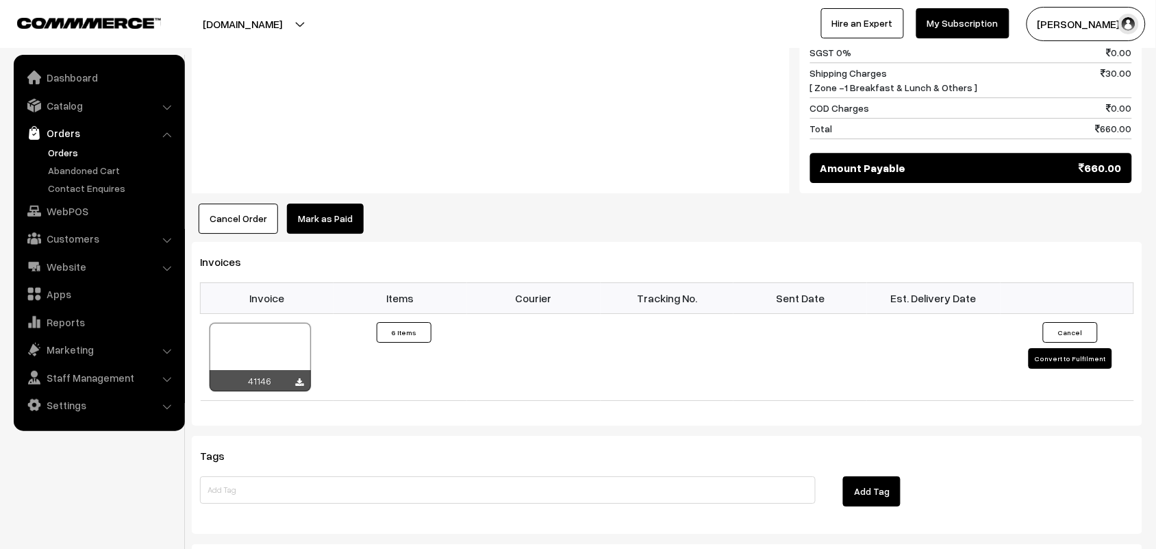
scroll to position [1199, 0]
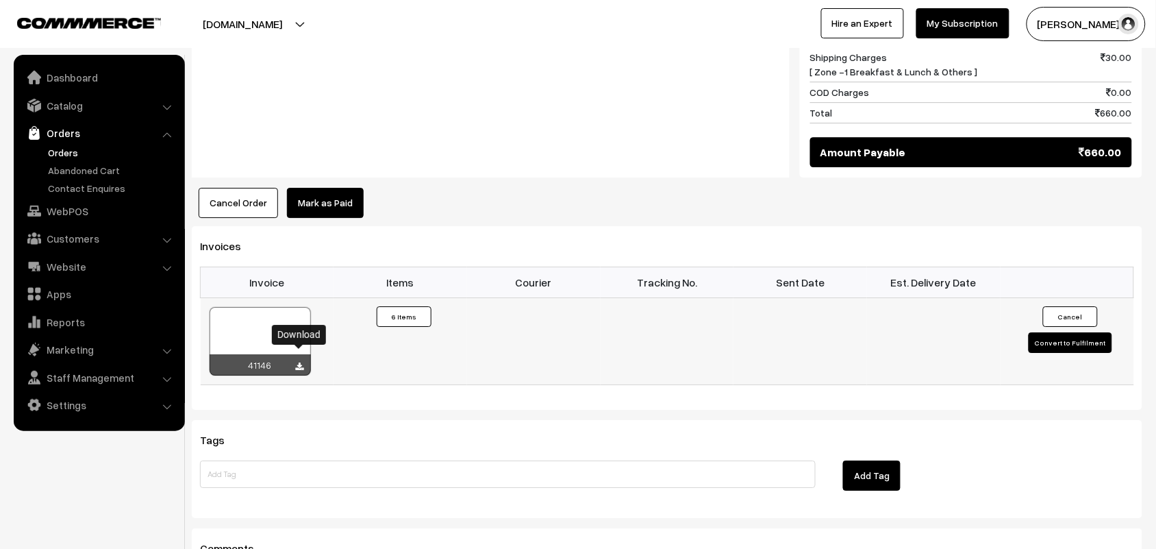
click at [302, 362] on icon at bounding box center [300, 366] width 8 height 9
click at [46, 188] on link "Contact Enquires" at bounding box center [113, 188] width 136 height 14
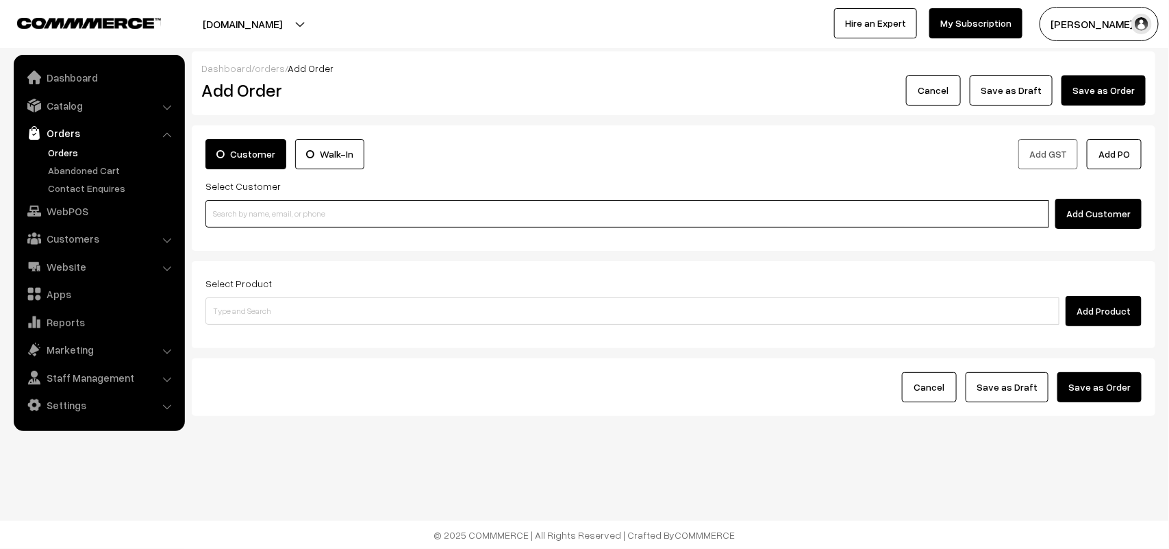
click at [284, 227] on input at bounding box center [627, 213] width 844 height 27
paste input "80569 32293"
click at [234, 204] on input "80569 32293" at bounding box center [627, 213] width 844 height 27
click at [260, 225] on input "8056932293" at bounding box center [627, 213] width 844 height 27
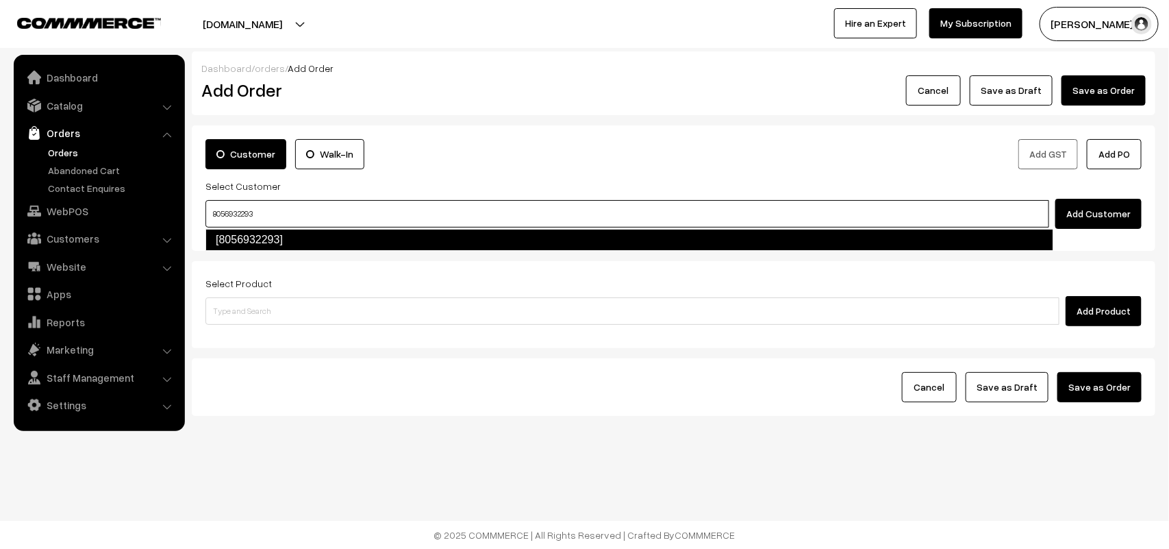
click at [251, 236] on link "[8056932293]" at bounding box center [629, 240] width 848 height 22
type input "8056932293"
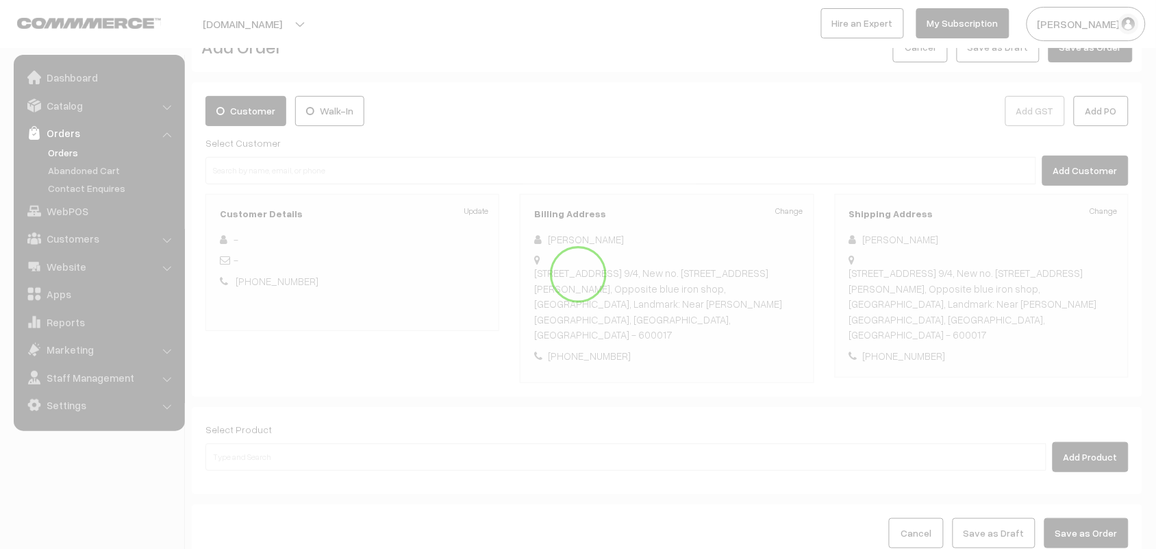
scroll to position [57, 0]
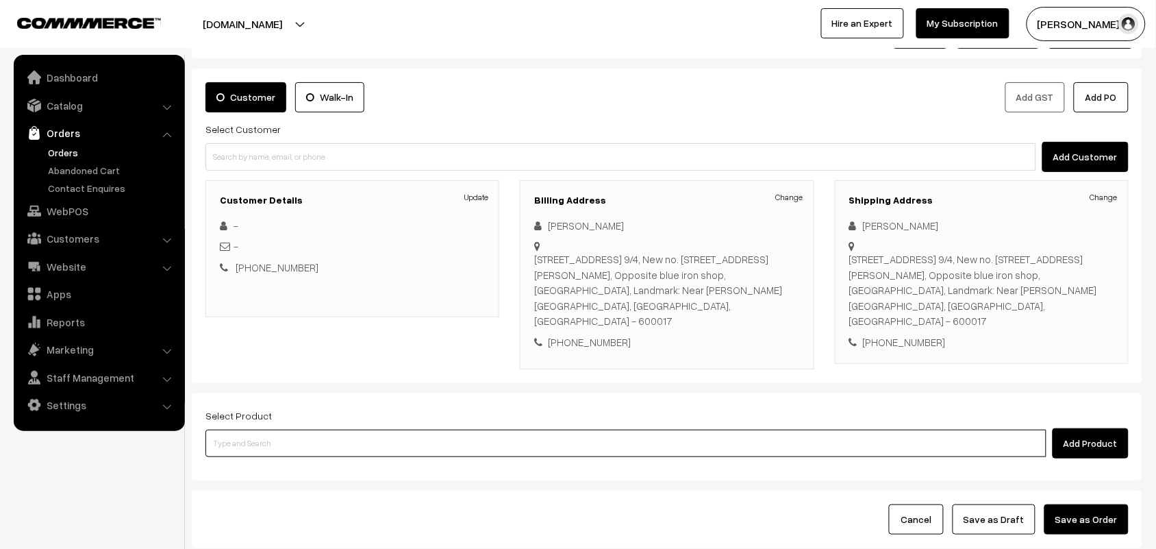
click at [286, 429] on input at bounding box center [625, 442] width 841 height 27
type input "chola"
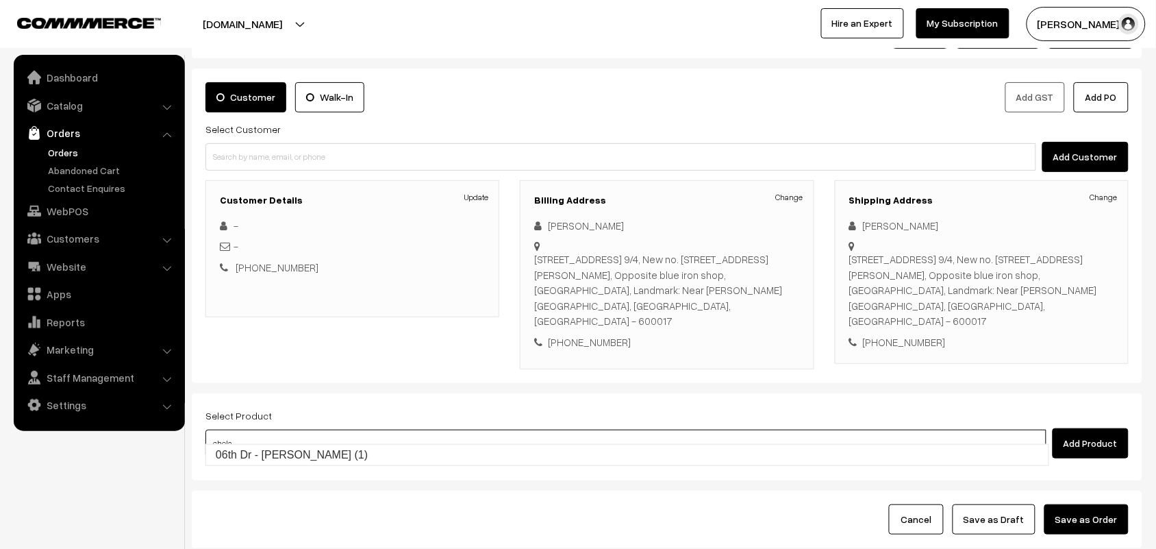
click at [286, 439] on input "chola" at bounding box center [625, 442] width 841 height 27
click at [285, 445] on link "06th Dr - [PERSON_NAME] (1)" at bounding box center [627, 455] width 842 height 21
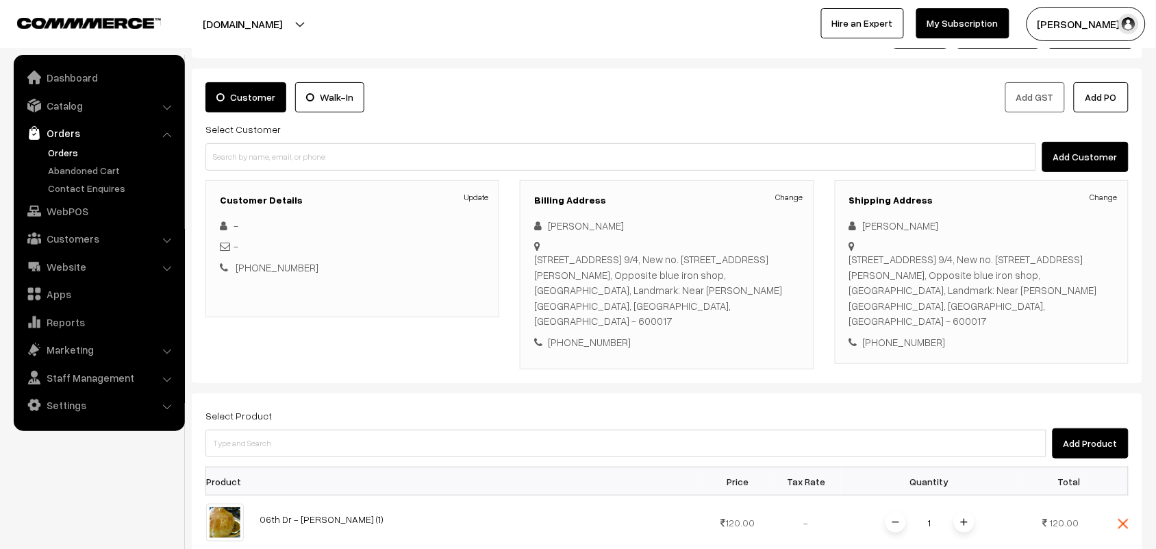
scroll to position [399, 0]
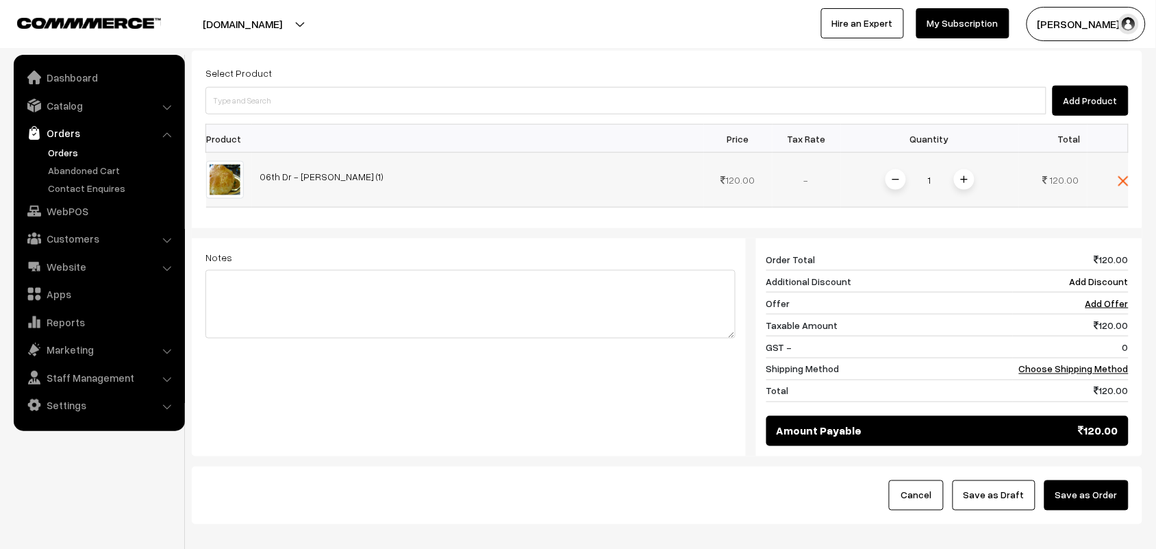
click at [960, 169] on span at bounding box center [964, 179] width 21 height 21
click at [961, 169] on span at bounding box center [964, 179] width 21 height 21
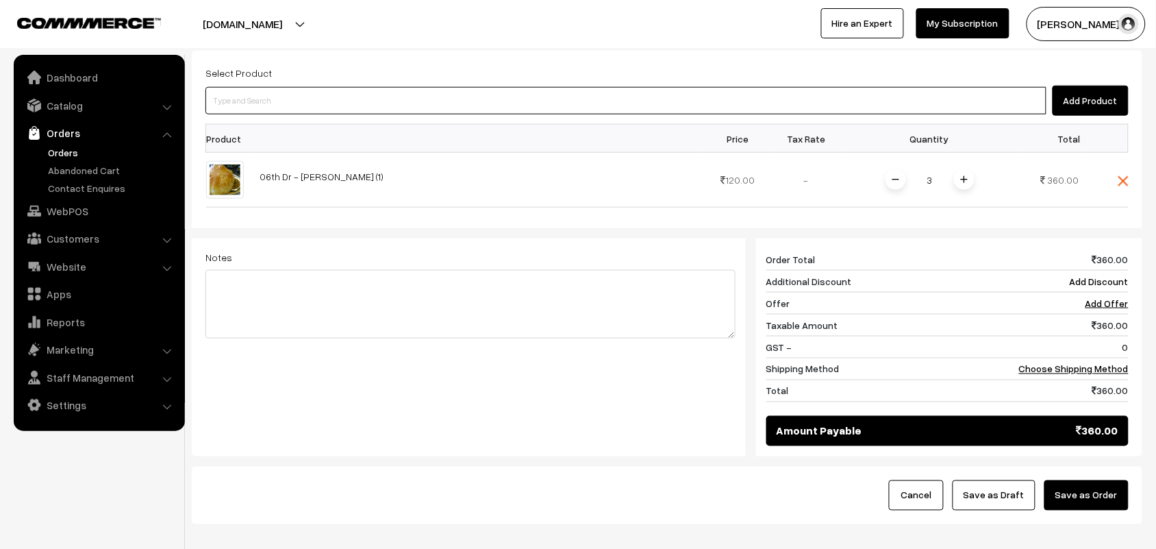
click at [288, 87] on input at bounding box center [625, 100] width 841 height 27
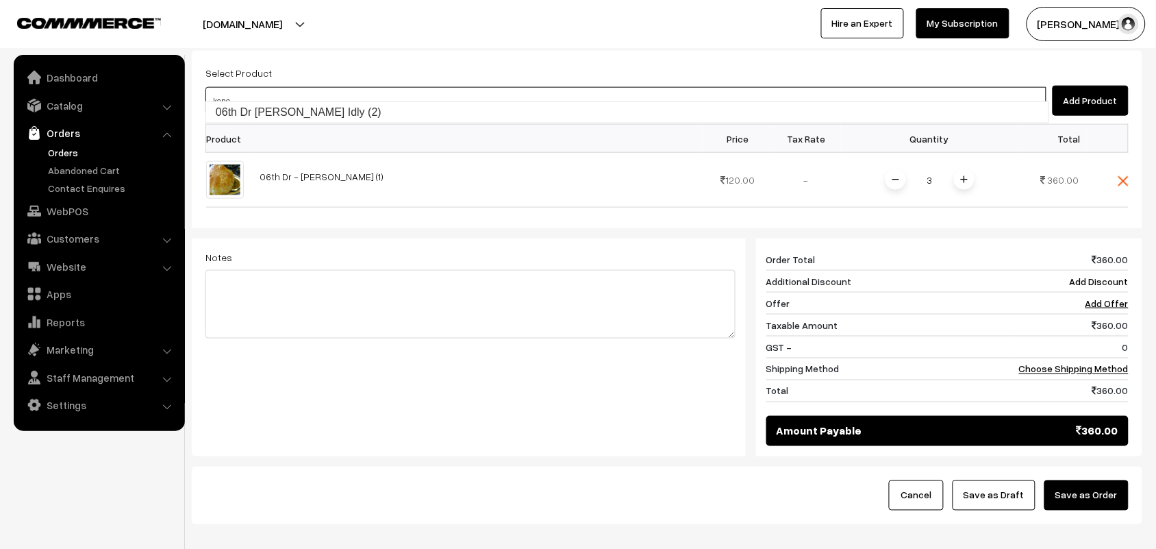
type input "kanch"
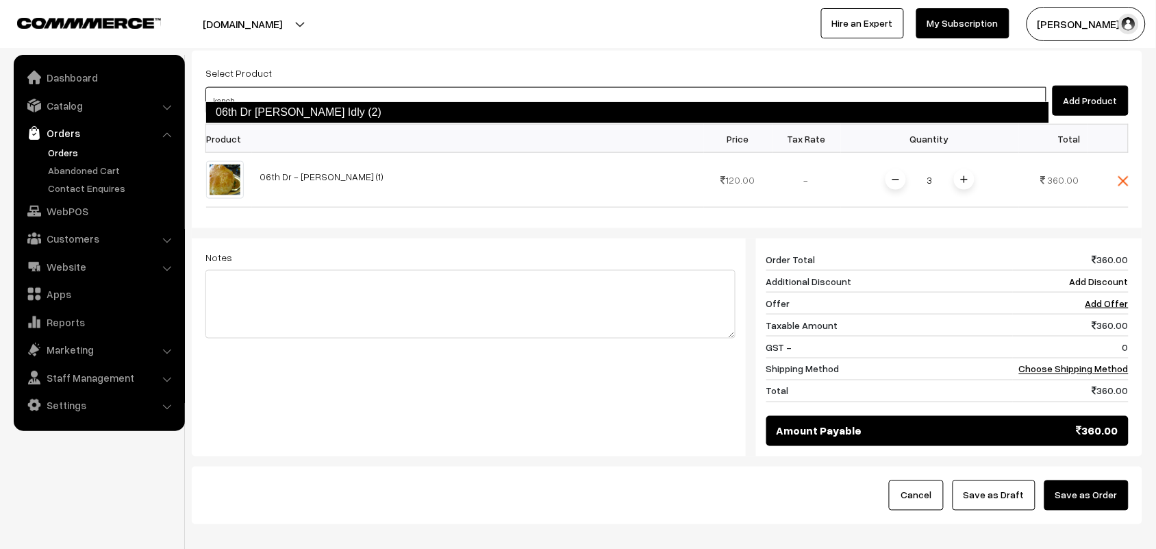
click at [282, 108] on link "06th Dr [PERSON_NAME] Idly (2)" at bounding box center [627, 112] width 844 height 22
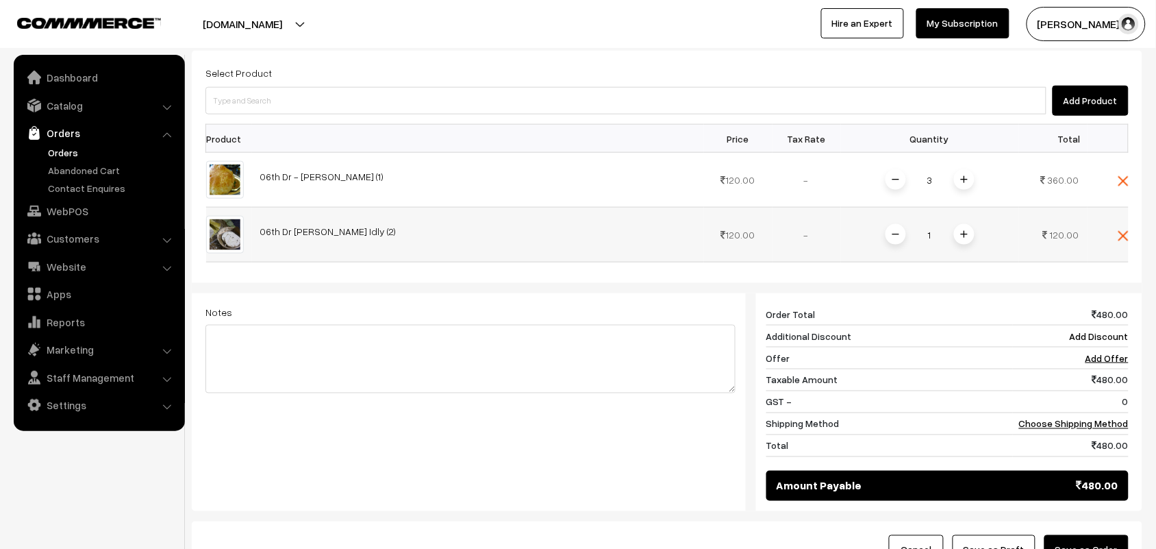
click at [977, 227] on div "1" at bounding box center [930, 235] width 103 height 24
click at [973, 224] on span at bounding box center [964, 234] width 21 height 21
click at [1111, 418] on link "Choose Shipping Method" at bounding box center [1074, 424] width 110 height 12
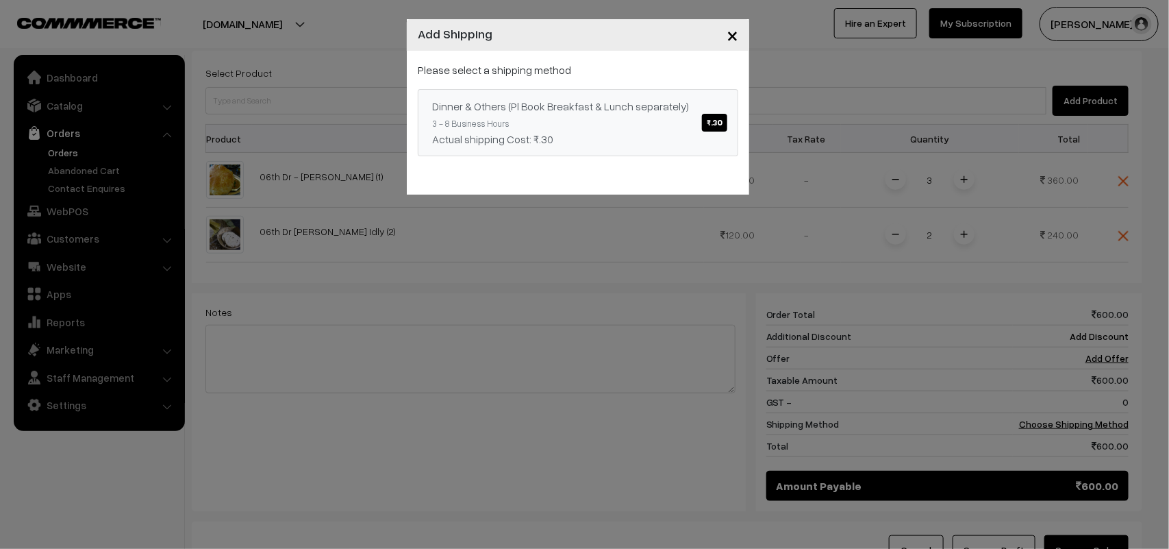
click at [703, 111] on div "Dinner & Others (Pl Book Breakfast & Lunch separately) ₹.30" at bounding box center [578, 106] width 292 height 16
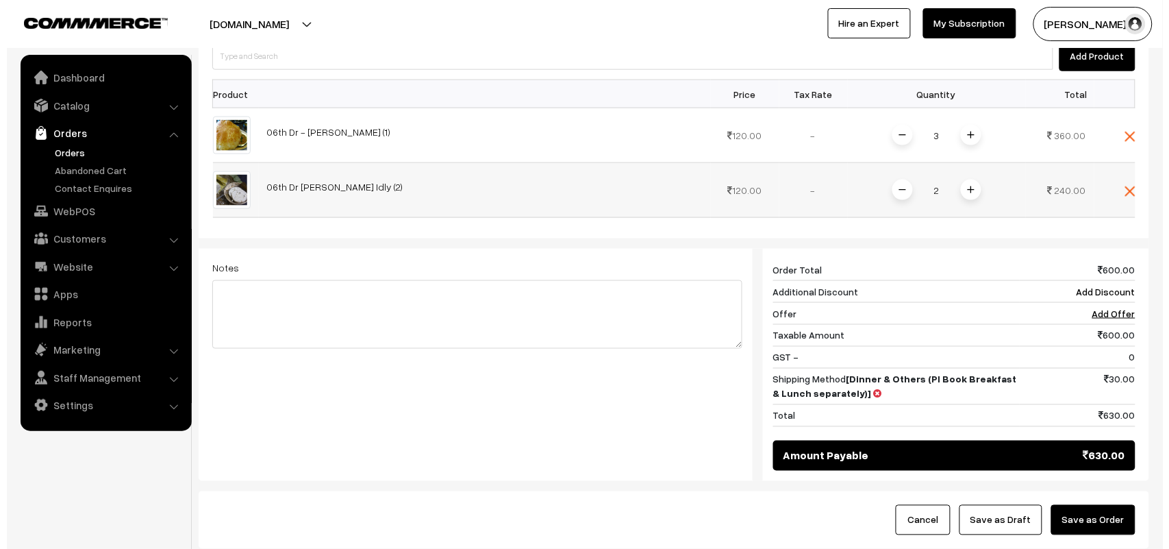
scroll to position [447, 0]
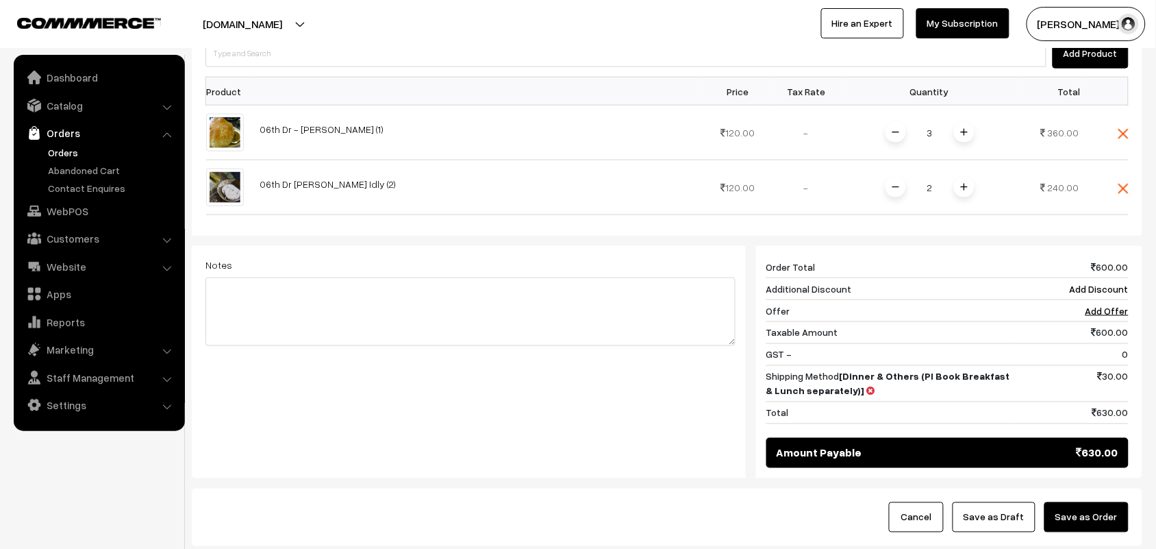
click at [1056, 502] on button "Save as Order" at bounding box center [1087, 517] width 84 height 30
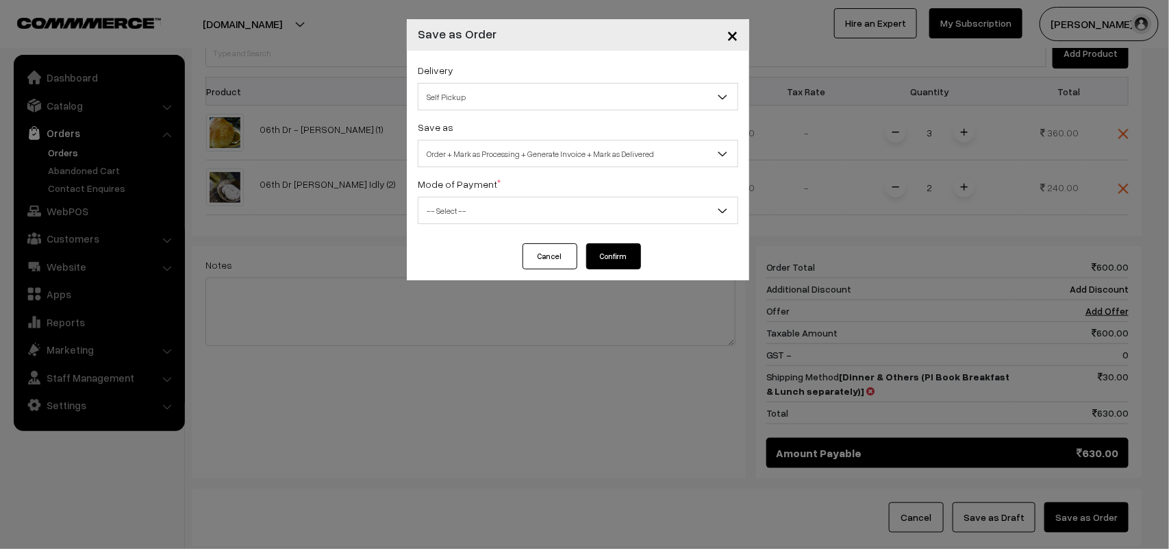
click at [446, 82] on div "Delivery Self Pickup Dinner & Others (Pl Book Breakfast & Lunch separately) (₹3…" at bounding box center [578, 86] width 321 height 49
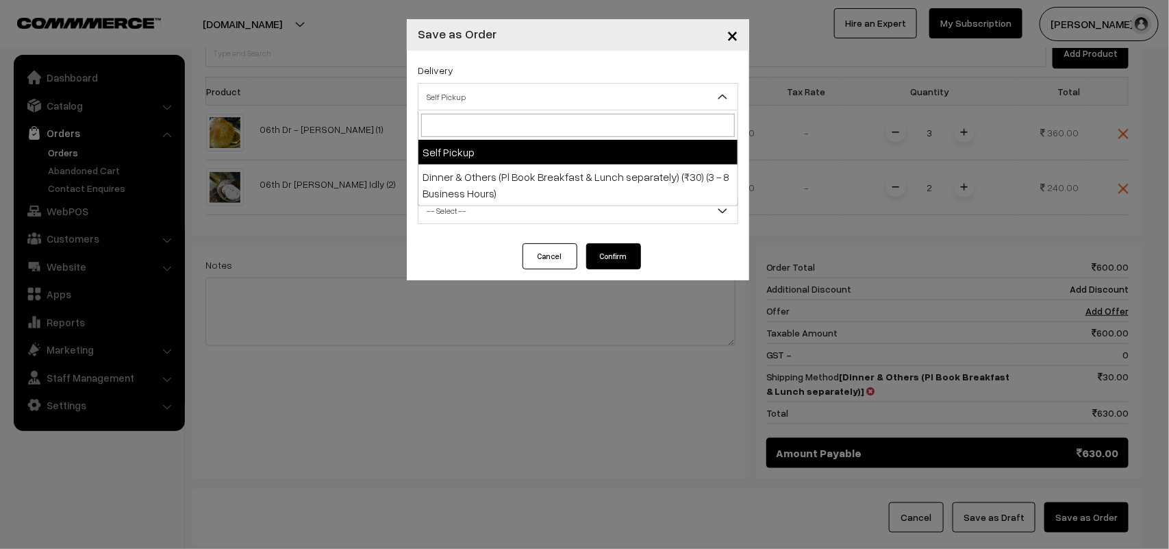
click at [476, 84] on span "Self Pickup" at bounding box center [578, 96] width 321 height 27
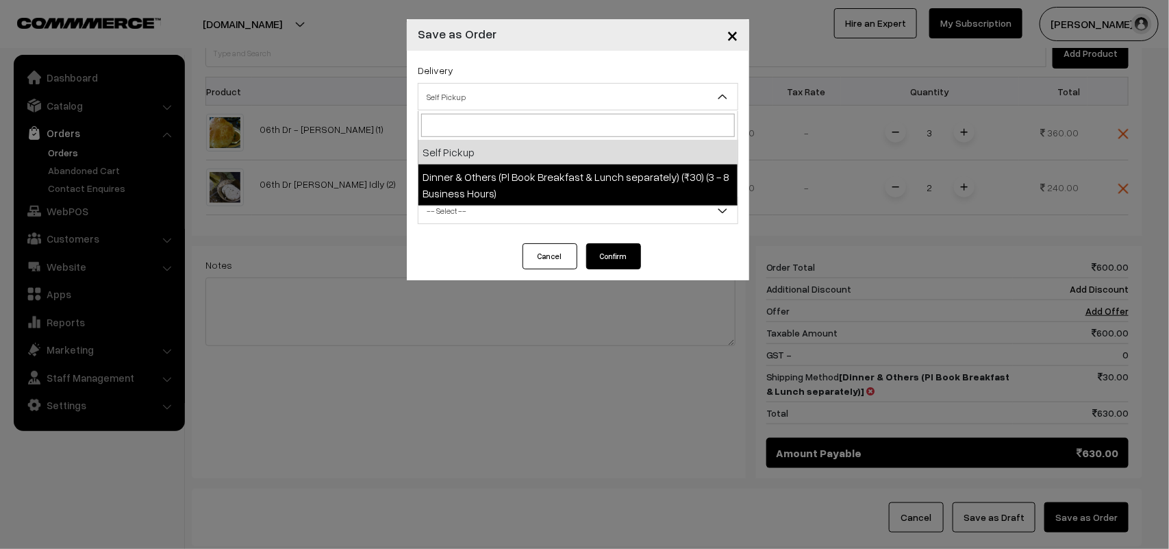
select select "DOP1"
select select "3"
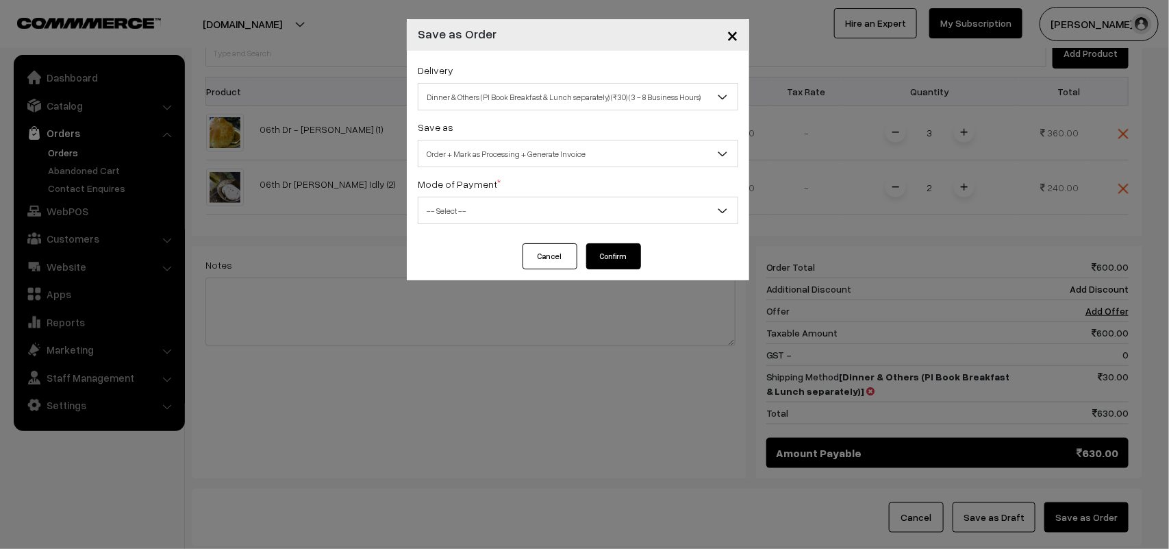
click at [493, 147] on span "Order + Mark as Processing + Generate Invoice" at bounding box center [578, 154] width 319 height 24
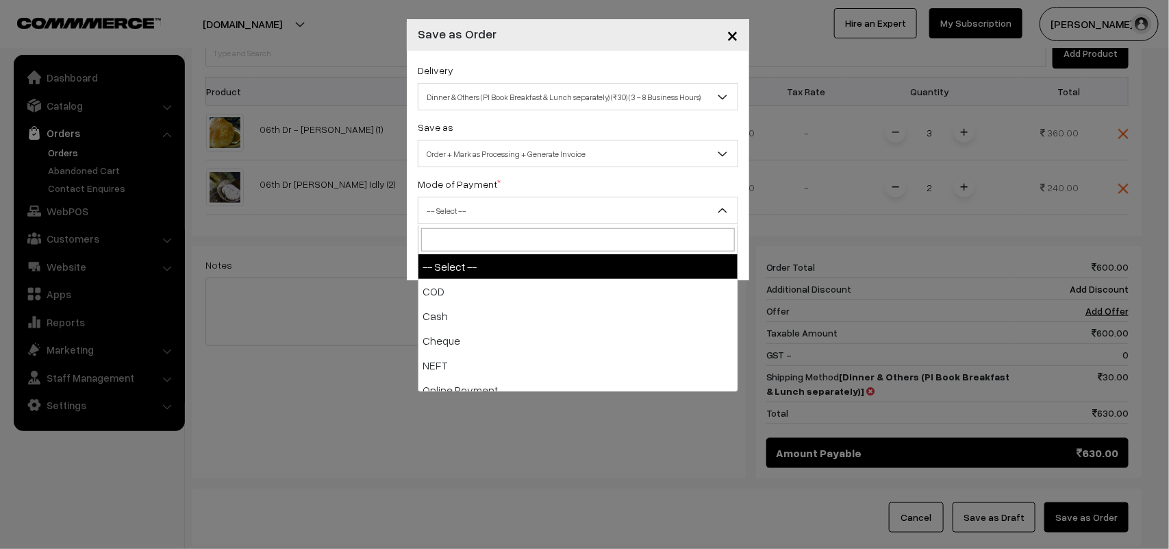
click at [477, 221] on span "-- Select --" at bounding box center [578, 211] width 319 height 24
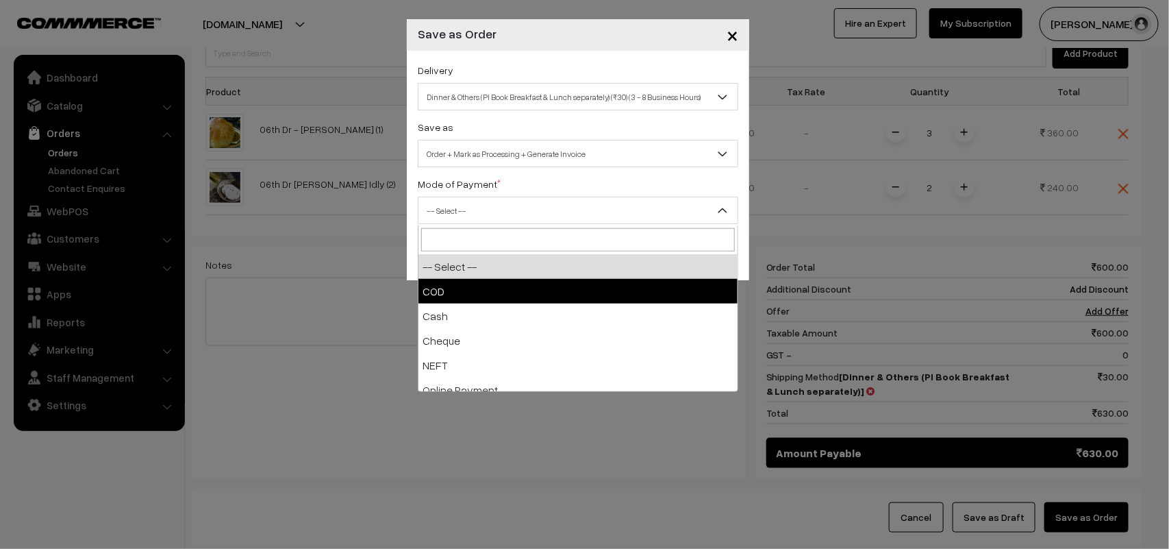
drag, startPoint x: 452, startPoint y: 279, endPoint x: 577, endPoint y: 288, distance: 125.0
select select "1"
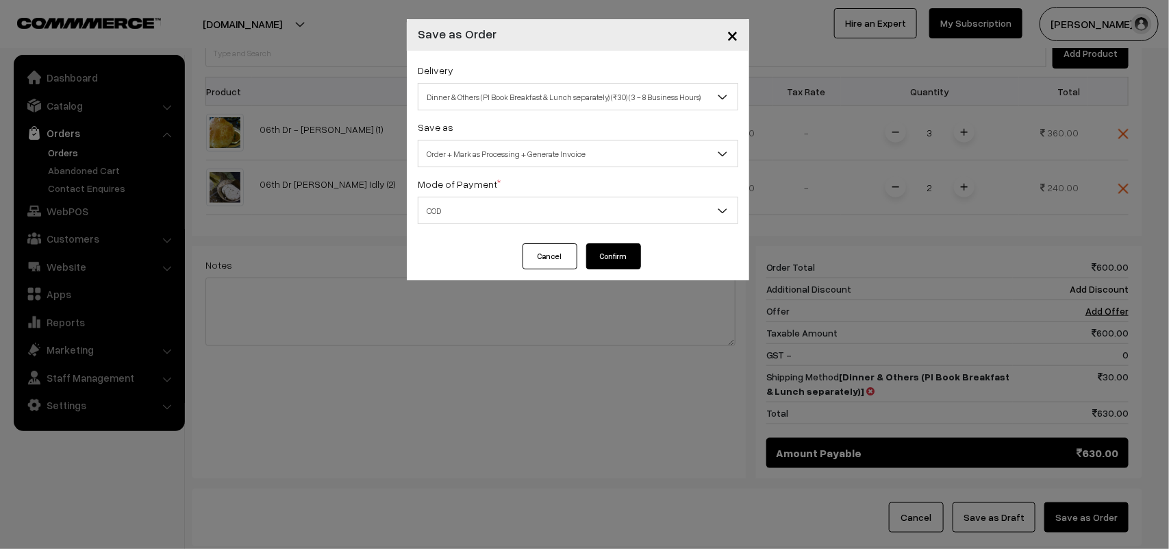
click at [635, 267] on button "Confirm" at bounding box center [613, 256] width 55 height 26
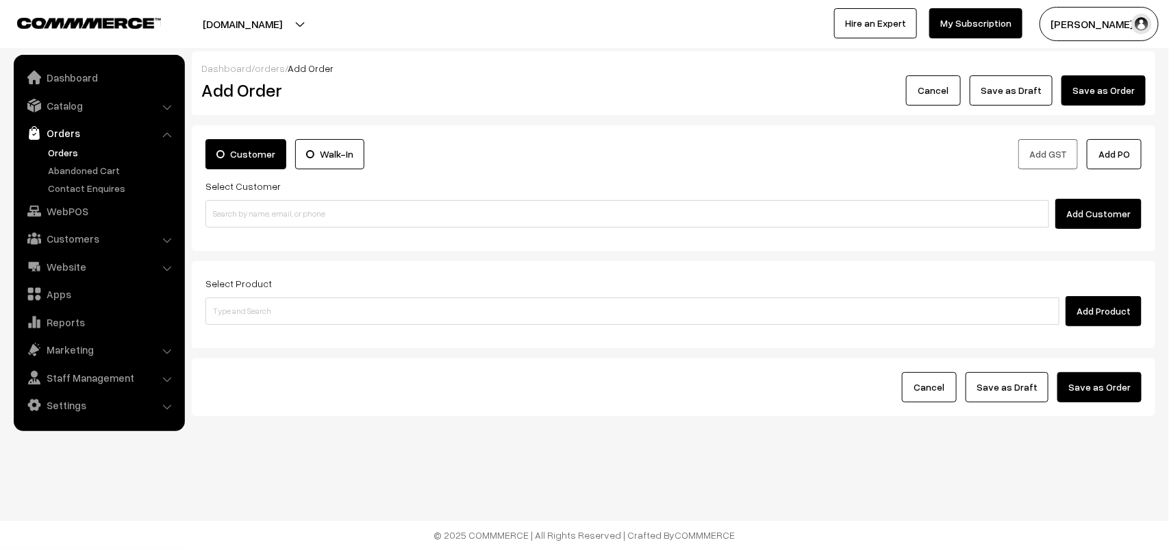
click at [63, 152] on link "Orders" at bounding box center [113, 152] width 136 height 14
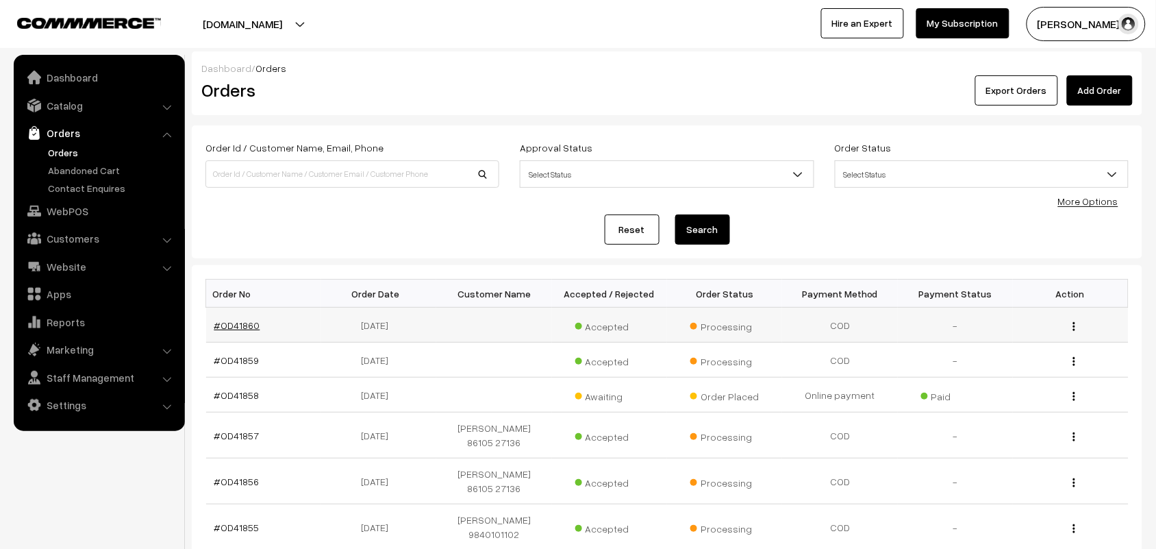
click at [236, 321] on link "#OD41860" at bounding box center [237, 325] width 46 height 12
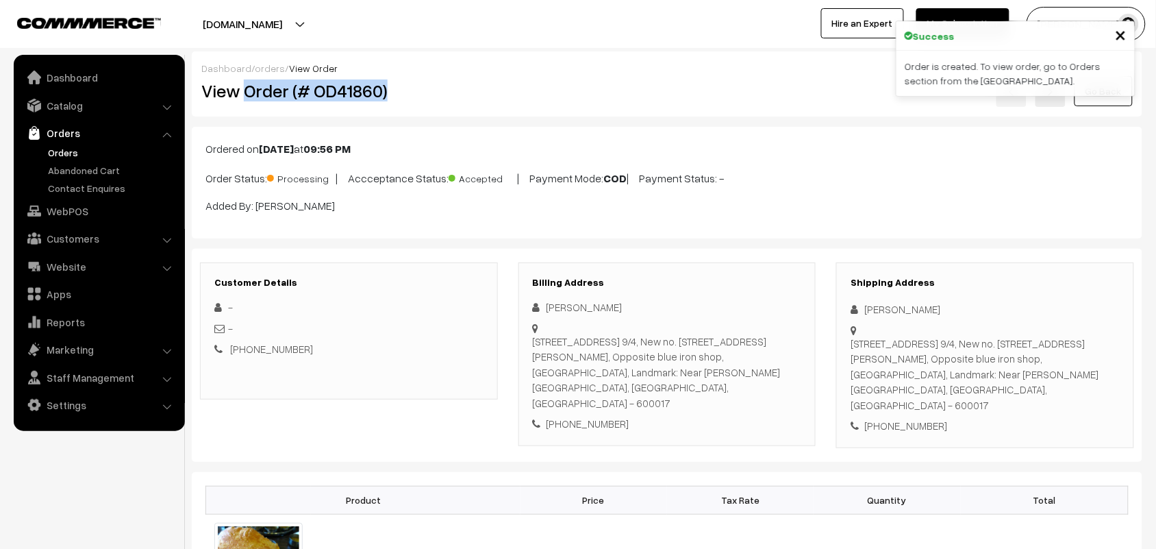
click at [460, 107] on div "Dashboard / orders / View Order View Order (# OD41860) Go Back" at bounding box center [667, 83] width 951 height 65
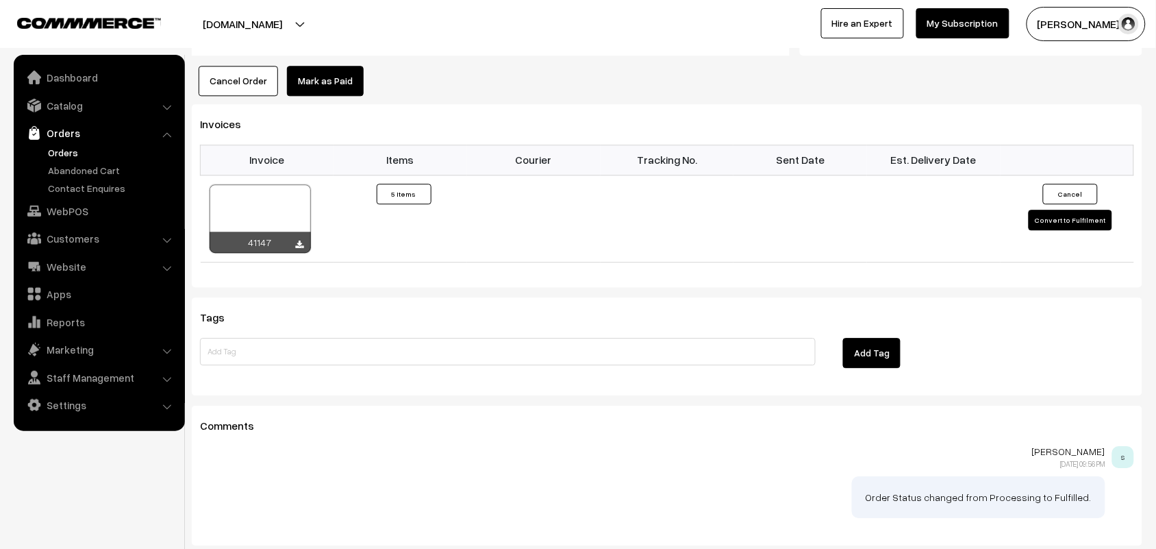
scroll to position [1074, 0]
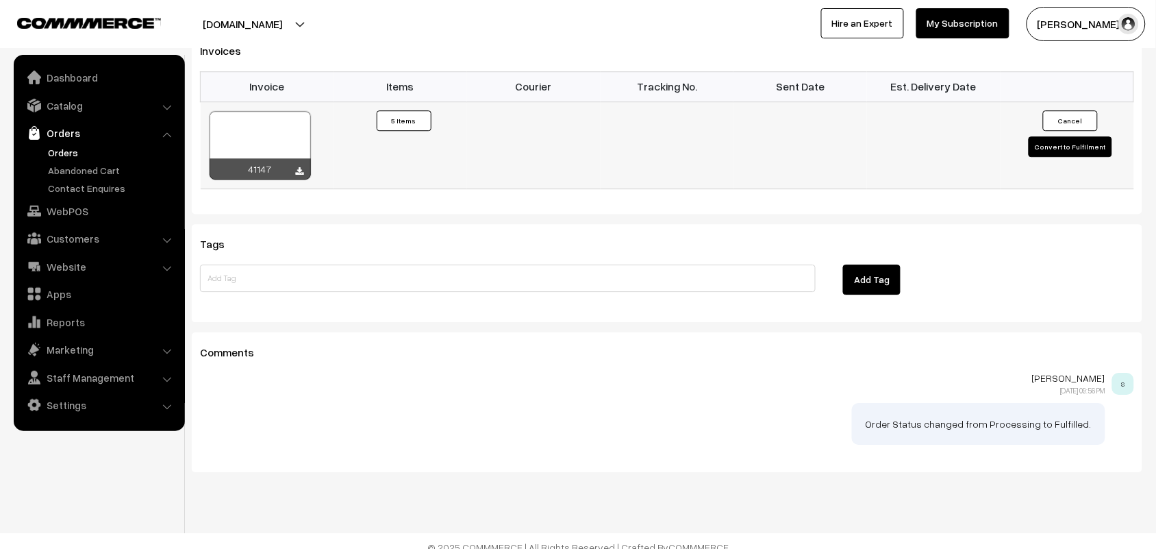
click at [303, 163] on div "41147" at bounding box center [260, 168] width 101 height 21
click at [303, 162] on div "41147" at bounding box center [260, 168] width 101 height 21
click at [298, 167] on icon at bounding box center [300, 171] width 8 height 9
click at [74, 211] on link "WebPOS" at bounding box center [98, 211] width 163 height 25
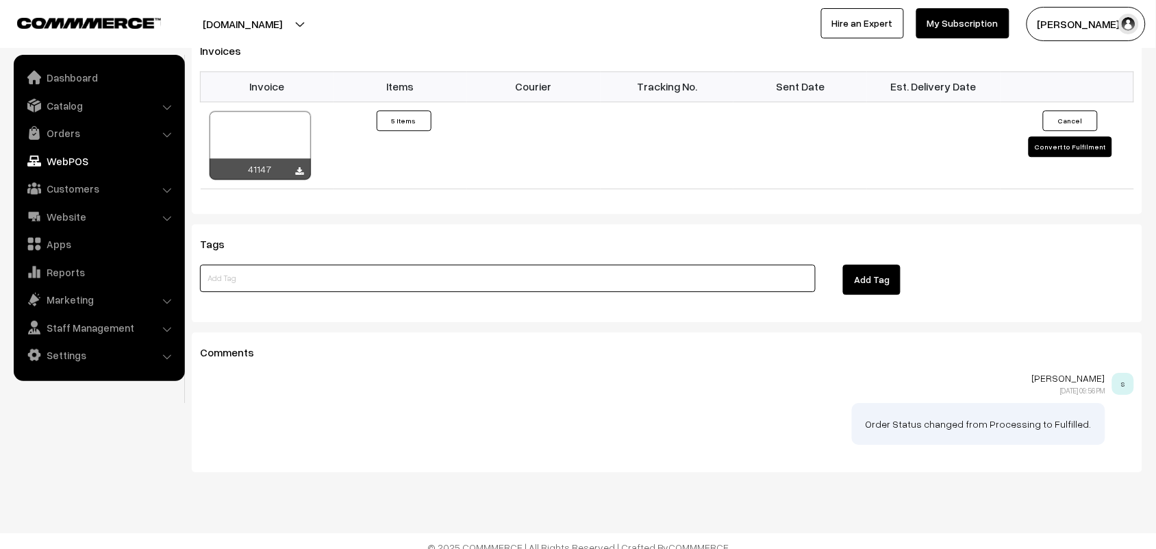
click at [299, 266] on input at bounding box center [508, 277] width 616 height 27
paste input "91760 29648"
type input "91760 29648"
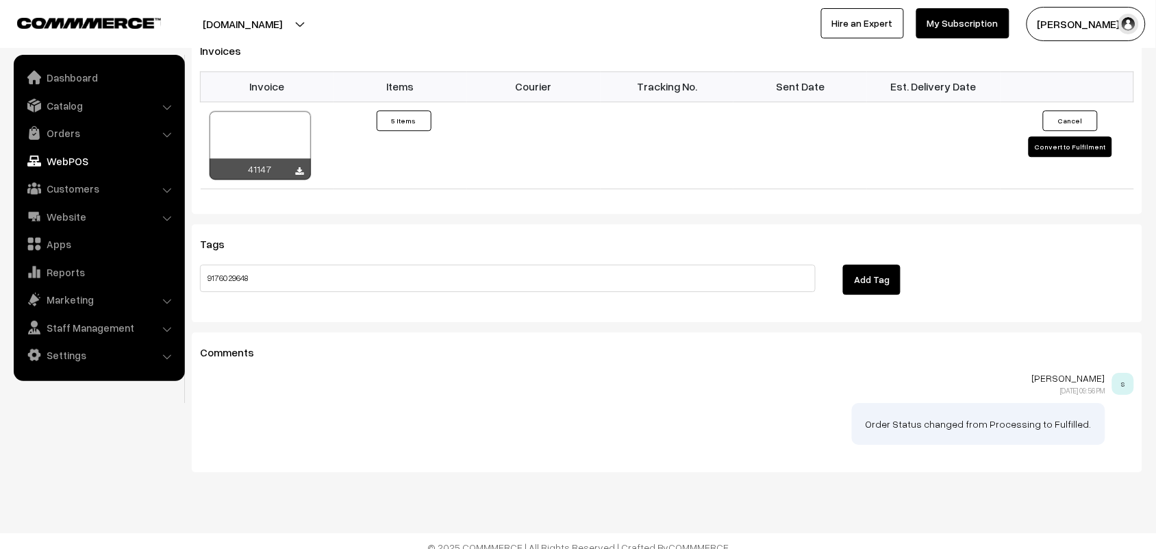
click at [63, 153] on link "WebPOS" at bounding box center [98, 161] width 163 height 25
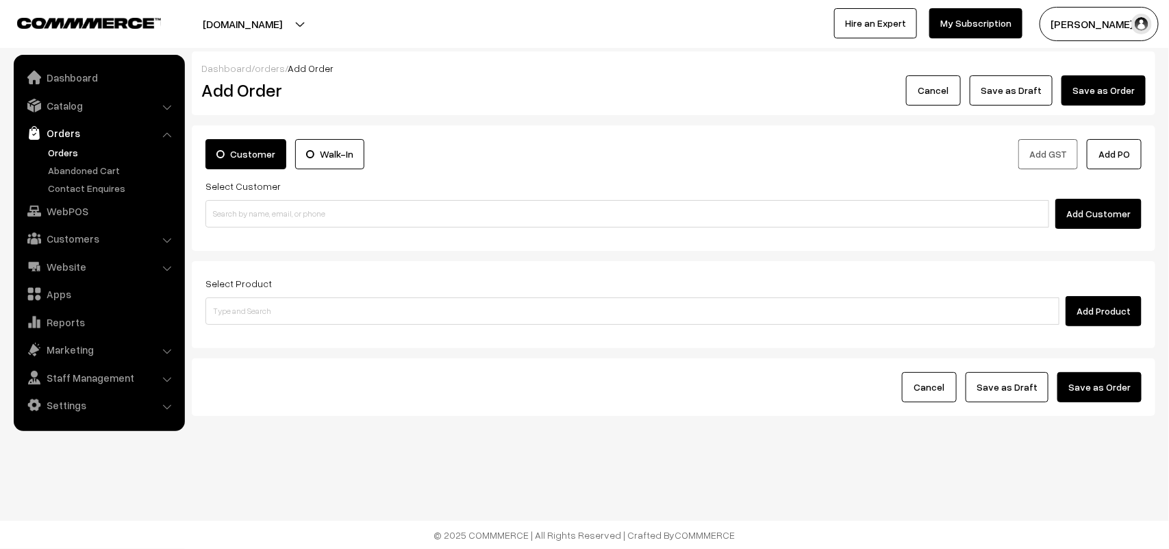
click at [65, 151] on link "Orders" at bounding box center [113, 152] width 136 height 14
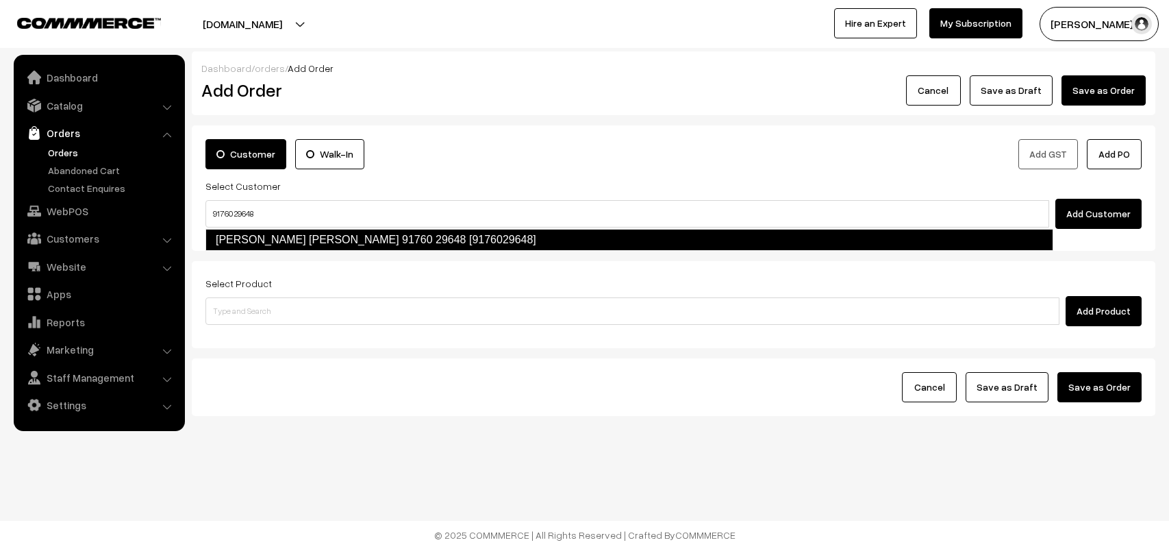
click at [240, 233] on link "[PERSON_NAME] [PERSON_NAME] 91760 29648 [9176029648]" at bounding box center [629, 240] width 848 height 22
type input "91760 29648"
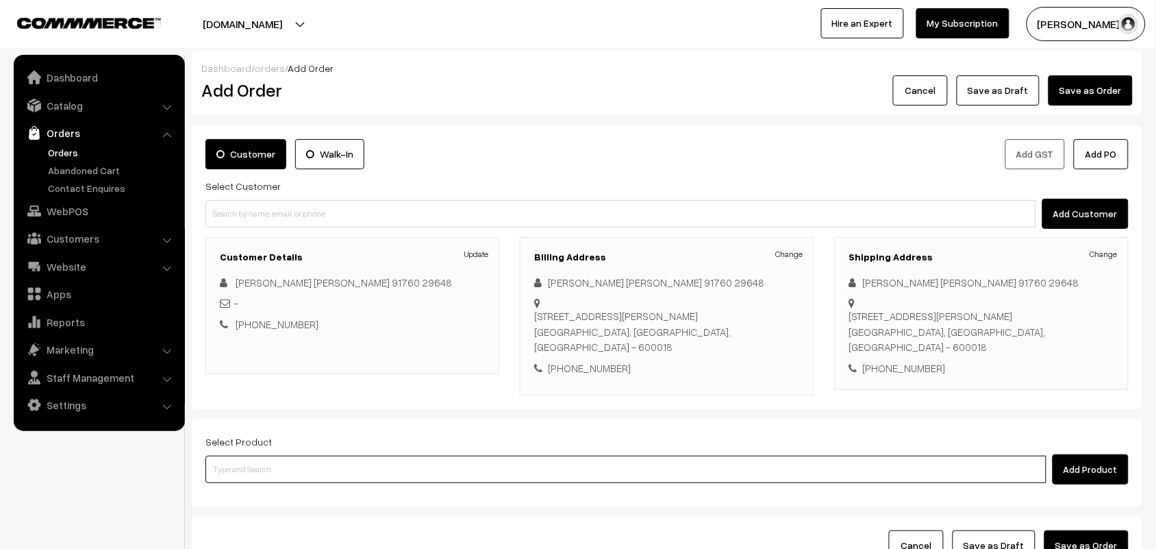
drag, startPoint x: 255, startPoint y: 469, endPoint x: 268, endPoint y: 454, distance: 19.5
click at [258, 468] on input at bounding box center [625, 468] width 841 height 27
type input "karive"
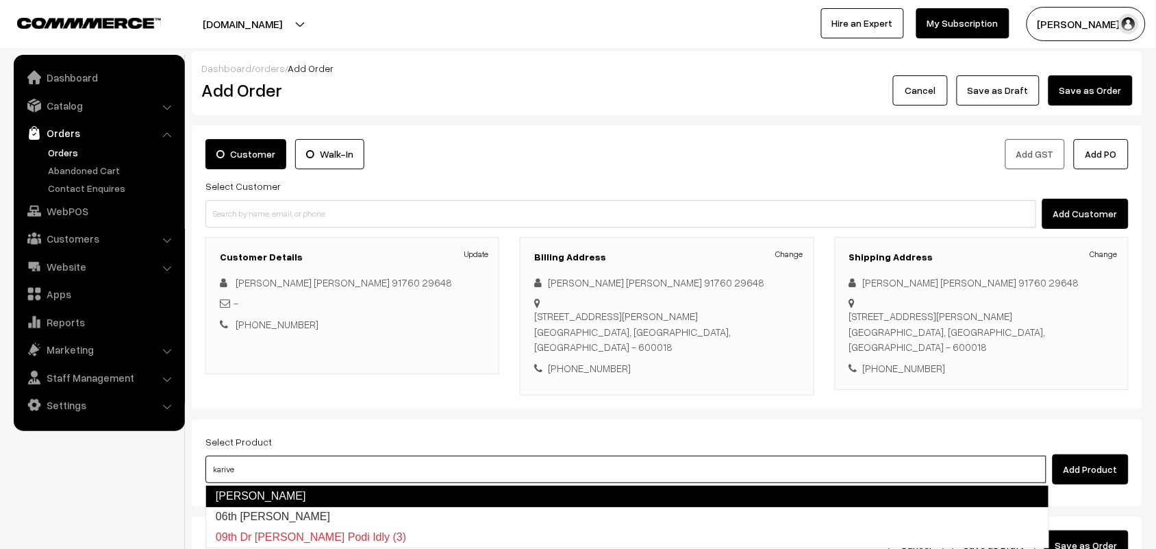
scroll to position [42, 0]
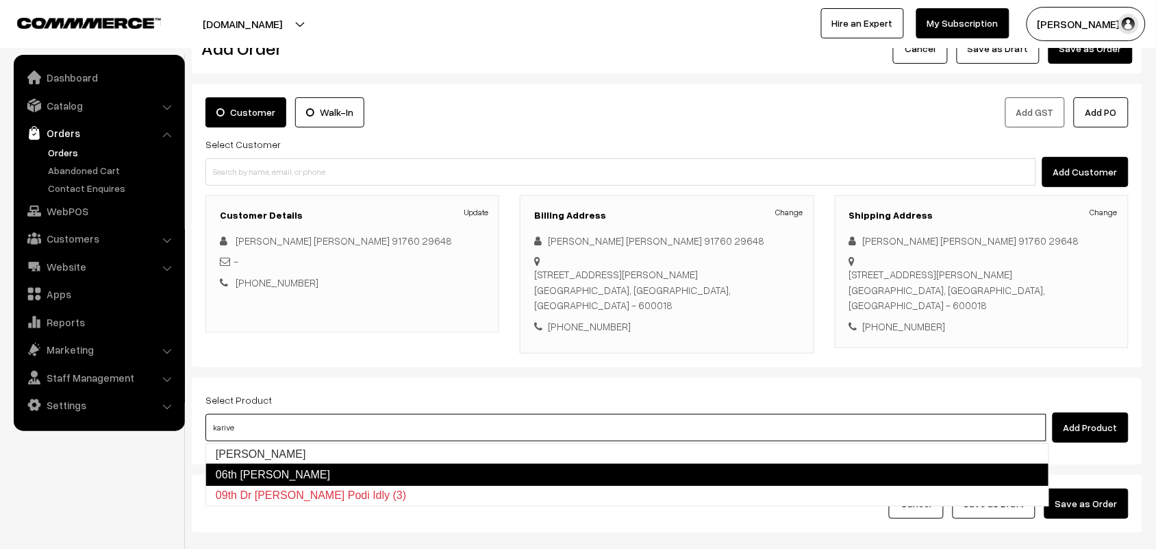
click at [323, 482] on link "06th Kariveppilai Sadam" at bounding box center [627, 475] width 844 height 22
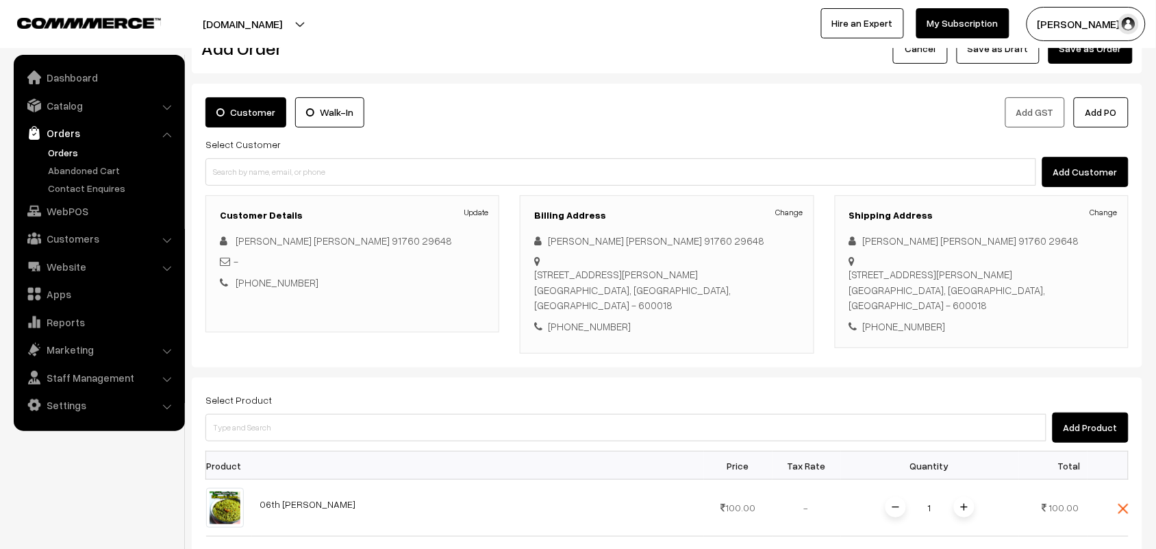
scroll to position [127, 0]
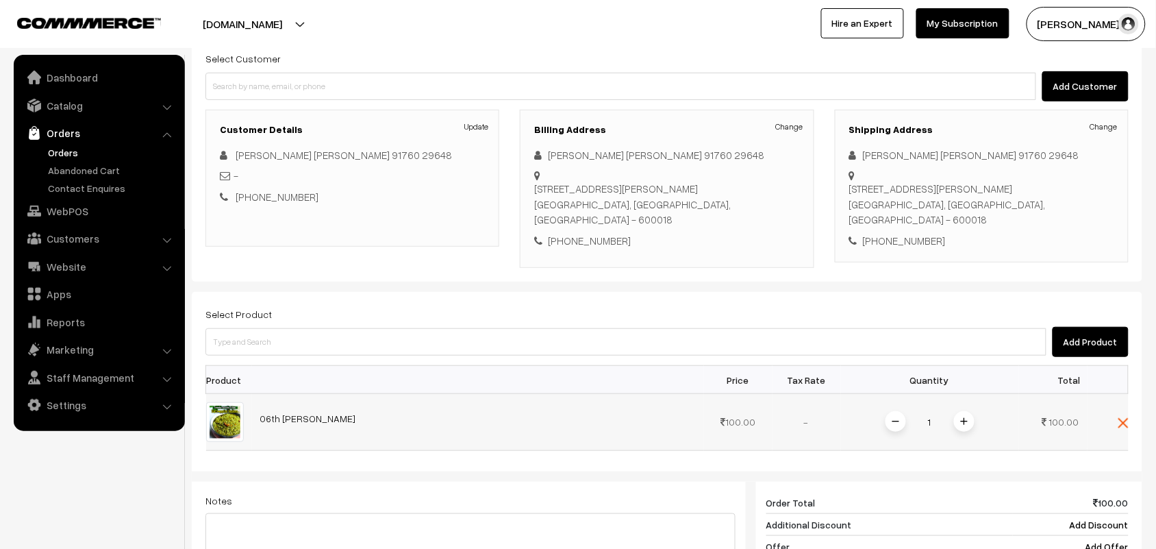
click at [967, 425] on img at bounding box center [964, 421] width 7 height 7
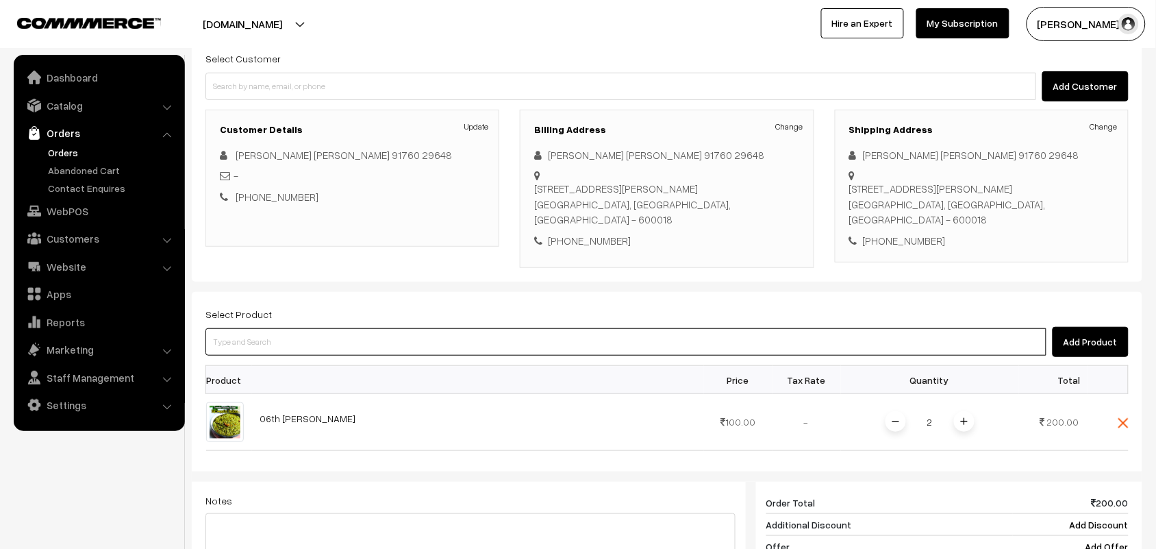
click at [271, 353] on input at bounding box center [625, 341] width 841 height 27
type input "06th wi"
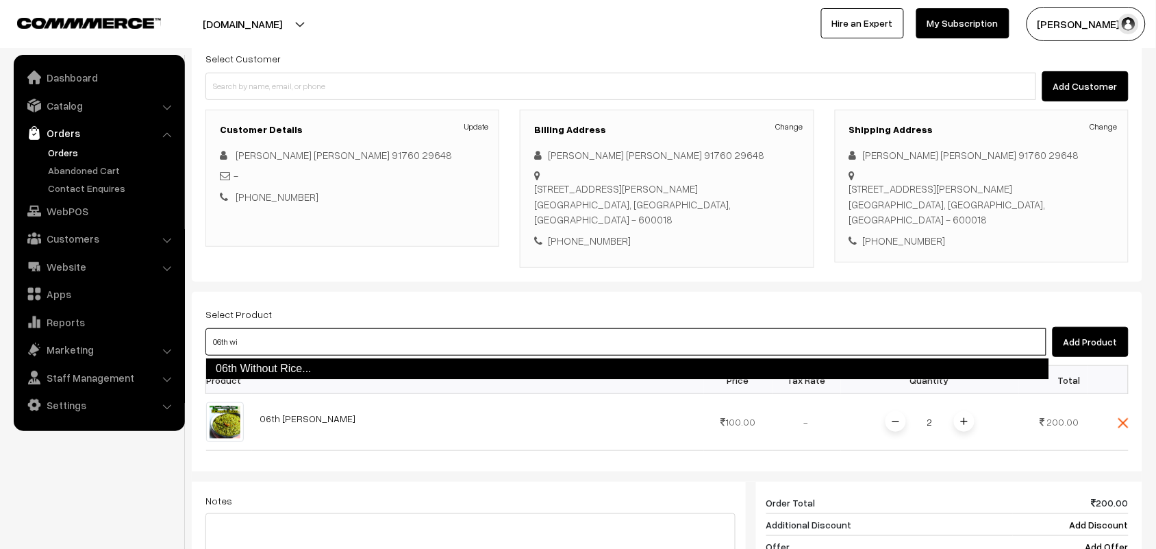
click at [269, 367] on link "06th Without Rice..." at bounding box center [627, 369] width 844 height 22
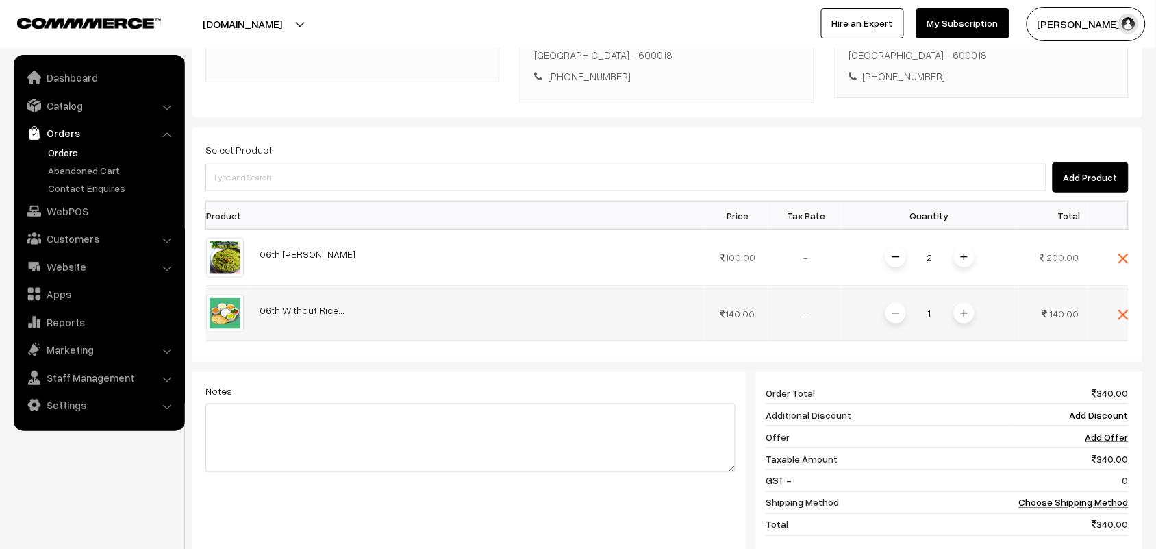
scroll to position [299, 0]
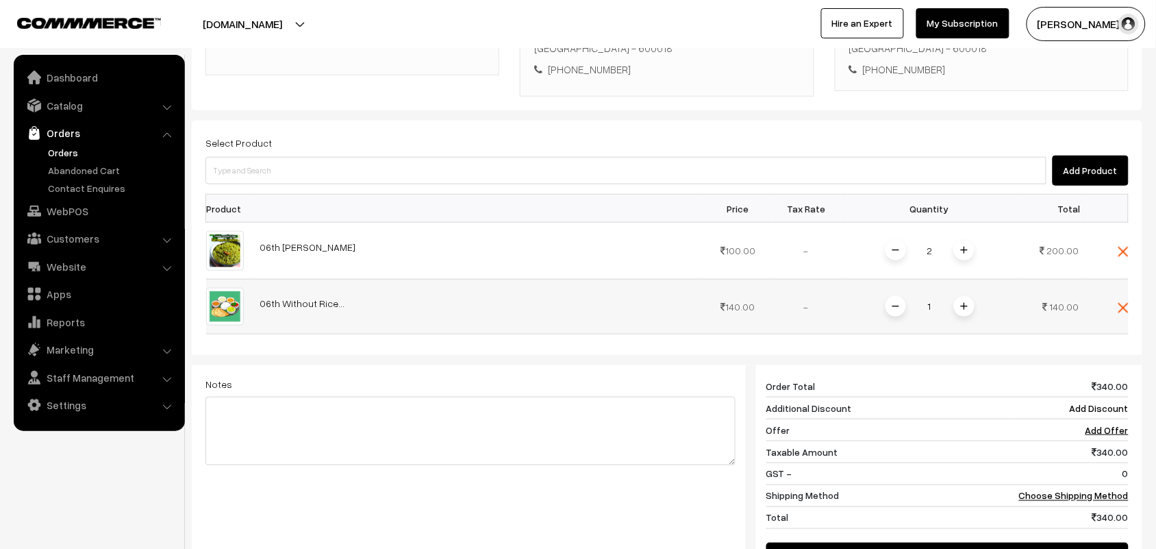
click at [962, 305] on img at bounding box center [964, 306] width 7 height 7
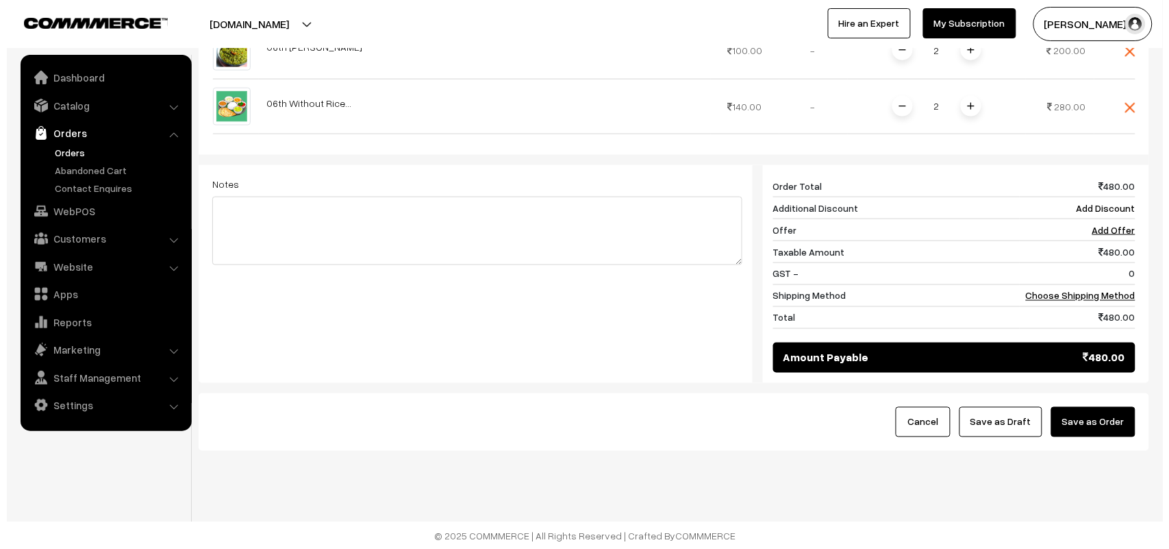
scroll to position [504, 0]
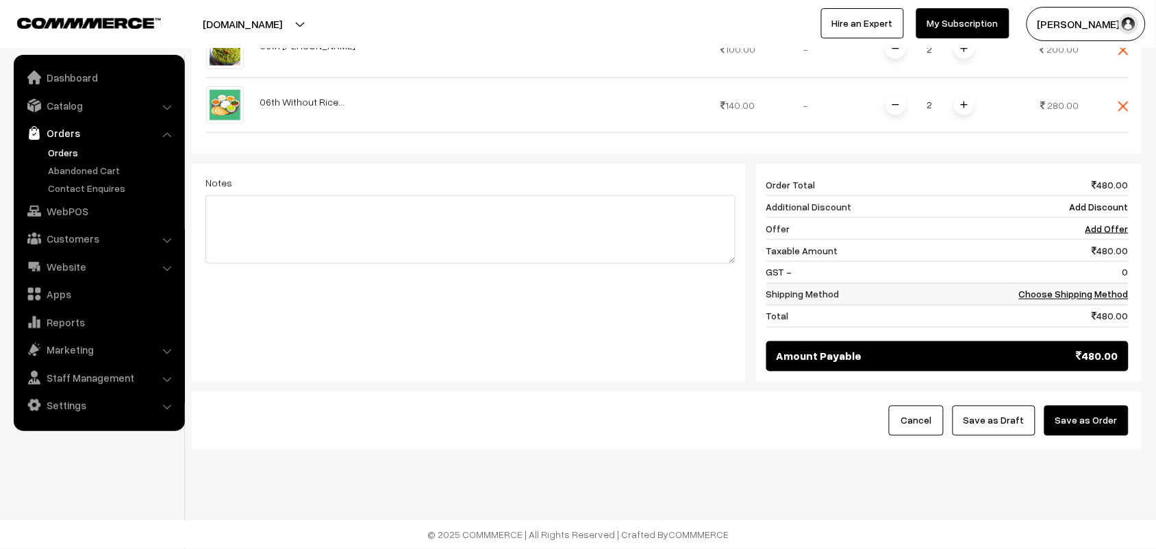
click at [1083, 299] on td "Choose Shipping Method" at bounding box center [1071, 294] width 116 height 22
click at [1051, 283] on td "Choose Shipping Method" at bounding box center [1071, 294] width 116 height 22
click at [1022, 292] on td "Choose Shipping Method" at bounding box center [1071, 294] width 116 height 22
click at [1055, 292] on link "Choose Shipping Method" at bounding box center [1074, 294] width 110 height 12
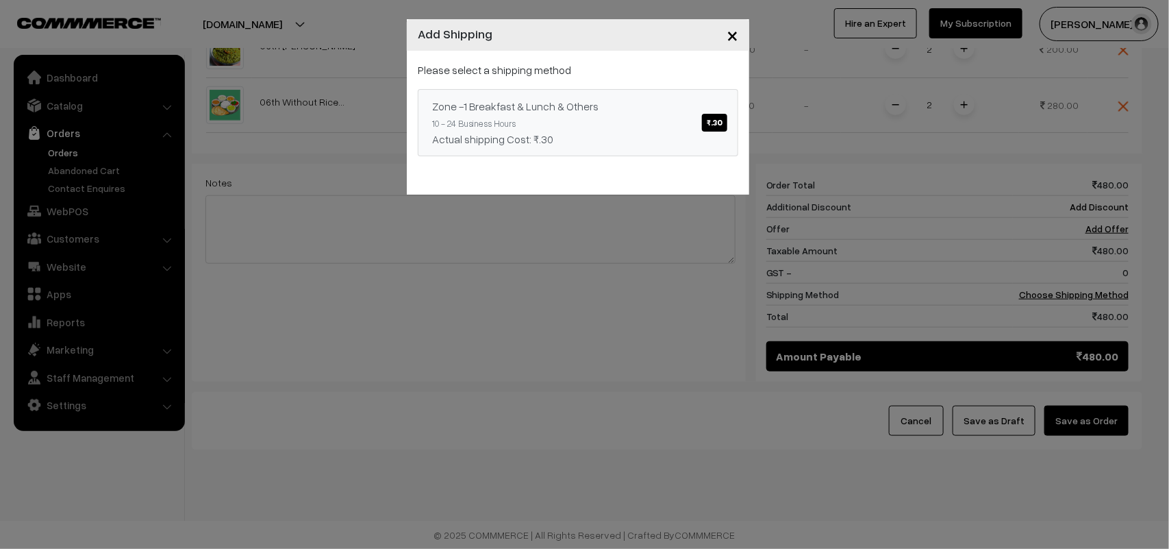
click at [632, 127] on link "Zone -1 Breakfast & Lunch & Others ₹.30 10 - 24 Business Hours Actual shipping …" at bounding box center [578, 122] width 321 height 67
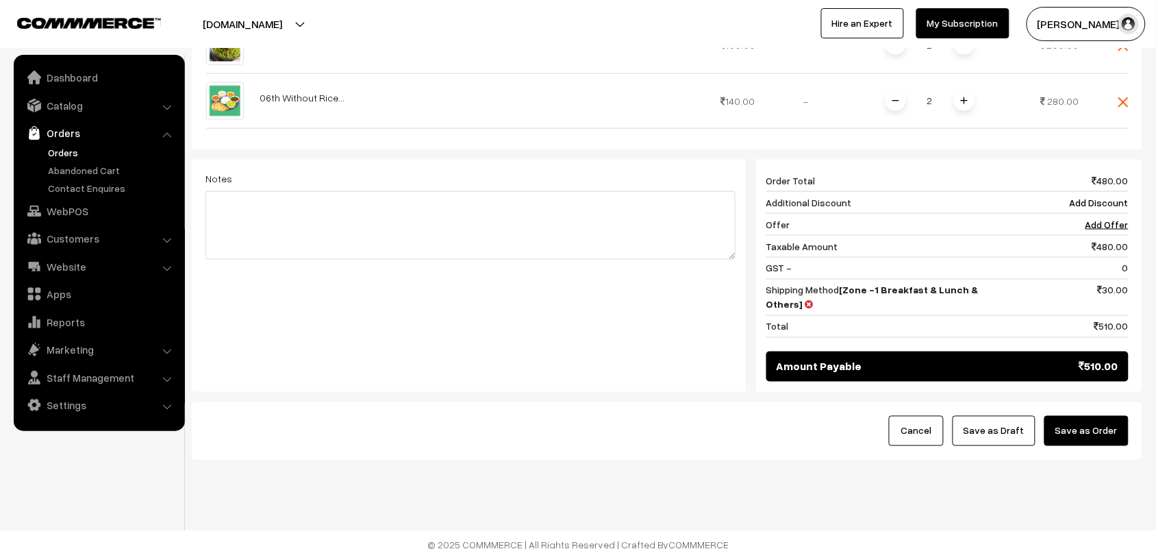
click at [1132, 402] on div "Cancel Save as Draft Save as Order" at bounding box center [667, 431] width 951 height 58
click at [1116, 423] on button "Save as Order" at bounding box center [1087, 431] width 84 height 30
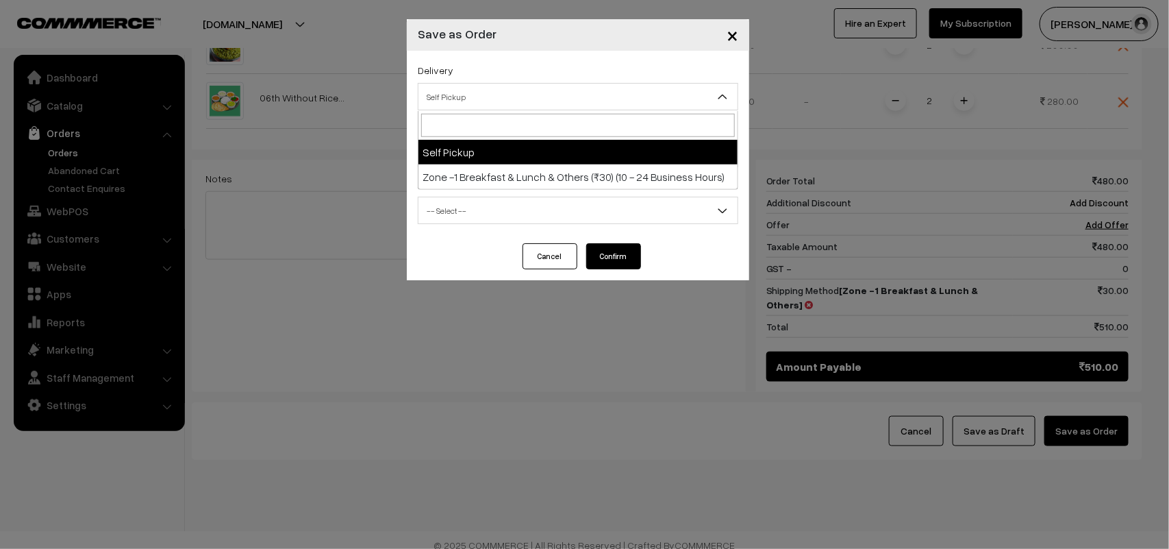
click at [462, 99] on span "Self Pickup" at bounding box center [578, 97] width 319 height 24
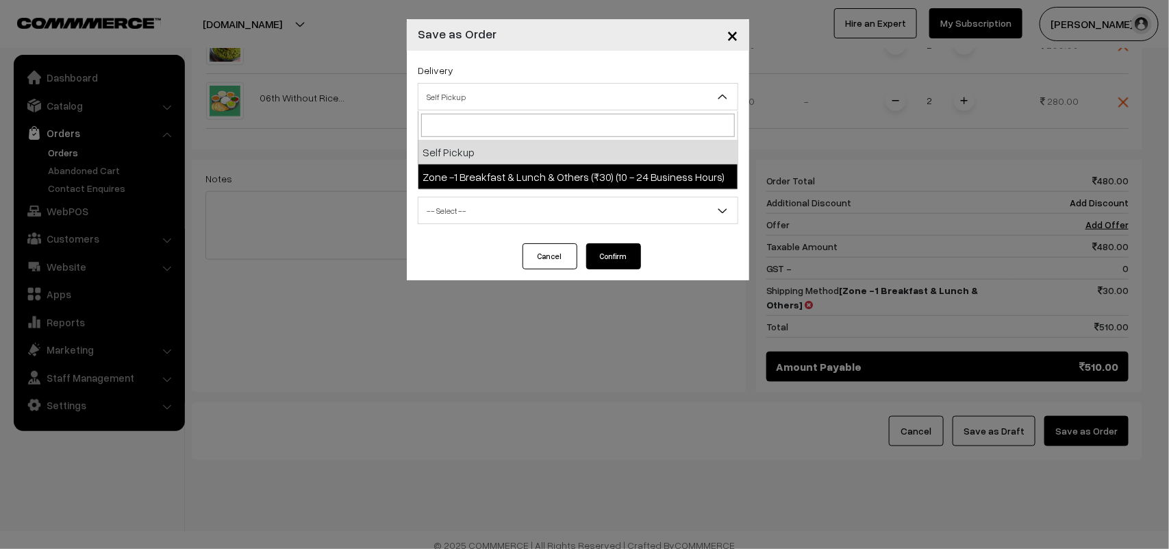
select select "ZON1"
select select "3"
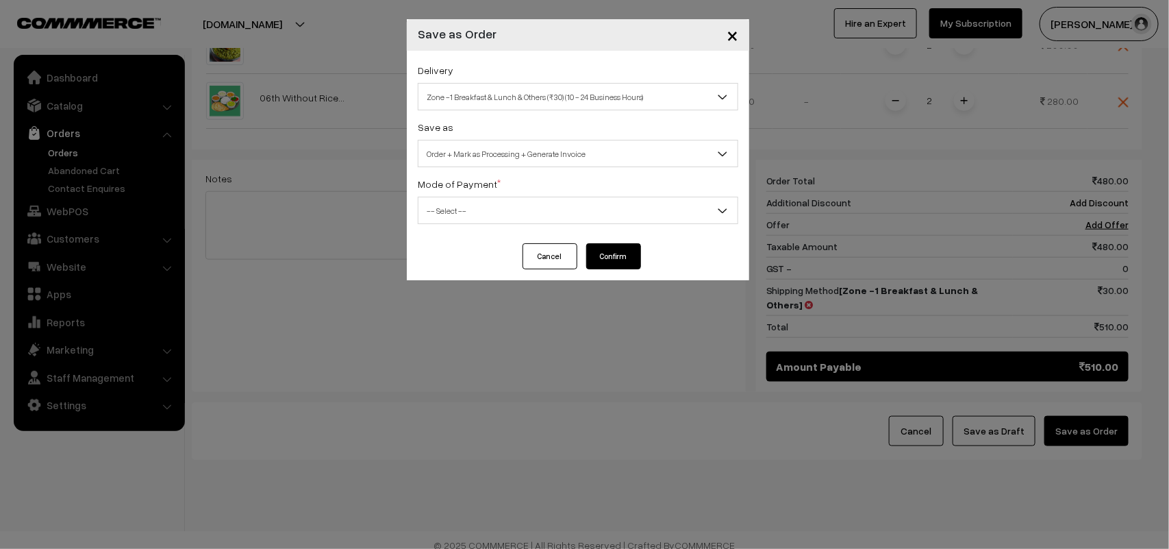
click at [497, 155] on span "Order + Mark as Processing + Generate Invoice" at bounding box center [578, 154] width 319 height 24
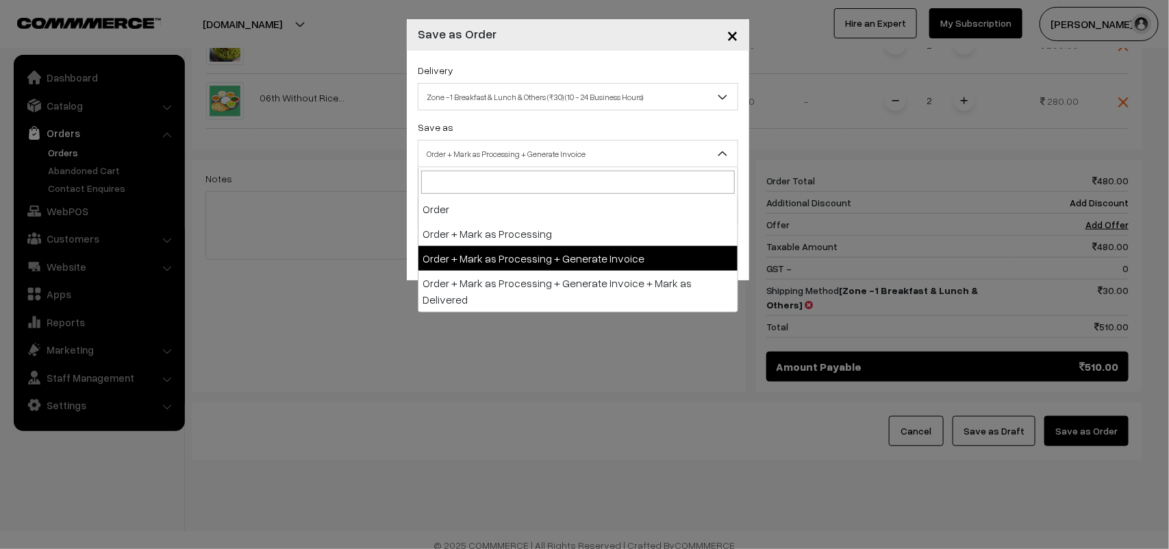
drag, startPoint x: 510, startPoint y: 247, endPoint x: 473, endPoint y: 229, distance: 41.7
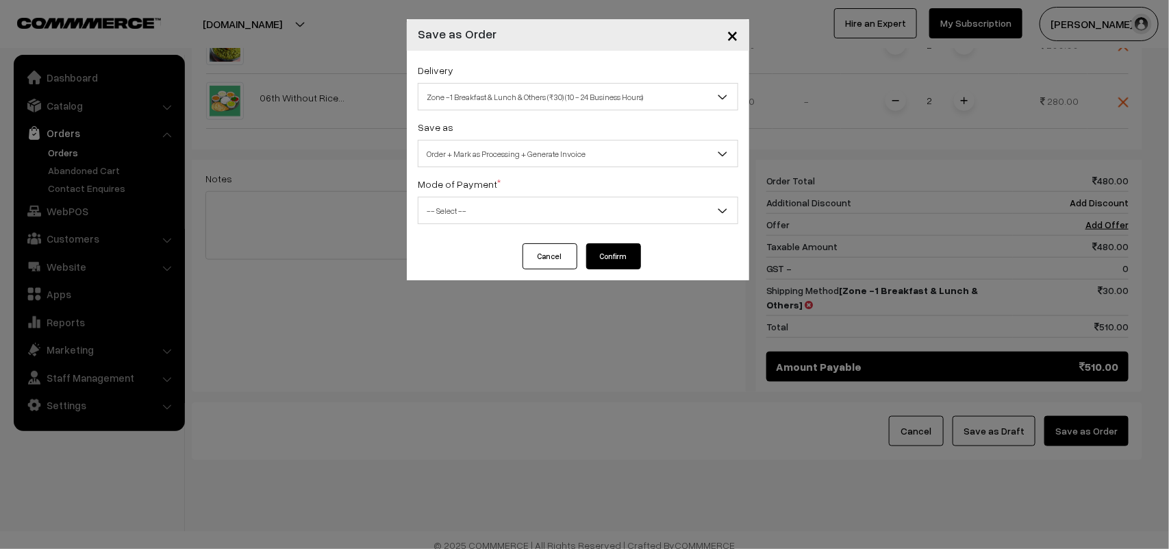
click at [439, 204] on span "-- Select --" at bounding box center [578, 211] width 319 height 24
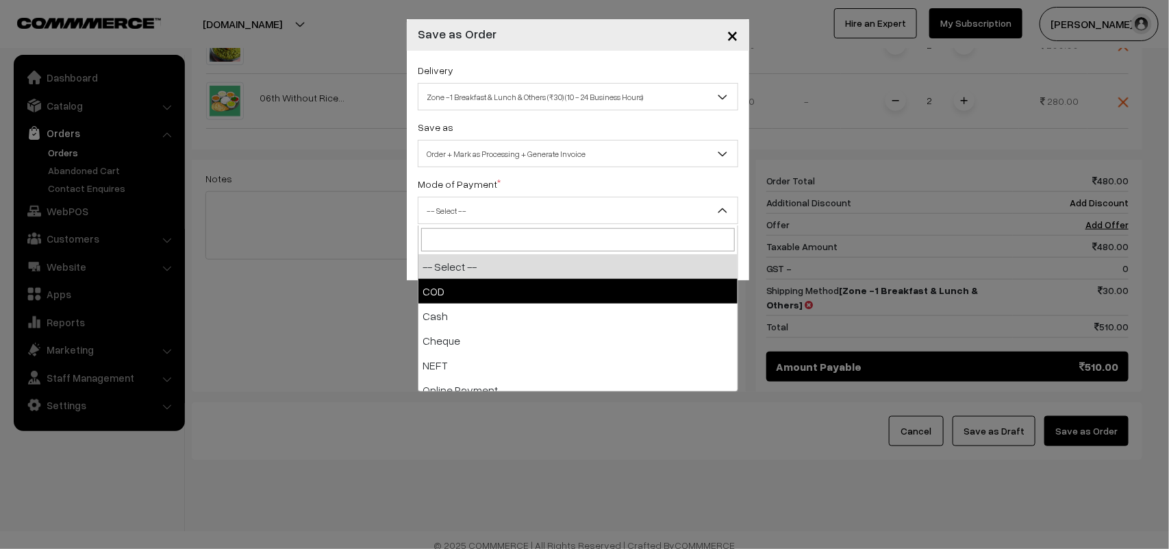
drag, startPoint x: 423, startPoint y: 290, endPoint x: 449, endPoint y: 290, distance: 26.0
select select "1"
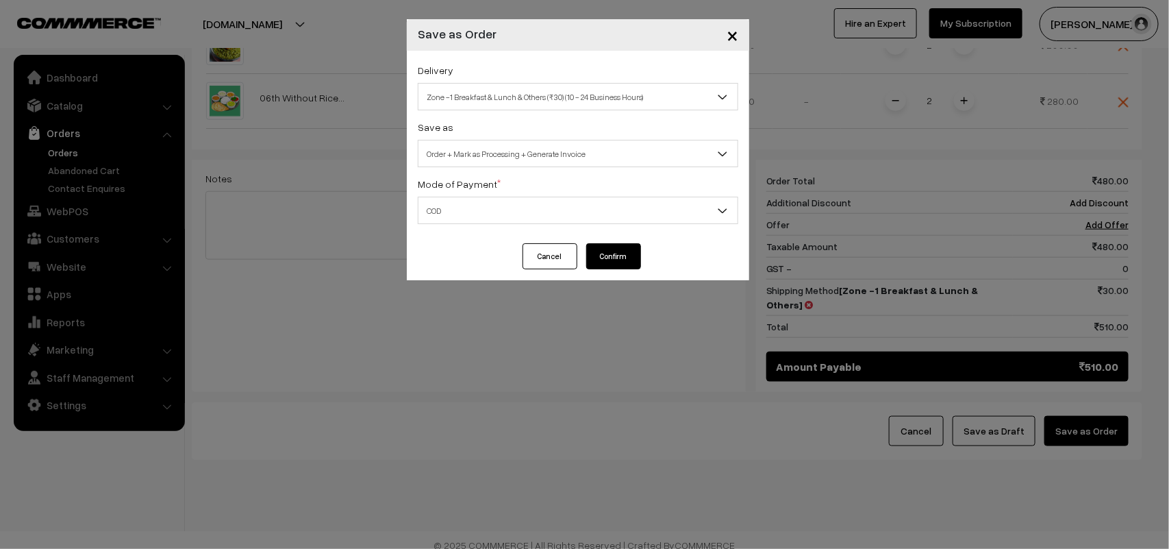
click at [627, 275] on div "Cancel Confirm" at bounding box center [578, 261] width 342 height 37
click at [620, 264] on button "Confirm" at bounding box center [613, 256] width 55 height 26
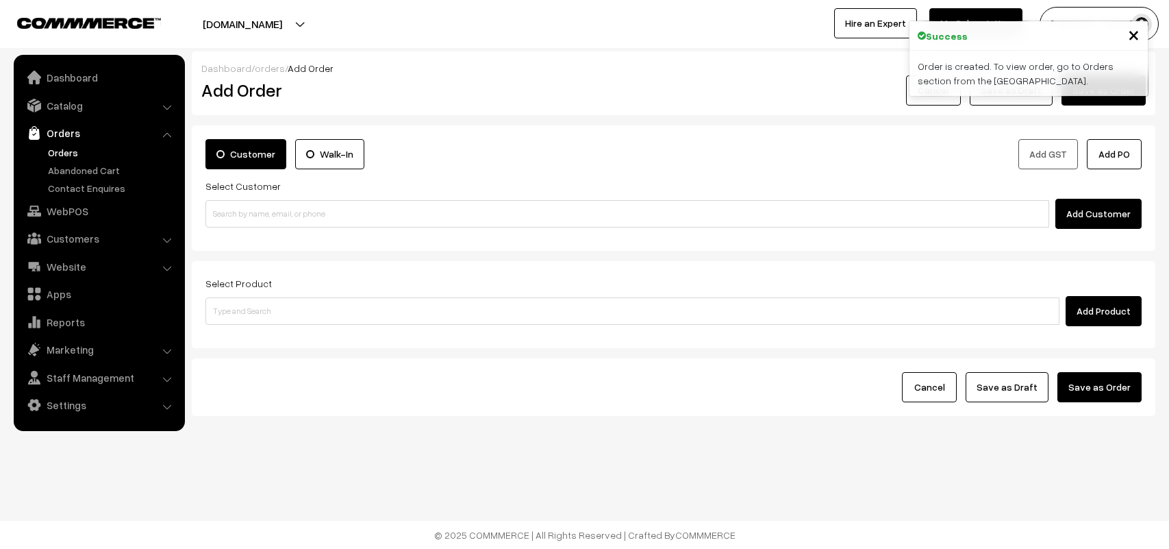
click at [59, 151] on link "Orders" at bounding box center [113, 152] width 136 height 14
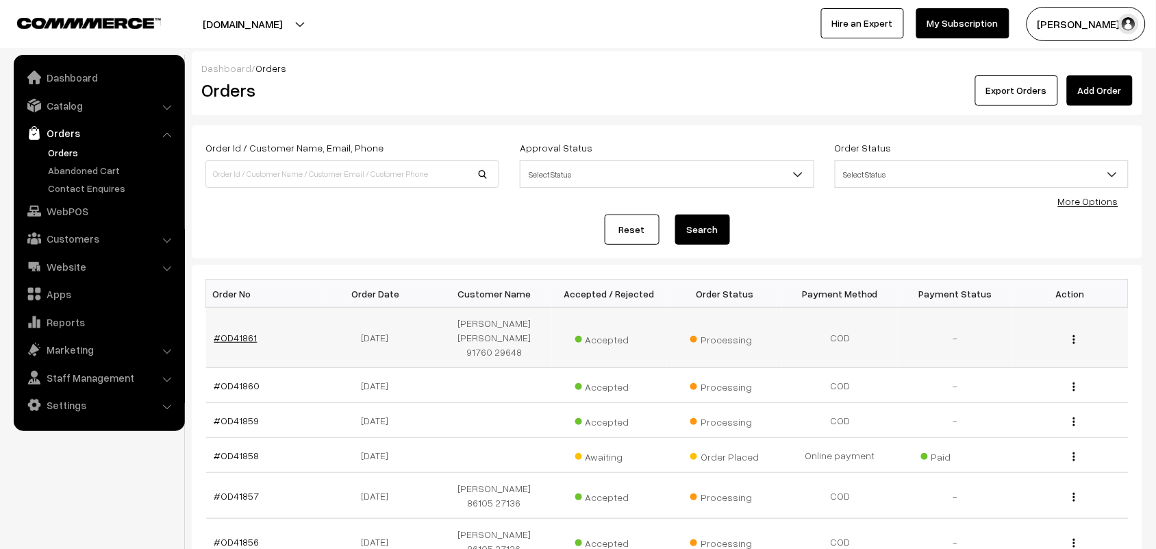
click at [238, 332] on link "#OD41861" at bounding box center [235, 338] width 43 height 12
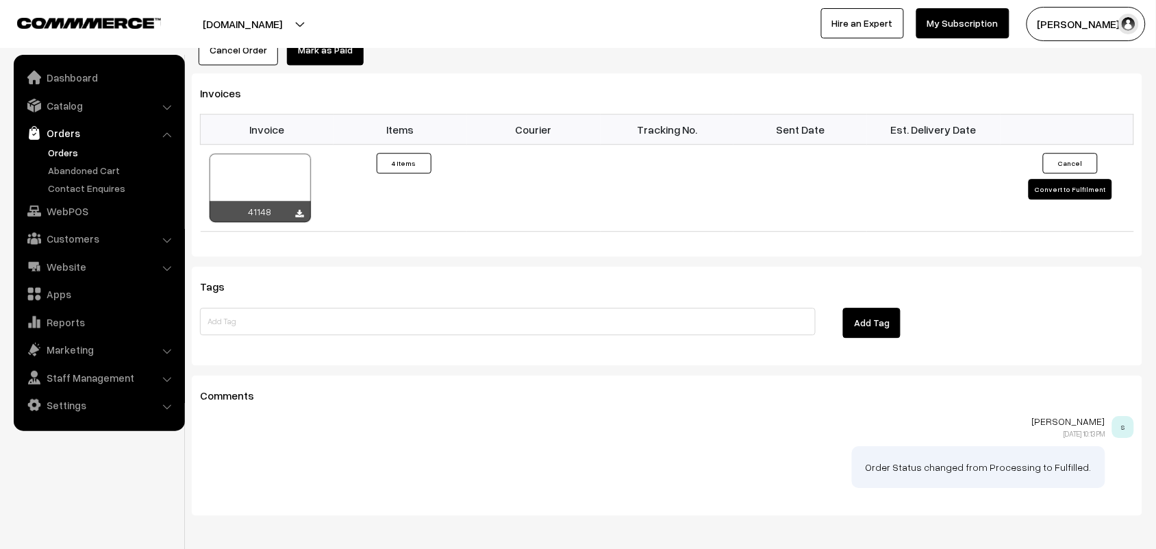
scroll to position [1027, 0]
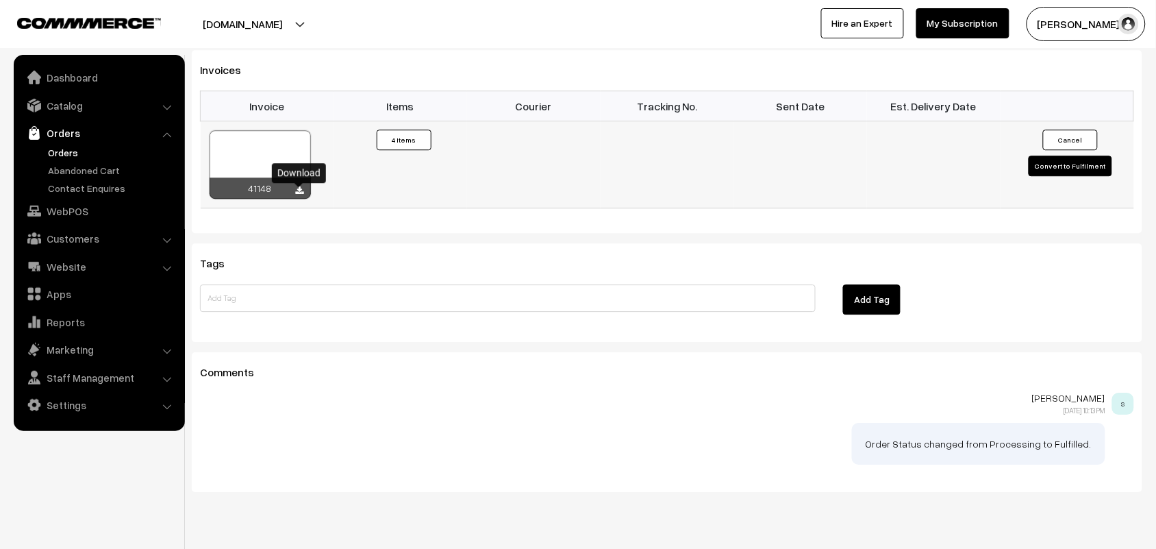
click at [300, 195] on icon at bounding box center [300, 190] width 8 height 9
click at [77, 202] on link "WebPOS" at bounding box center [98, 211] width 163 height 25
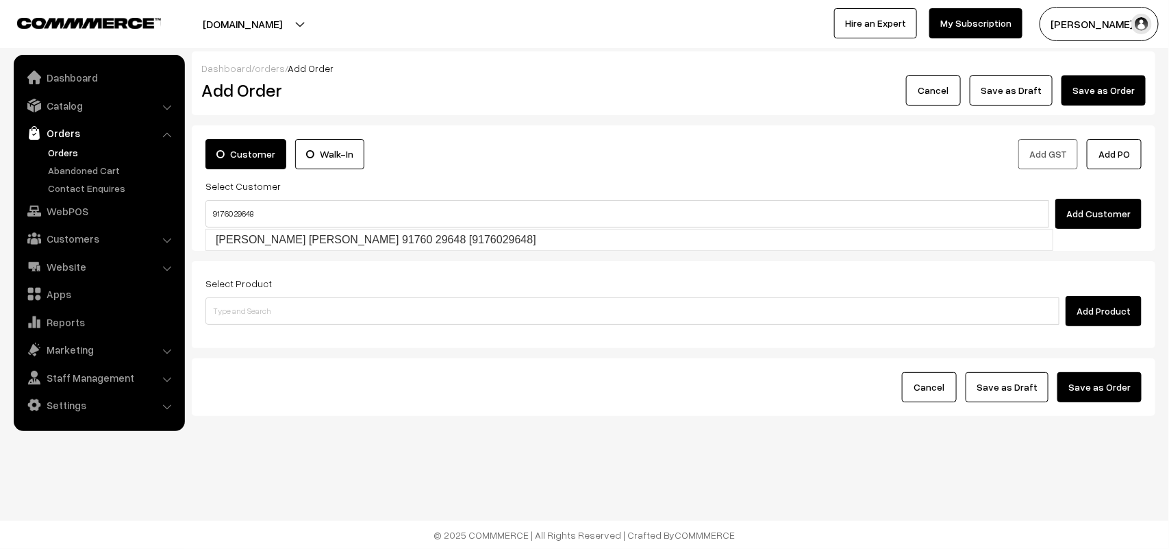
click at [228, 203] on input "91760 29648" at bounding box center [627, 213] width 844 height 27
click at [240, 234] on link "[PERSON_NAME] [PERSON_NAME] 91760 29648 [9176029648]" at bounding box center [629, 239] width 847 height 21
type input "91760 29648"
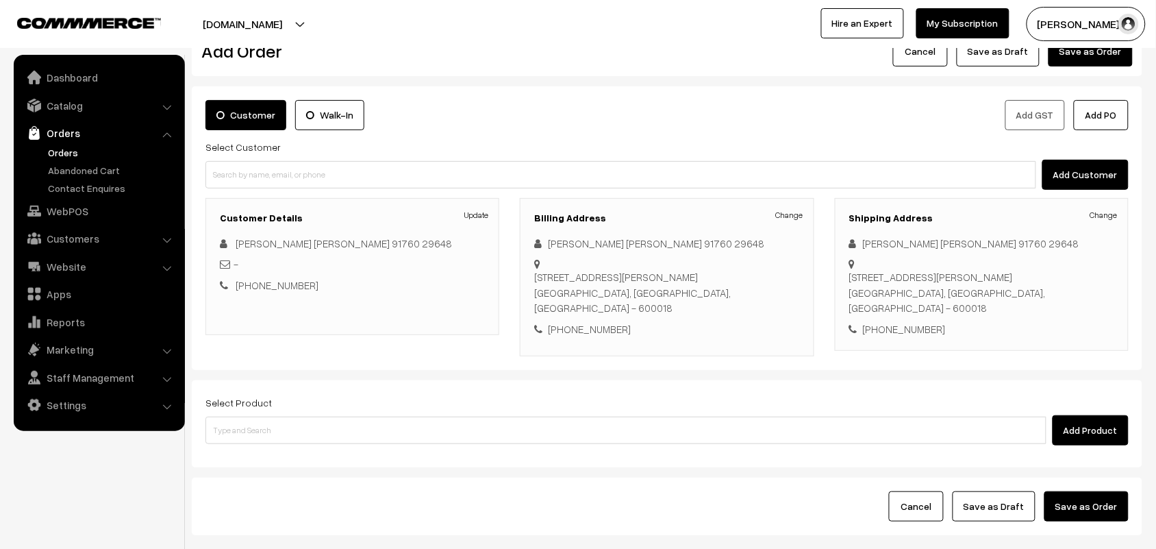
scroll to position [42, 0]
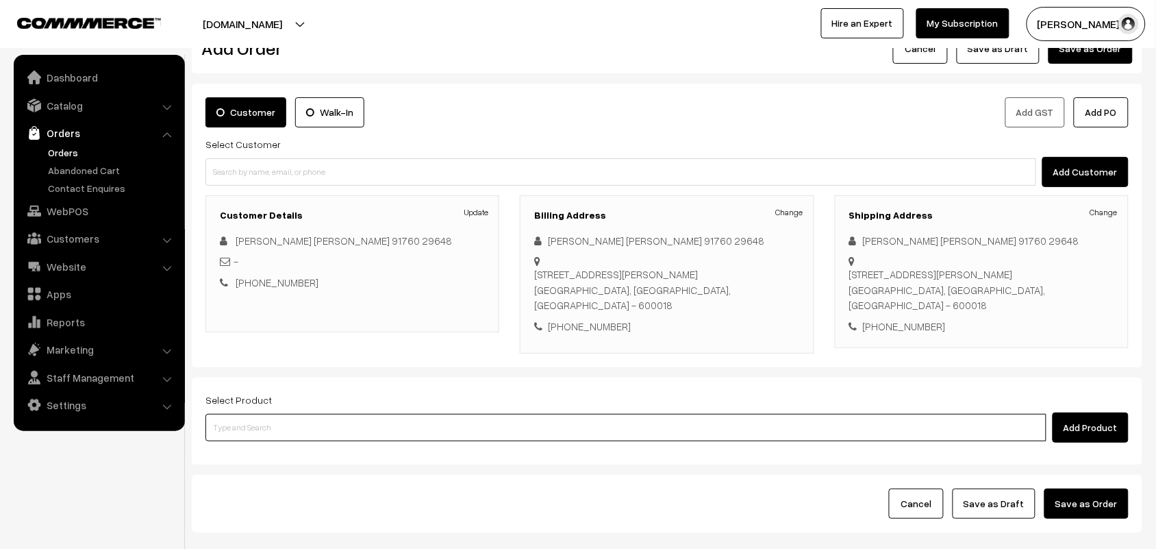
click at [282, 419] on input at bounding box center [625, 427] width 841 height 27
type input "kanche"
click at [347, 447] on link "06th Dr [PERSON_NAME] Idly (2)" at bounding box center [627, 454] width 842 height 21
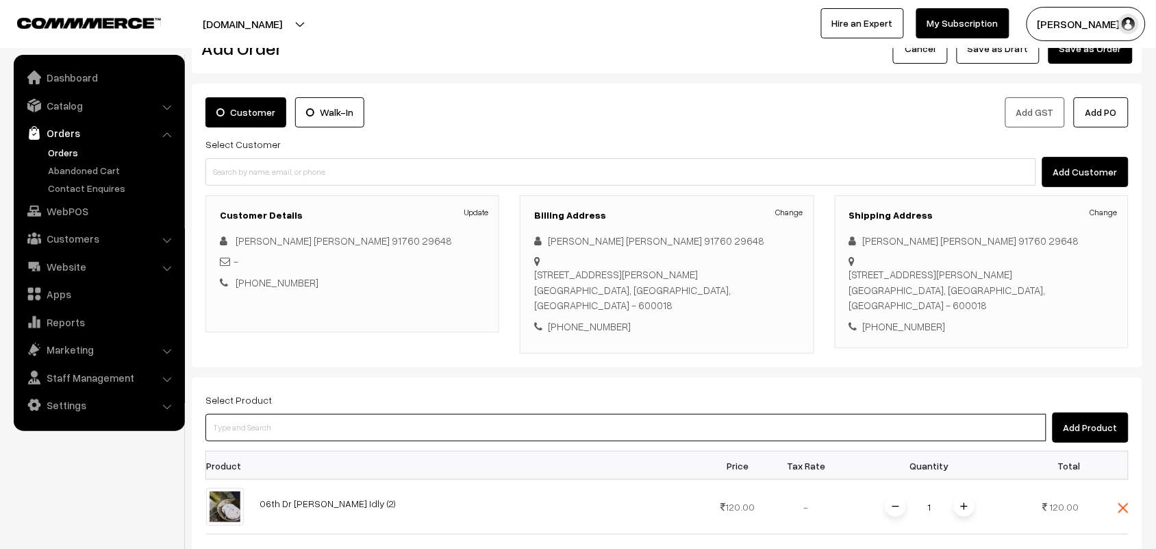
click at [316, 423] on input at bounding box center [625, 427] width 841 height 27
type input "chola"
click at [327, 447] on link "06th Dr - [PERSON_NAME] (1)" at bounding box center [627, 454] width 842 height 21
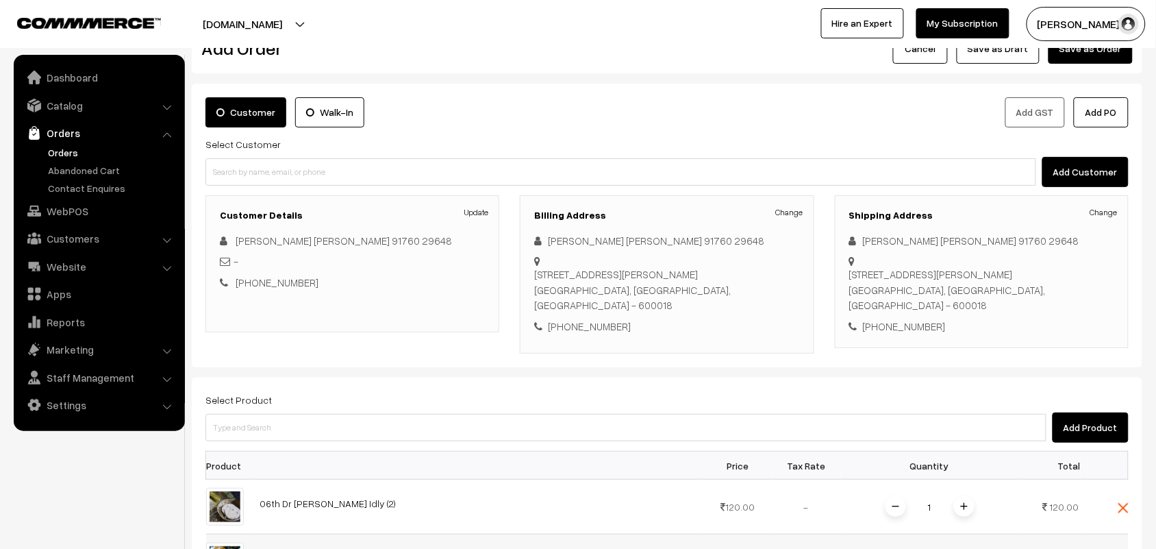
scroll to position [299, 0]
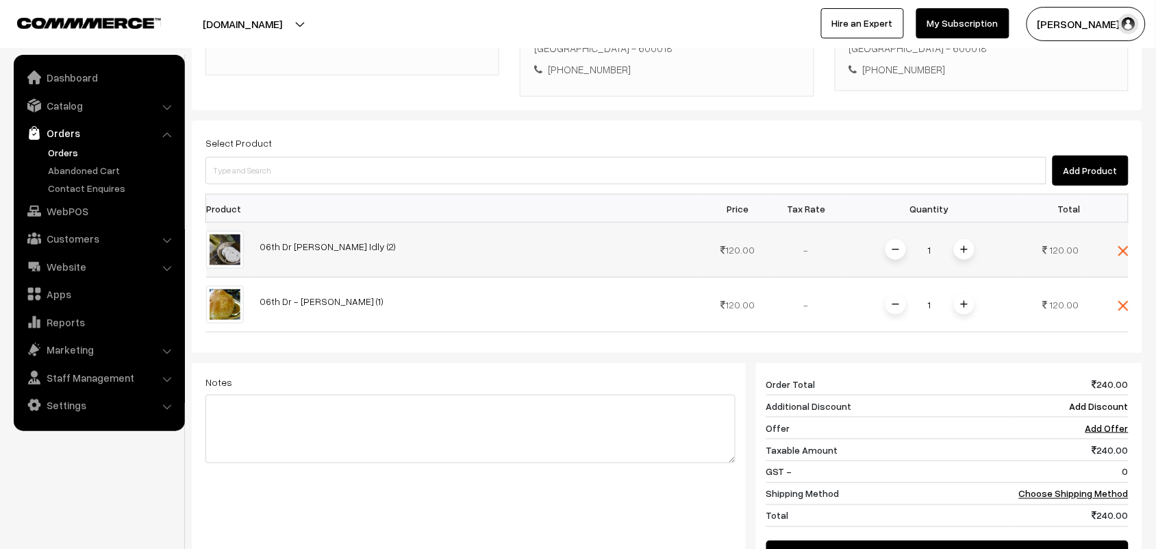
click at [970, 250] on span at bounding box center [964, 249] width 21 height 21
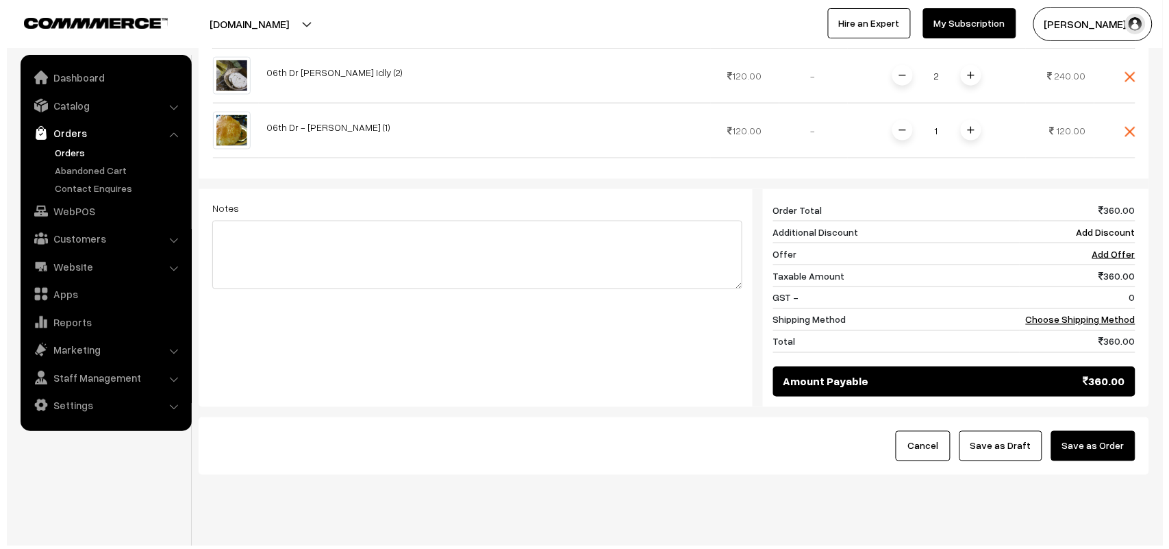
scroll to position [502, 0]
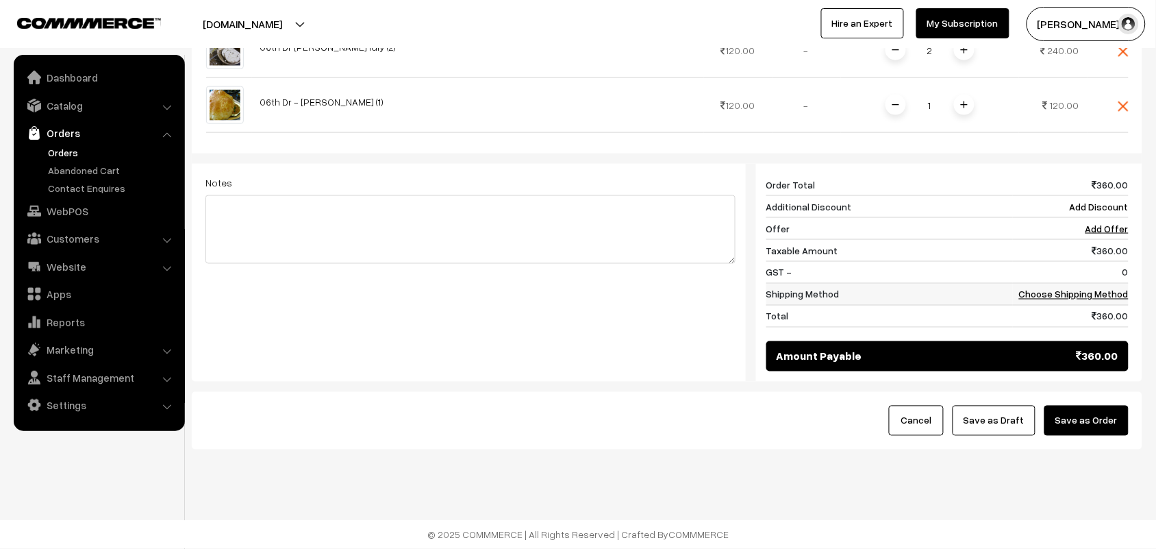
click at [1084, 288] on link "Choose Shipping Method" at bounding box center [1074, 294] width 110 height 12
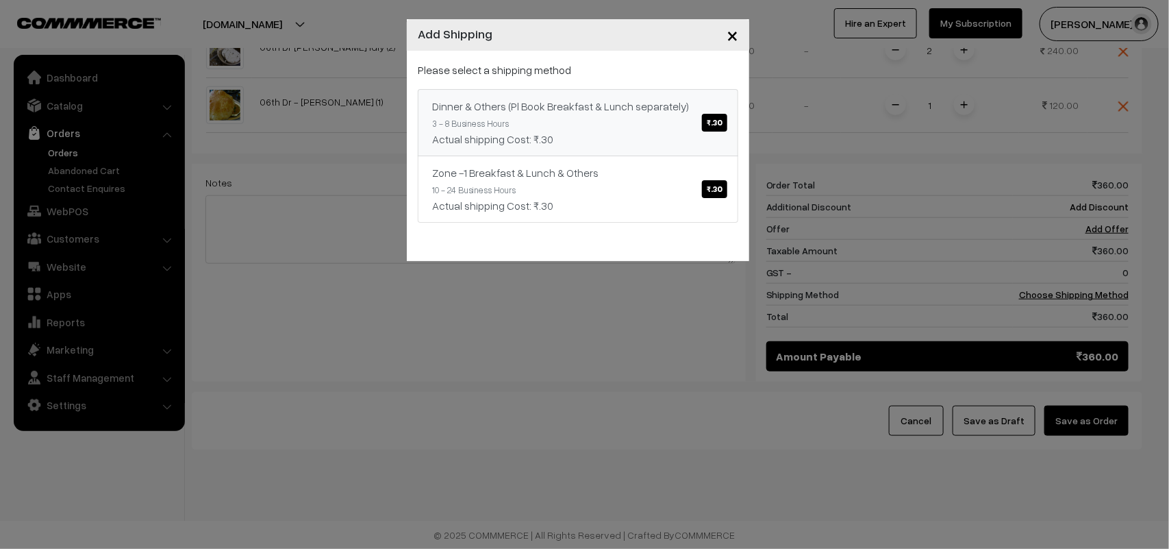
drag, startPoint x: 696, startPoint y: 144, endPoint x: 716, endPoint y: 151, distance: 21.0
click at [695, 144] on div "Actual shipping Cost: ₹.30" at bounding box center [578, 139] width 292 height 16
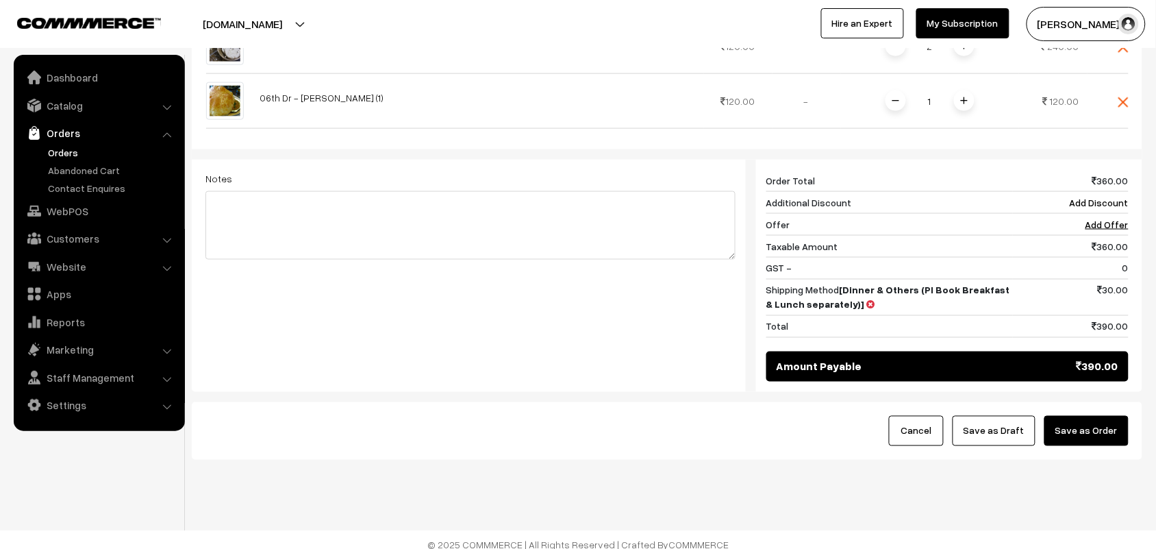
click at [1077, 430] on button "Save as Order" at bounding box center [1087, 431] width 84 height 30
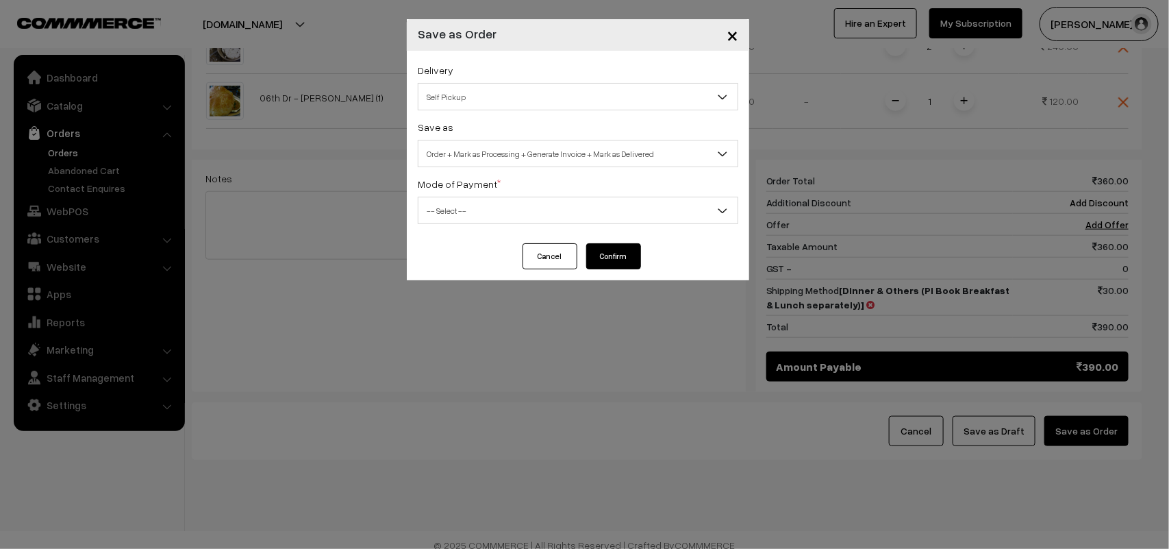
click at [481, 90] on span "Self Pickup" at bounding box center [578, 97] width 319 height 24
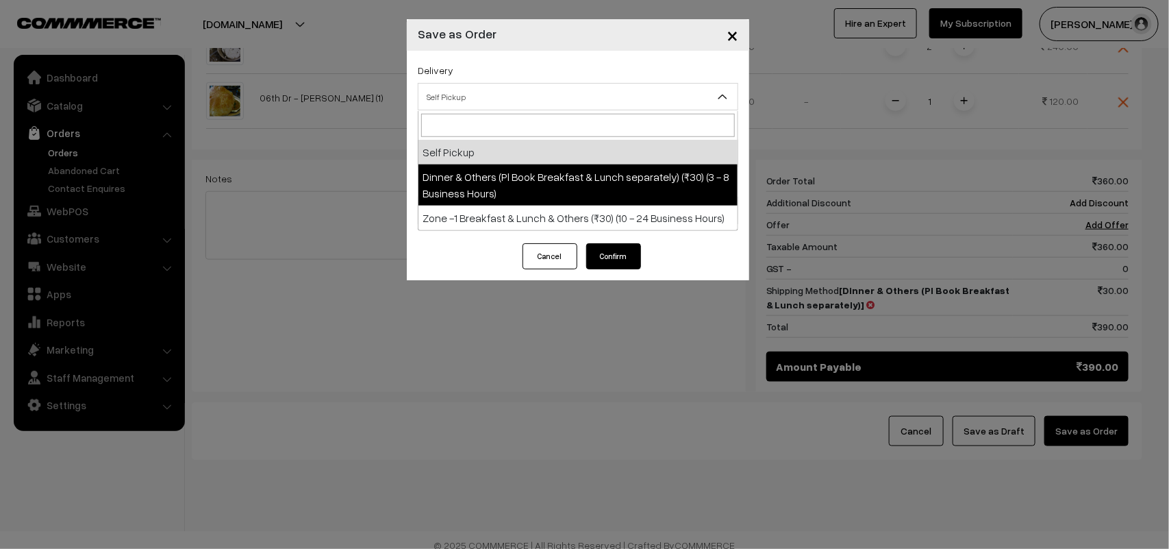
select select "DOP1"
select select "3"
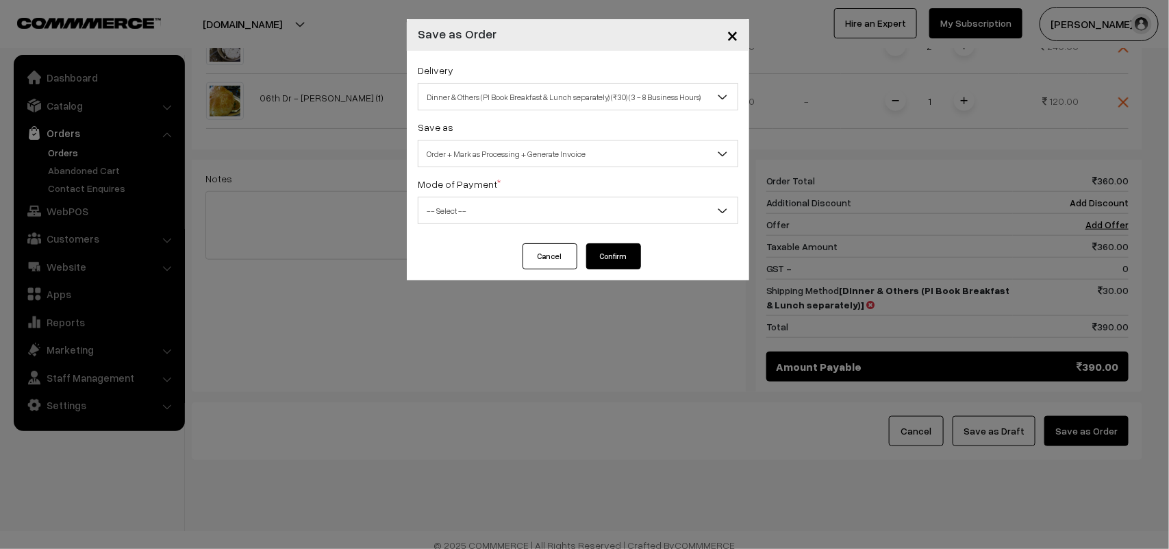
click at [502, 148] on span "Order + Mark as Processing + Generate Invoice" at bounding box center [578, 154] width 319 height 24
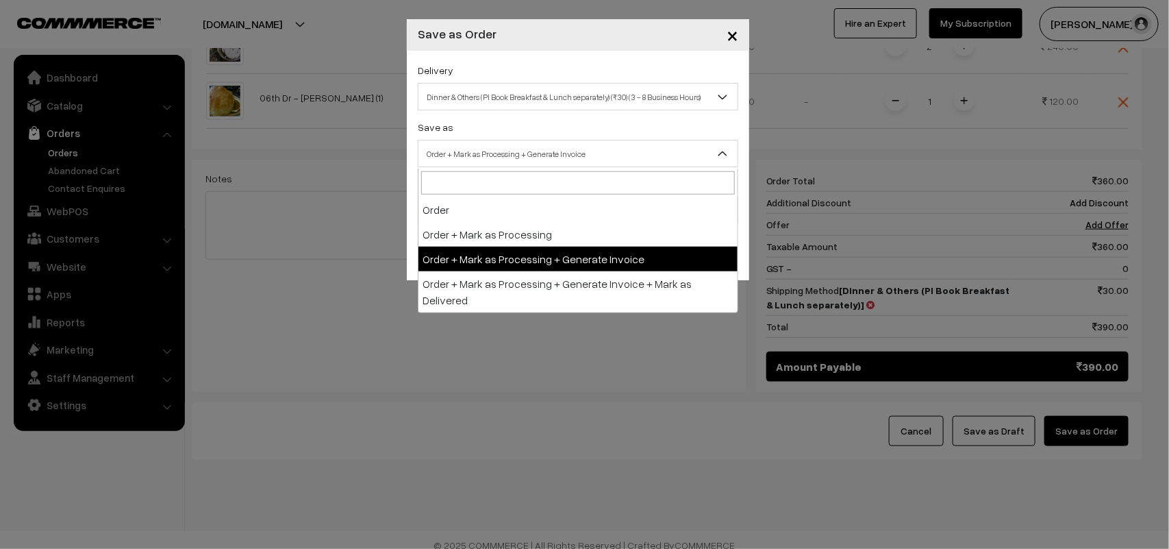
drag, startPoint x: 522, startPoint y: 255, endPoint x: 498, endPoint y: 227, distance: 36.9
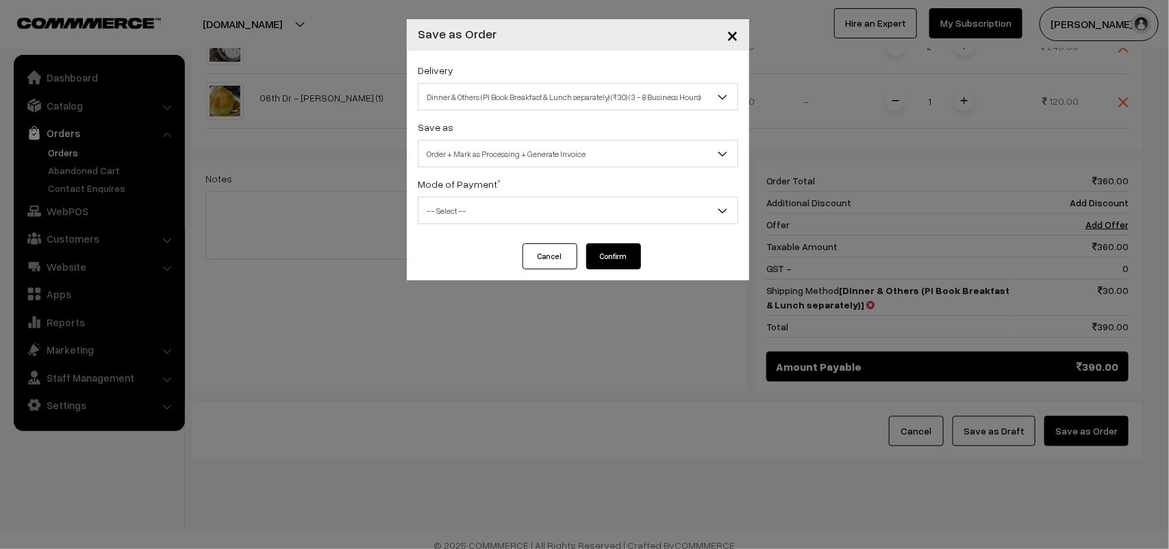
click at [475, 207] on span "-- Select --" at bounding box center [578, 211] width 319 height 24
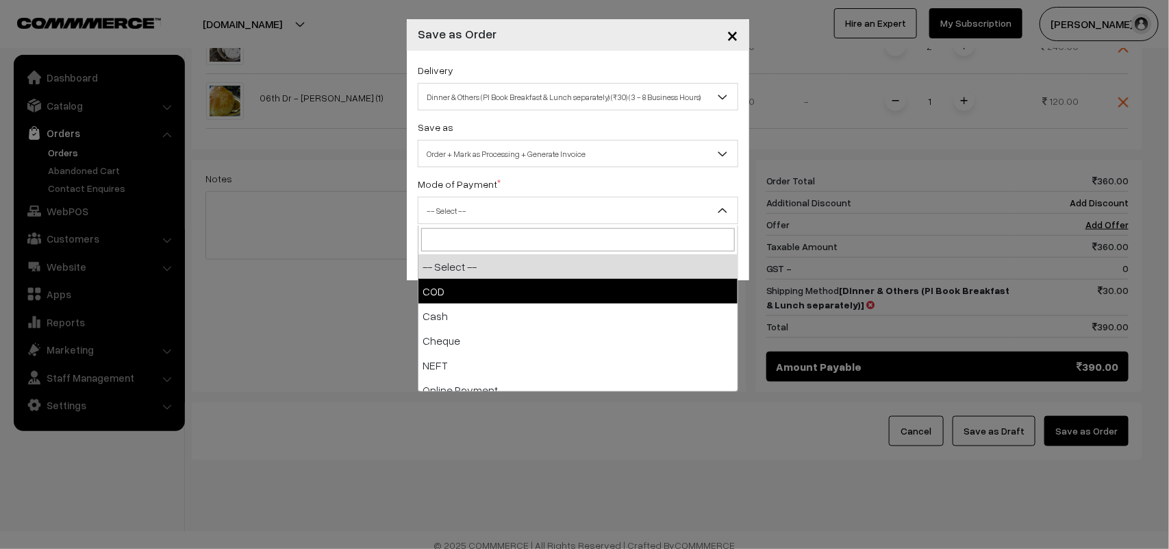
select select "1"
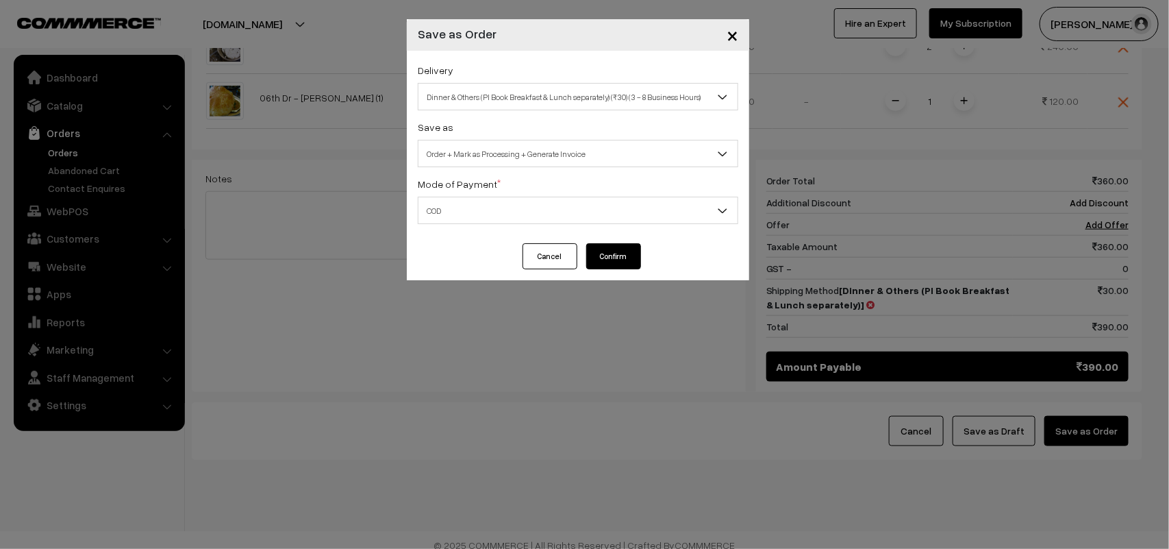
click at [616, 255] on button "Confirm" at bounding box center [613, 256] width 55 height 26
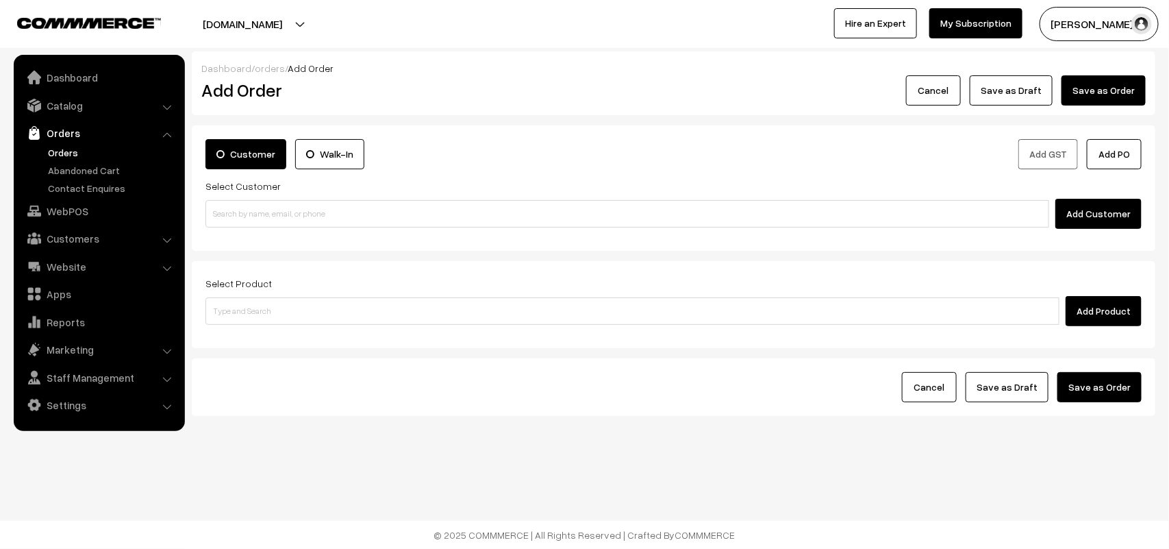
click at [46, 145] on link "Orders" at bounding box center [113, 152] width 136 height 14
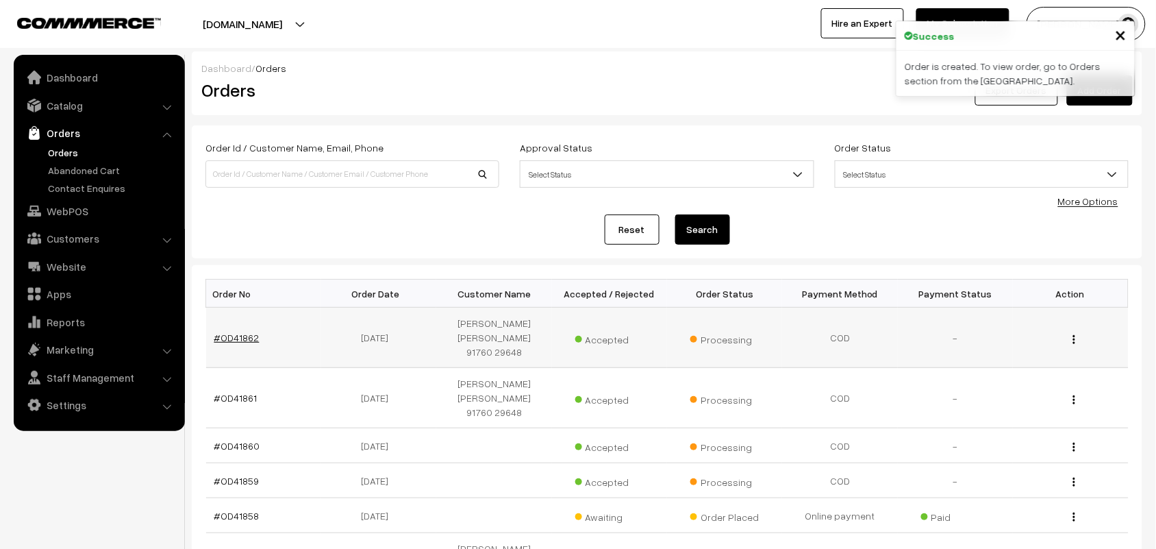
click at [244, 333] on link "#OD41862" at bounding box center [236, 338] width 45 height 12
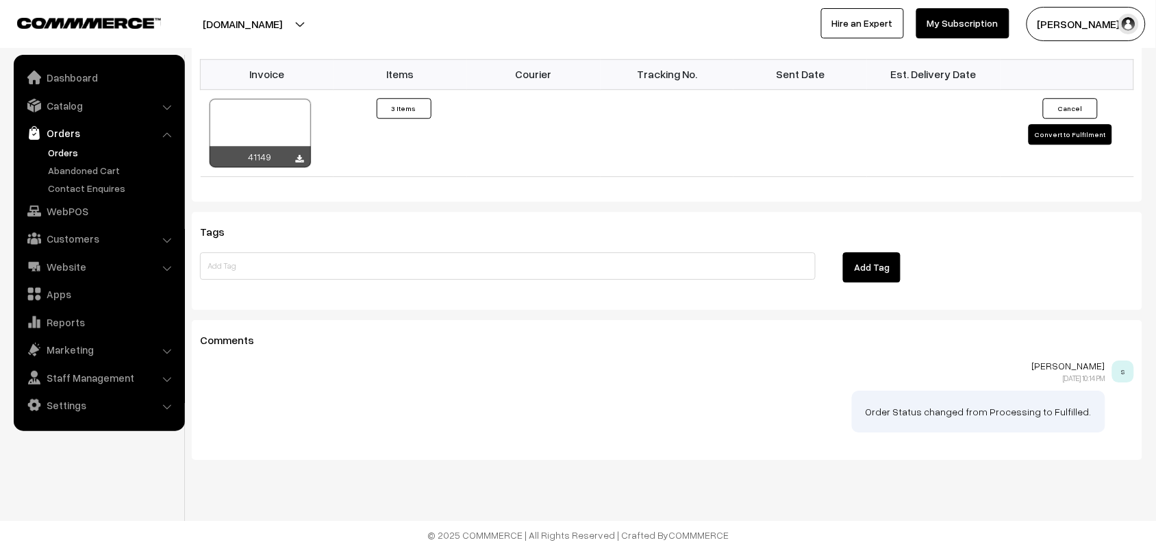
scroll to position [1059, 0]
click at [302, 161] on icon at bounding box center [300, 159] width 8 height 9
click at [81, 212] on link "WebPOS" at bounding box center [98, 211] width 163 height 25
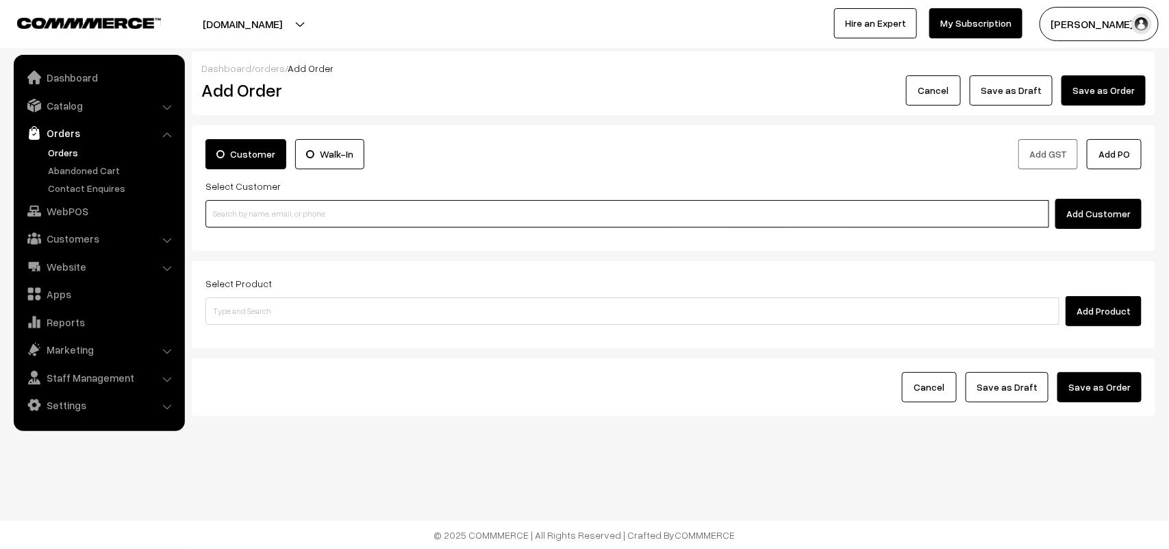
click at [309, 220] on input at bounding box center [627, 213] width 844 height 27
paste input "90031 83978"
click at [233, 202] on input "90031 83978" at bounding box center [627, 213] width 844 height 27
click at [248, 229] on link "C N Ashwin, 90031 83978 [9003183978]" at bounding box center [629, 239] width 847 height 21
type input "90031 83978"
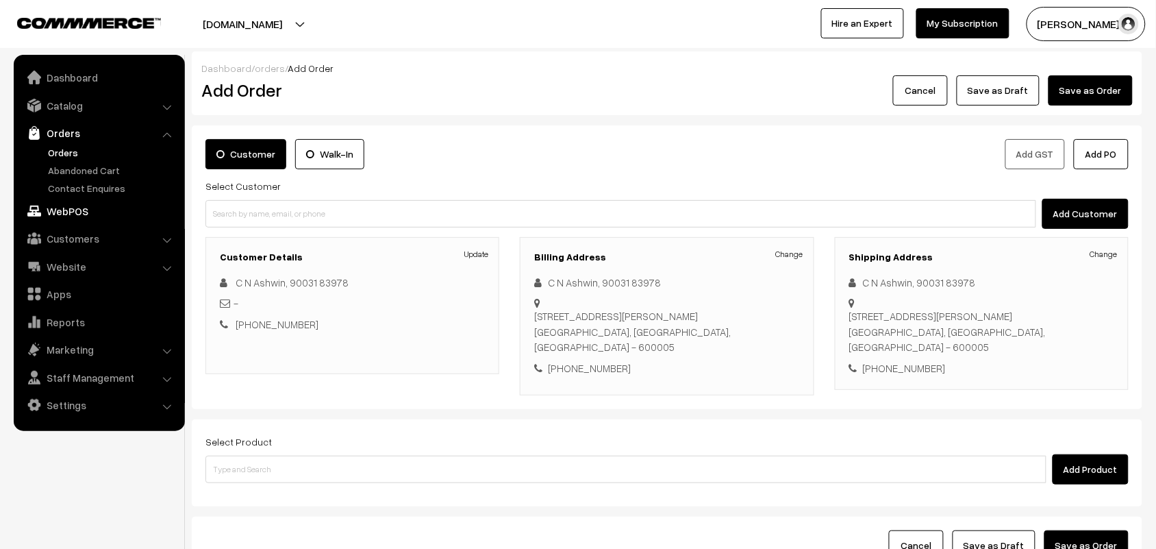
click at [79, 212] on link "WebPOS" at bounding box center [98, 211] width 163 height 25
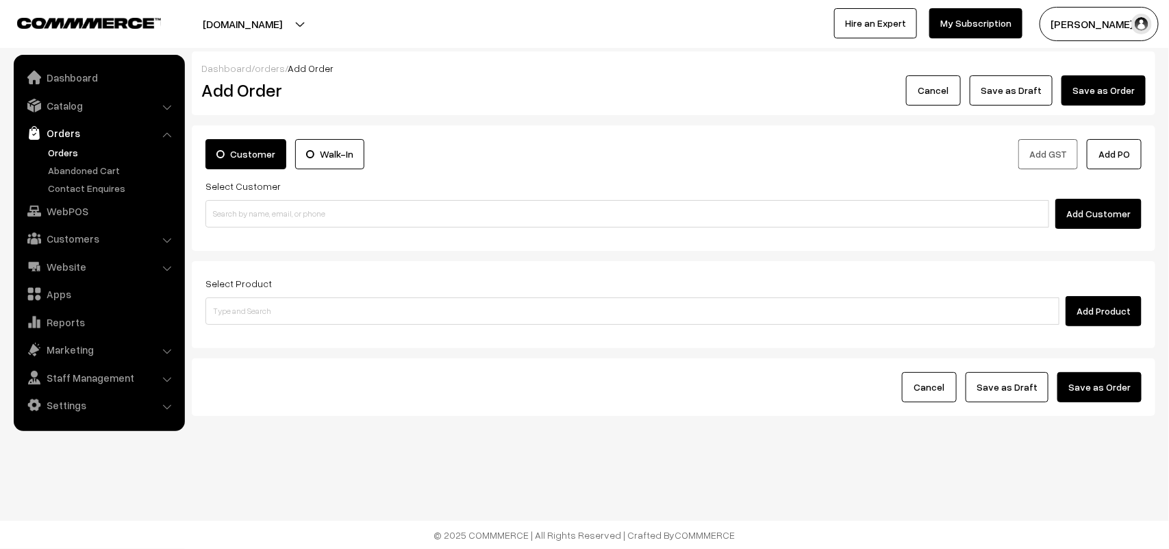
click at [310, 262] on div "Select Product Add Product" at bounding box center [674, 304] width 964 height 87
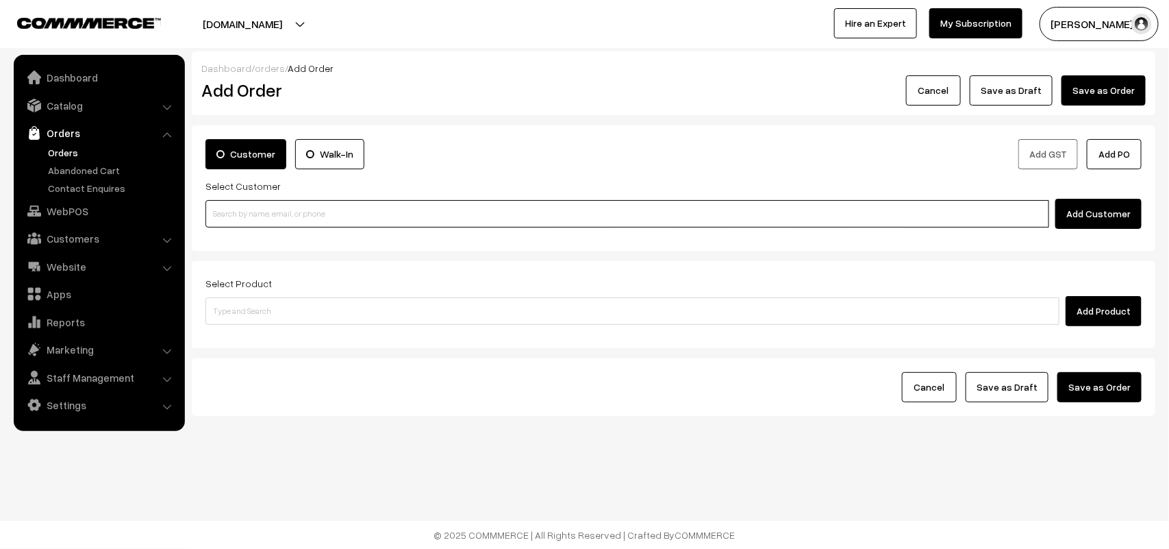
paste input "98849 91069"
click at [276, 200] on input "98849 91069" at bounding box center [627, 213] width 844 height 27
click at [240, 213] on input "98849 91069" at bounding box center [627, 213] width 844 height 27
click at [273, 233] on link "Janaki 98849 91069 [9884991069]" at bounding box center [629, 239] width 847 height 21
type input "98849 91069"
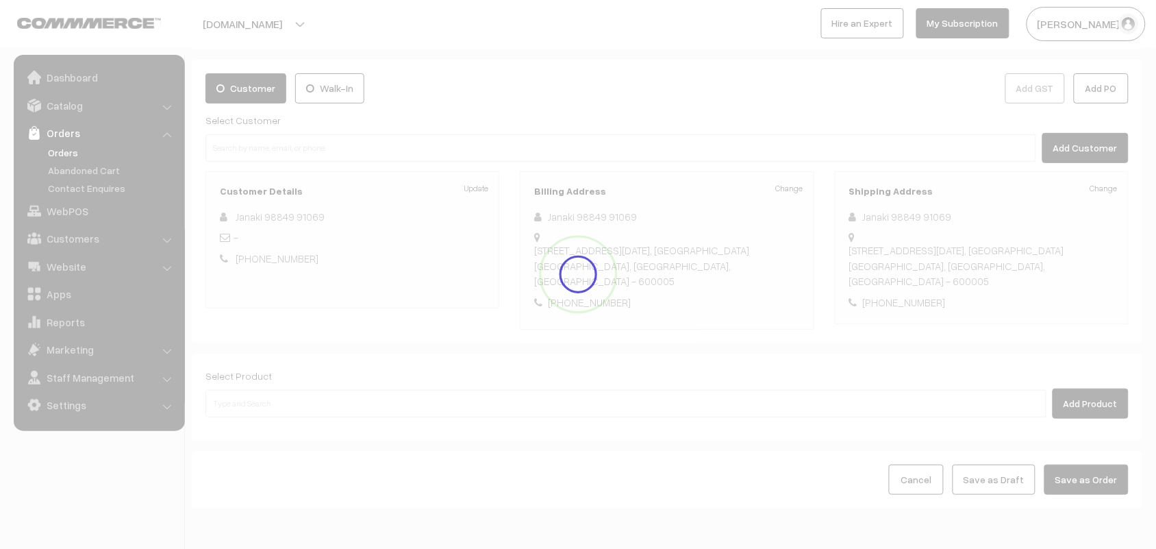
scroll to position [127, 0]
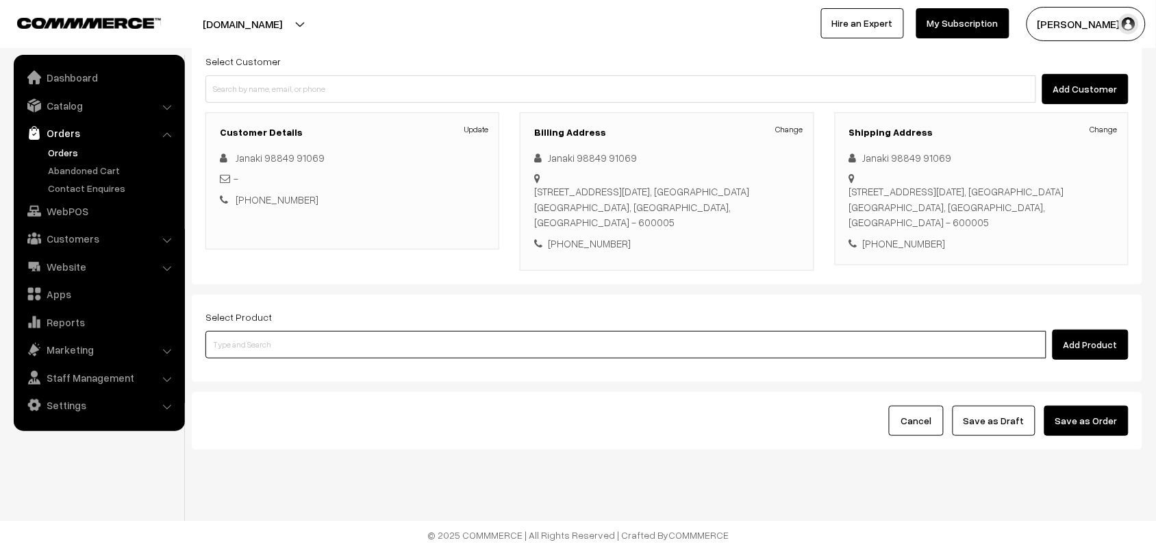
click at [348, 340] on input at bounding box center [625, 344] width 841 height 27
type input "kanche"
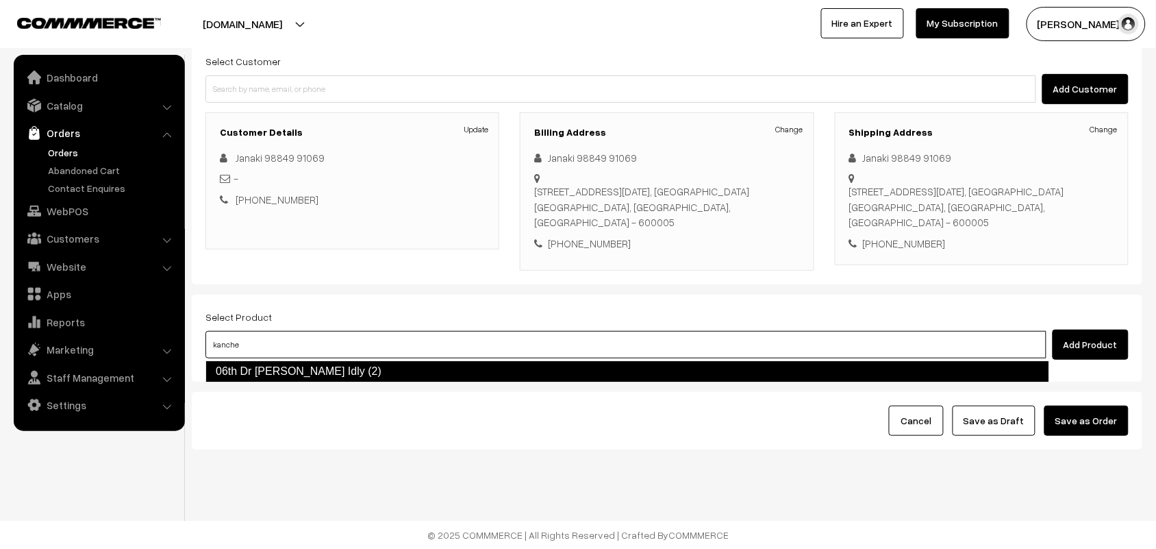
click at [338, 369] on link "06th Dr Kancheepuram Idly (2)" at bounding box center [627, 371] width 844 height 22
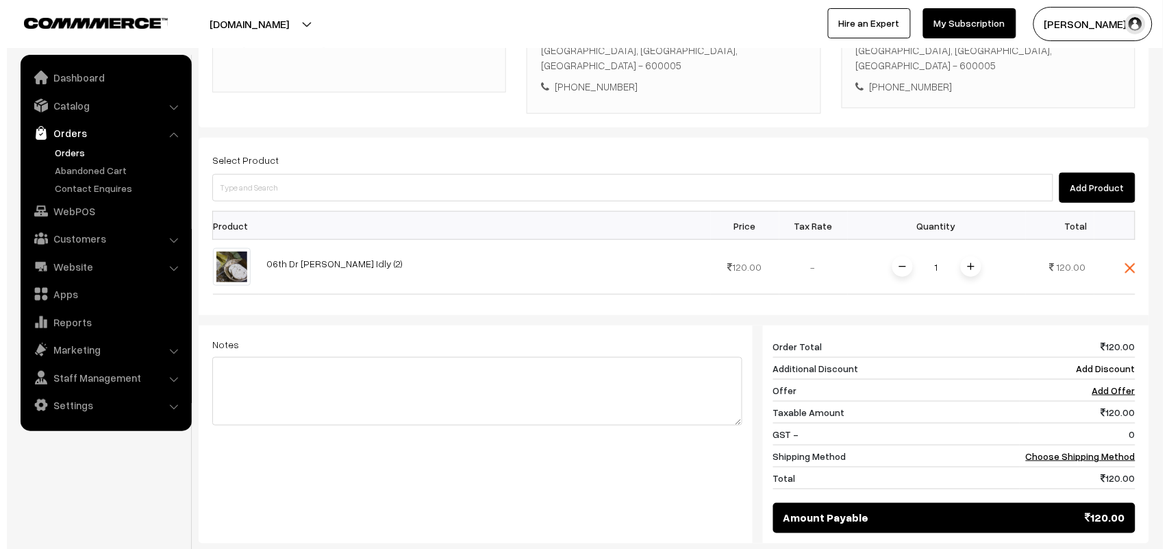
scroll to position [384, 0]
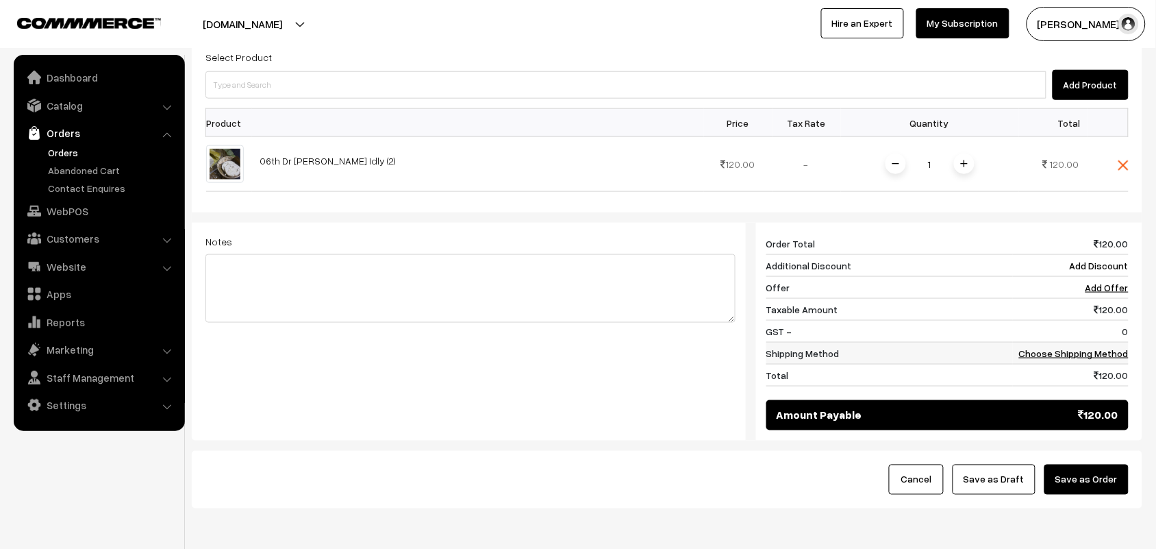
click at [1106, 354] on link "Choose Shipping Method" at bounding box center [1074, 353] width 110 height 12
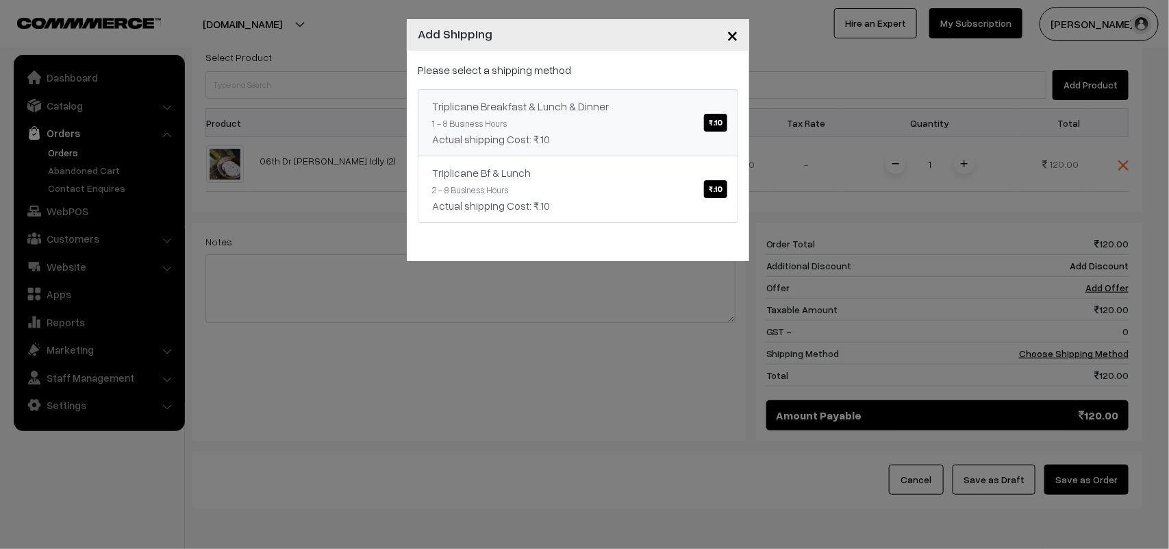
click at [649, 144] on div "Actual shipping Cost: ₹.10" at bounding box center [578, 139] width 292 height 16
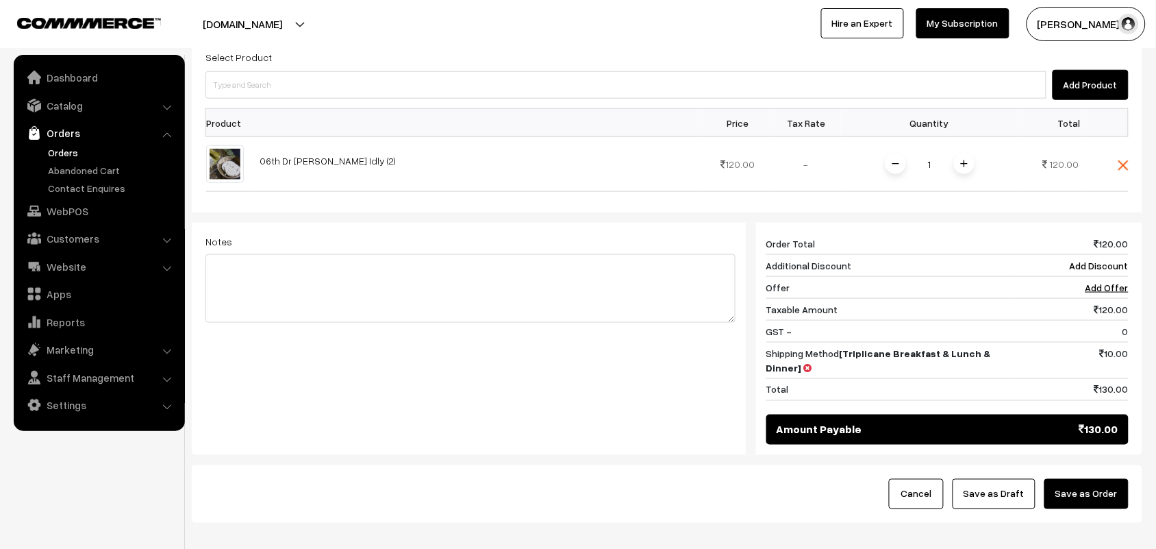
click at [1088, 503] on button "Save as Order" at bounding box center [1087, 494] width 84 height 30
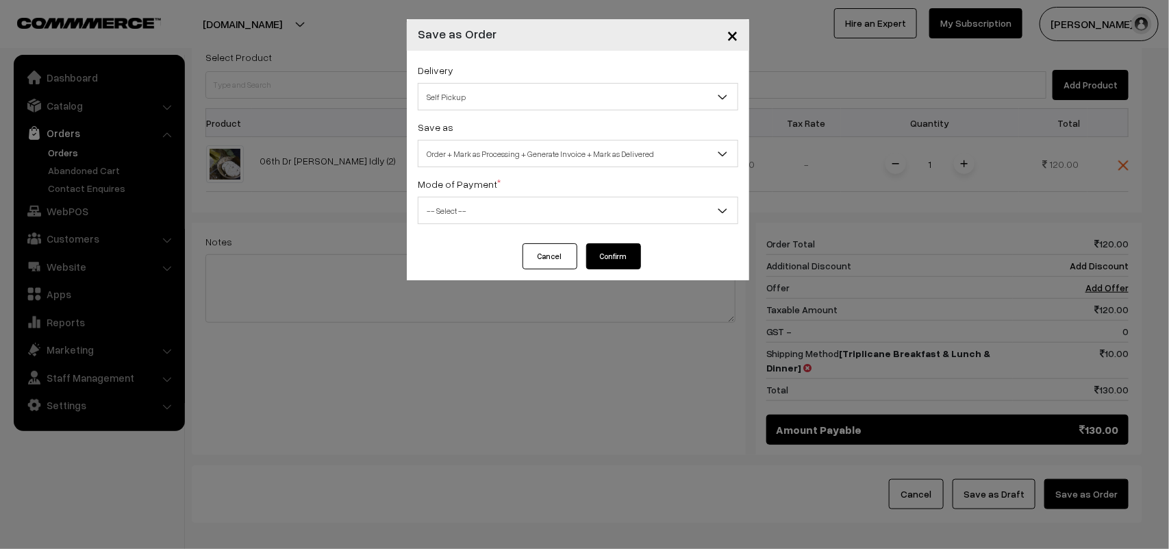
click at [494, 84] on span "Self Pickup" at bounding box center [578, 96] width 321 height 27
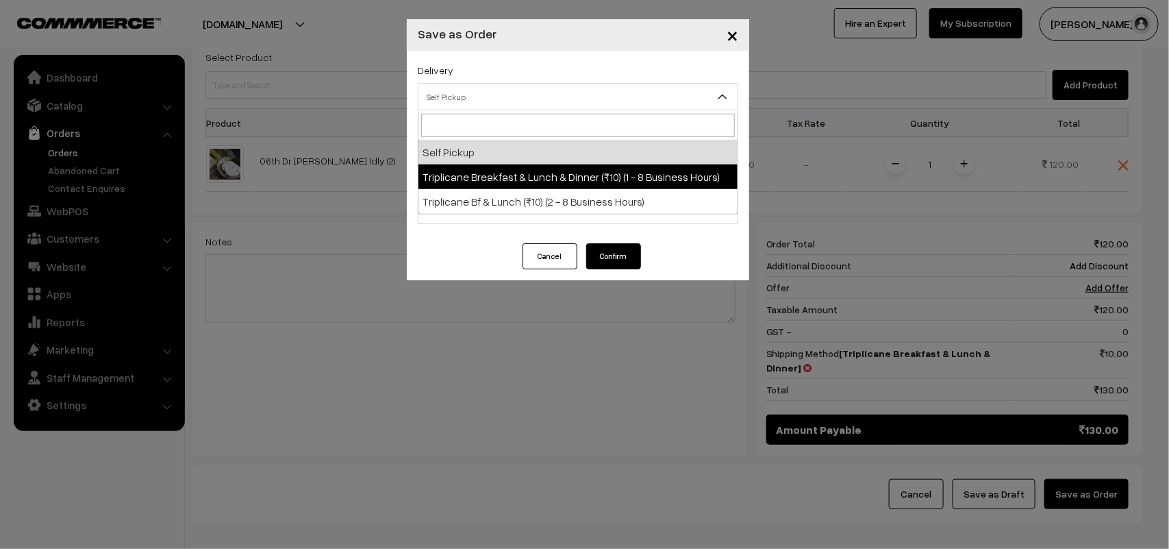
select select "TBL1"
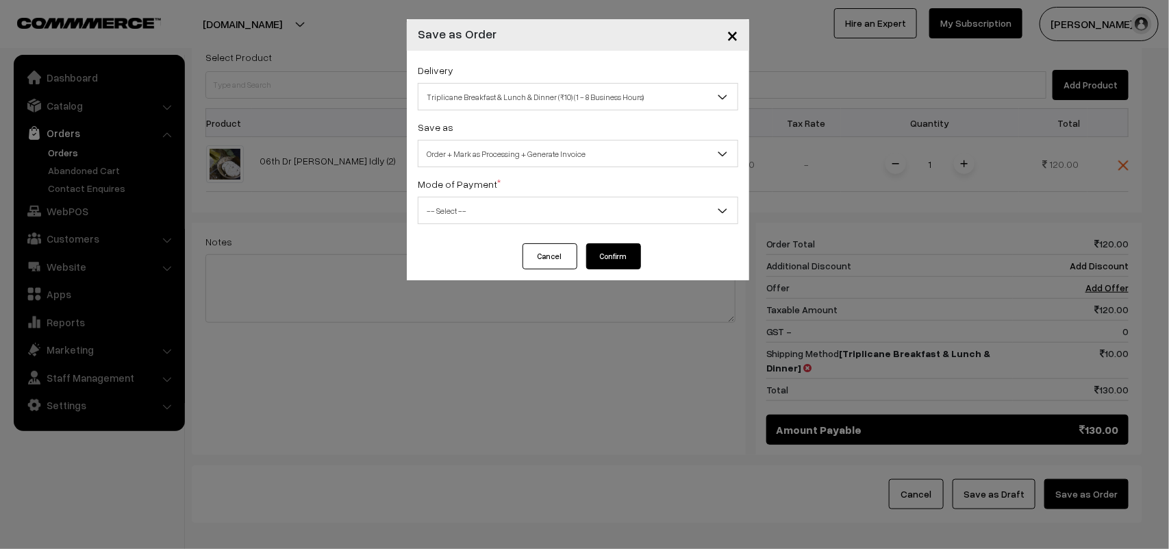
click at [500, 158] on span "Order + Mark as Processing + Generate Invoice" at bounding box center [578, 154] width 319 height 24
click at [505, 248] on div "Cancel Confirm" at bounding box center [578, 261] width 342 height 37
click at [490, 142] on span "Order + Mark as Processing" at bounding box center [578, 154] width 319 height 24
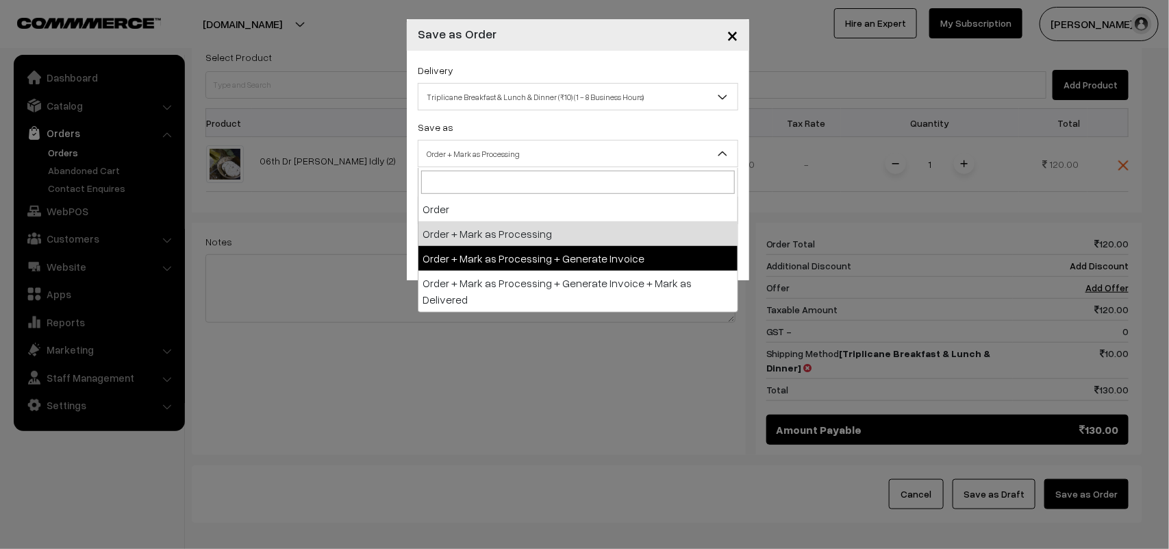
drag, startPoint x: 522, startPoint y: 286, endPoint x: 538, endPoint y: 252, distance: 37.7
select select "3"
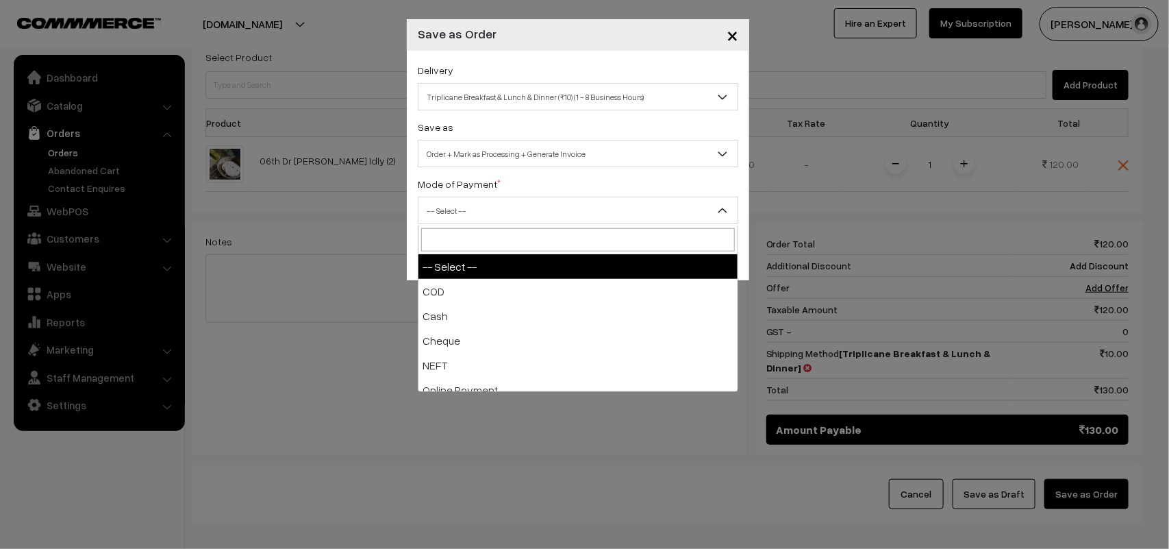
click at [458, 208] on span "-- Select --" at bounding box center [578, 211] width 319 height 24
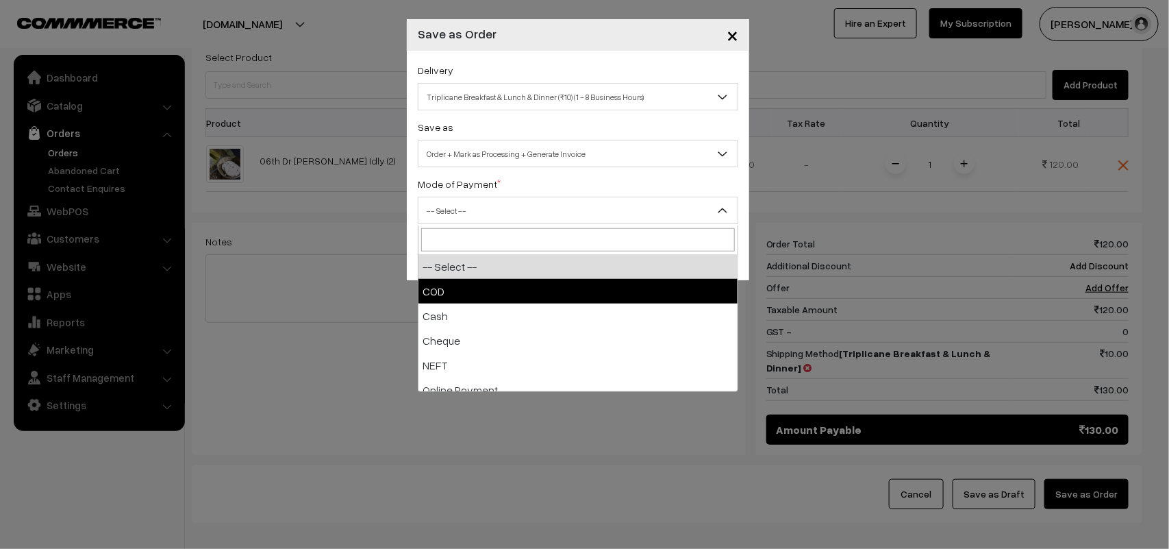
select select "1"
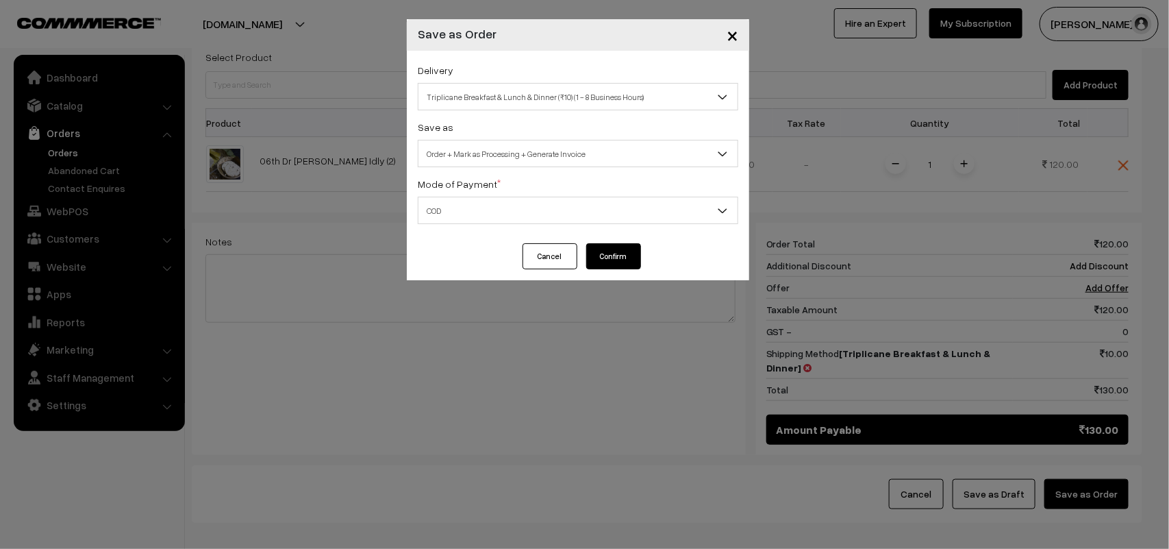
click at [603, 260] on button "Confirm" at bounding box center [613, 256] width 55 height 26
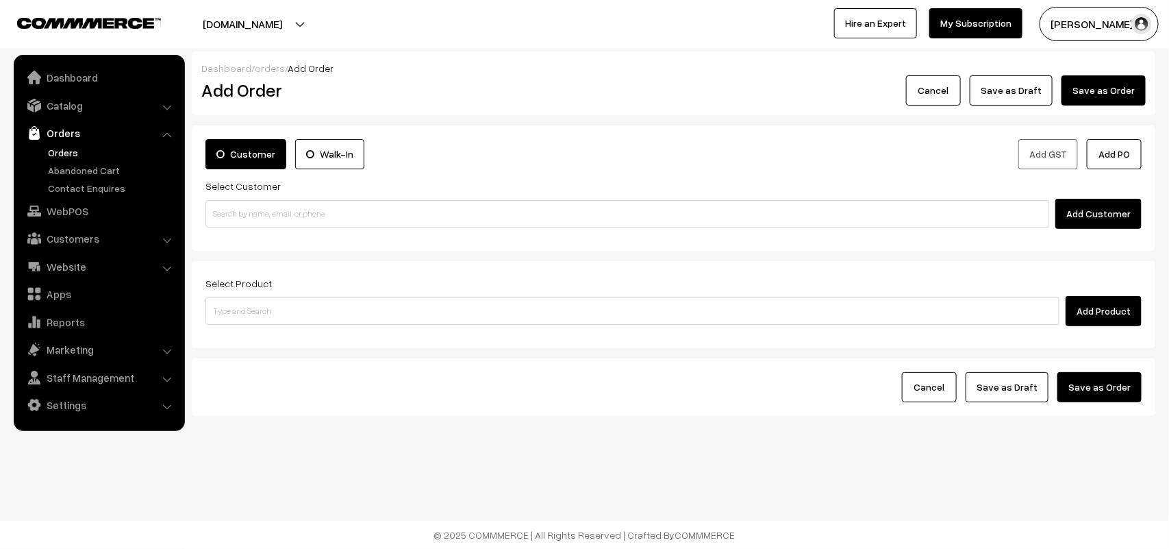
click at [70, 151] on link "Orders" at bounding box center [113, 152] width 136 height 14
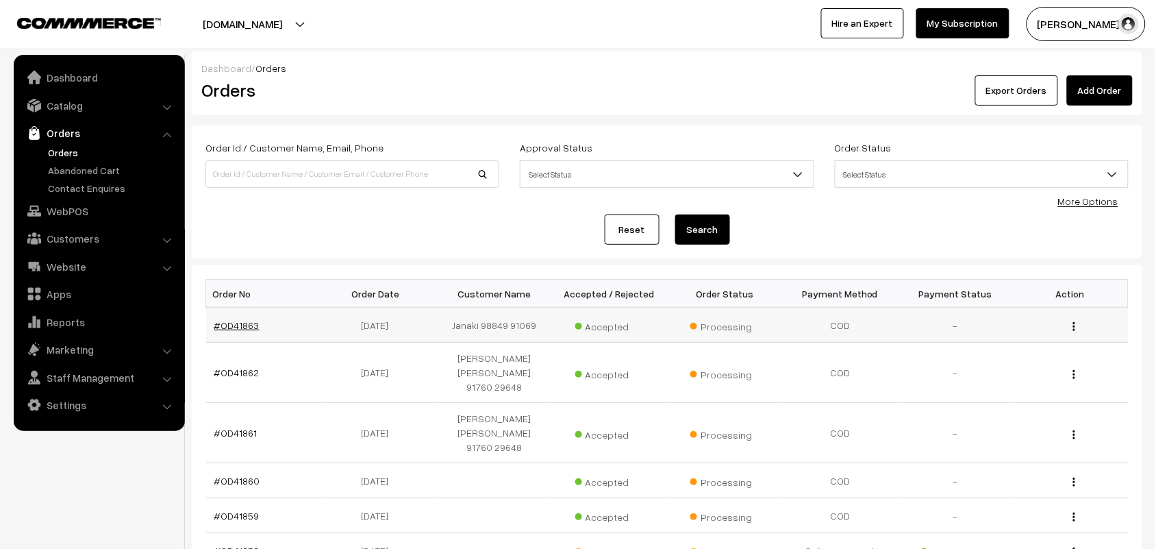
click at [237, 321] on link "#OD41863" at bounding box center [236, 325] width 45 height 12
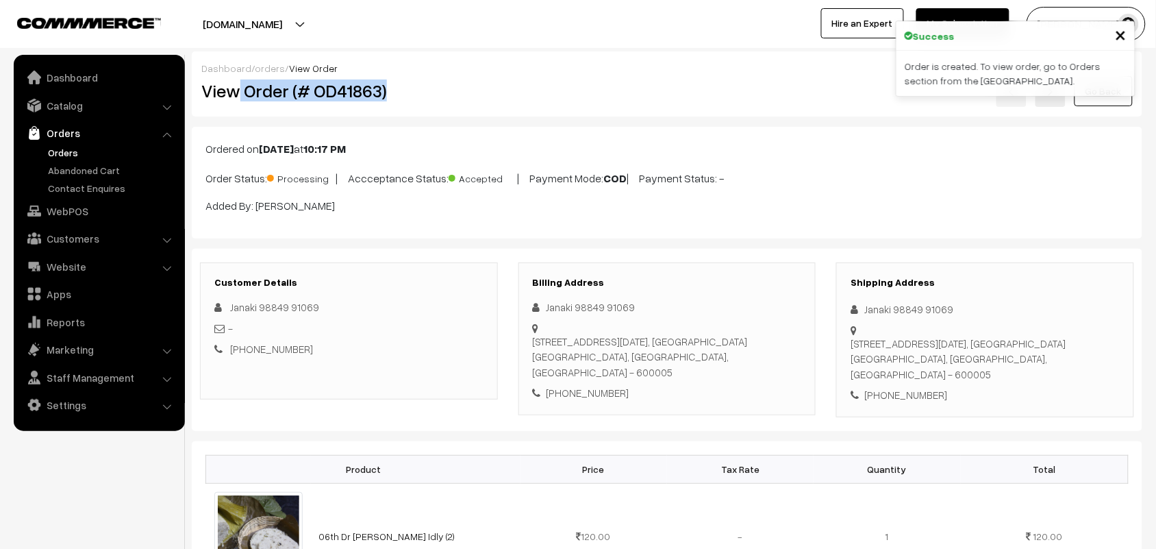
drag, startPoint x: 241, startPoint y: 97, endPoint x: 412, endPoint y: 99, distance: 171.3
click at [412, 99] on h2 "View Order (# OD41863)" at bounding box center [349, 90] width 297 height 21
copy h2 "Order (# OD41863)"
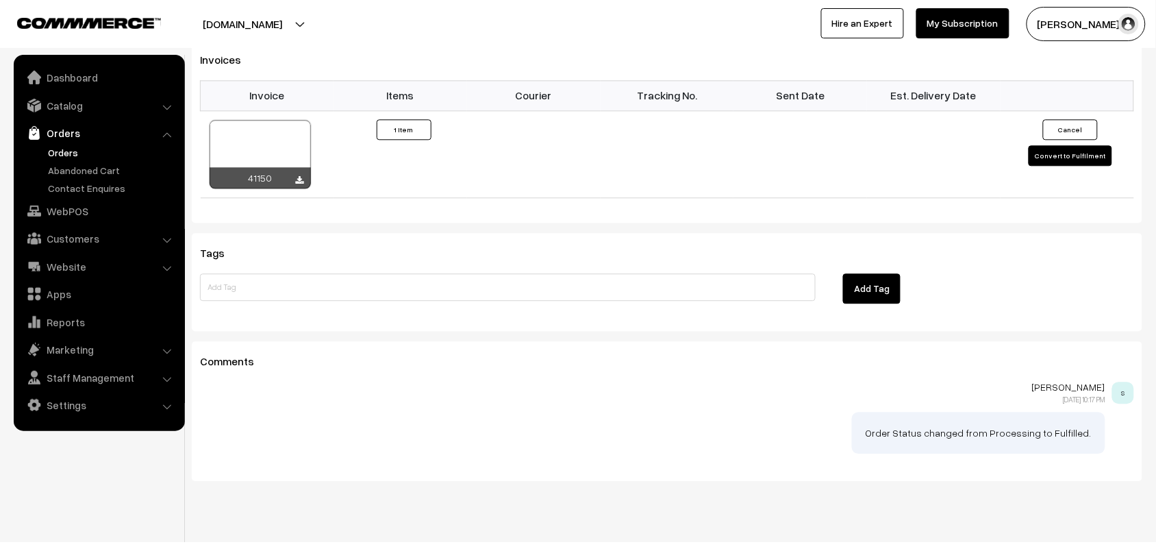
scroll to position [942, 0]
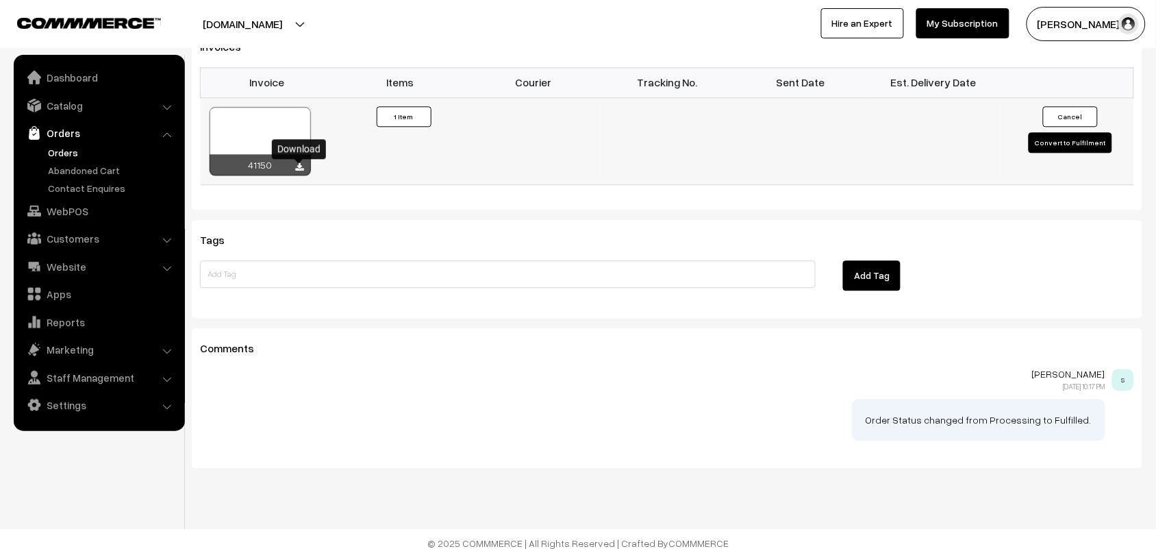
click at [299, 170] on icon at bounding box center [300, 167] width 8 height 9
click at [72, 149] on link "Orders" at bounding box center [113, 152] width 136 height 14
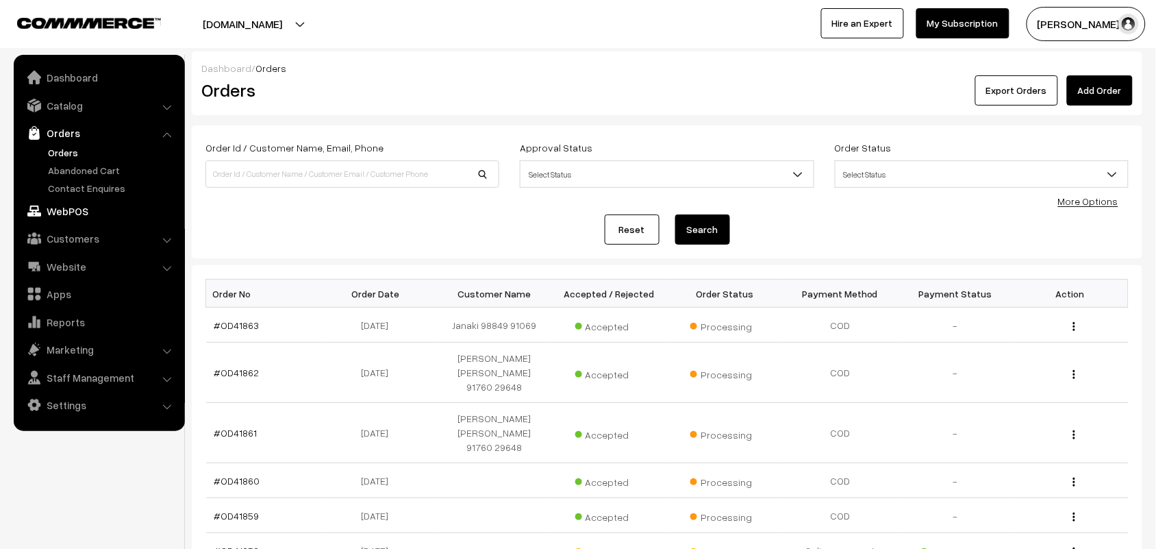
click at [79, 213] on link "WebPOS" at bounding box center [98, 211] width 163 height 25
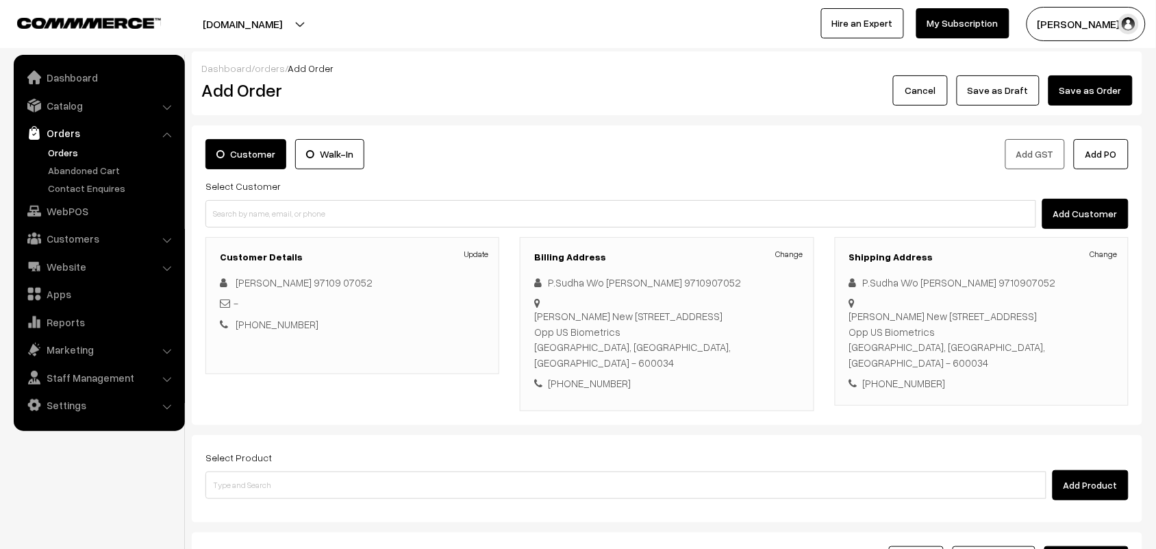
click at [796, 260] on link "Change" at bounding box center [789, 254] width 27 height 12
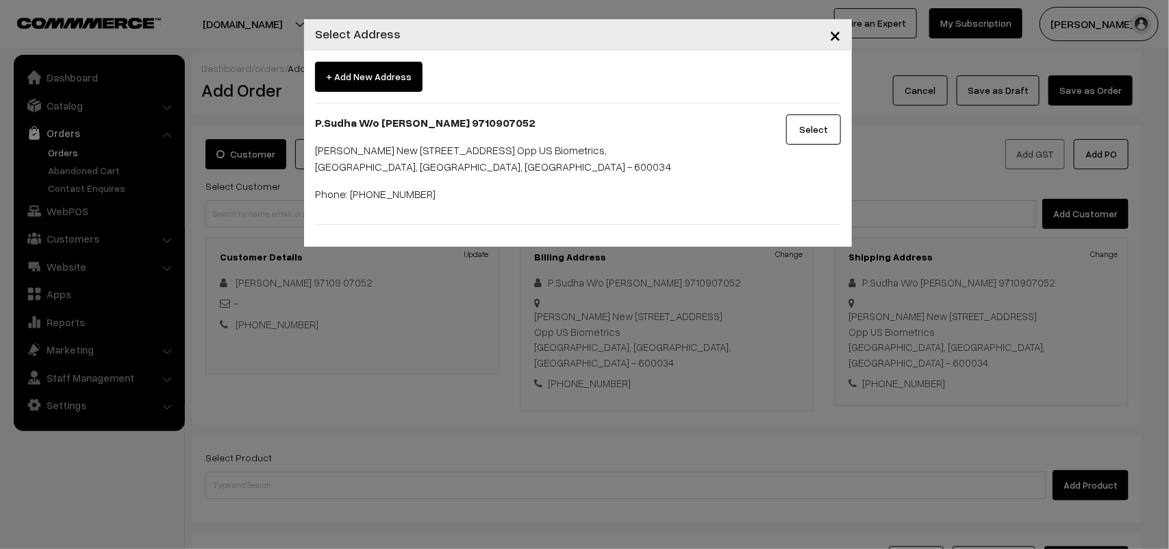
click at [836, 40] on span "×" at bounding box center [835, 34] width 12 height 25
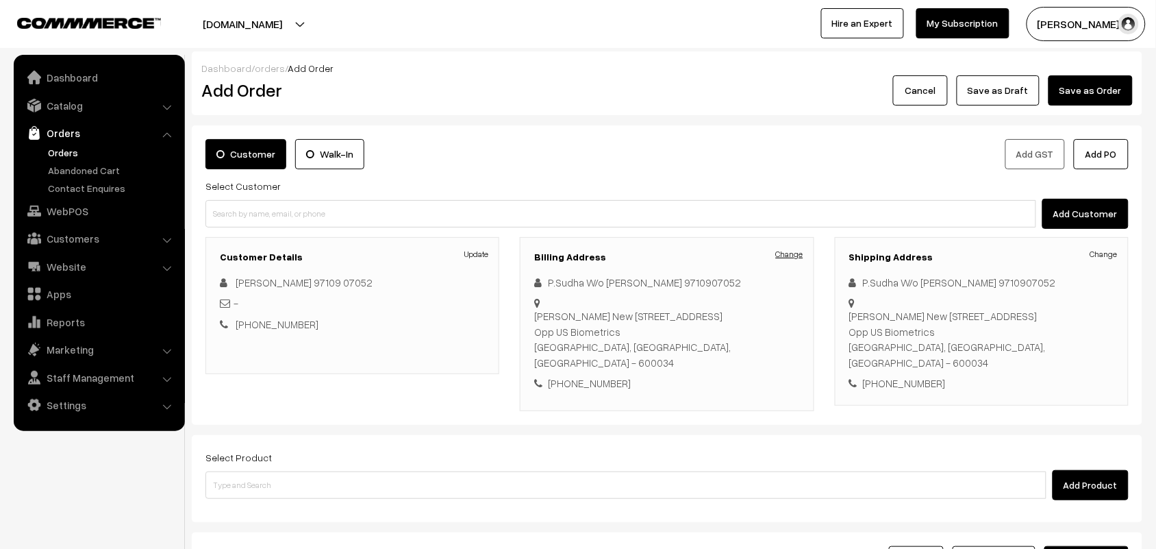
click at [786, 257] on link "Change" at bounding box center [789, 254] width 27 height 12
